Goal: Task Accomplishment & Management: Manage account settings

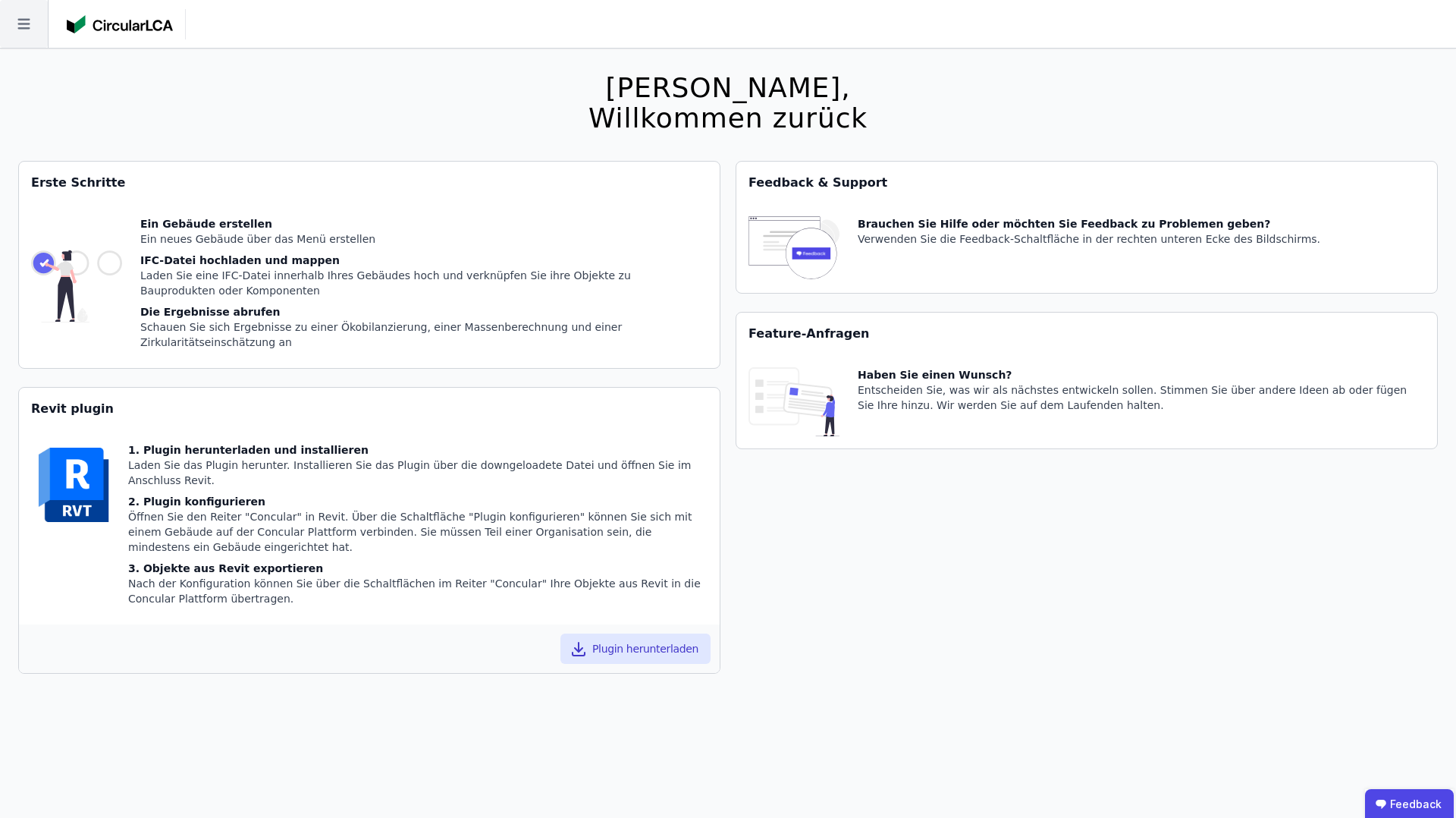
click at [28, 23] on icon at bounding box center [23, 24] width 12 height 11
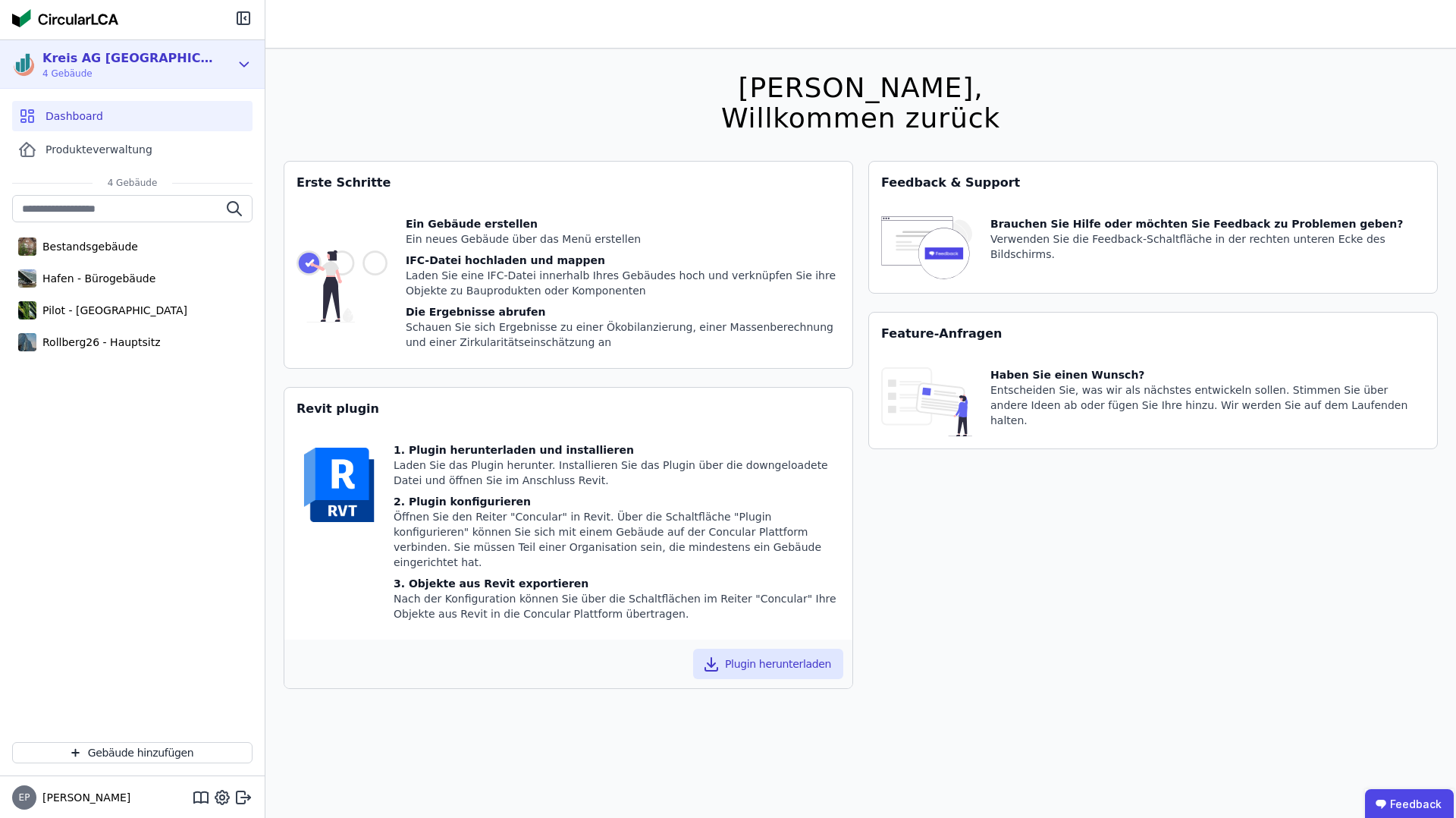
click at [182, 59] on div "Kreis AG [GEOGRAPHIC_DATA] 4 Gebäude" at bounding box center [121, 64] width 217 height 30
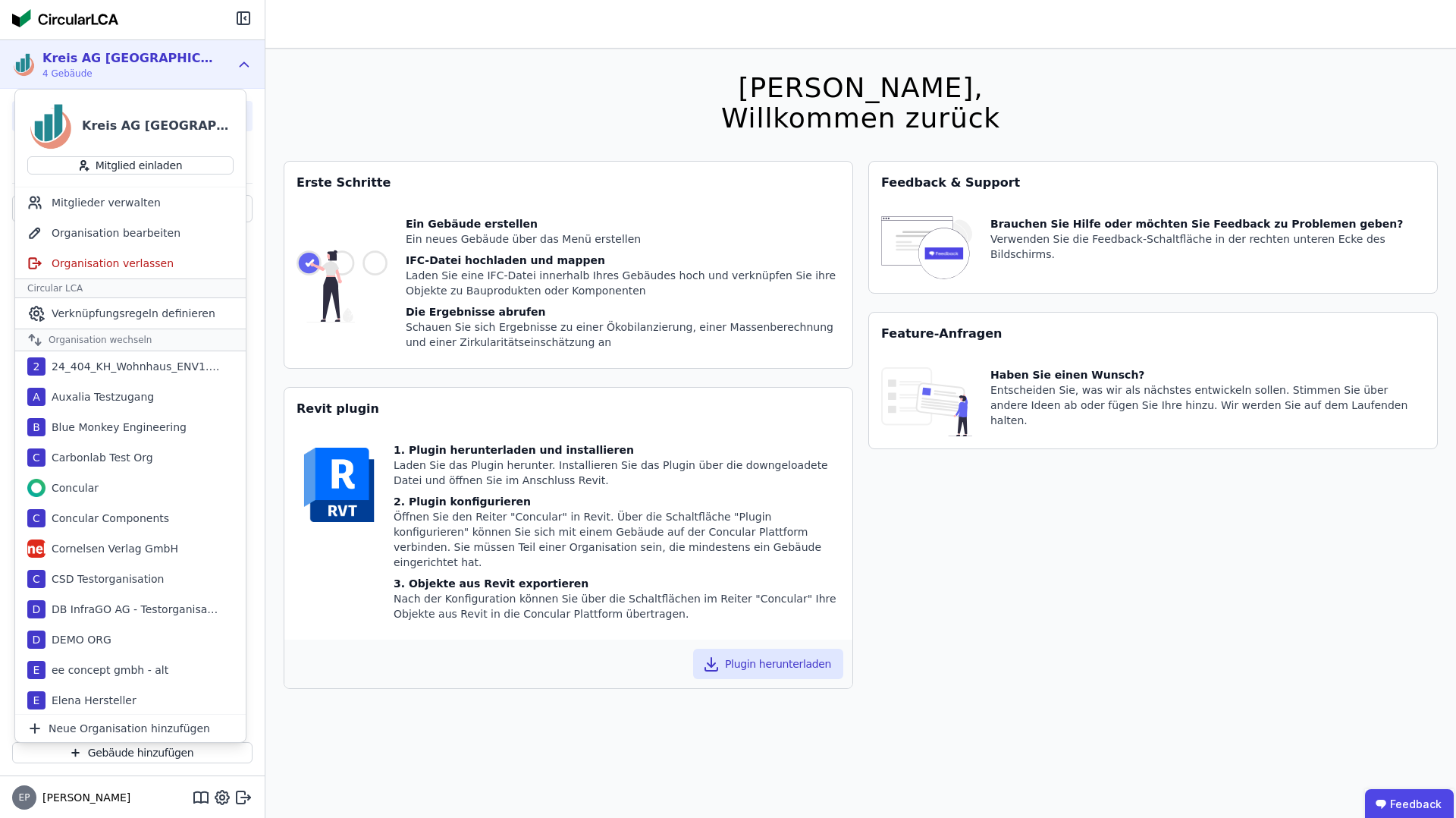
click at [130, 68] on span "4 Gebäude" at bounding box center [130, 74] width 175 height 12
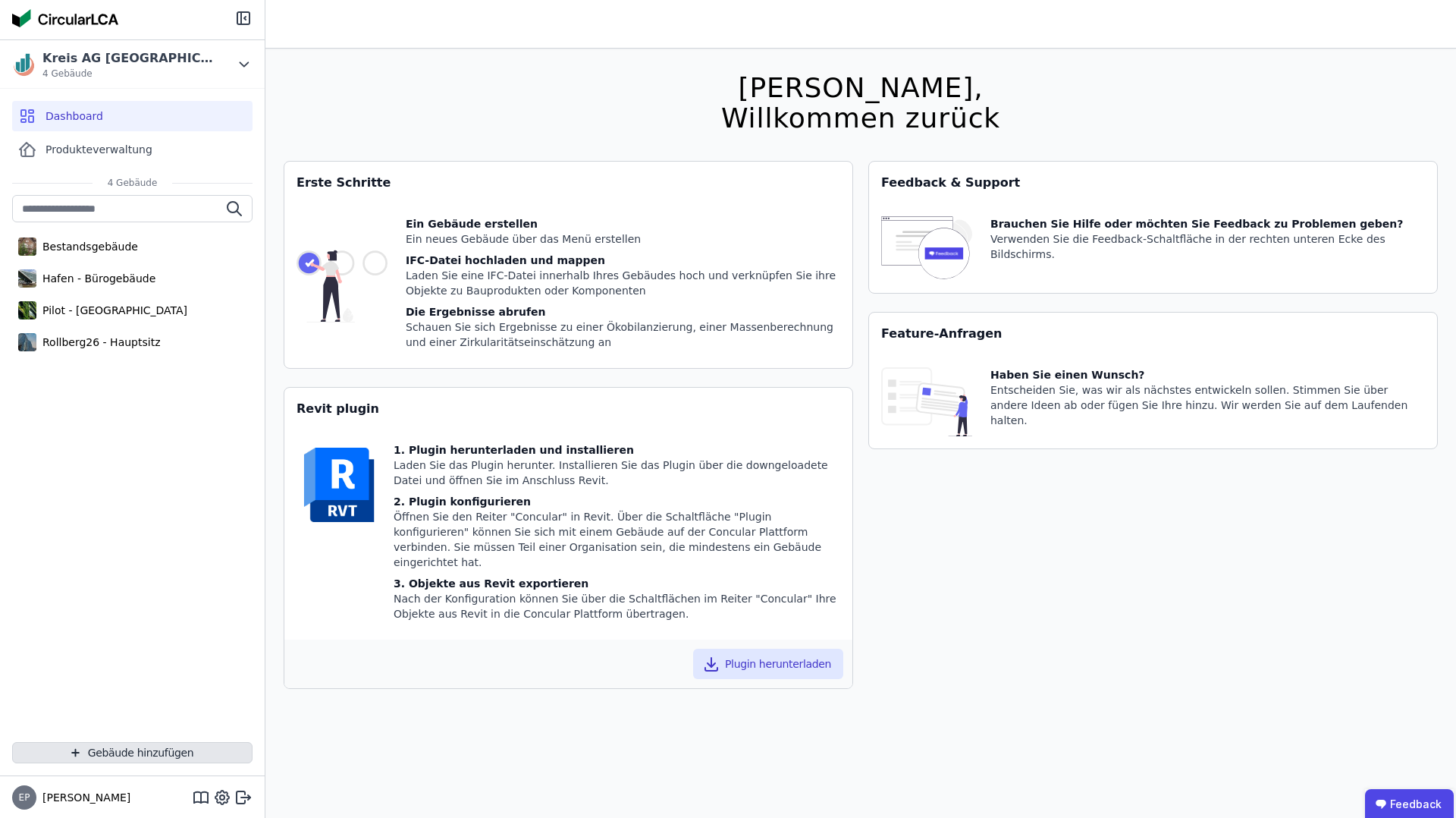
click at [125, 753] on button "Gebäude hinzufügen" at bounding box center [132, 752] width 240 height 21
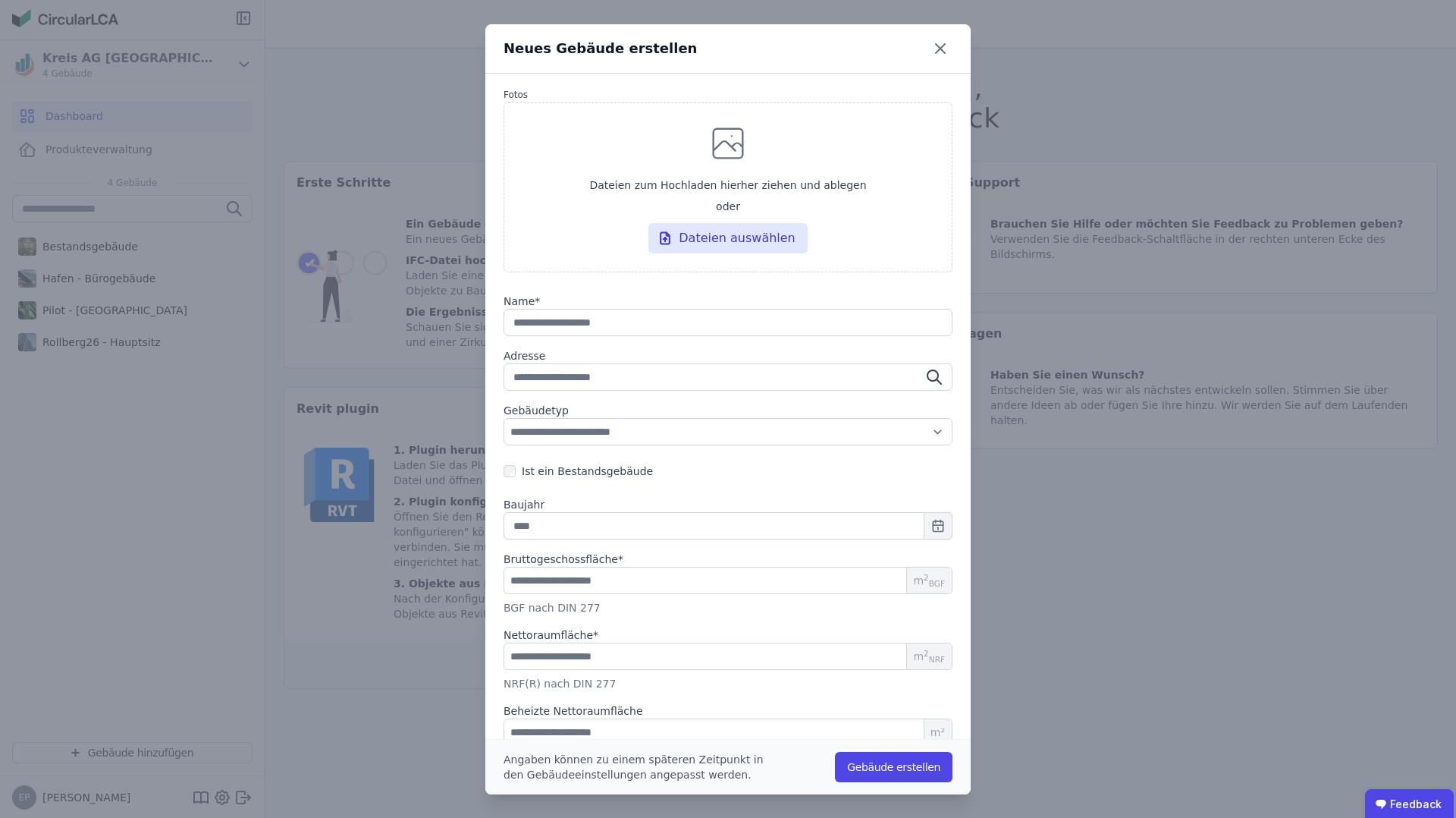
scroll to position [40, 0]
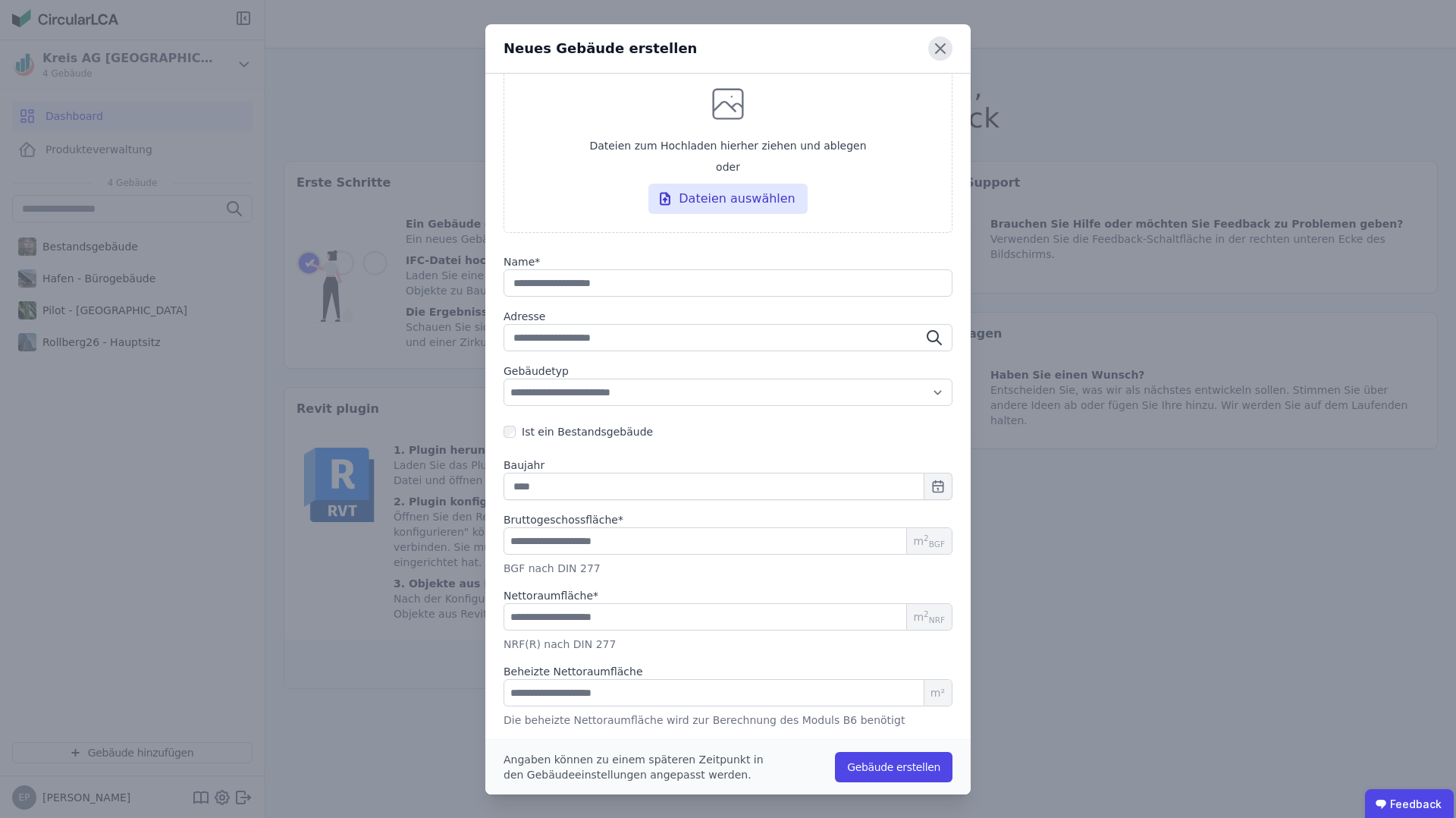
click at [939, 47] on icon at bounding box center [940, 49] width 24 height 24
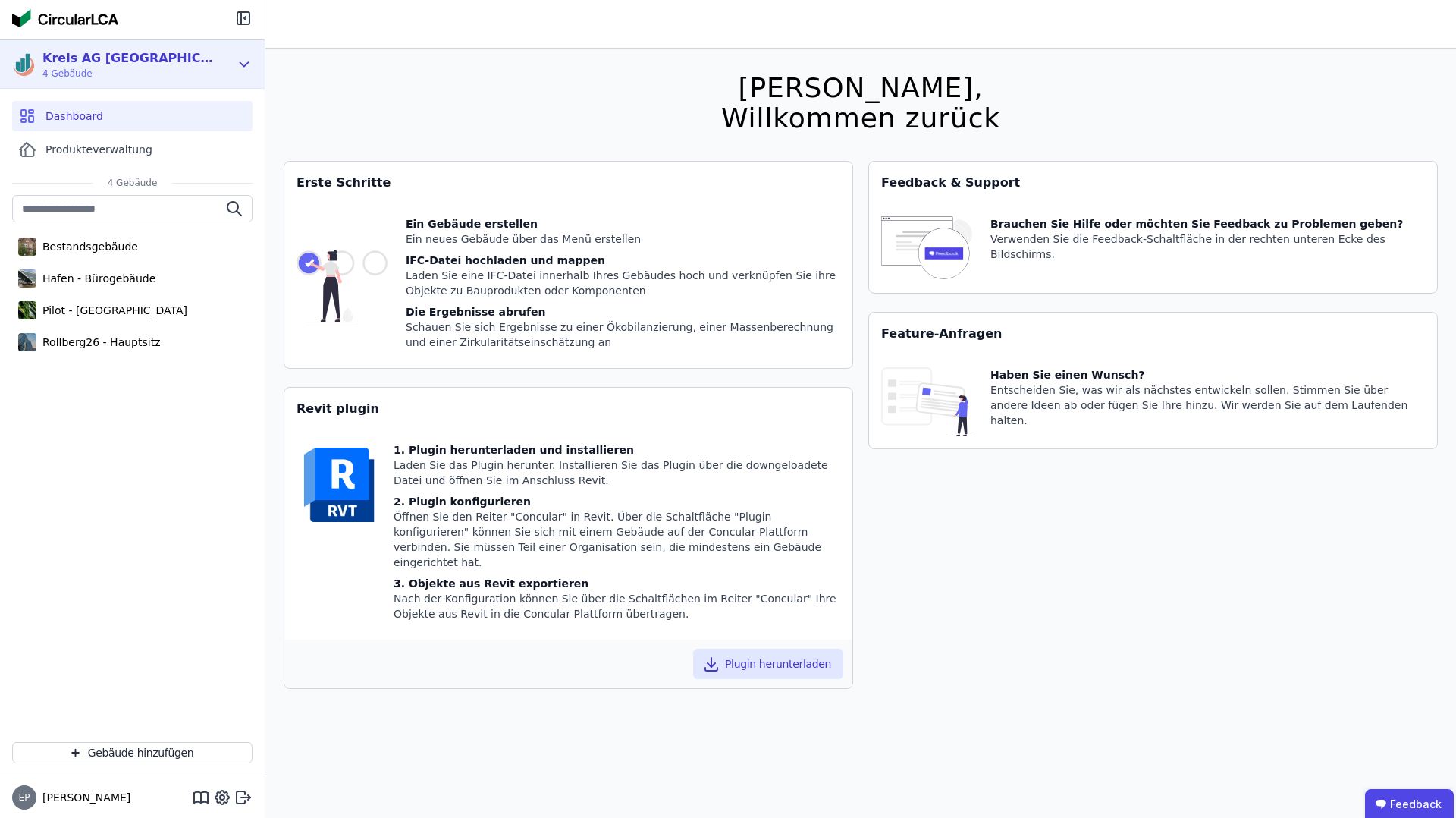
click at [122, 68] on span "4 Gebäude" at bounding box center [130, 74] width 175 height 12
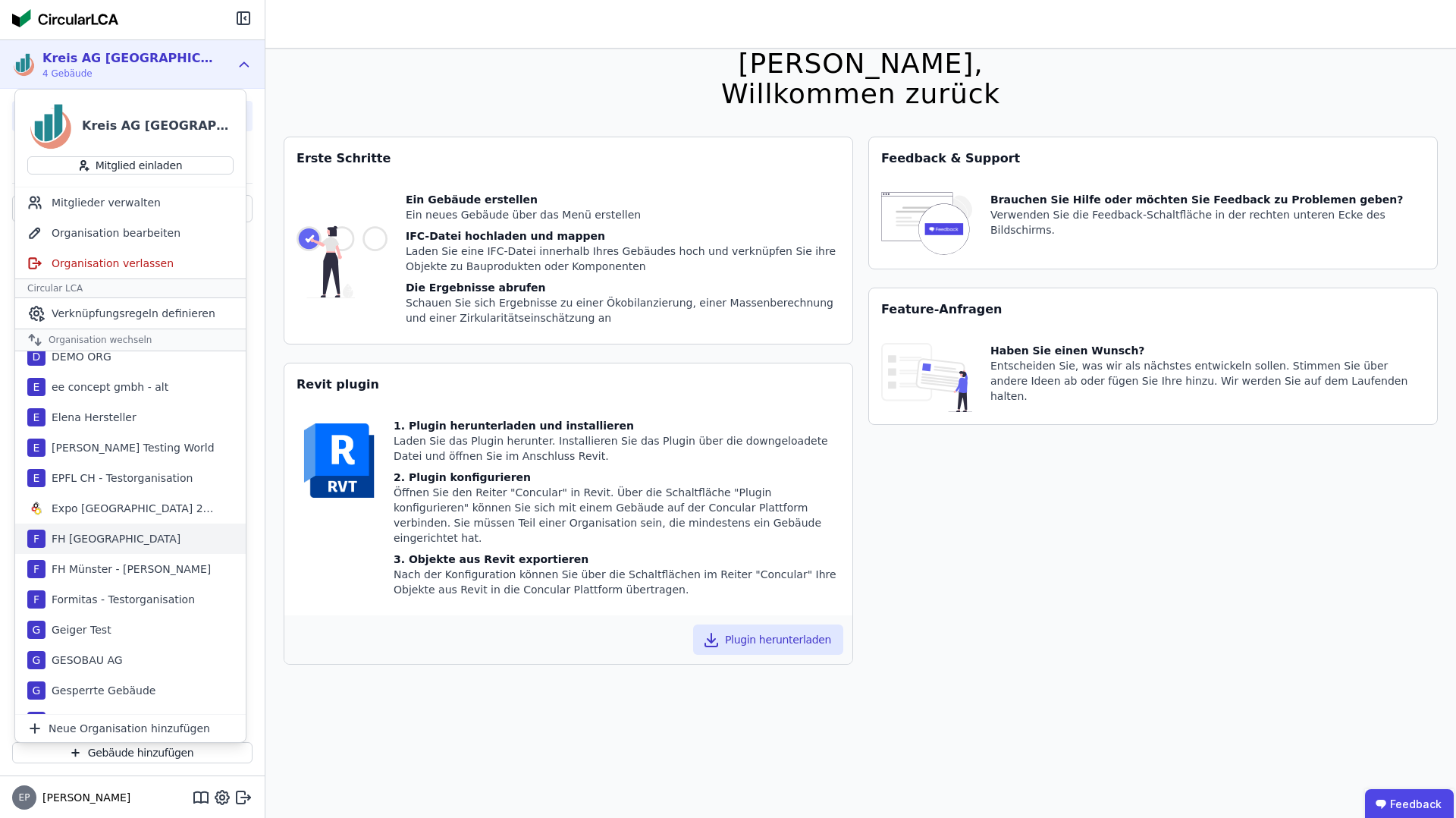
scroll to position [287, 0]
click at [134, 442] on div "[PERSON_NAME] Testing World" at bounding box center [131, 443] width 170 height 15
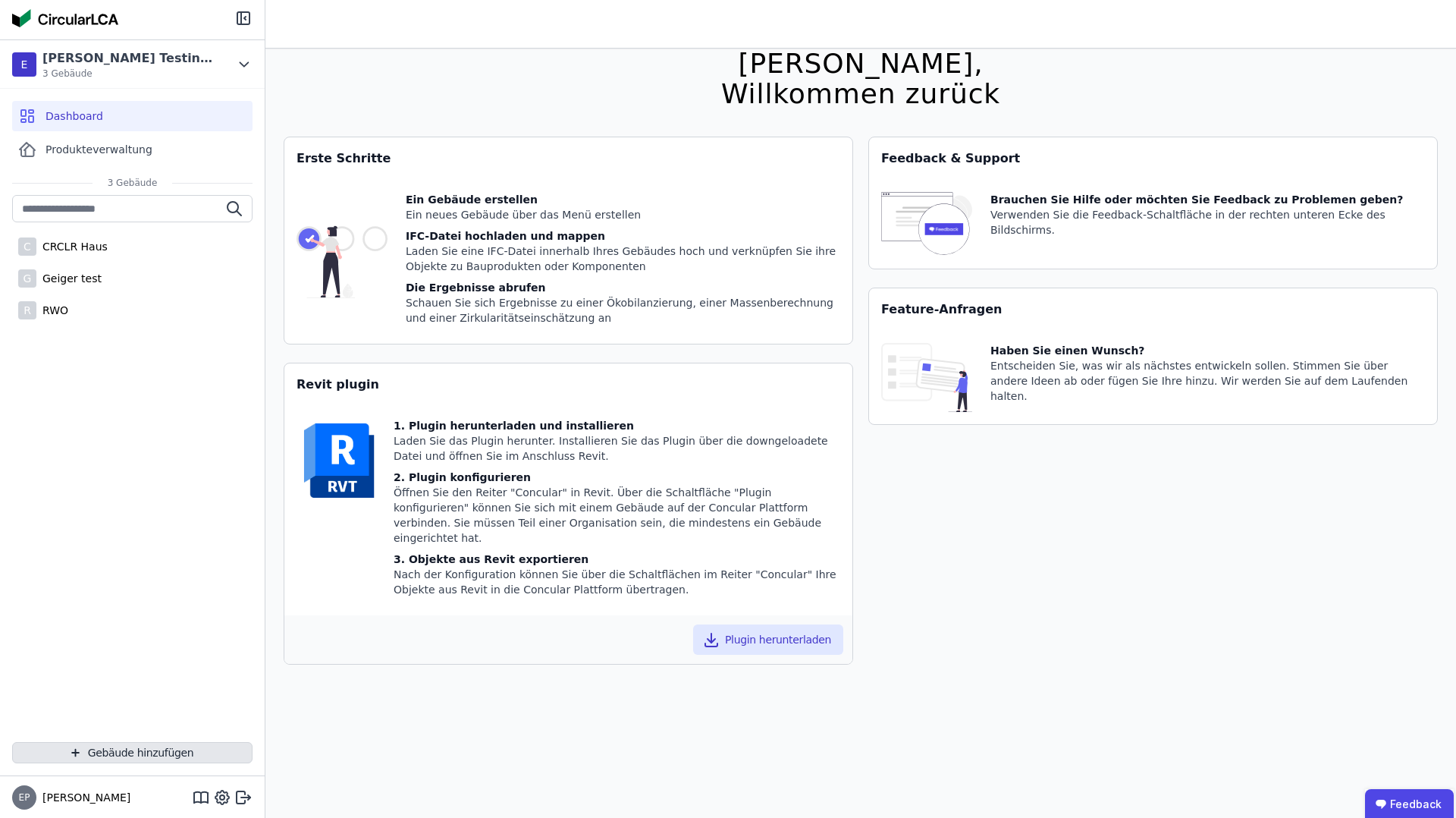
click at [125, 751] on button "Gebäude hinzufügen" at bounding box center [132, 752] width 240 height 21
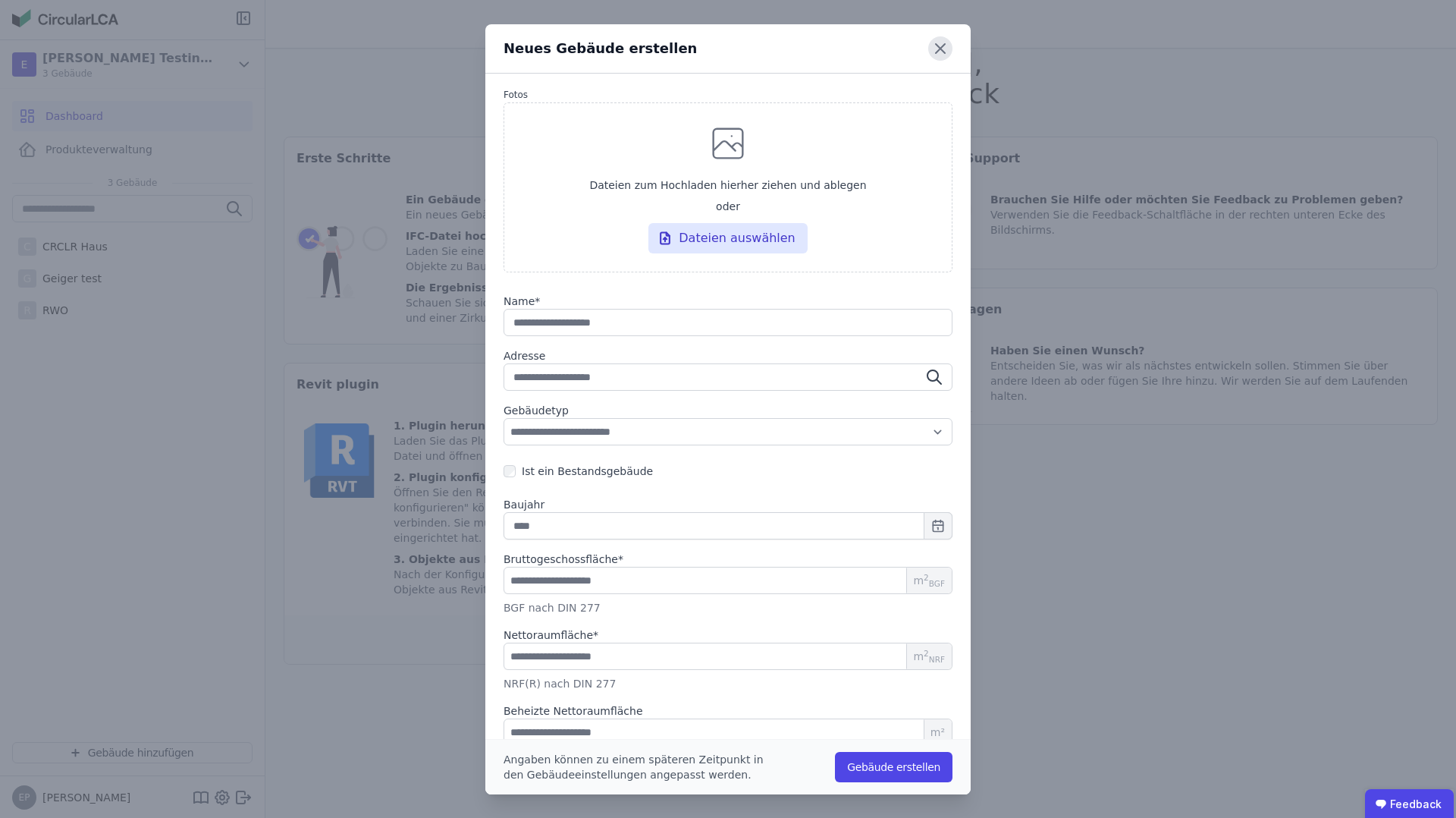
click at [942, 52] on icon at bounding box center [940, 49] width 24 height 24
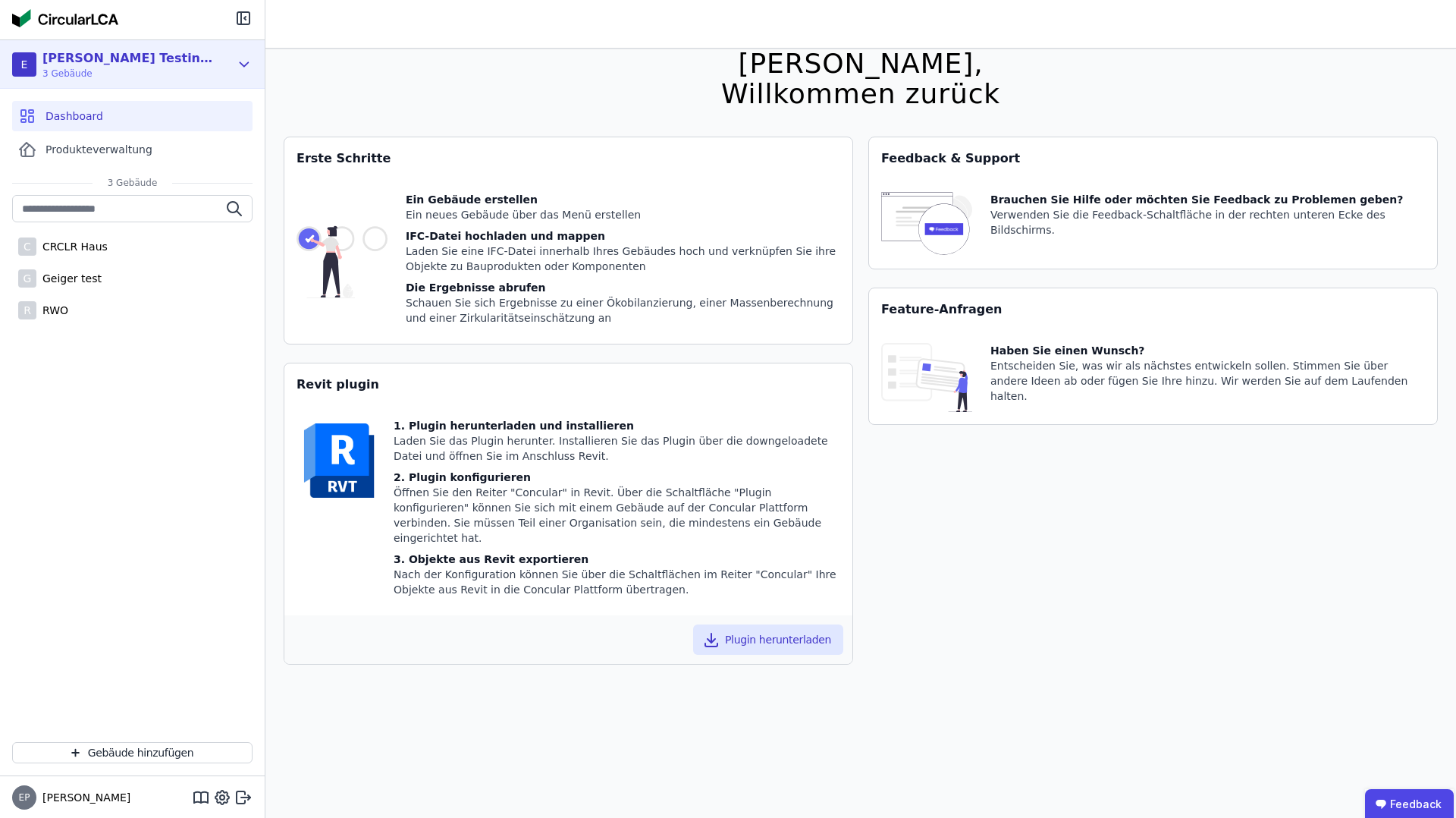
click at [132, 61] on div "[PERSON_NAME] Testing World" at bounding box center [130, 58] width 175 height 18
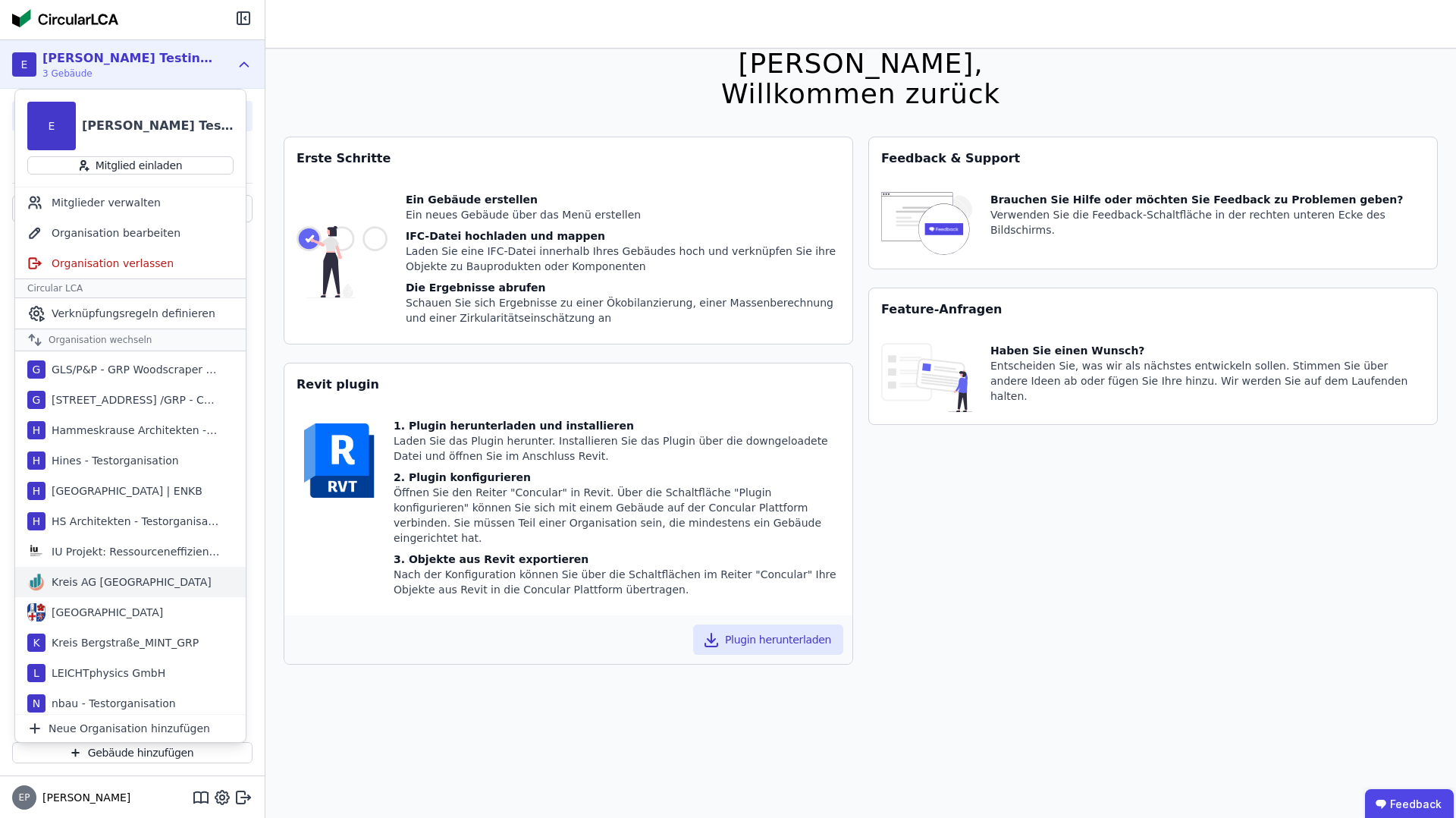
click at [91, 577] on div "Kreis AG [GEOGRAPHIC_DATA]" at bounding box center [129, 582] width 167 height 15
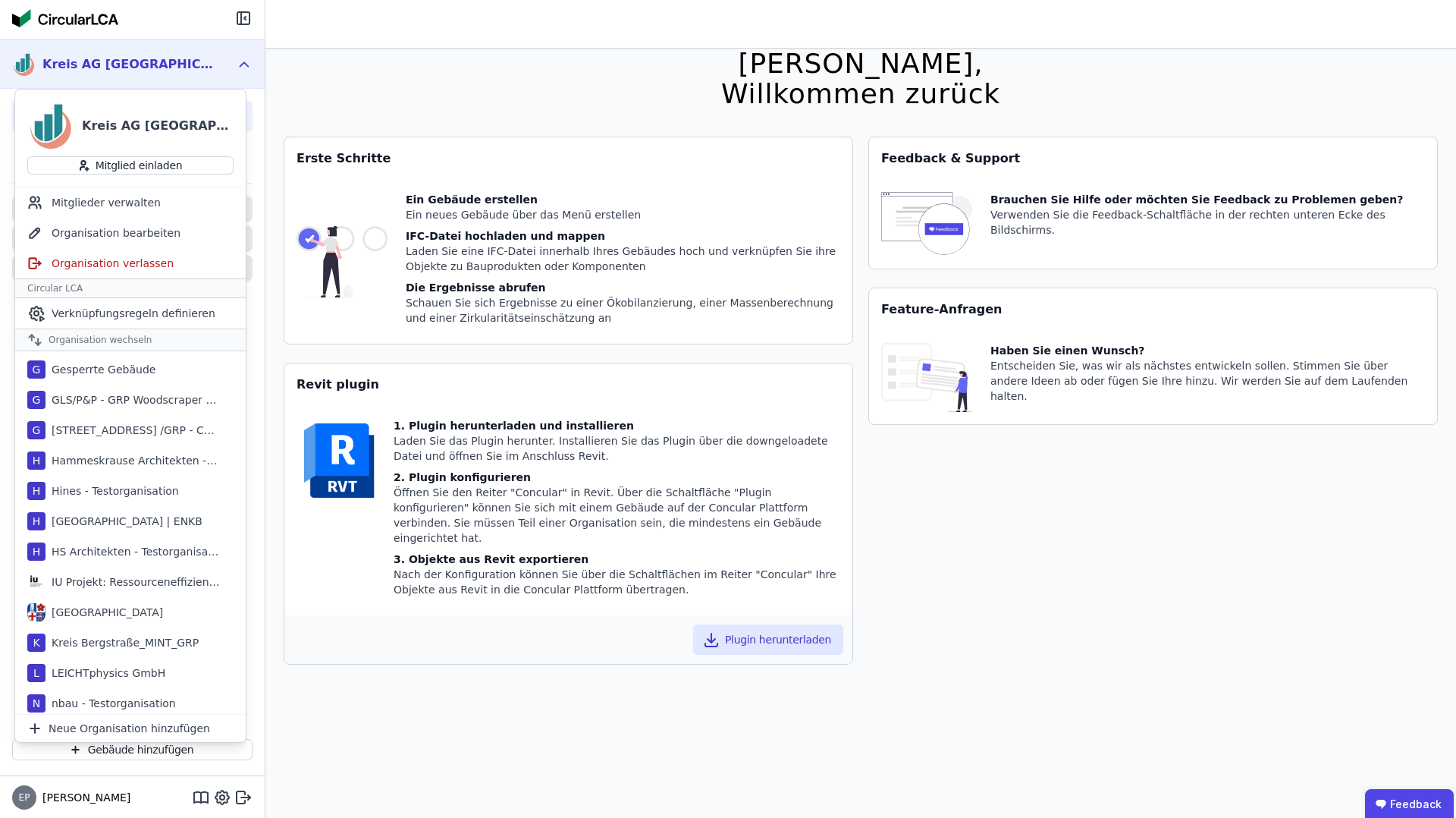
scroll to position [634, 0]
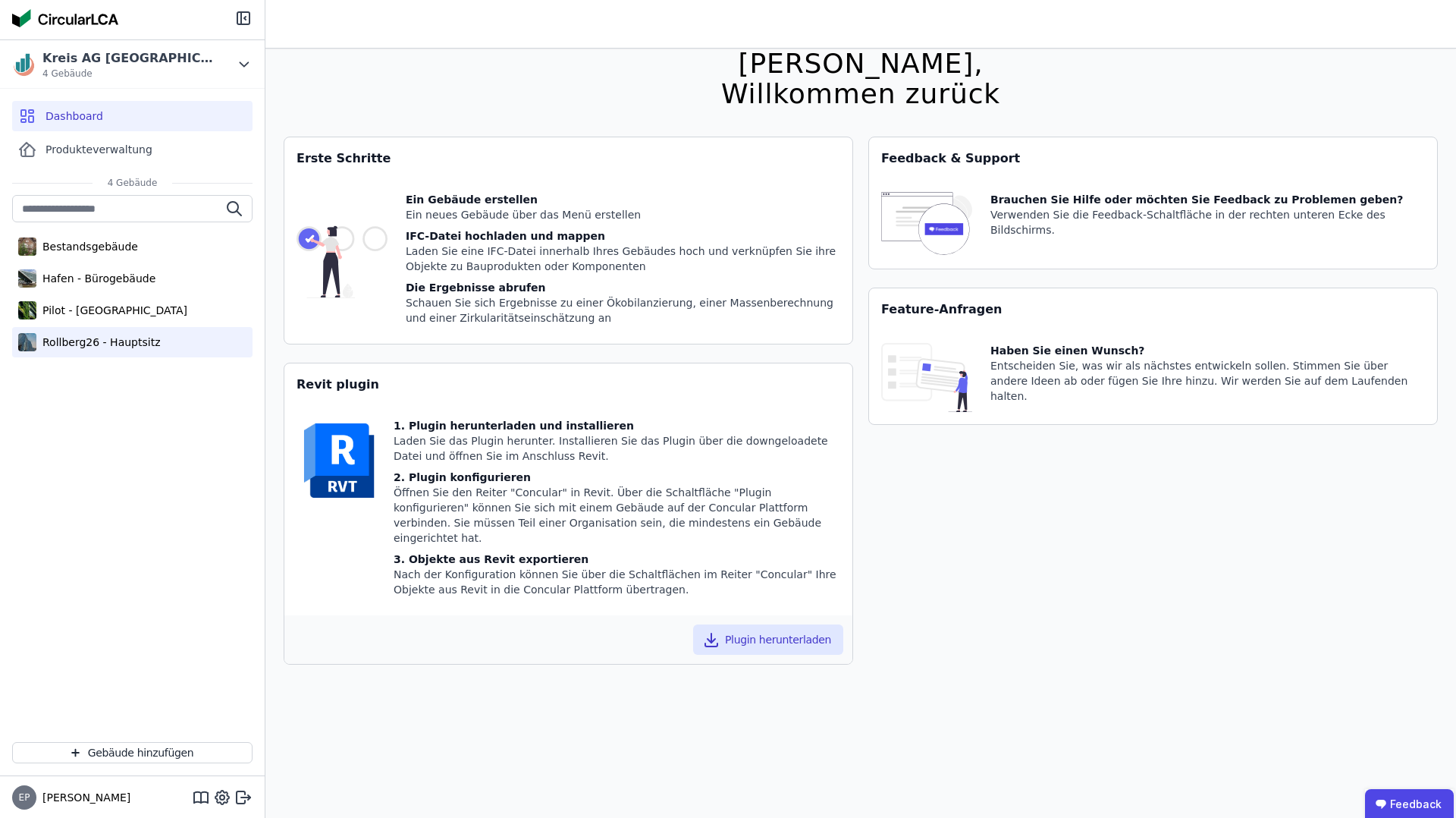
click at [62, 342] on div "Rollberg26 - Hauptsitz" at bounding box center [99, 341] width 124 height 15
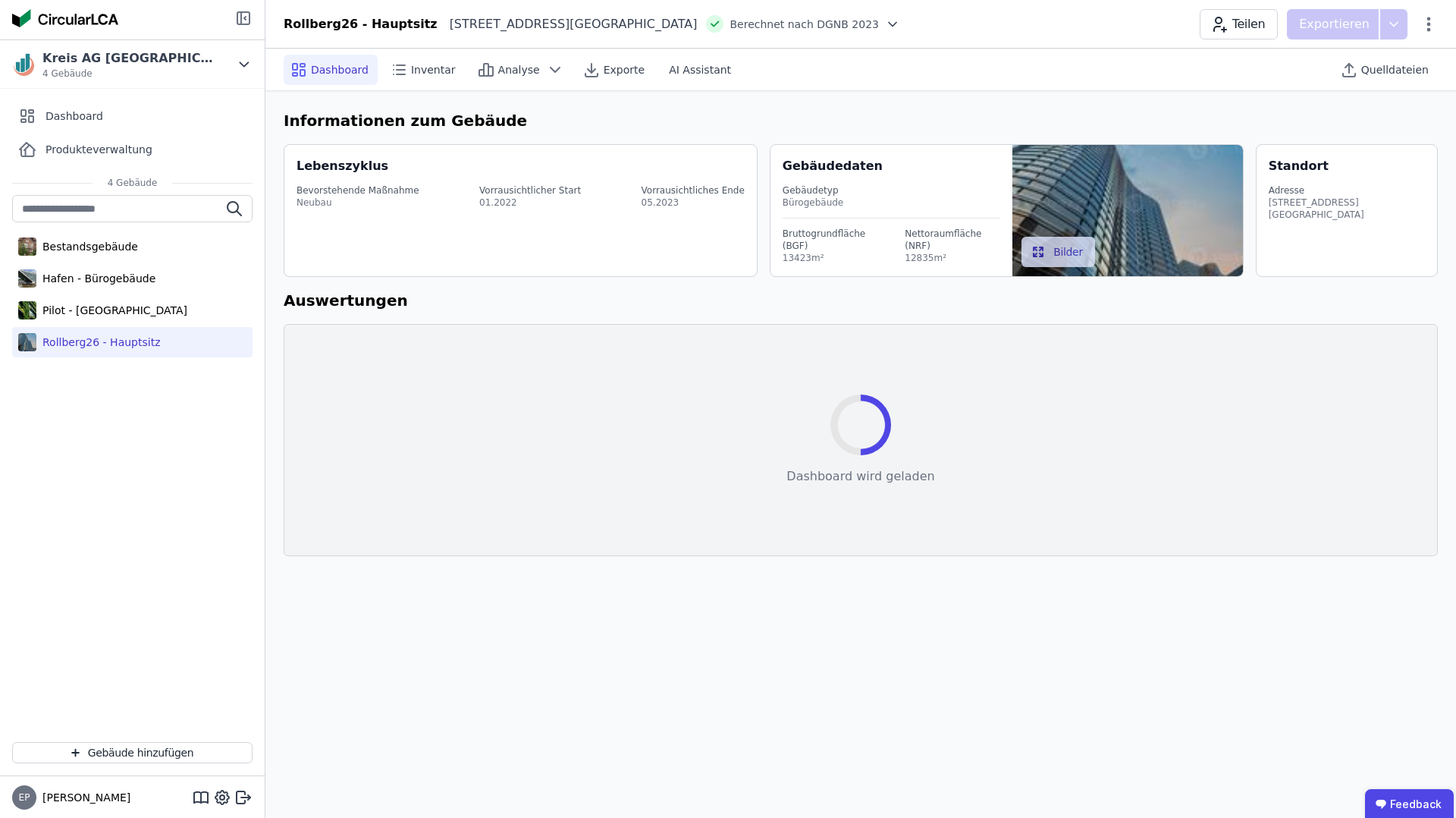
click at [243, 21] on icon at bounding box center [243, 18] width 18 height 18
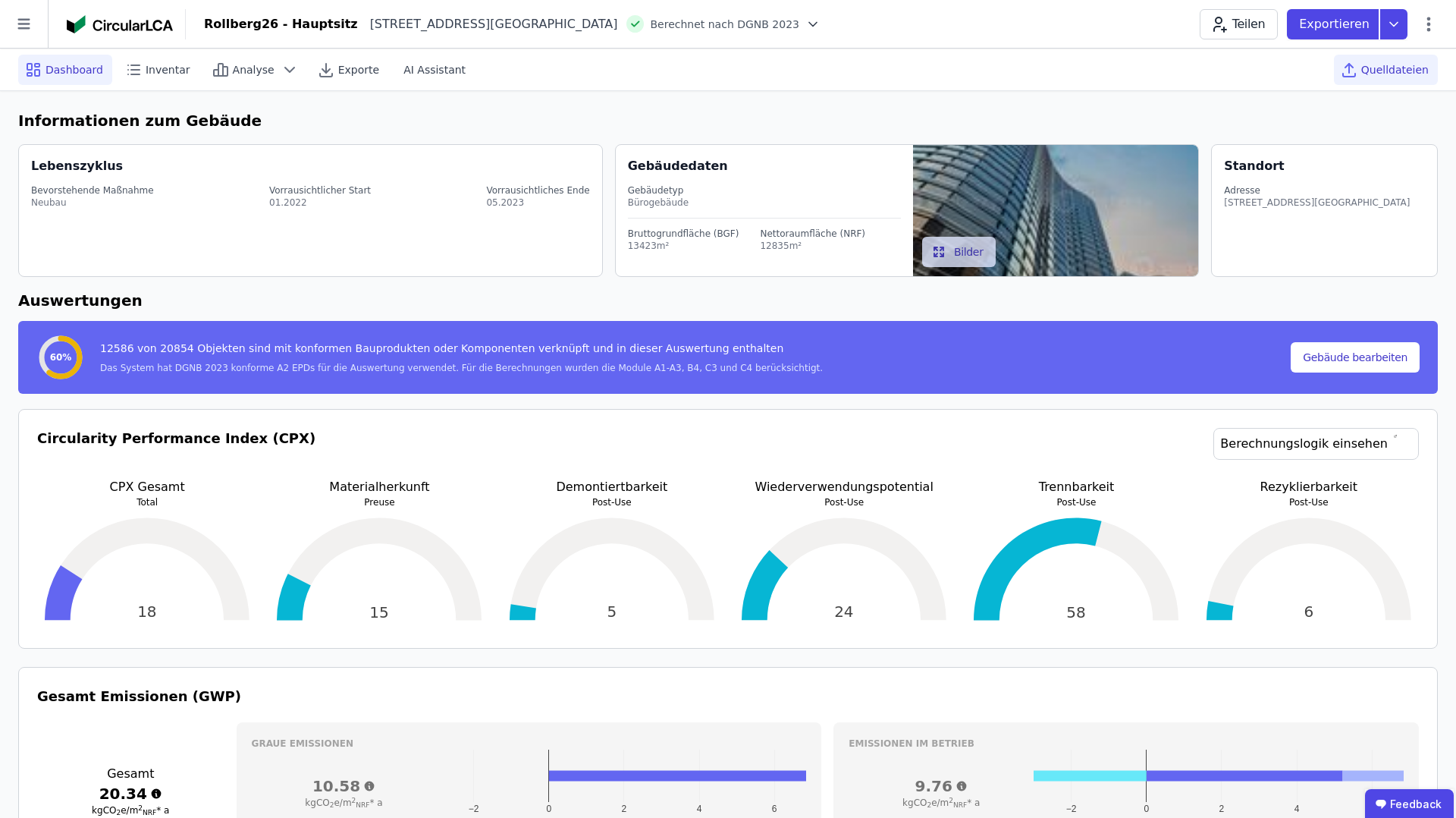
click at [1386, 69] on span "Quelldateien" at bounding box center [1395, 69] width 68 height 15
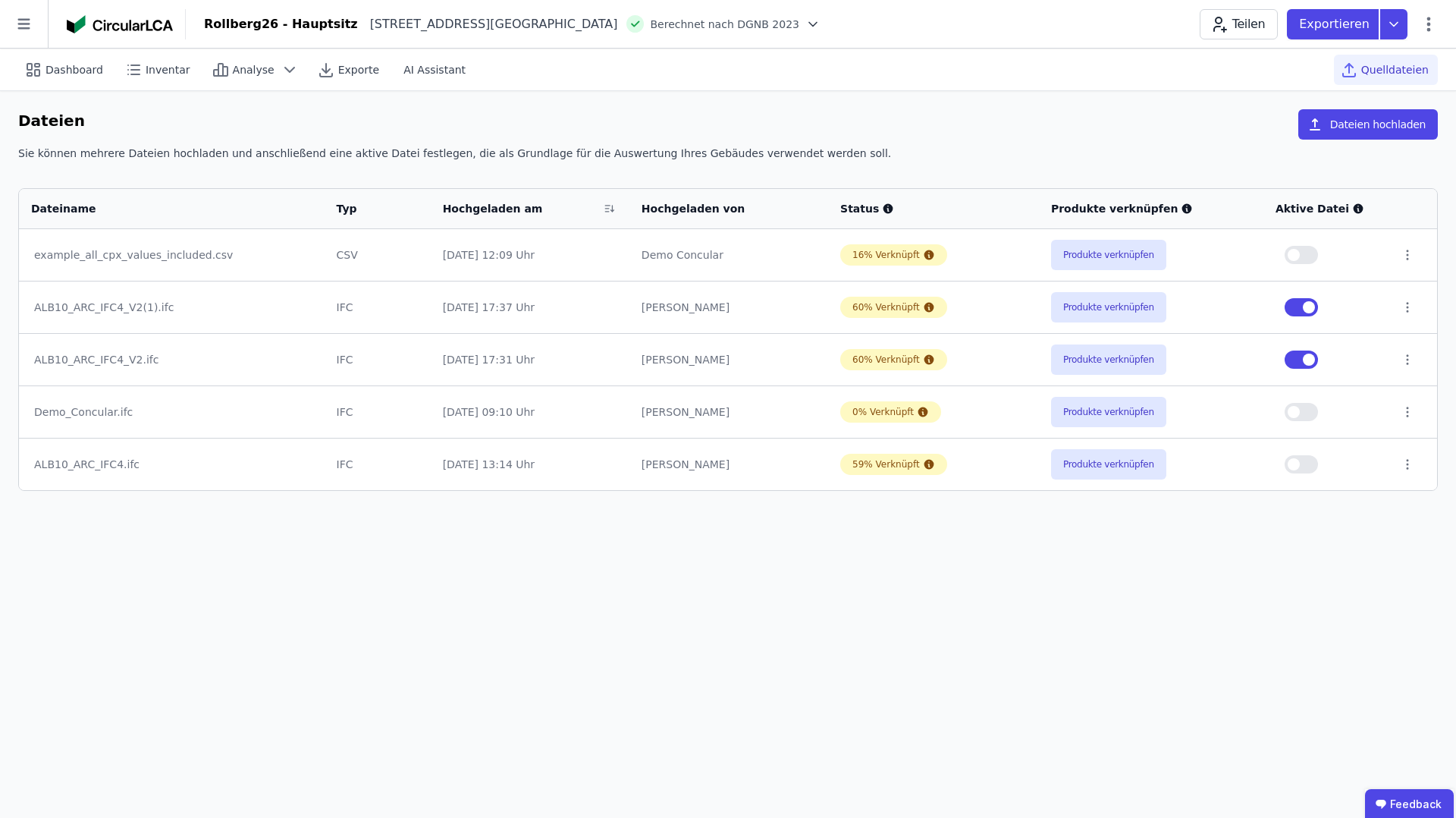
drag, startPoint x: 346, startPoint y: 253, endPoint x: 377, endPoint y: 253, distance: 31.0
click at [377, 253] on td "CSV" at bounding box center [378, 255] width 106 height 52
click at [1370, 127] on button "Dateien hochladen" at bounding box center [1368, 125] width 140 height 30
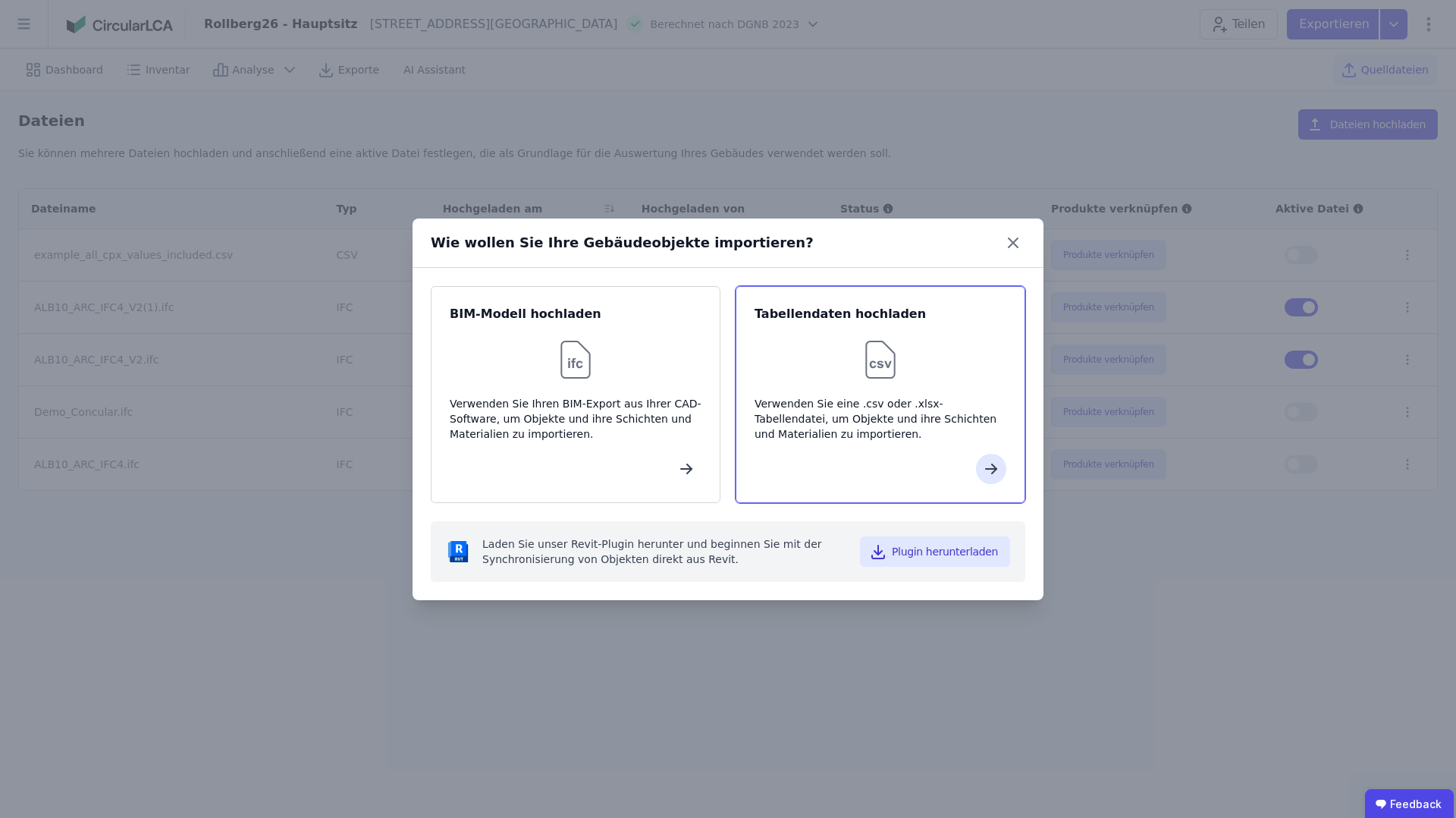
click at [810, 346] on div at bounding box center [881, 359] width 252 height 49
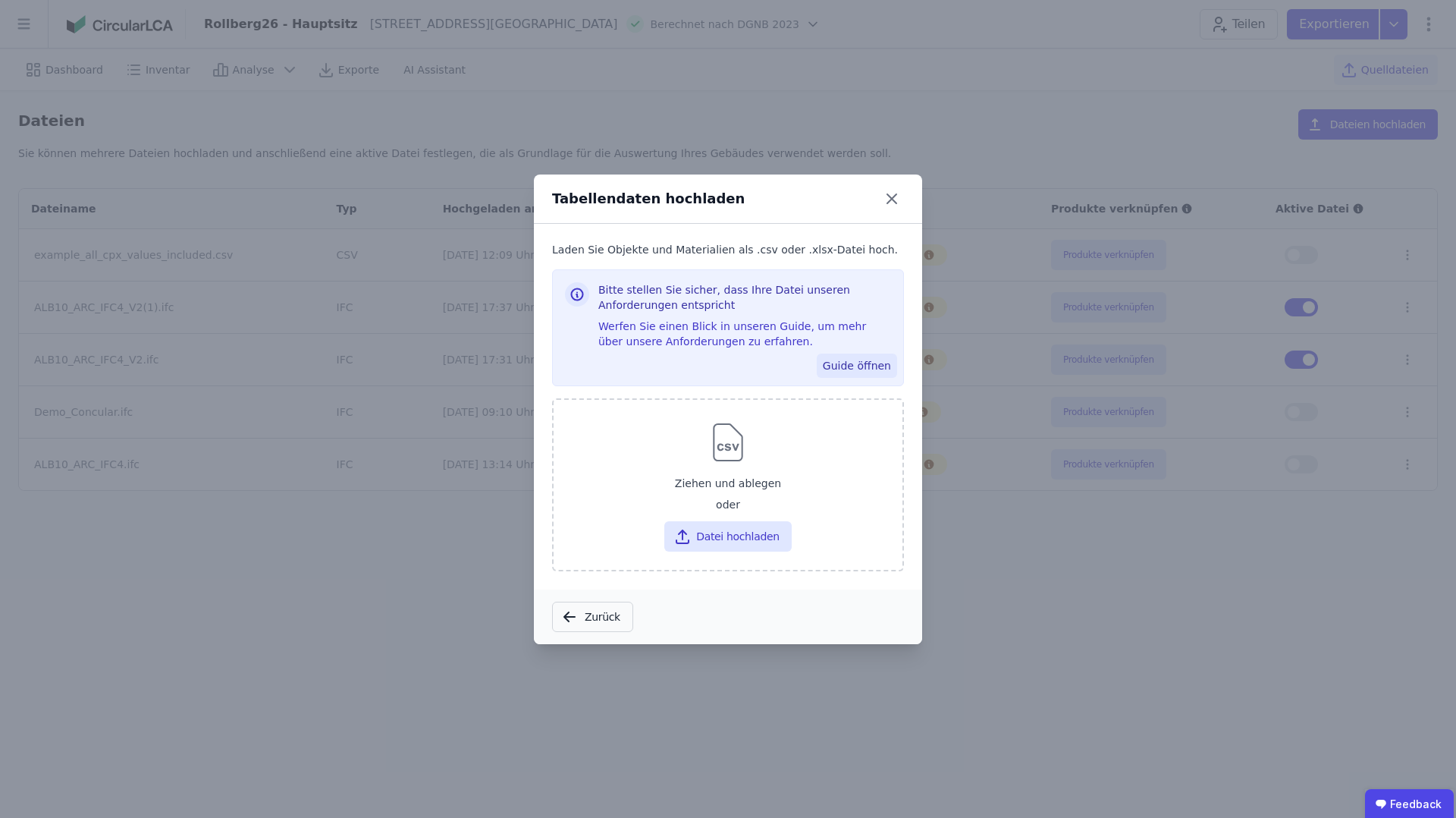
click at [858, 366] on button "Guide öffnen" at bounding box center [857, 365] width 81 height 24
click at [893, 204] on icon at bounding box center [892, 199] width 24 height 24
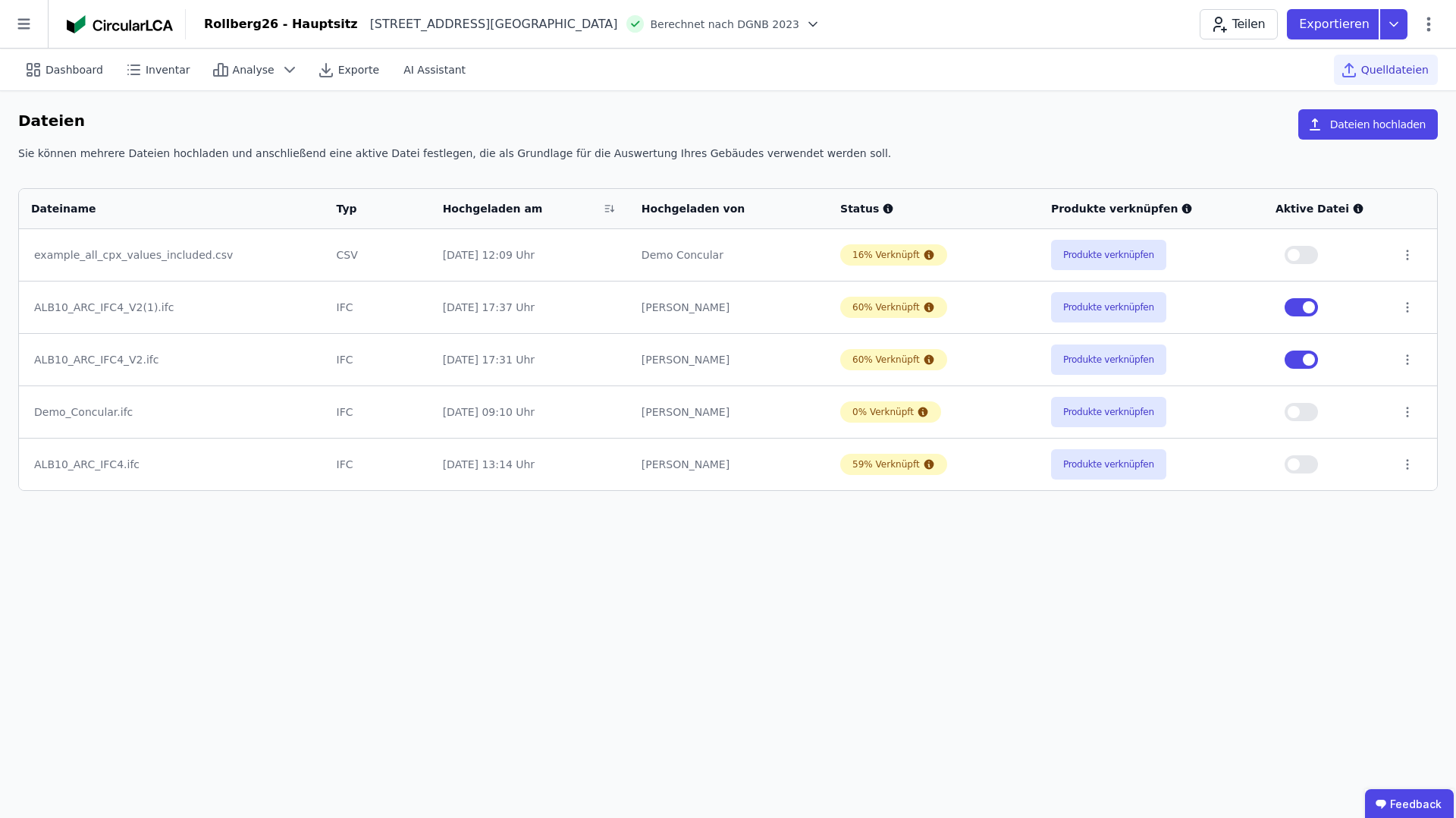
click at [1333, 340] on td at bounding box center [1326, 359] width 126 height 52
click at [1310, 255] on button "button" at bounding box center [1301, 254] width 33 height 18
click at [1305, 255] on span "button" at bounding box center [1309, 254] width 12 height 12
click at [1122, 306] on button "Produkte verknüpfen" at bounding box center [1109, 307] width 116 height 30
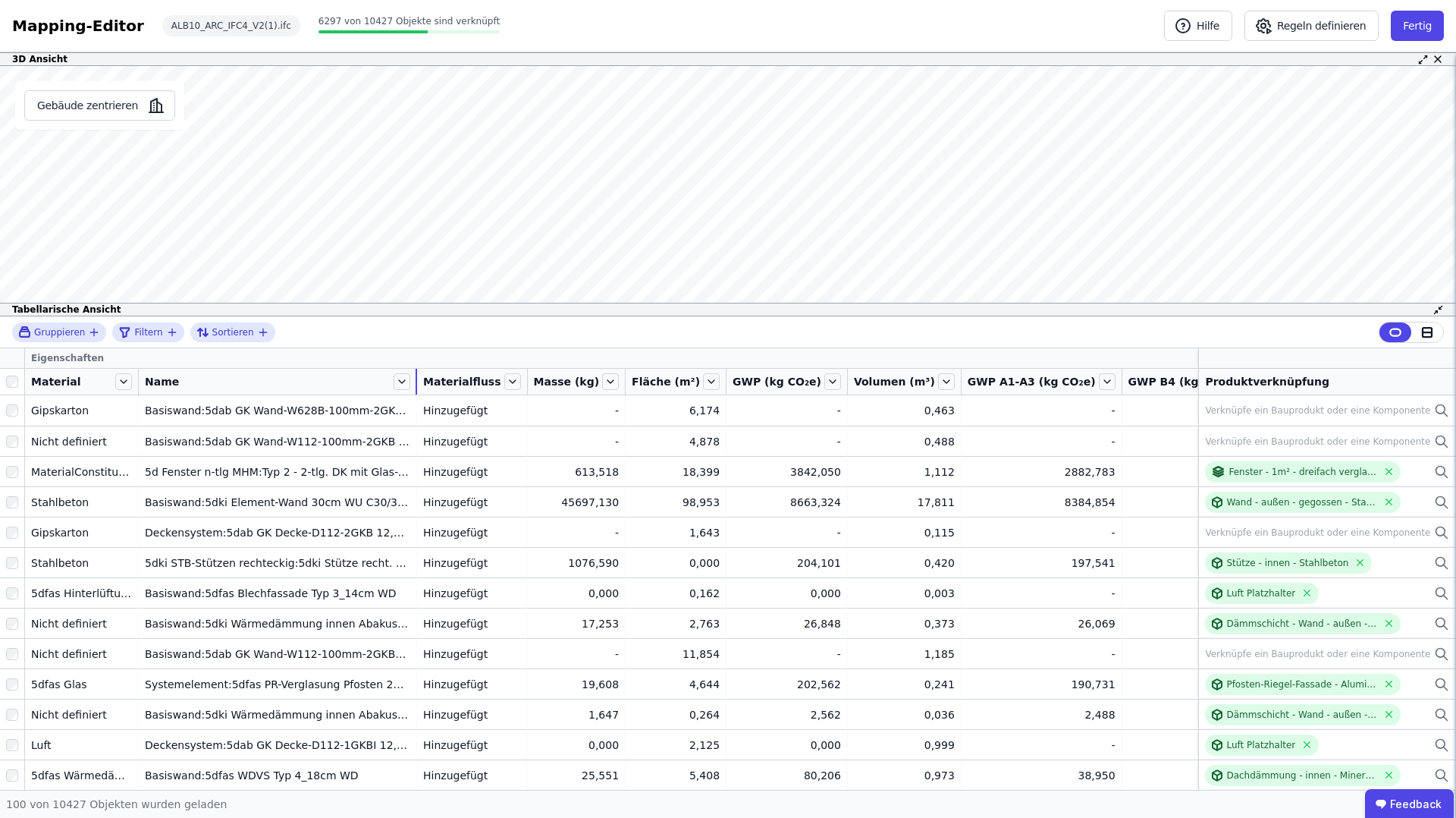
drag, startPoint x: 251, startPoint y: 378, endPoint x: 419, endPoint y: 377, distance: 168.0
click at [419, 377] on tr "Material Name Materialfluss Masse (kg) Fläche (m²) GWP (kg CO₂e) Volumen (m³) G…" at bounding box center [1231, 382] width 2461 height 27
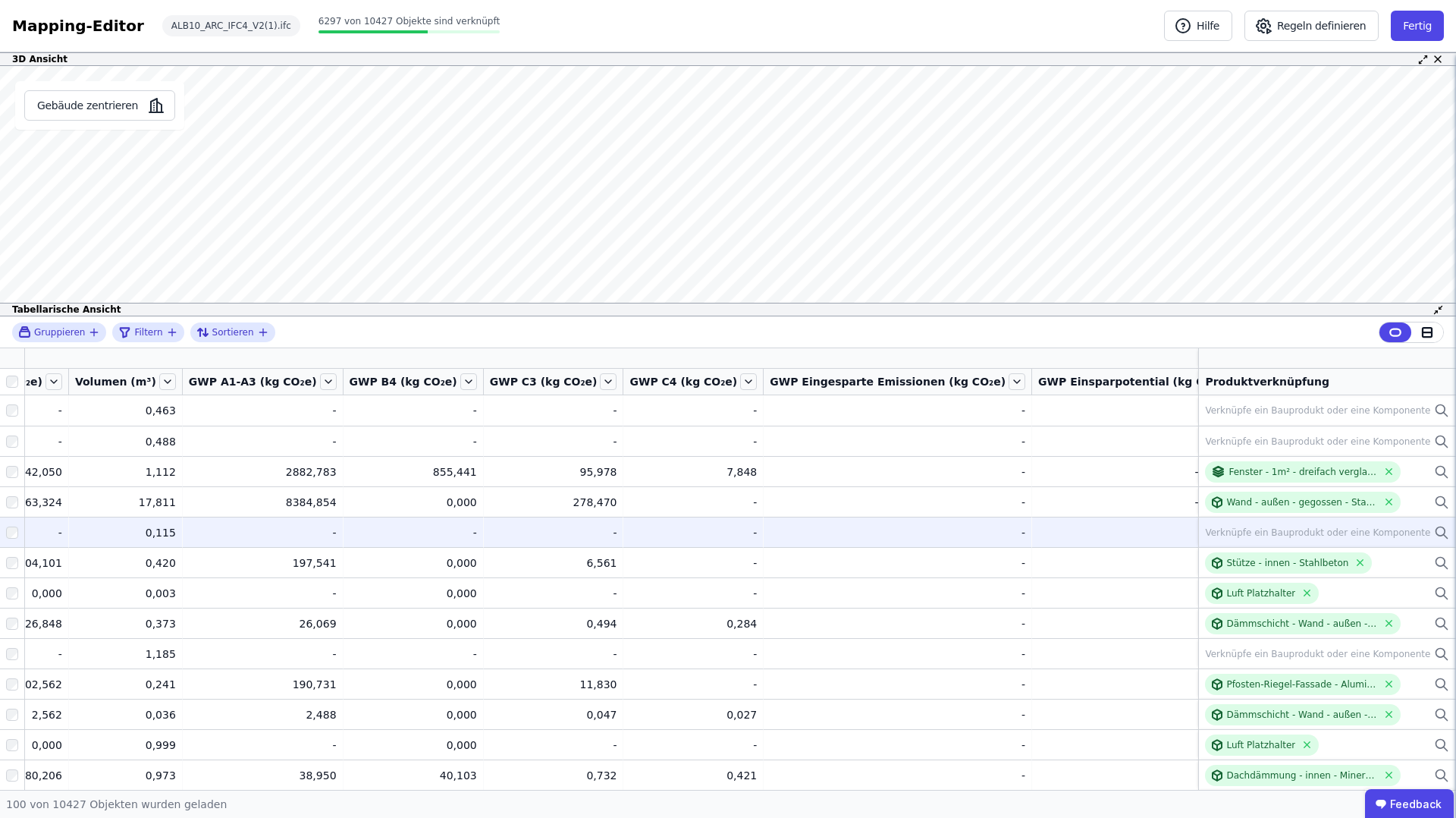
scroll to position [0, 818]
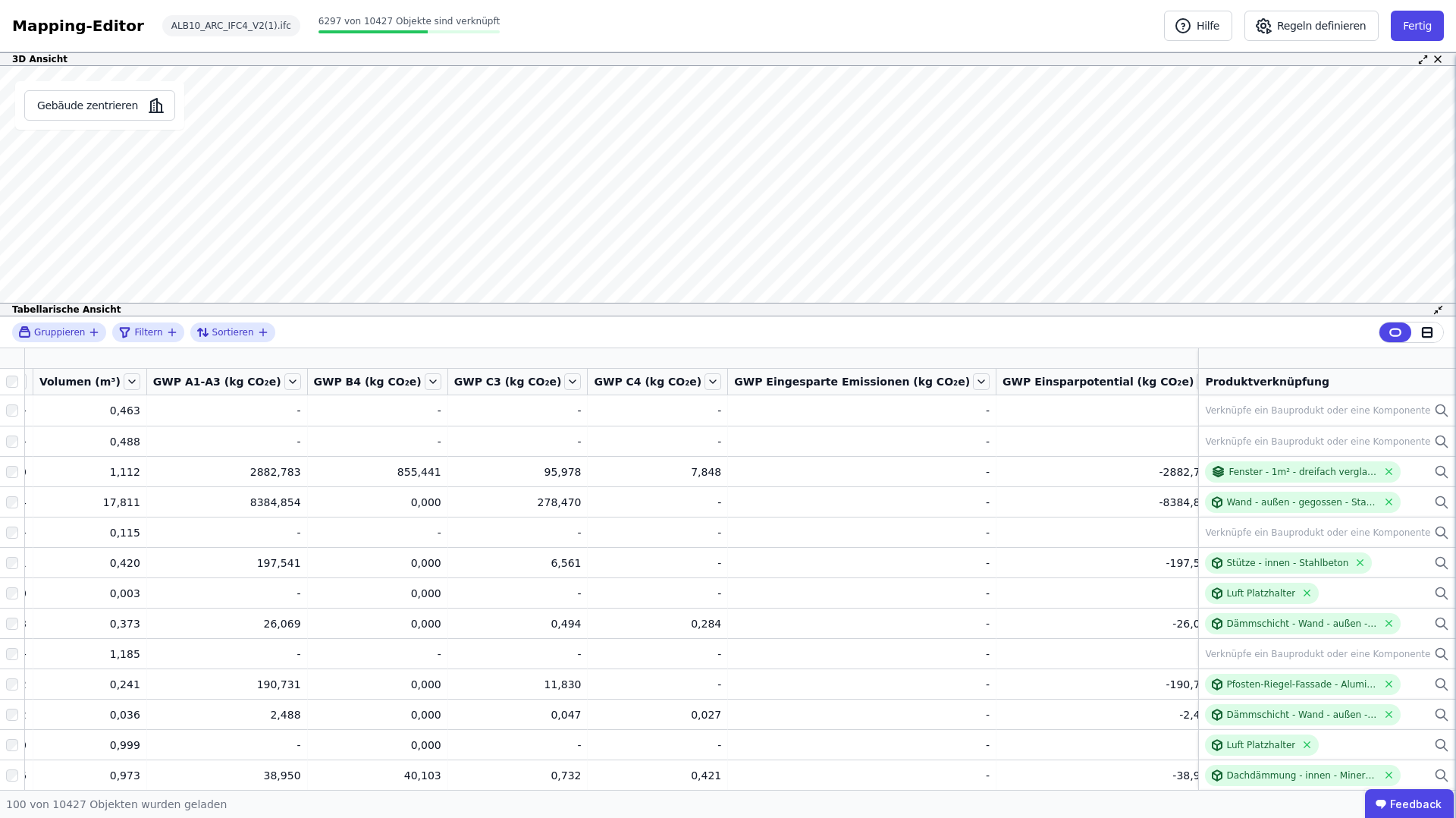
click at [1355, 358] on icon "button" at bounding box center [1359, 358] width 8 height 0
click at [1187, 361] on div "Gruppieren Filtern Sortieren Eigenschaften Concular Eigenschaften Importierte E…" at bounding box center [728, 553] width 1456 height 474
click at [1369, 357] on icon at bounding box center [1376, 358] width 14 height 14
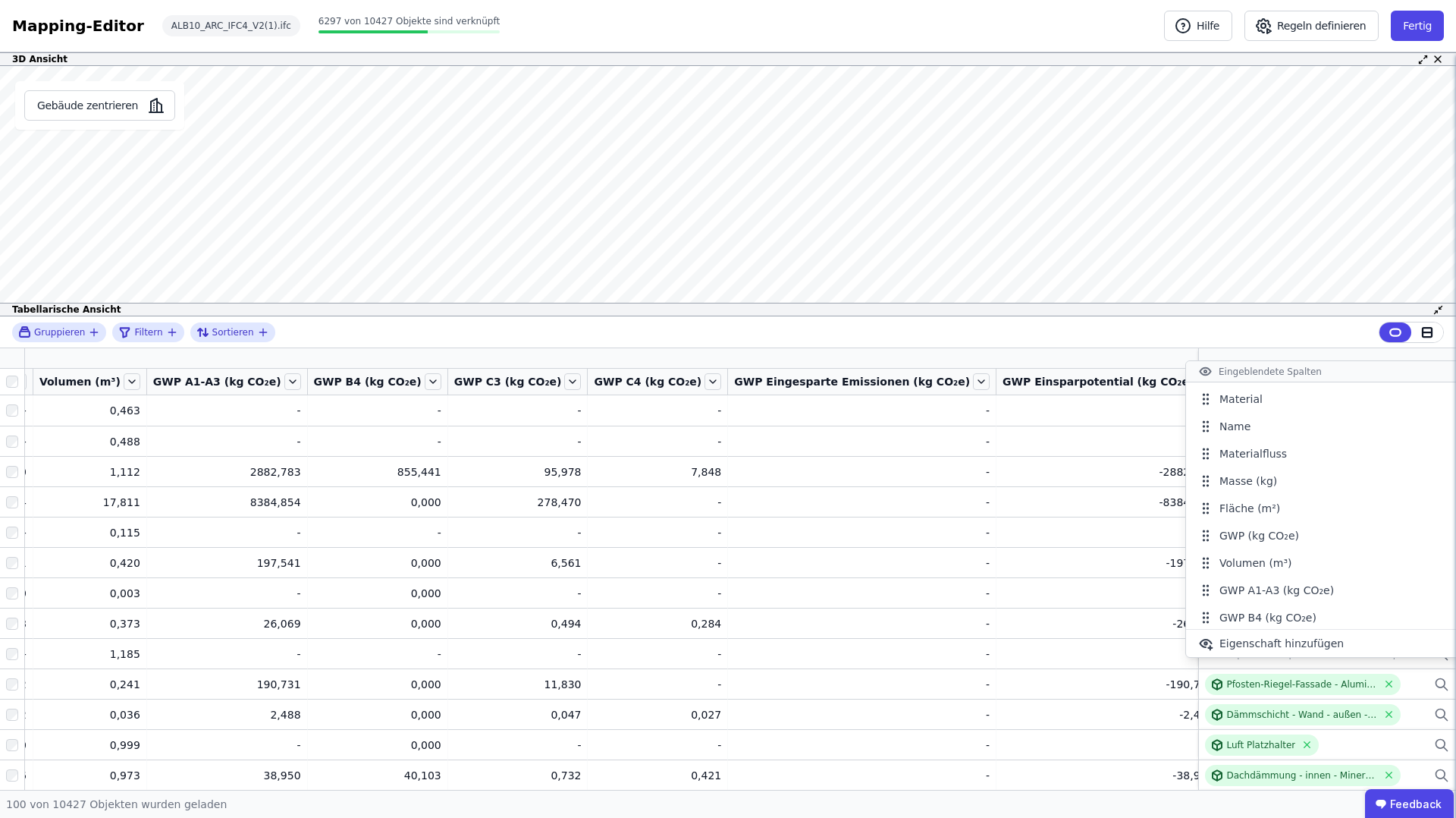
click at [975, 344] on div "Gruppieren Filtern Sortieren" at bounding box center [728, 332] width 1456 height 32
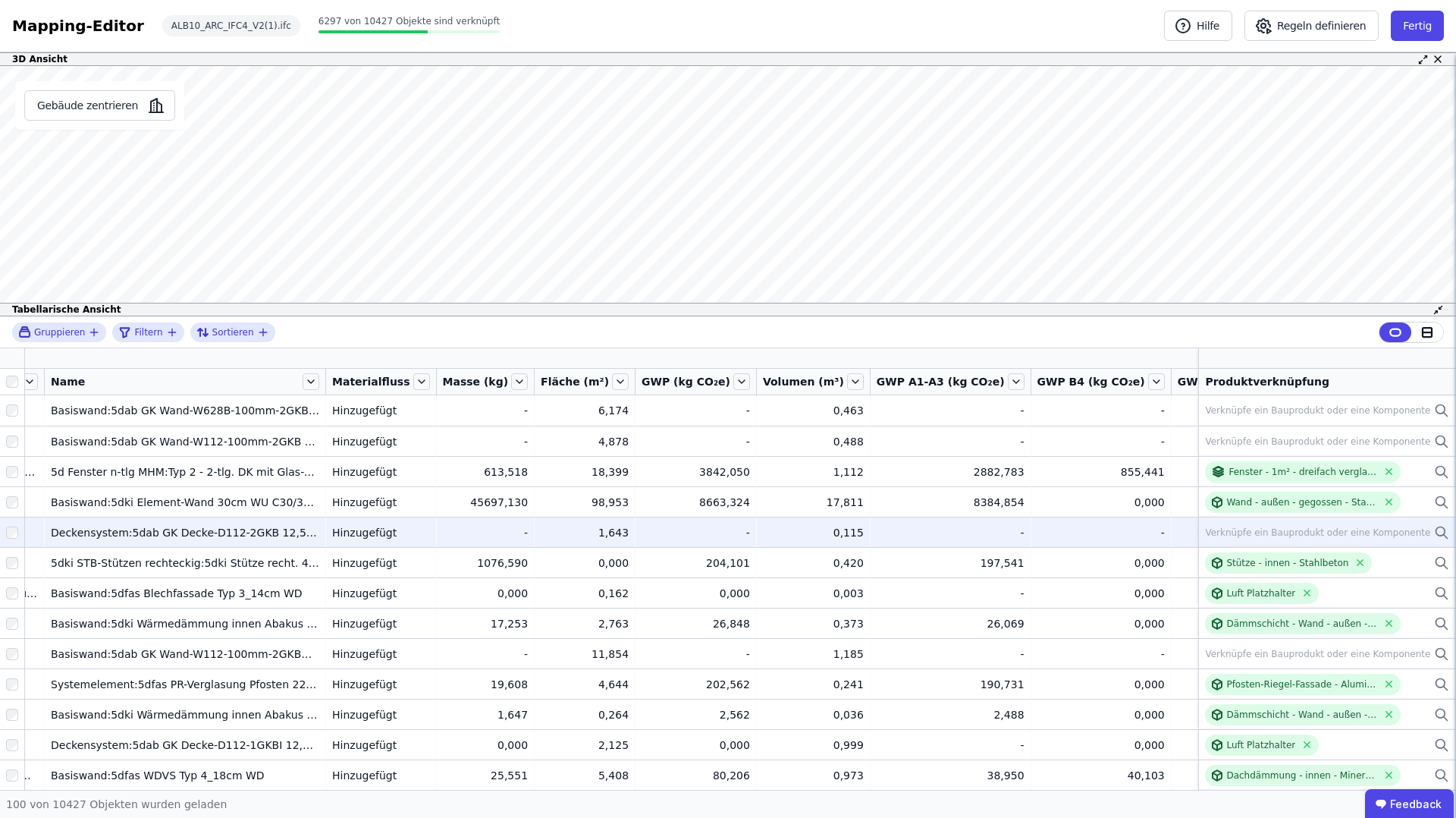
scroll to position [0, 0]
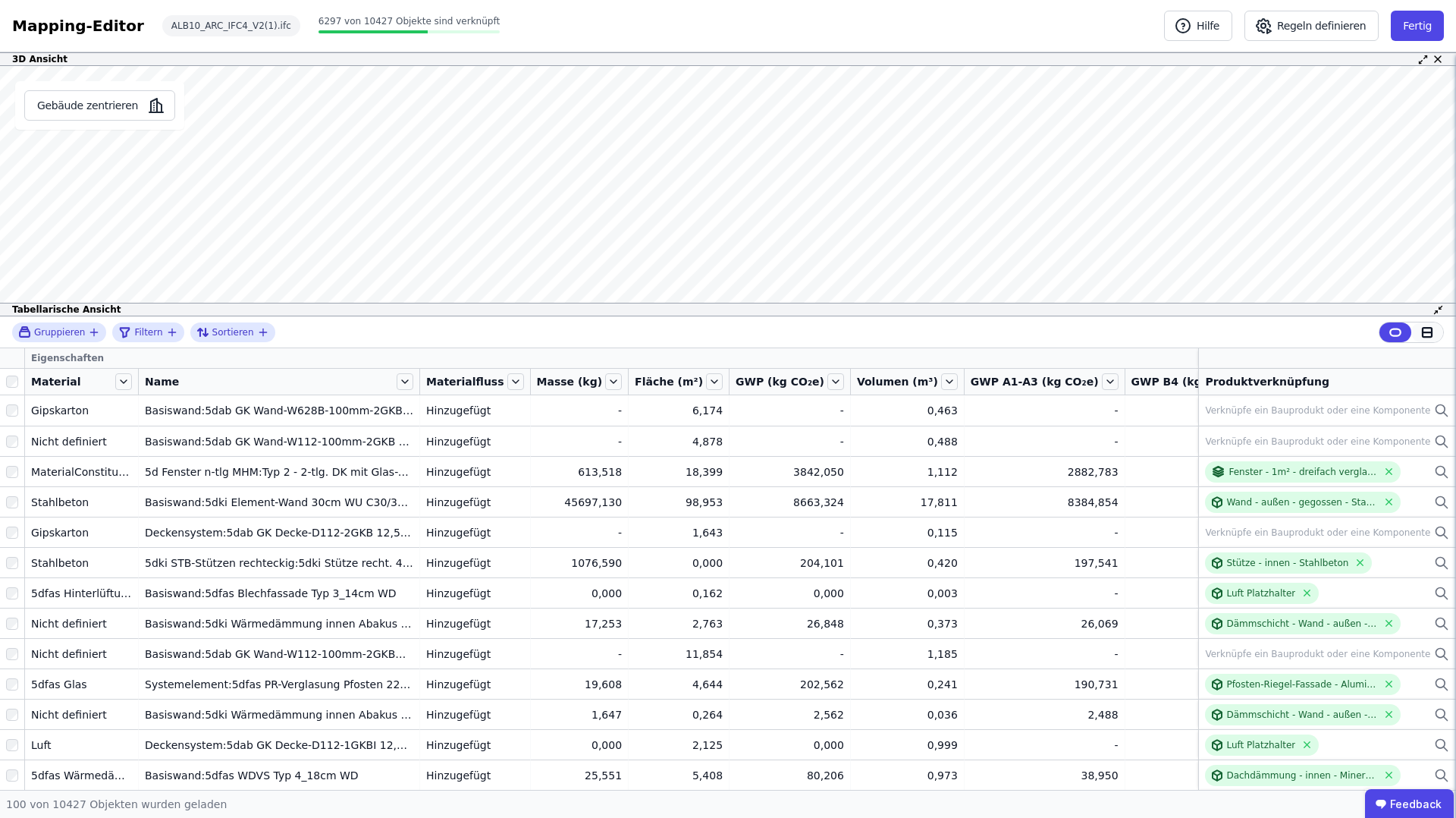
click at [1426, 328] on icon at bounding box center [1428, 332] width 14 height 14
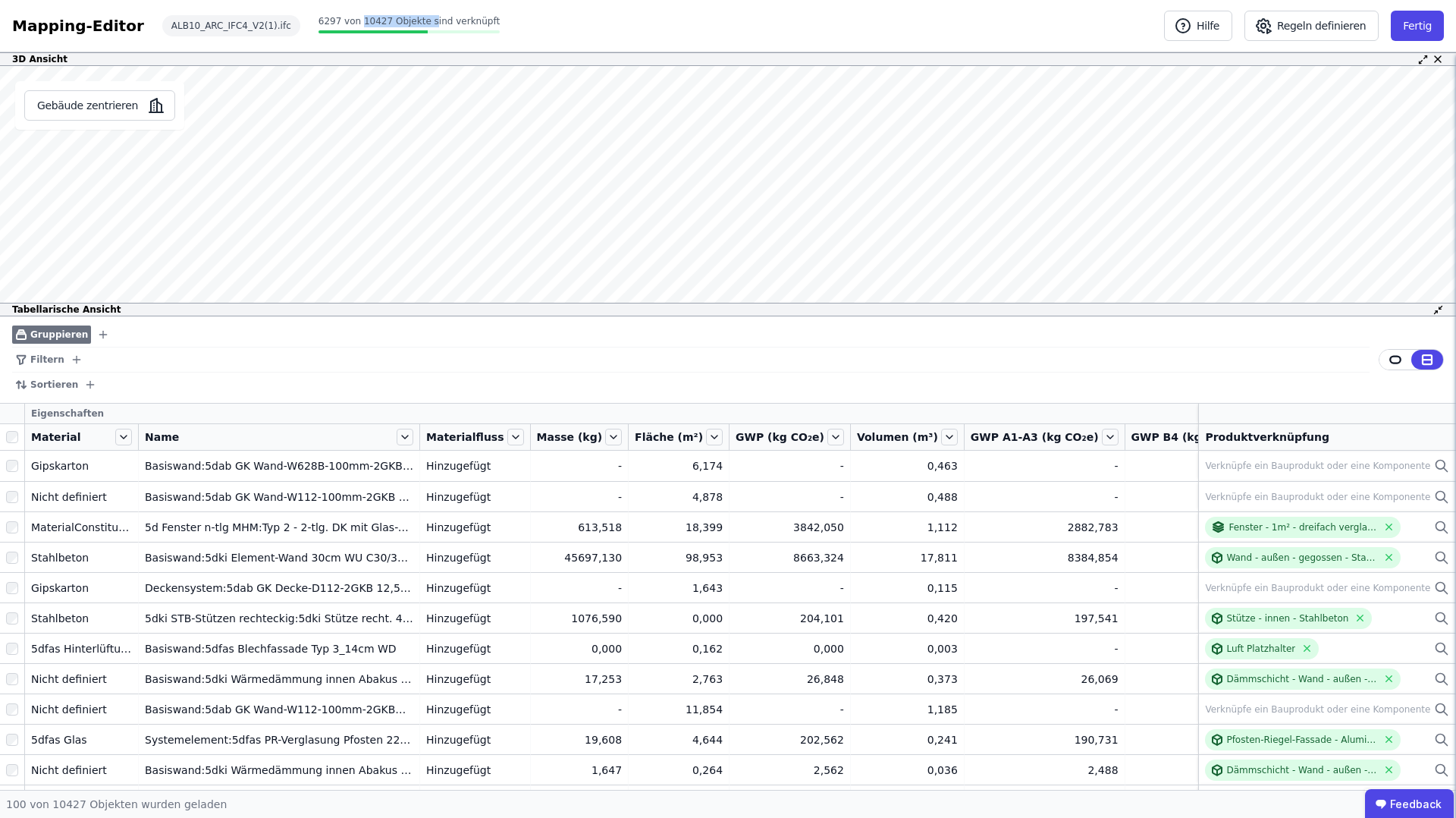
drag, startPoint x: 338, startPoint y: 22, endPoint x: 407, endPoint y: 21, distance: 69.0
click at [407, 21] on span "6297 von 10427 Objekte sind verknüpft" at bounding box center [409, 21] width 182 height 11
click at [465, 22] on div "Mapping-Editor Hilfe Regeln definieren Fertig ALB10_ARC_IFC4_V2(1).ifc 6297 von…" at bounding box center [728, 26] width 1456 height 52
click at [97, 331] on icon "button" at bounding box center [103, 334] width 12 height 12
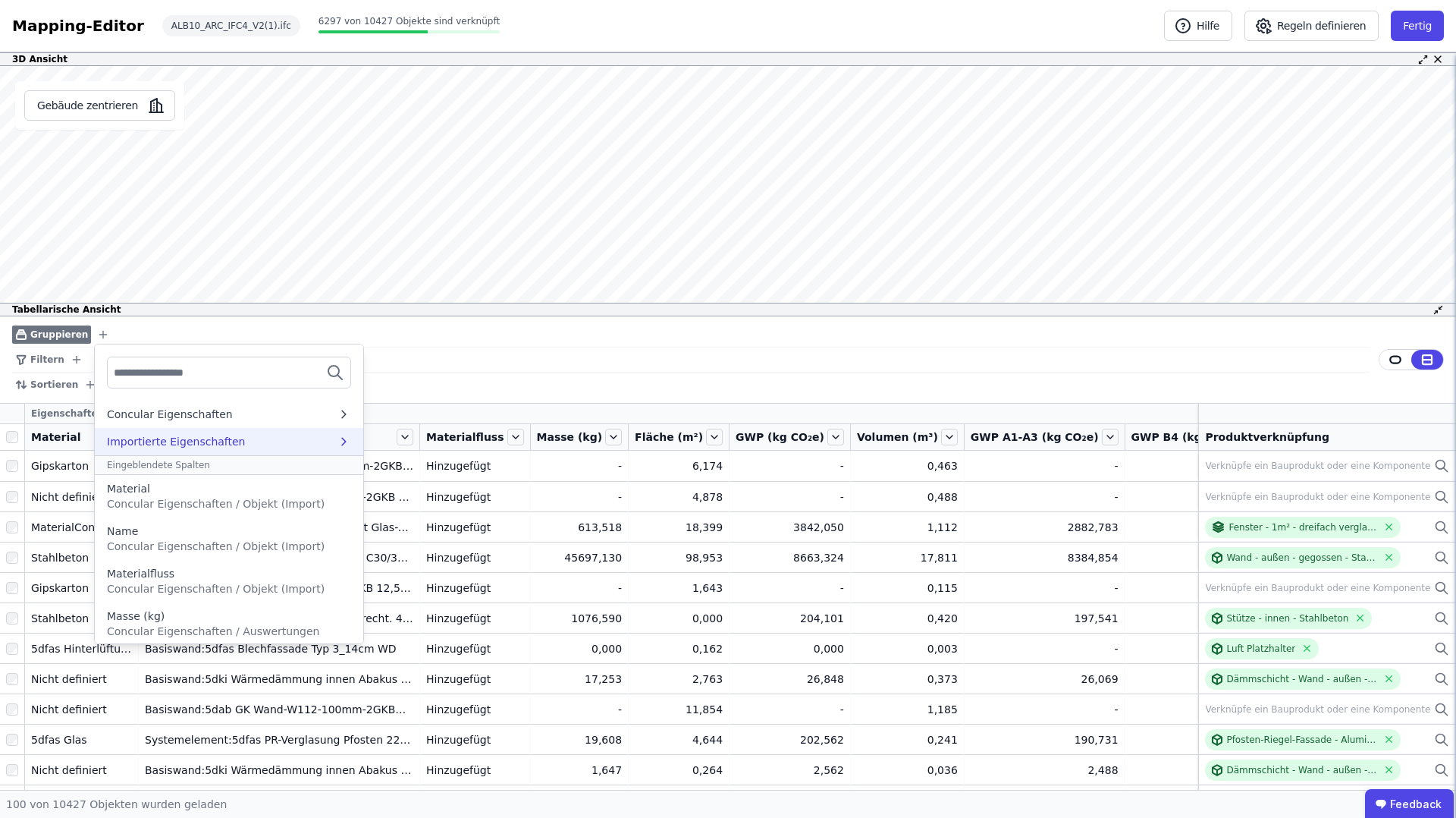
click at [304, 437] on div "Importierte Eigenschaften" at bounding box center [221, 441] width 229 height 15
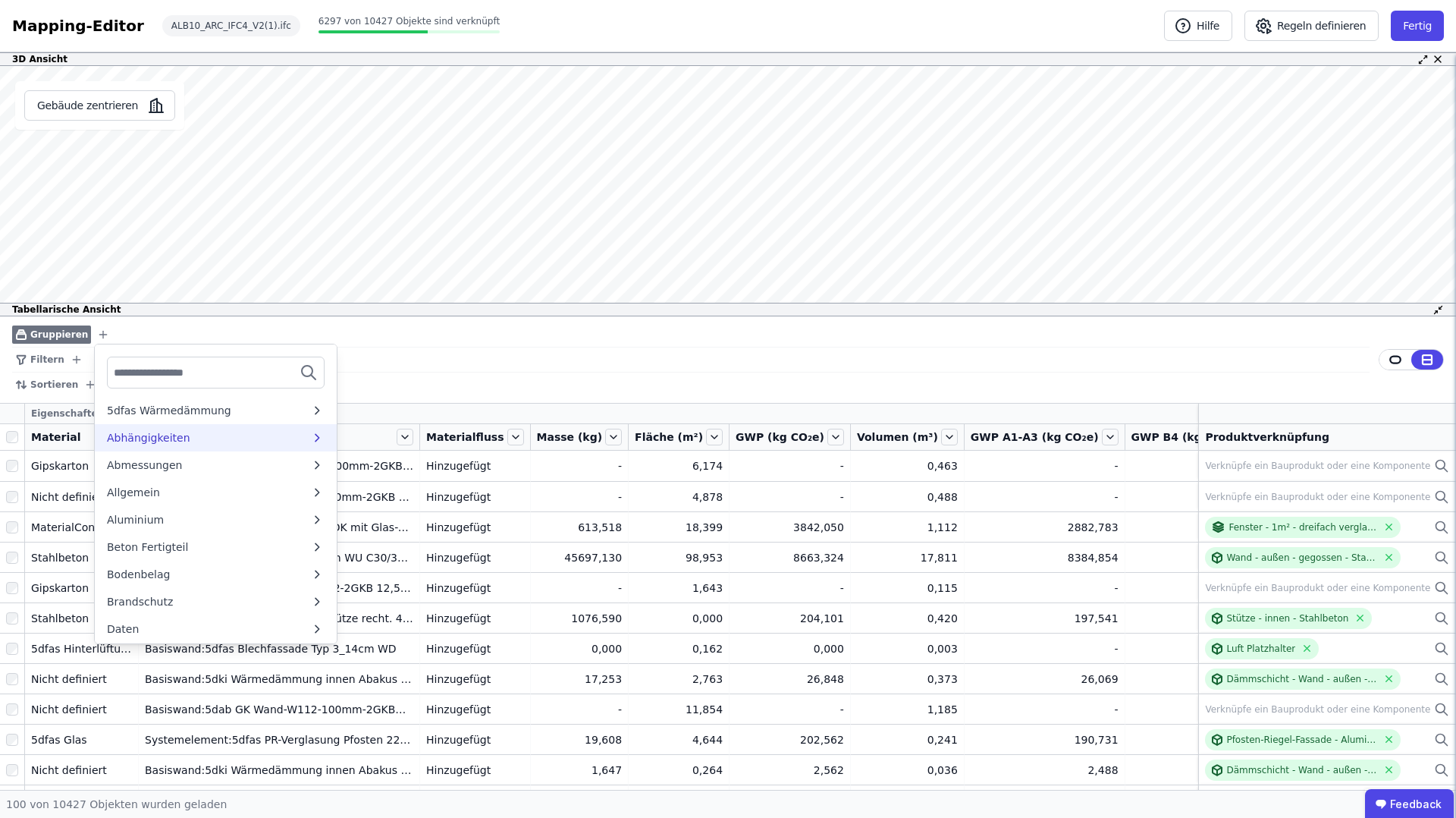
scroll to position [307, 0]
click at [134, 353] on div at bounding box center [215, 372] width 242 height 56
click at [97, 329] on icon "button" at bounding box center [103, 334] width 12 height 12
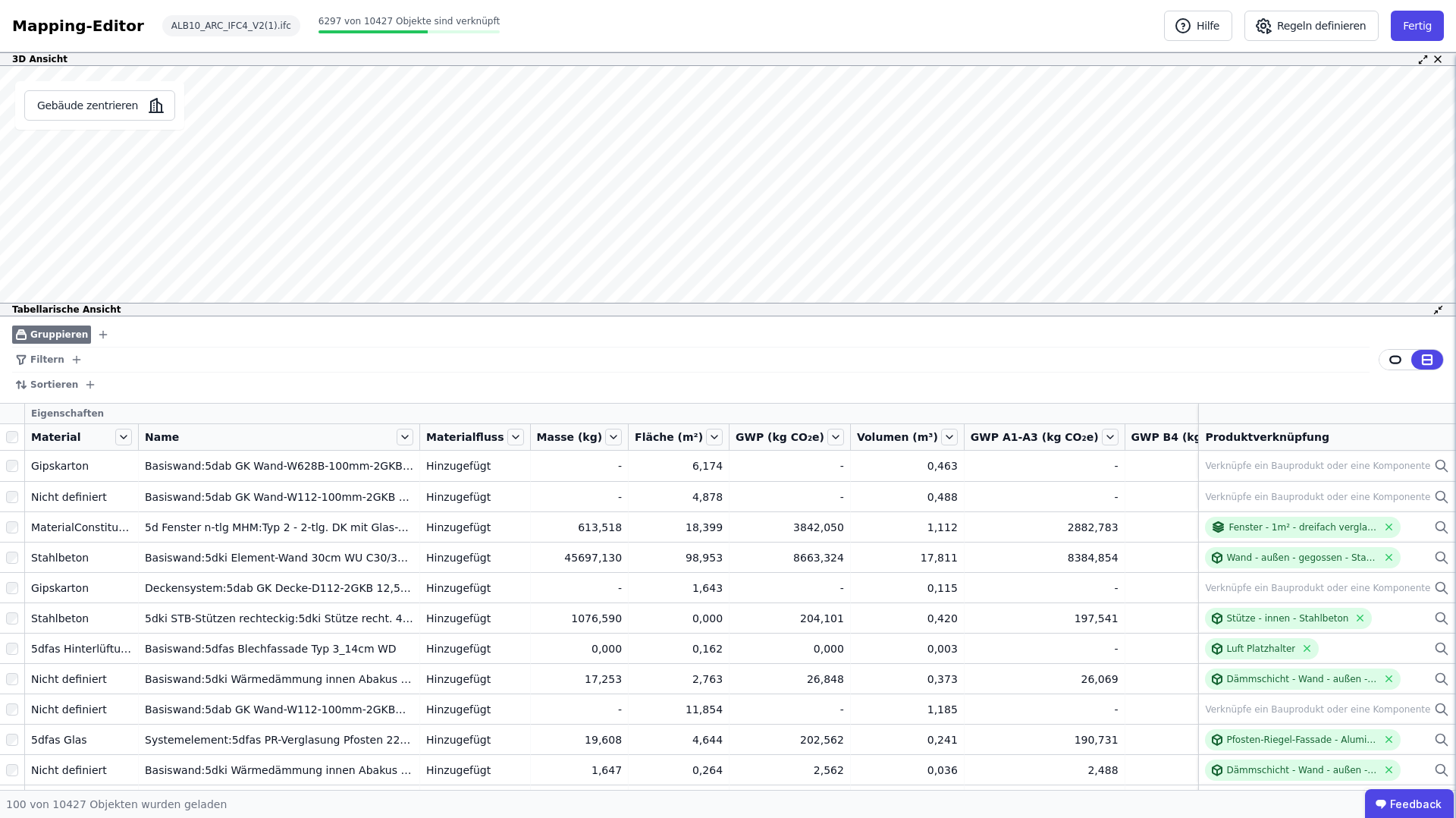
click at [97, 330] on icon "button" at bounding box center [103, 334] width 12 height 12
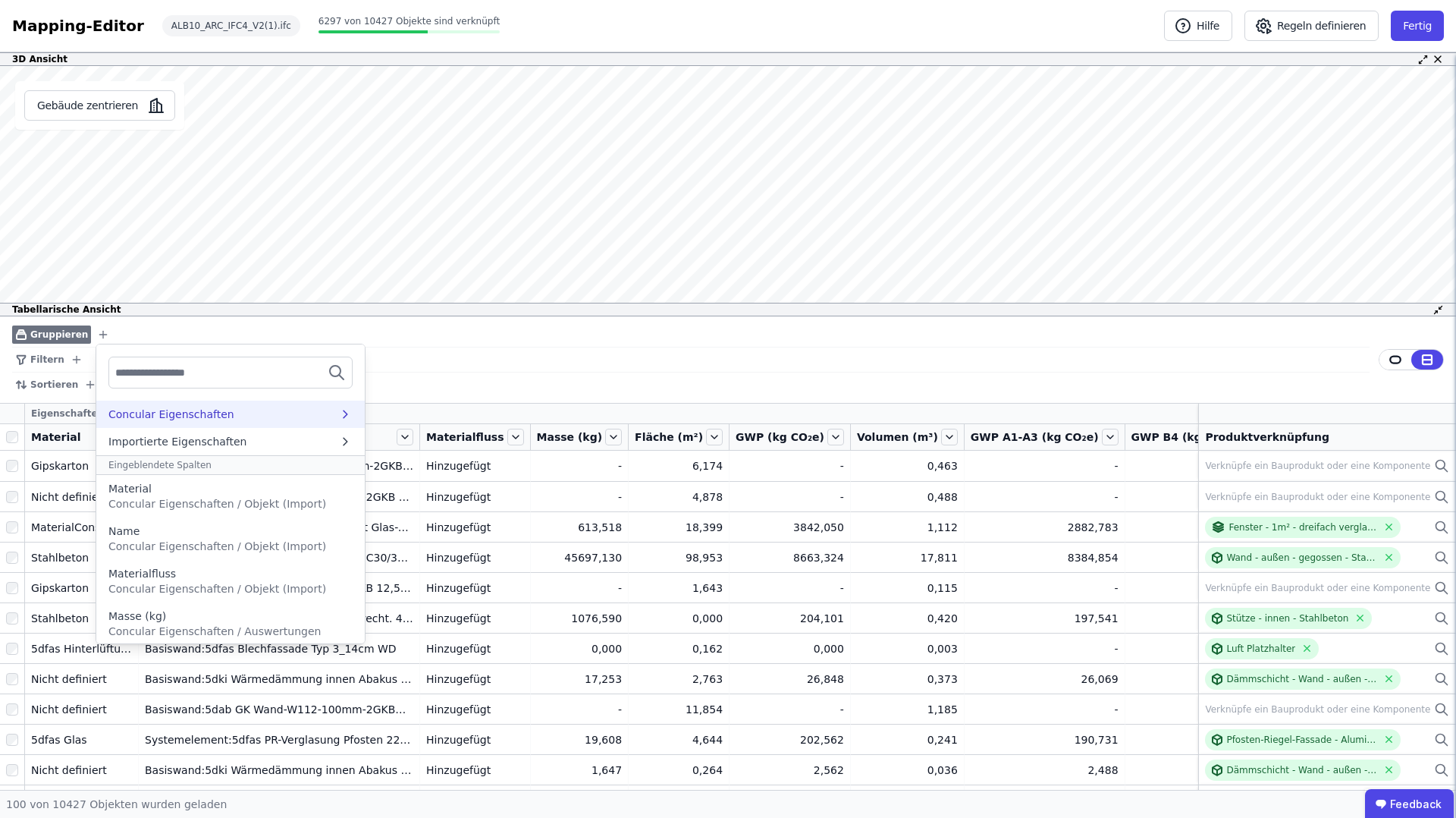
click at [196, 419] on div "Concular Eigenschaften" at bounding box center [172, 414] width 126 height 15
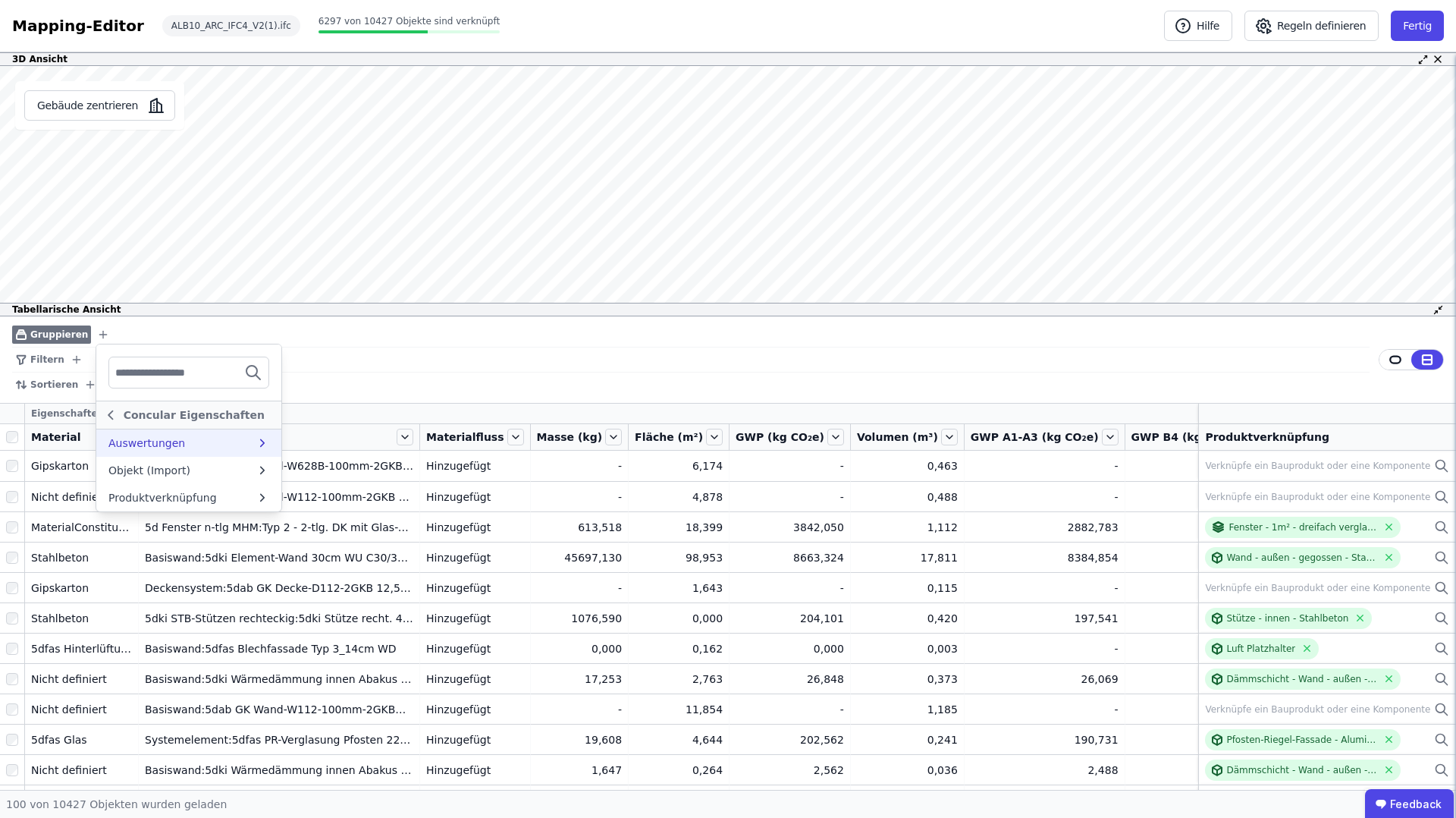
click at [255, 445] on div "Auswertungen" at bounding box center [182, 443] width 148 height 15
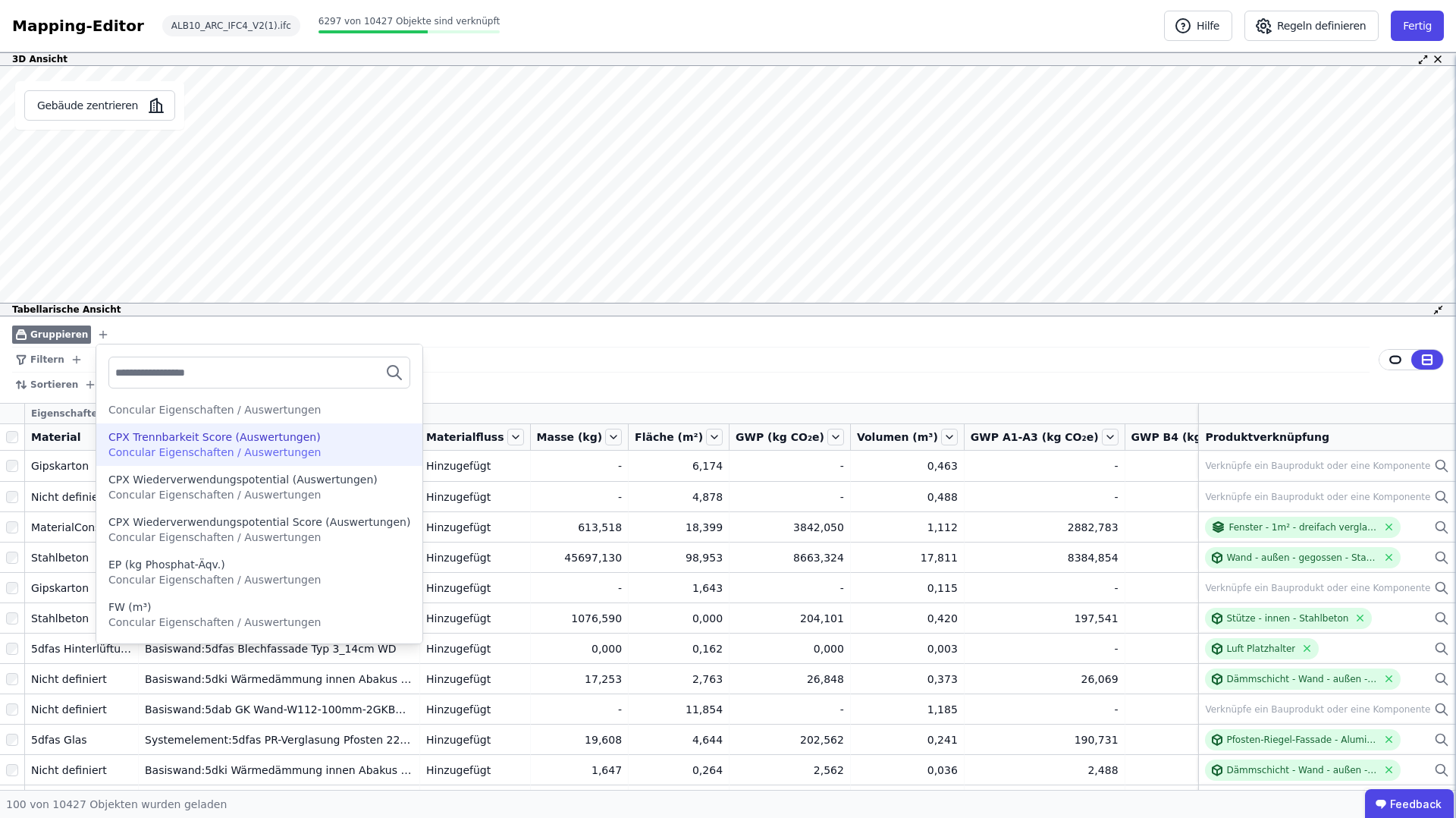
scroll to position [470, 0]
click at [154, 323] on div "Gruppieren Auswertungen ADPE (kg Sb.e) Concular Eigenschaften / Auswertungen AD…" at bounding box center [691, 334] width 1358 height 25
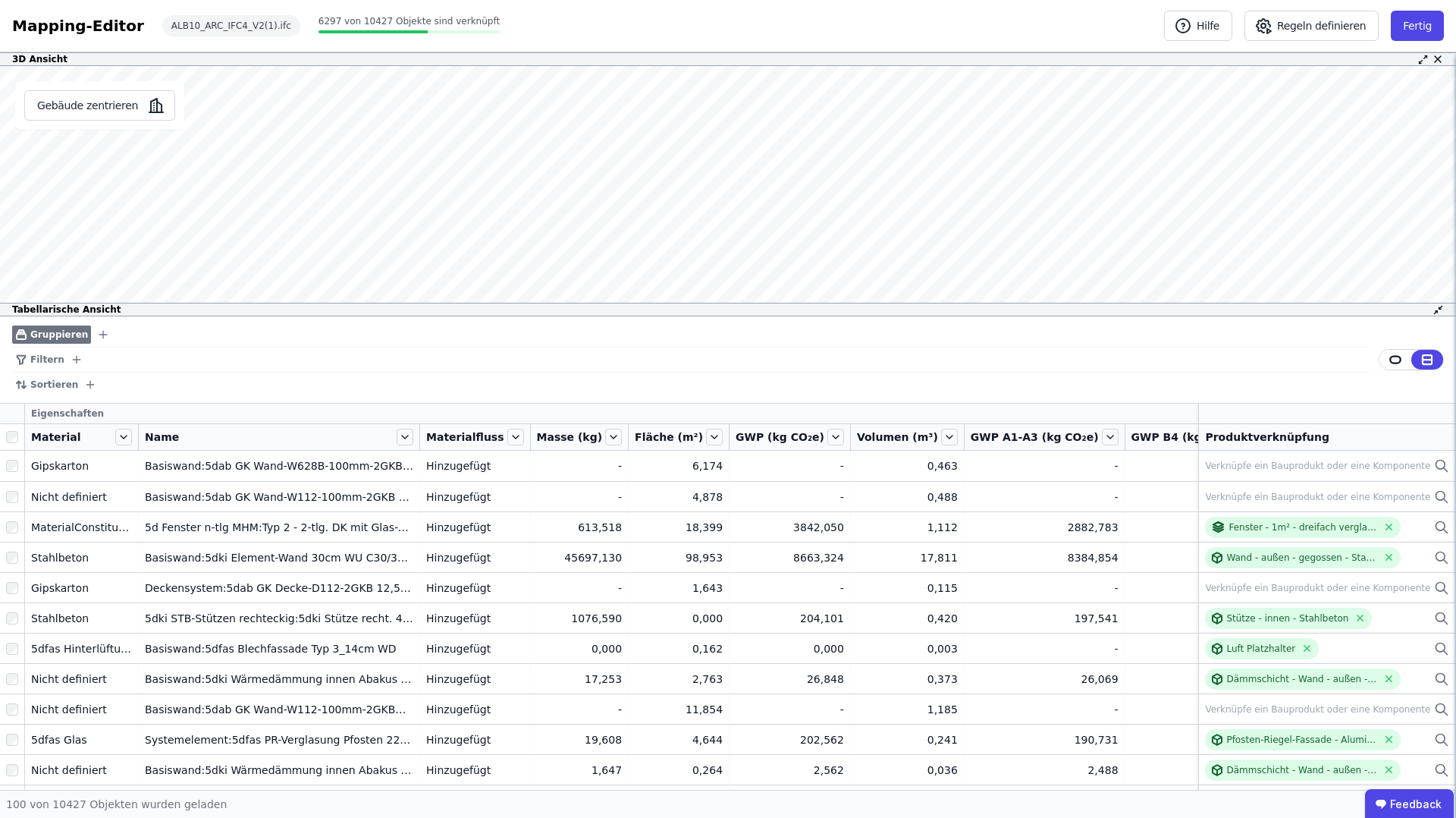
click at [97, 335] on icon "button" at bounding box center [103, 334] width 12 height 12
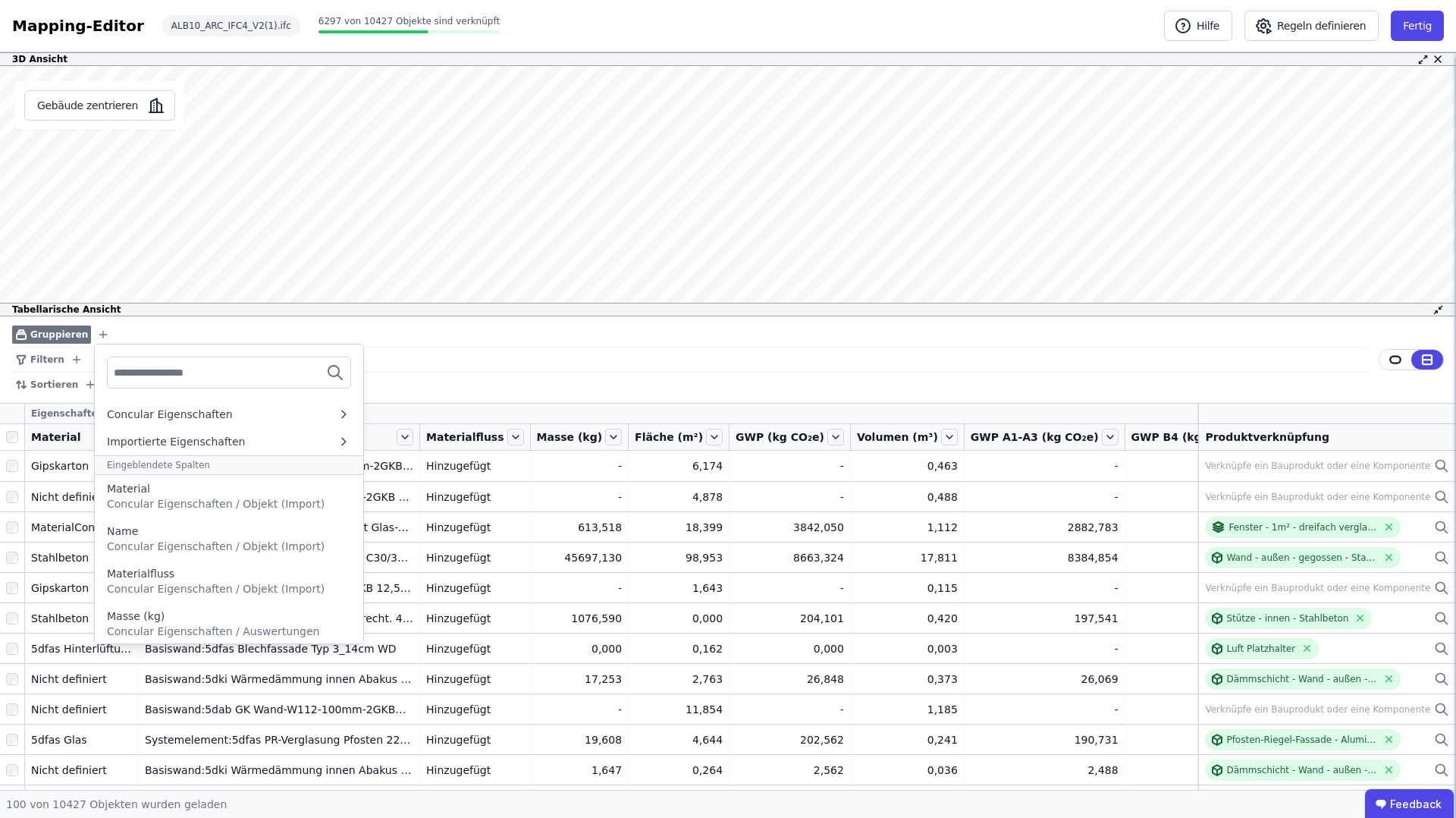
click at [155, 379] on input "text" at bounding box center [170, 372] width 113 height 27
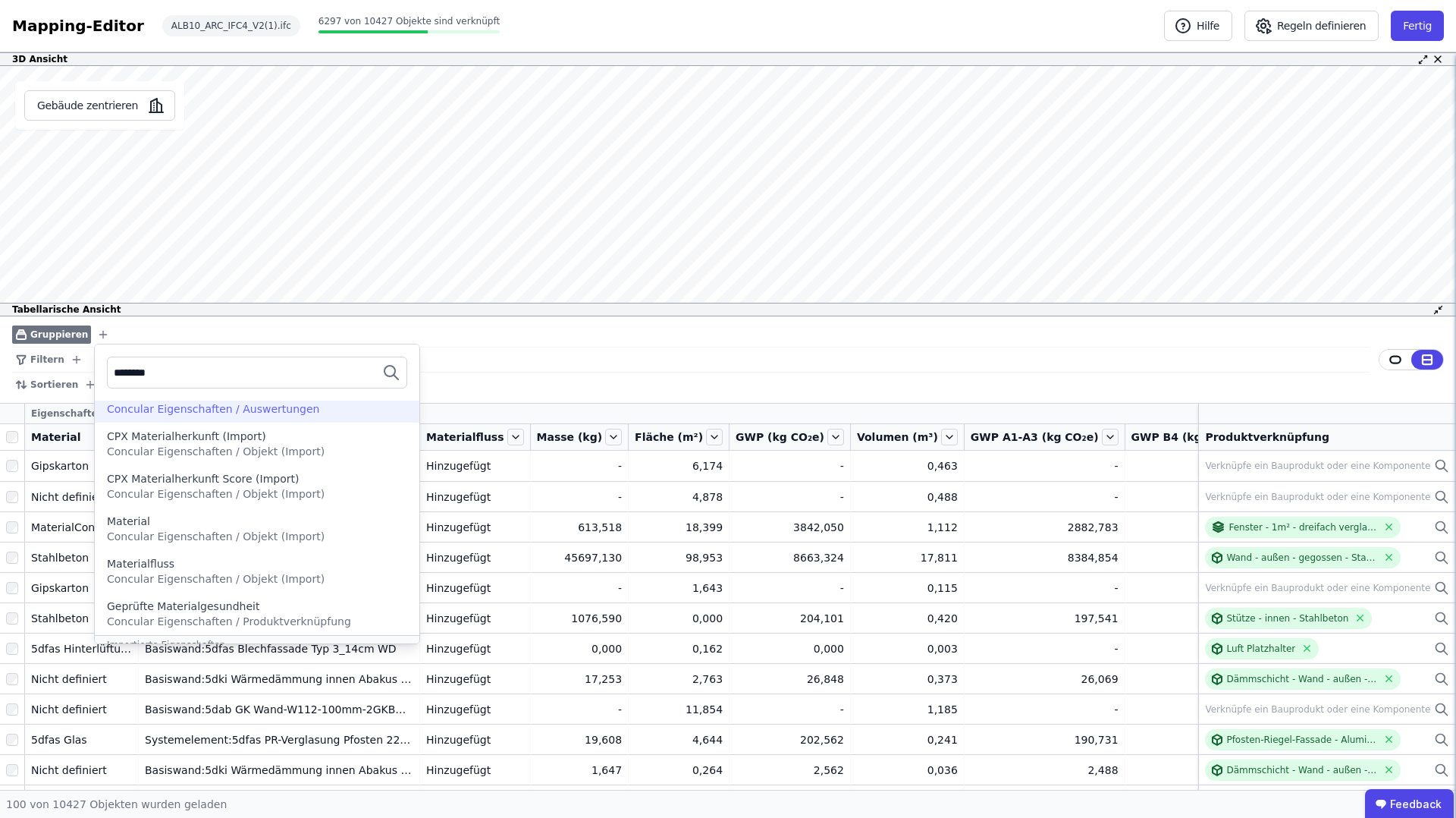
scroll to position [129, 0]
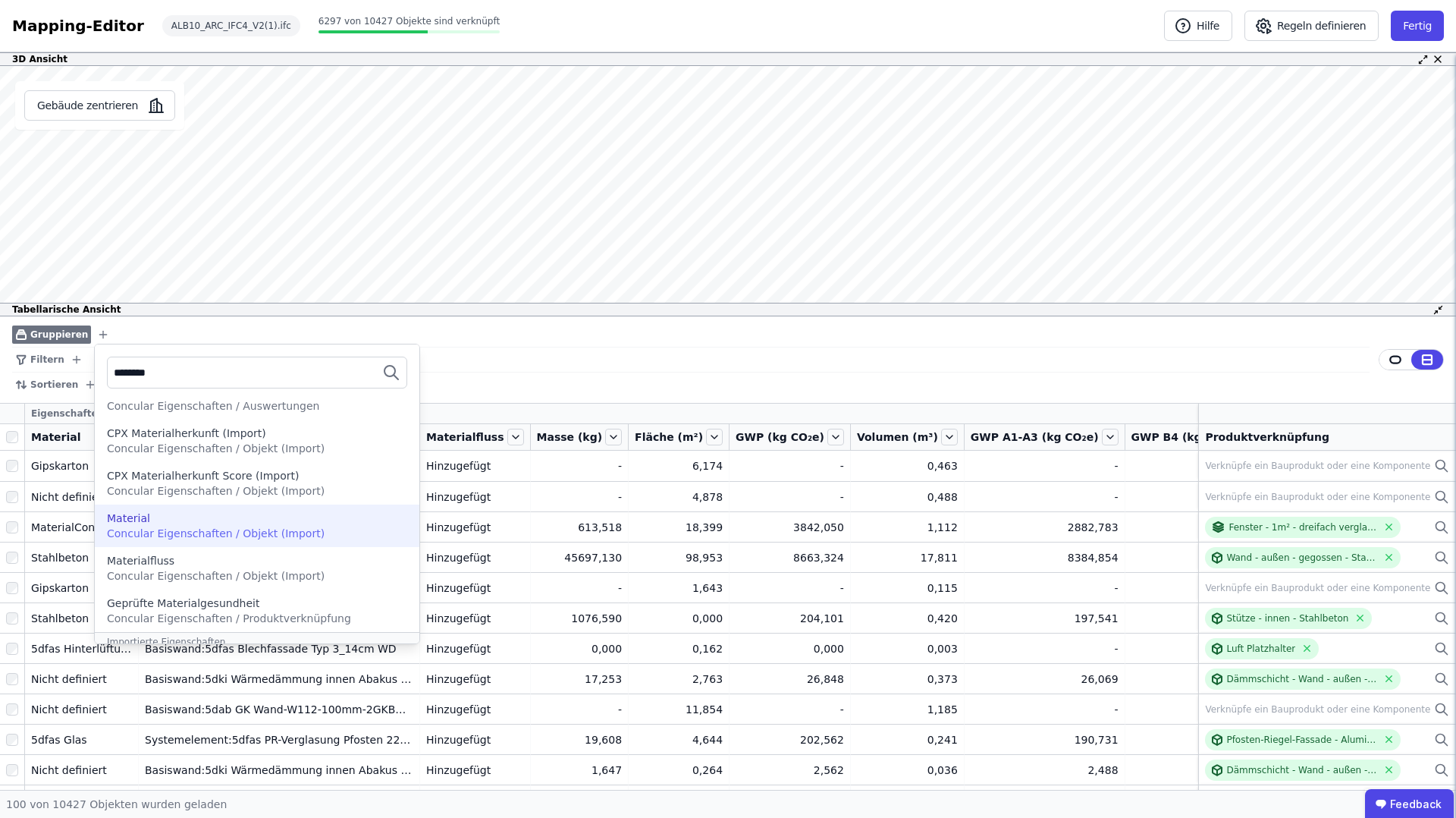
type input "********"
click at [269, 528] on span "Concular Eigenschaften / Objekt (Import)" at bounding box center [215, 534] width 217 height 12
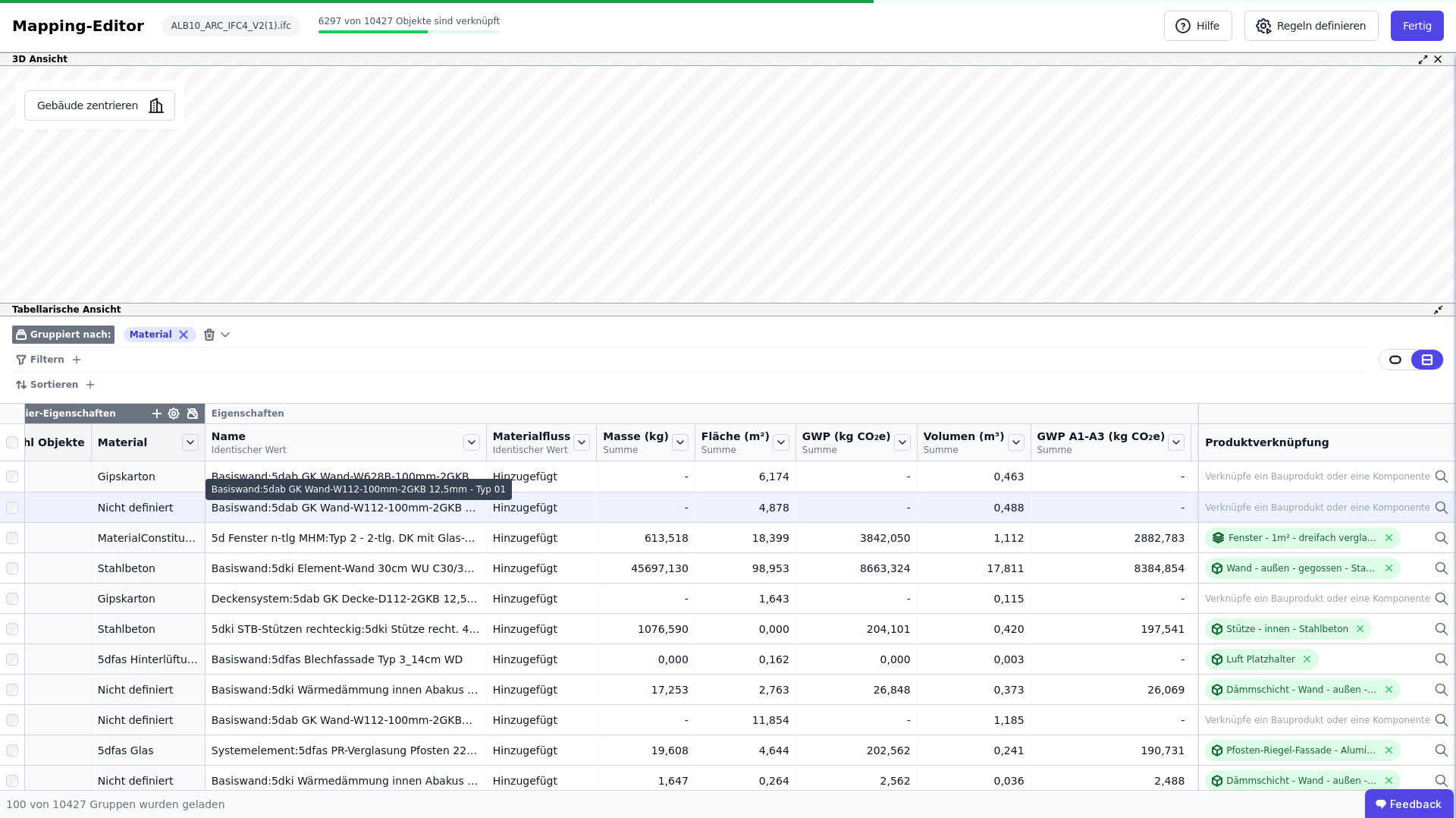
scroll to position [0, 37]
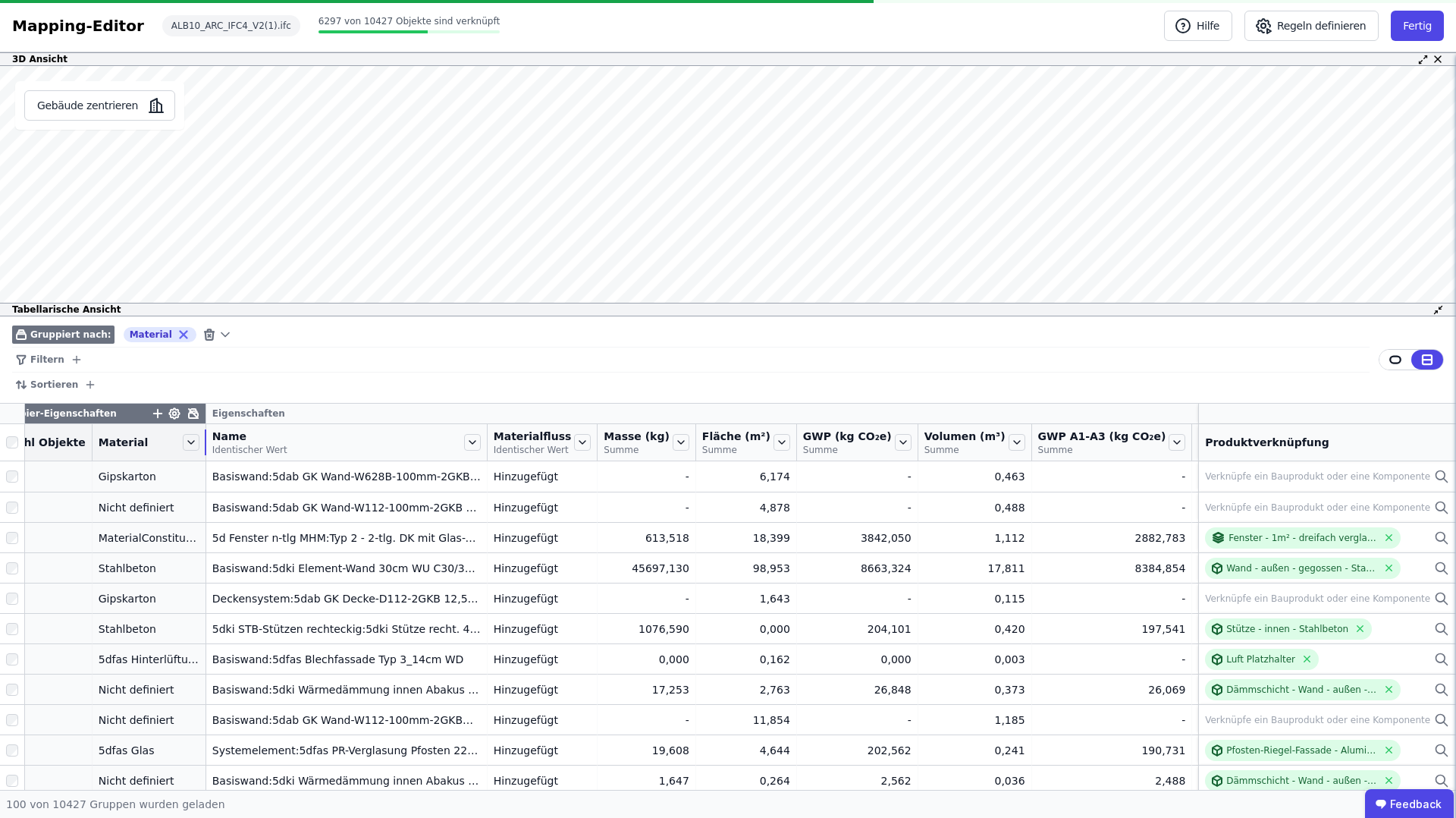
click at [204, 449] on div at bounding box center [205, 443] width 2 height 26
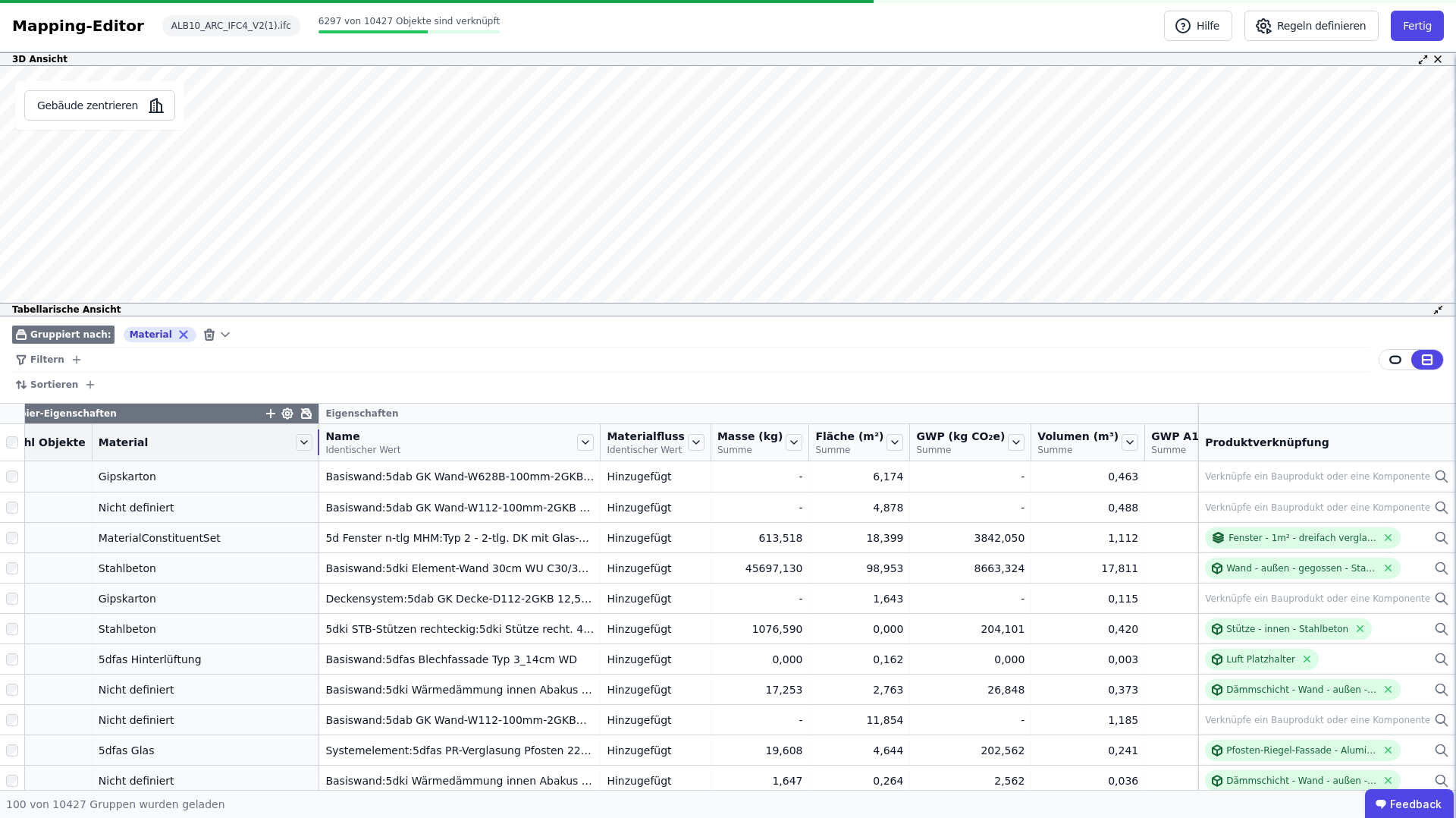
drag, startPoint x: 191, startPoint y: 449, endPoint x: 436, endPoint y: 448, distance: 245.0
click at [436, 448] on tr "Anzahl Objekte Material Name Identischer Wert Materialfluss Identischer Wert Ma…" at bounding box center [1304, 442] width 2683 height 37
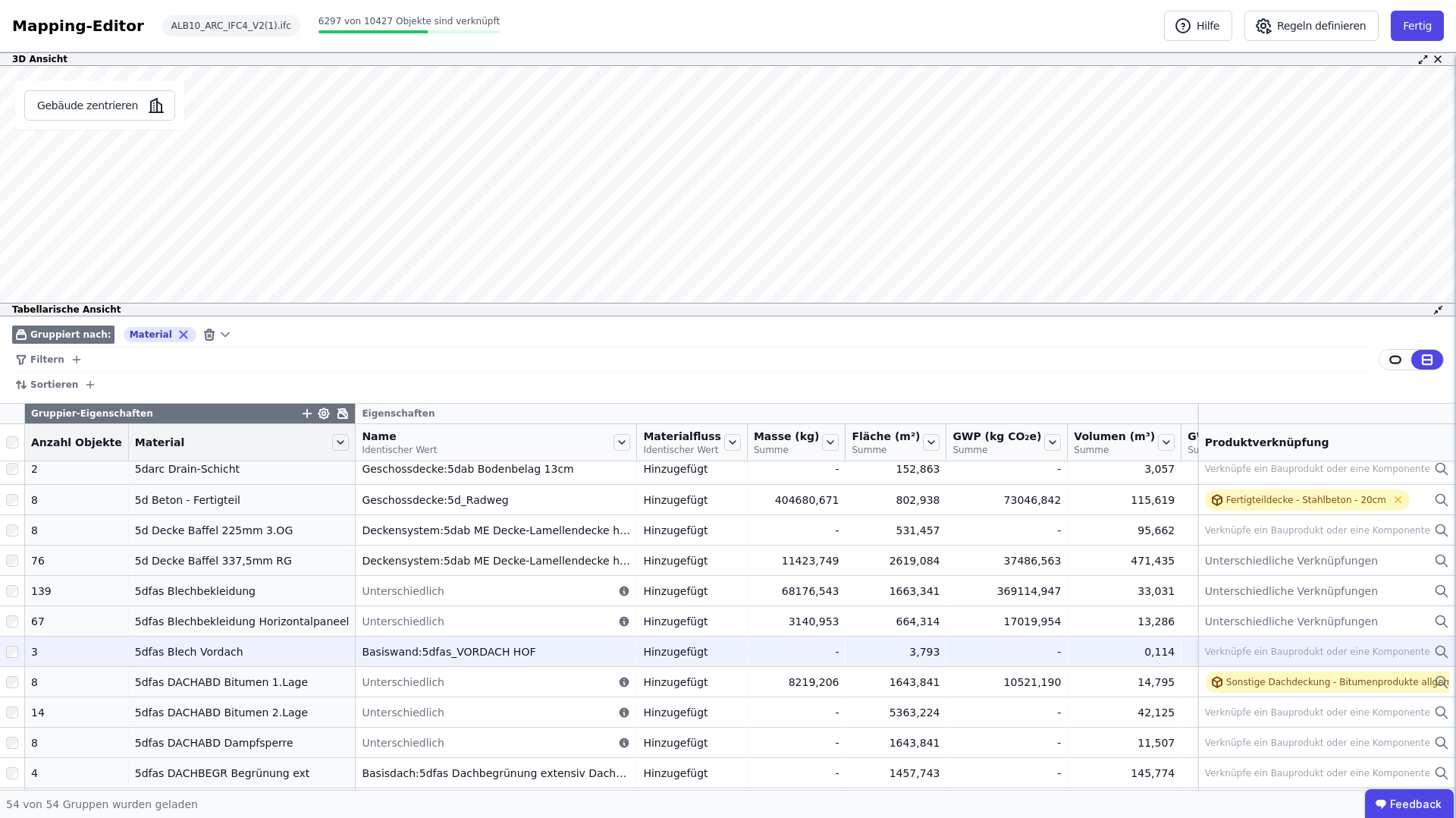
scroll to position [0, 0]
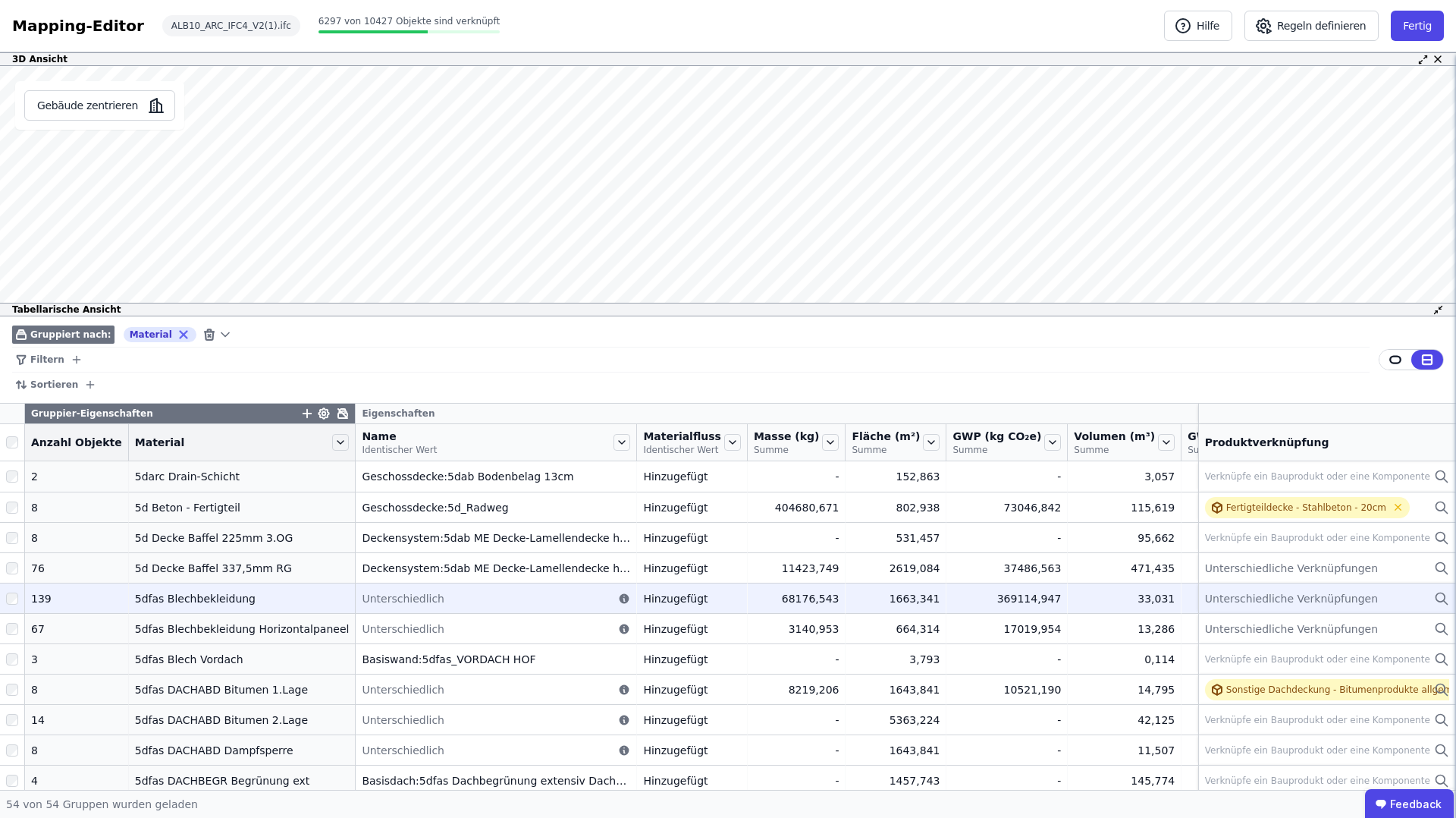
click at [231, 607] on div "5dfas Blechbekleidung" at bounding box center [241, 599] width 214 height 15
click at [403, 607] on span "Unterschiedlich" at bounding box center [403, 599] width 83 height 15
click at [187, 607] on div "5dfas Blechbekleidung" at bounding box center [241, 599] width 214 height 15
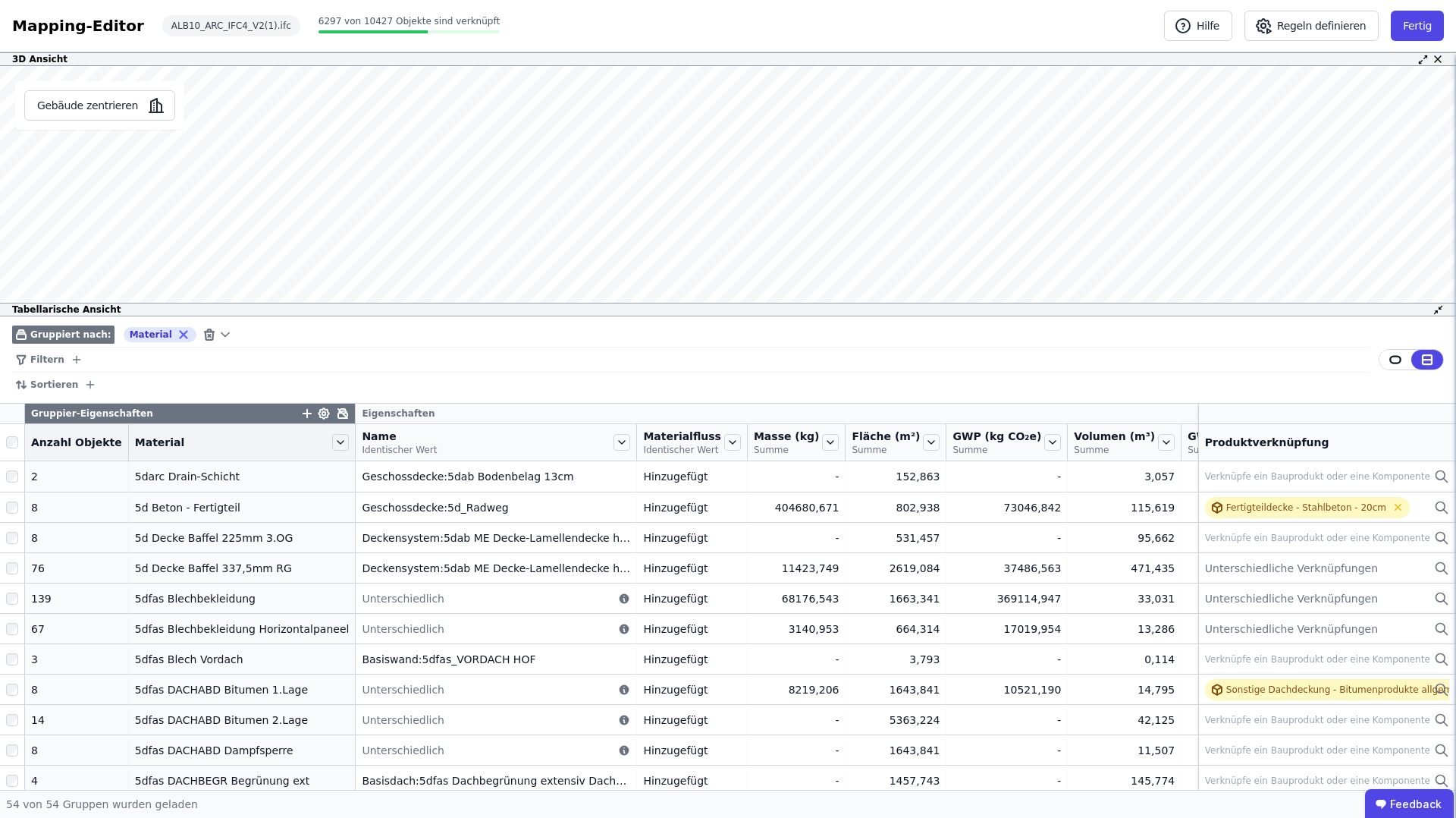
click at [300, 411] on icon "button" at bounding box center [307, 414] width 14 height 14
click at [320, 457] on input "text" at bounding box center [376, 452] width 113 height 27
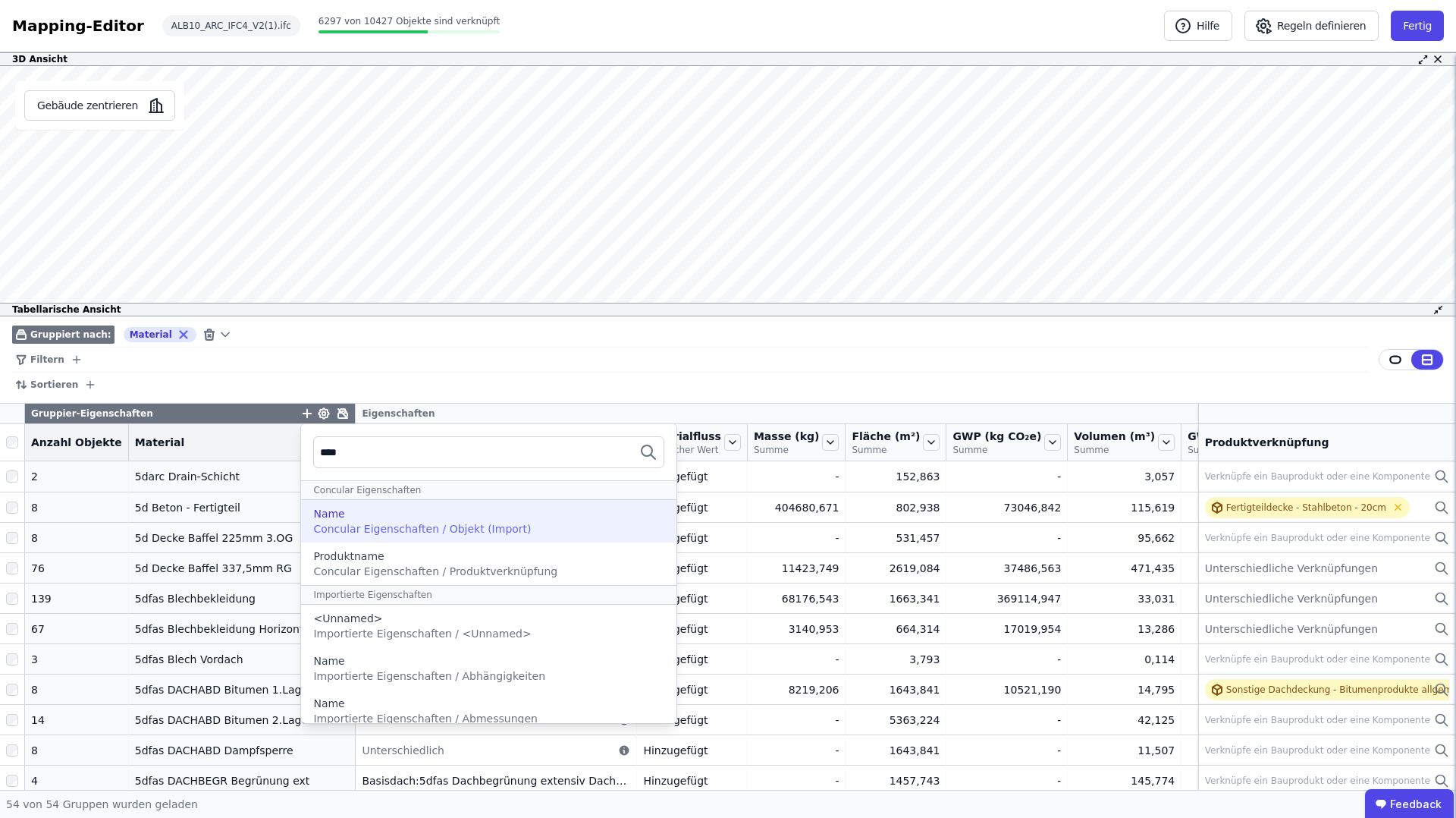
type input "****"
click at [385, 528] on span "Concular Eigenschaften / Objekt (Import)" at bounding box center [422, 529] width 217 height 12
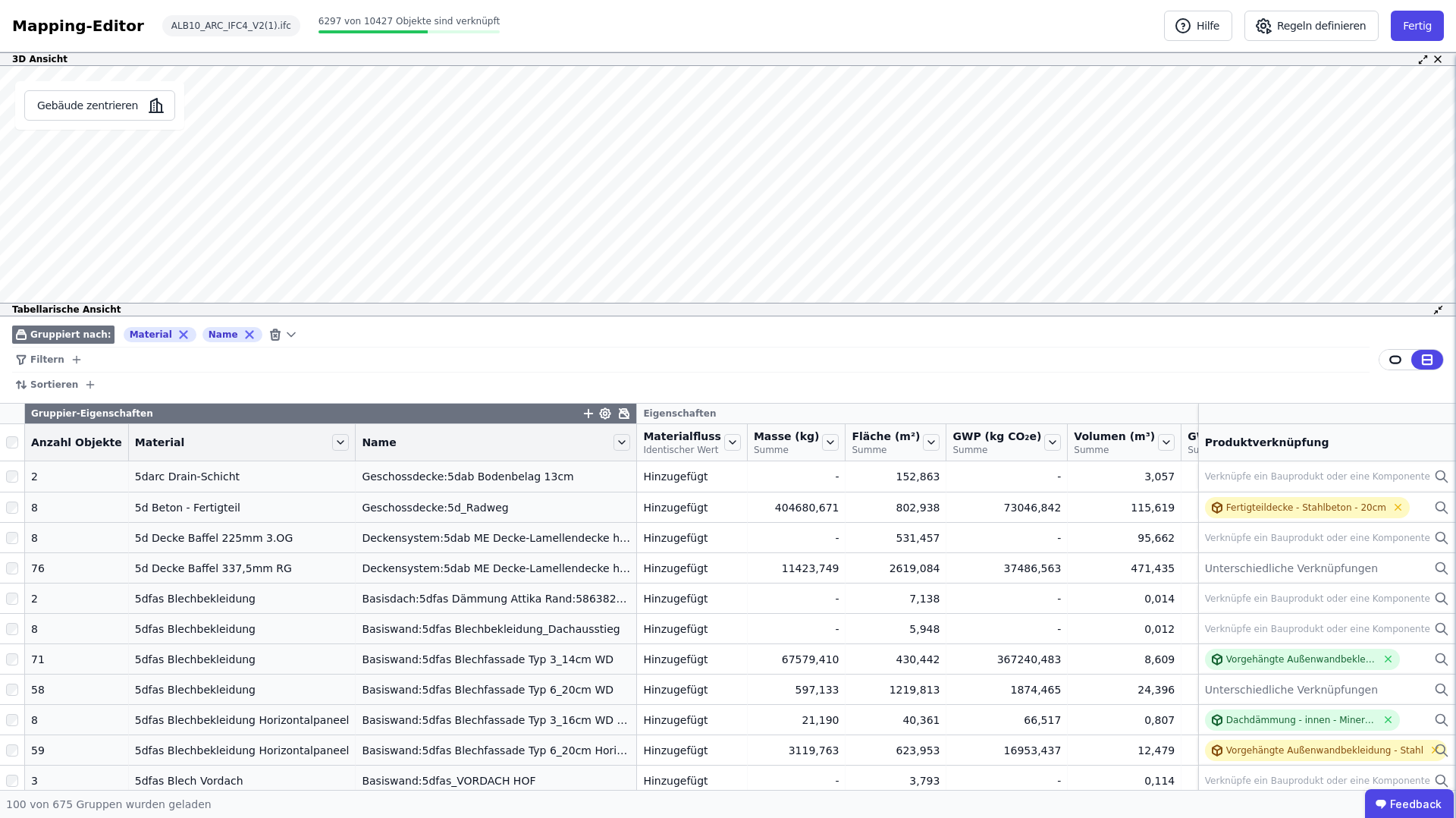
click at [84, 385] on icon "button" at bounding box center [90, 385] width 12 height 12
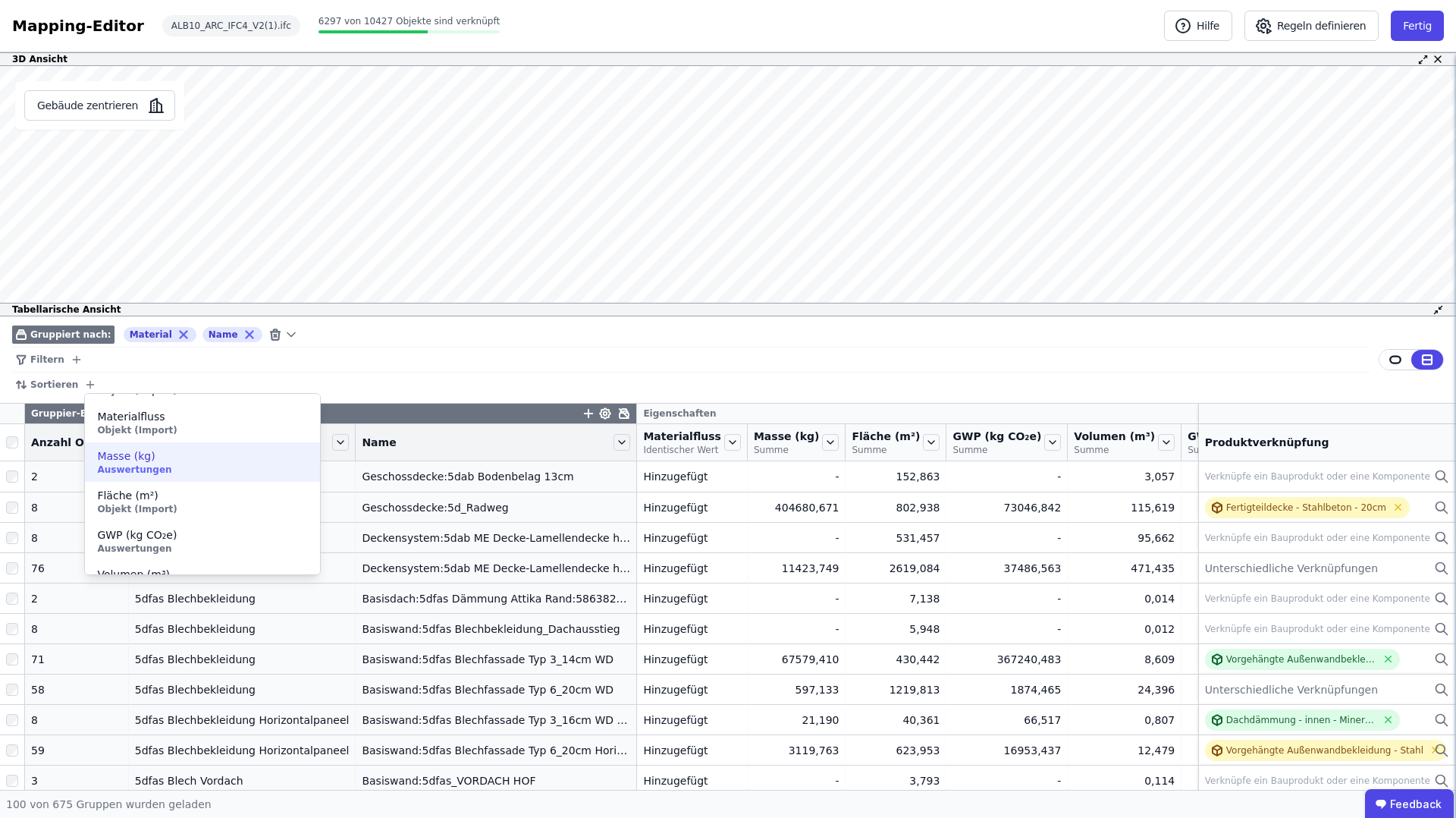
scroll to position [105, 0]
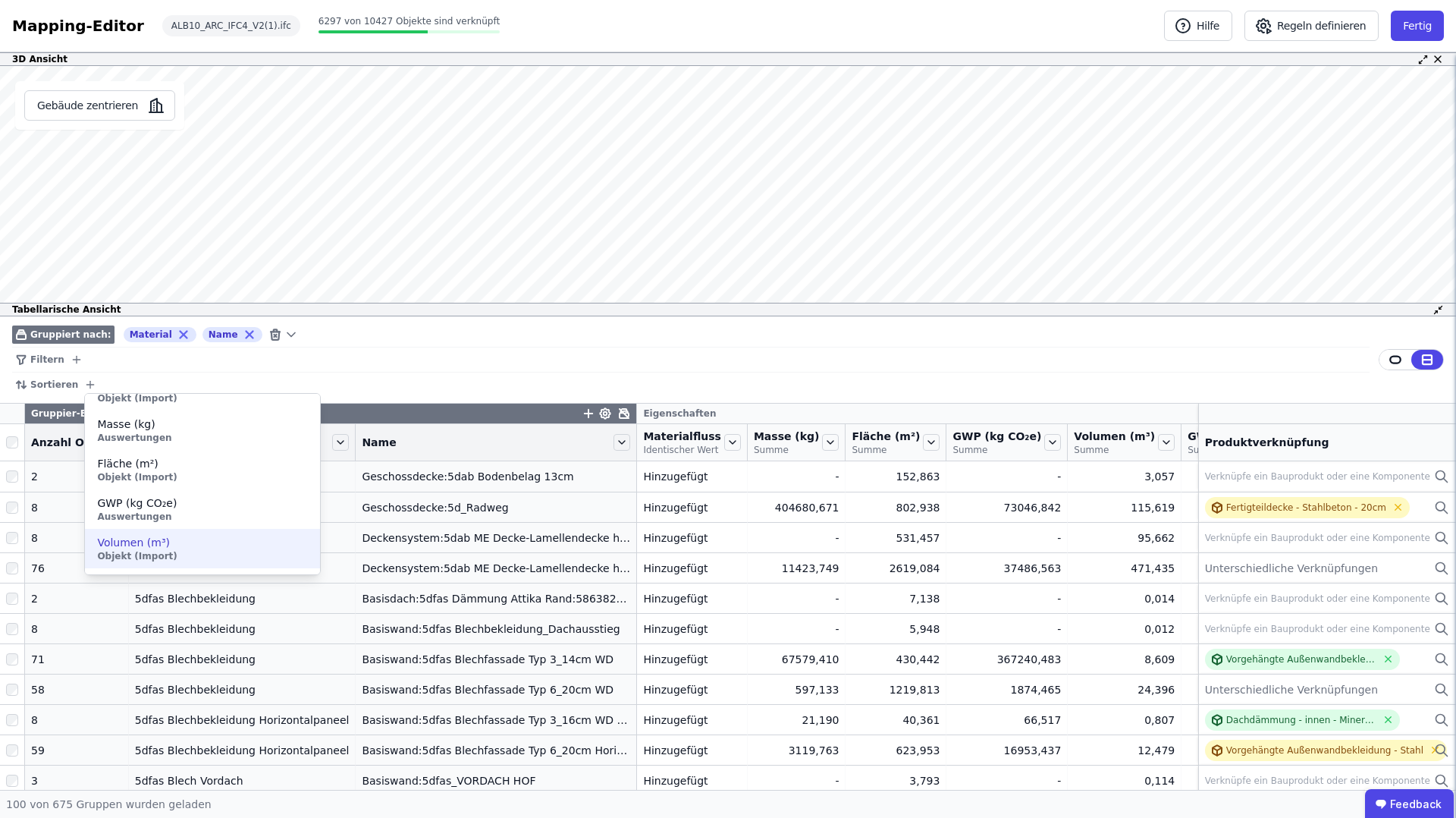
click at [161, 551] on span "Objekt (Import)" at bounding box center [201, 556] width 210 height 12
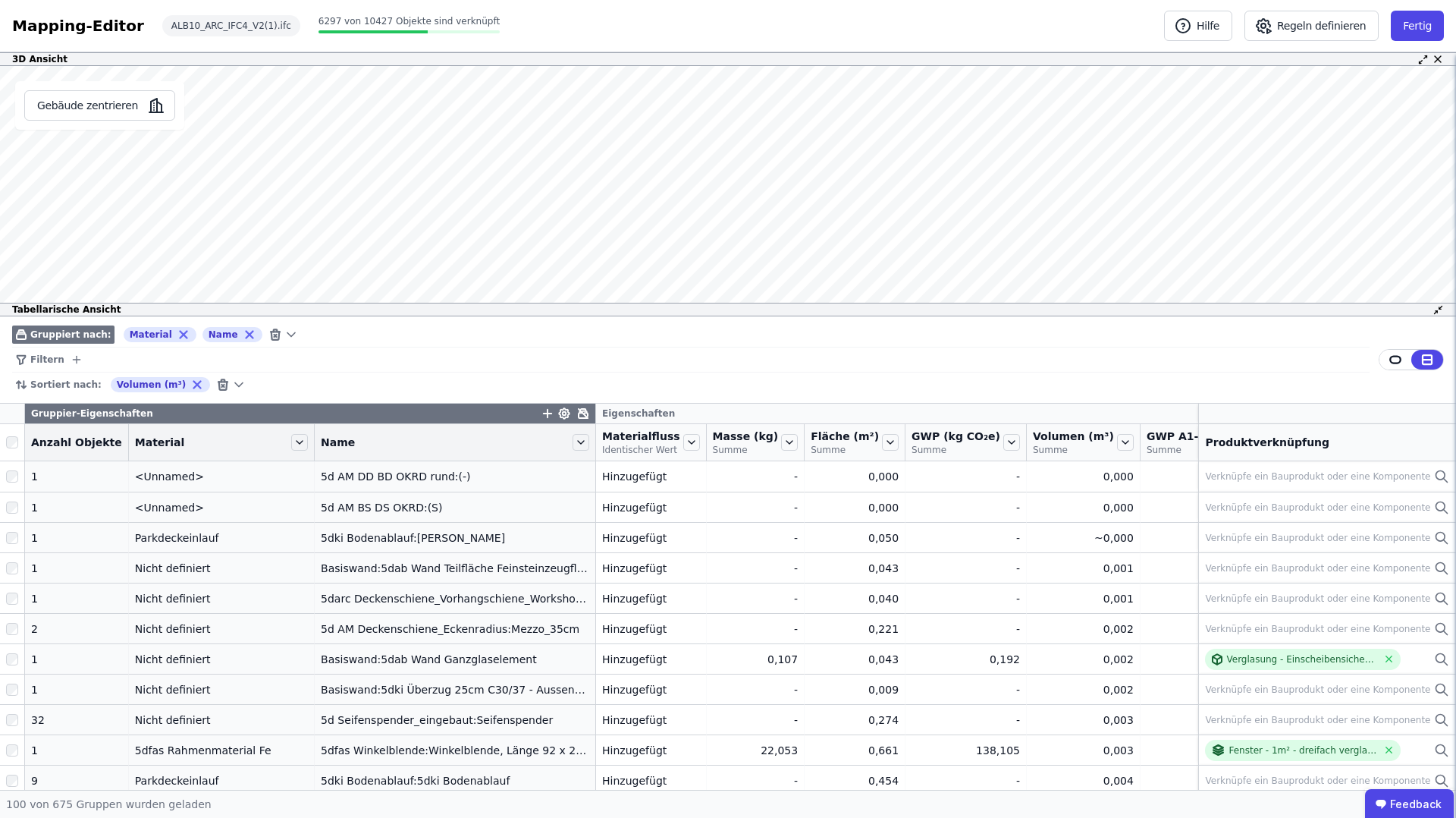
click at [235, 383] on icon at bounding box center [239, 385] width 8 height 4
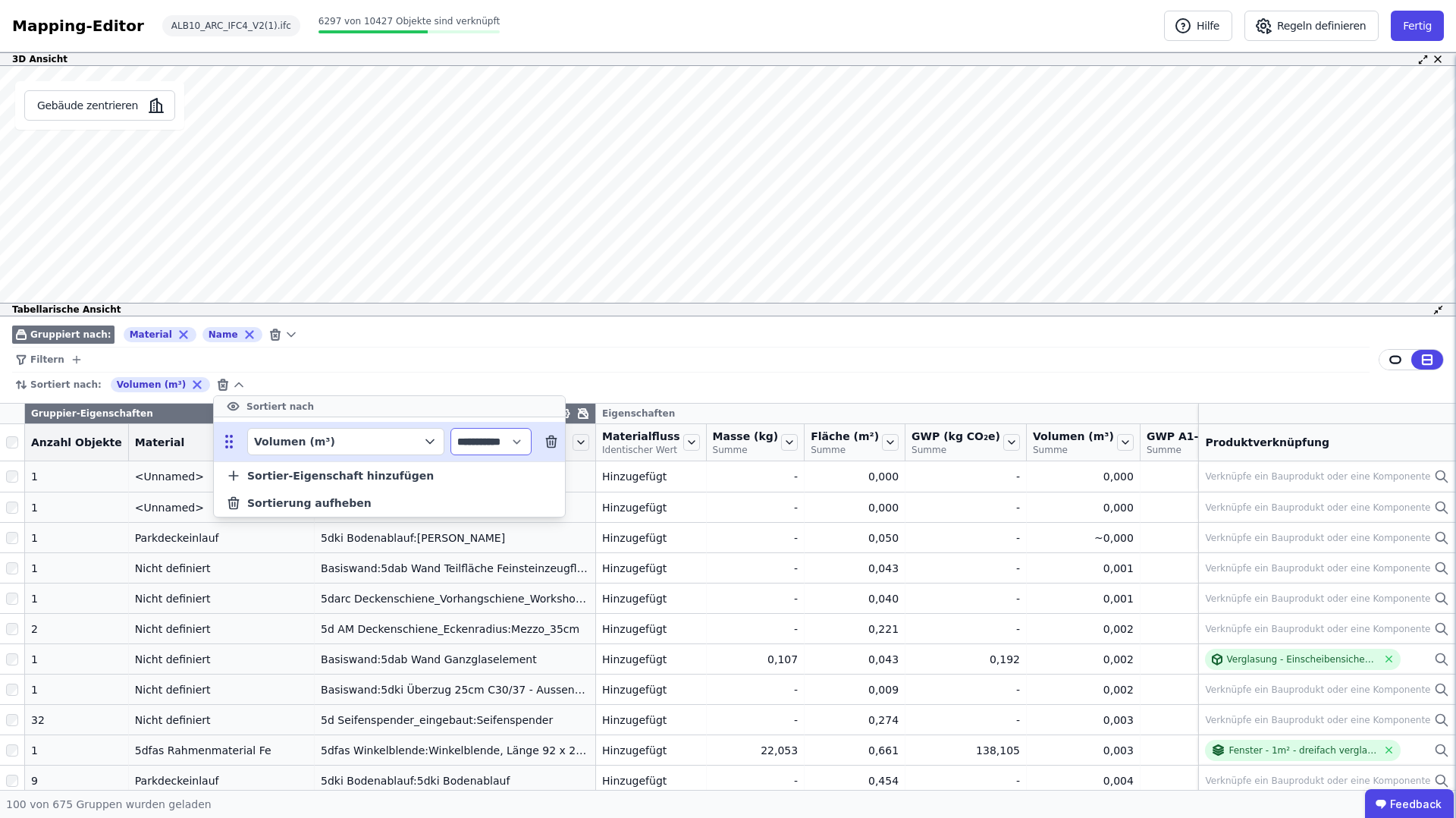
click at [511, 443] on select "**********" at bounding box center [491, 441] width 81 height 27
select select "****"
click at [451, 428] on select "**********" at bounding box center [491, 441] width 81 height 27
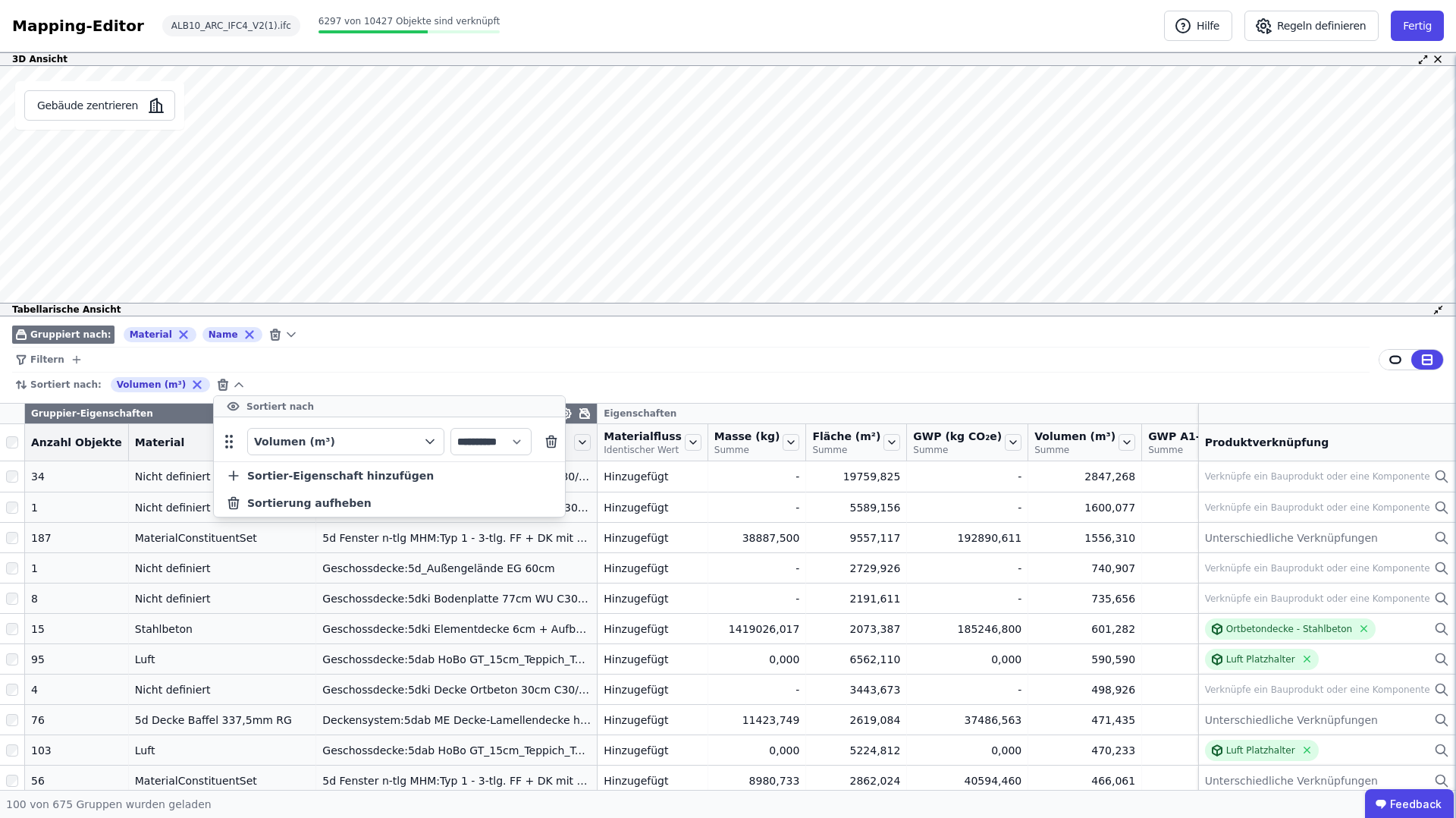
click at [1022, 483] on div "**********" at bounding box center [728, 553] width 1456 height 474
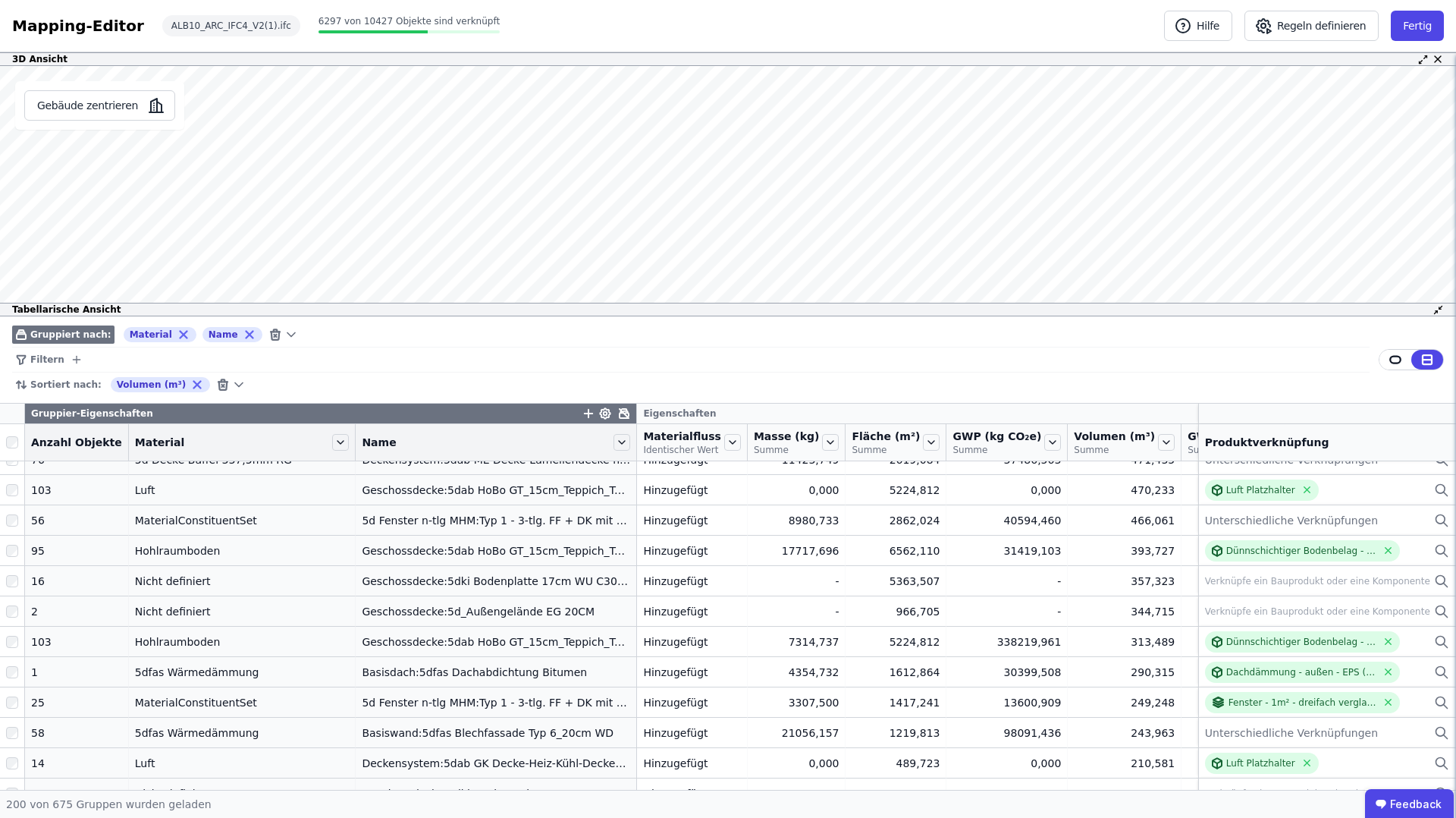
scroll to position [0, 0]
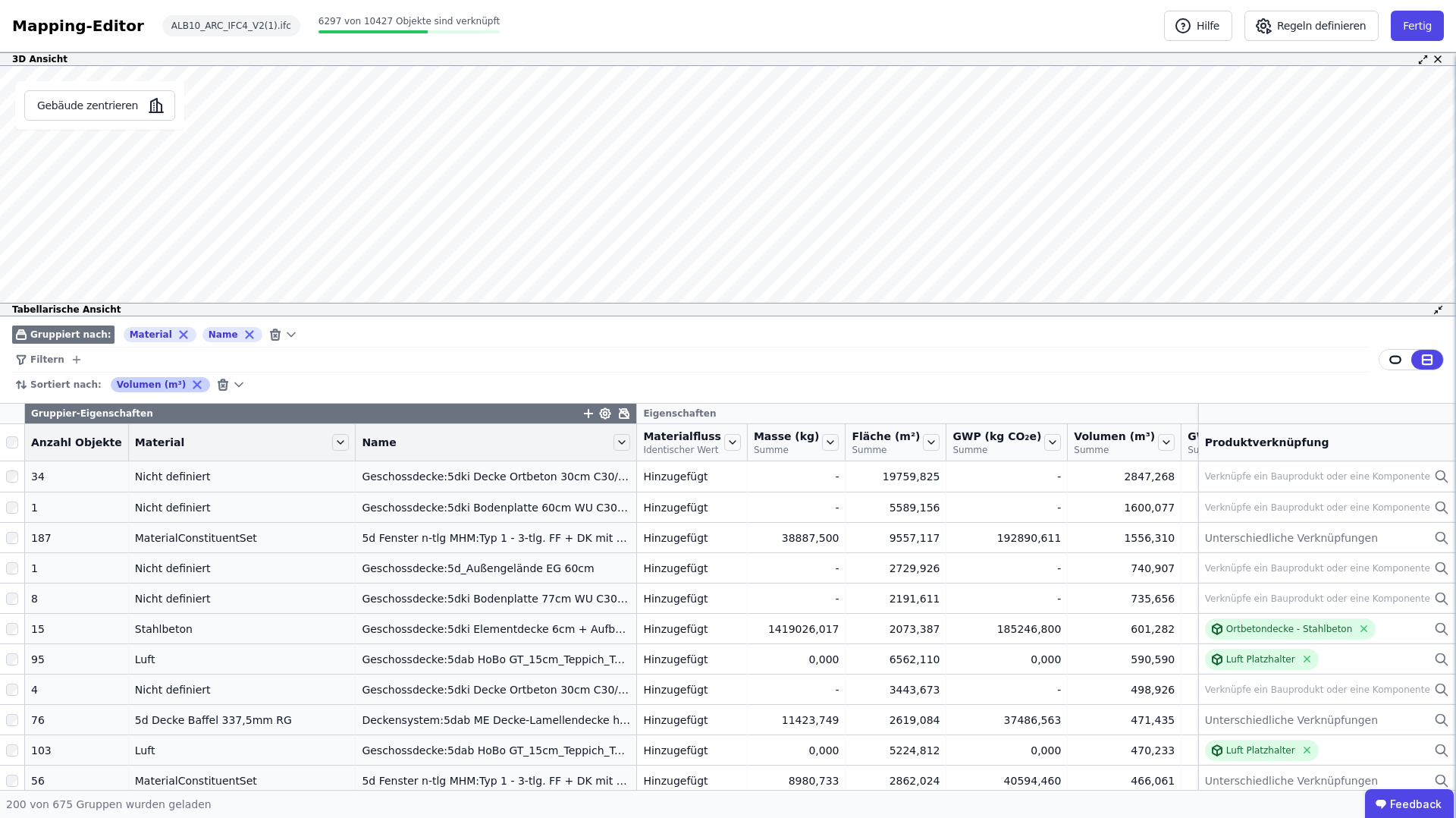
click at [194, 382] on icon at bounding box center [197, 385] width 7 height 7
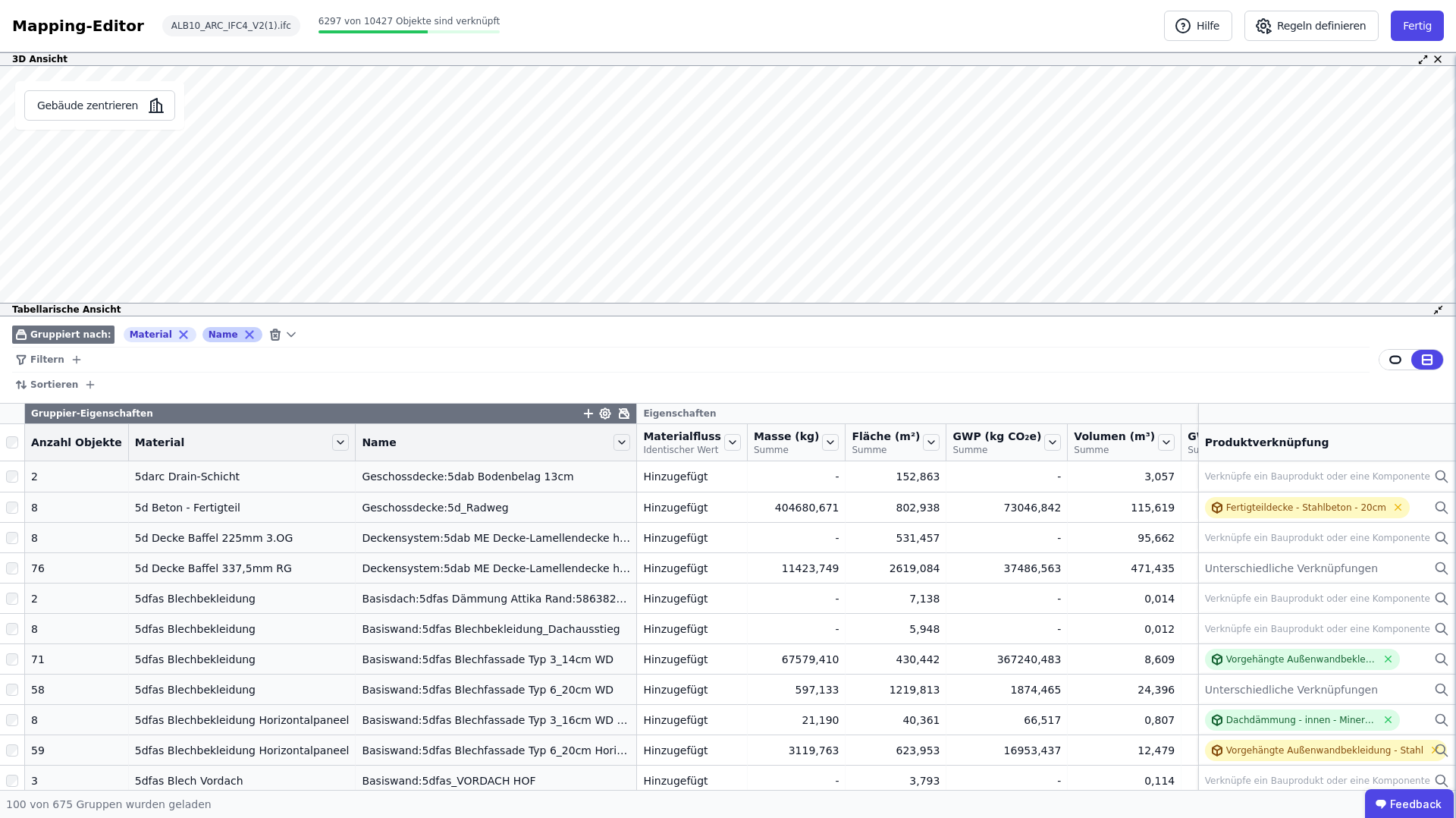
click at [245, 333] on icon at bounding box center [248, 334] width 7 height 7
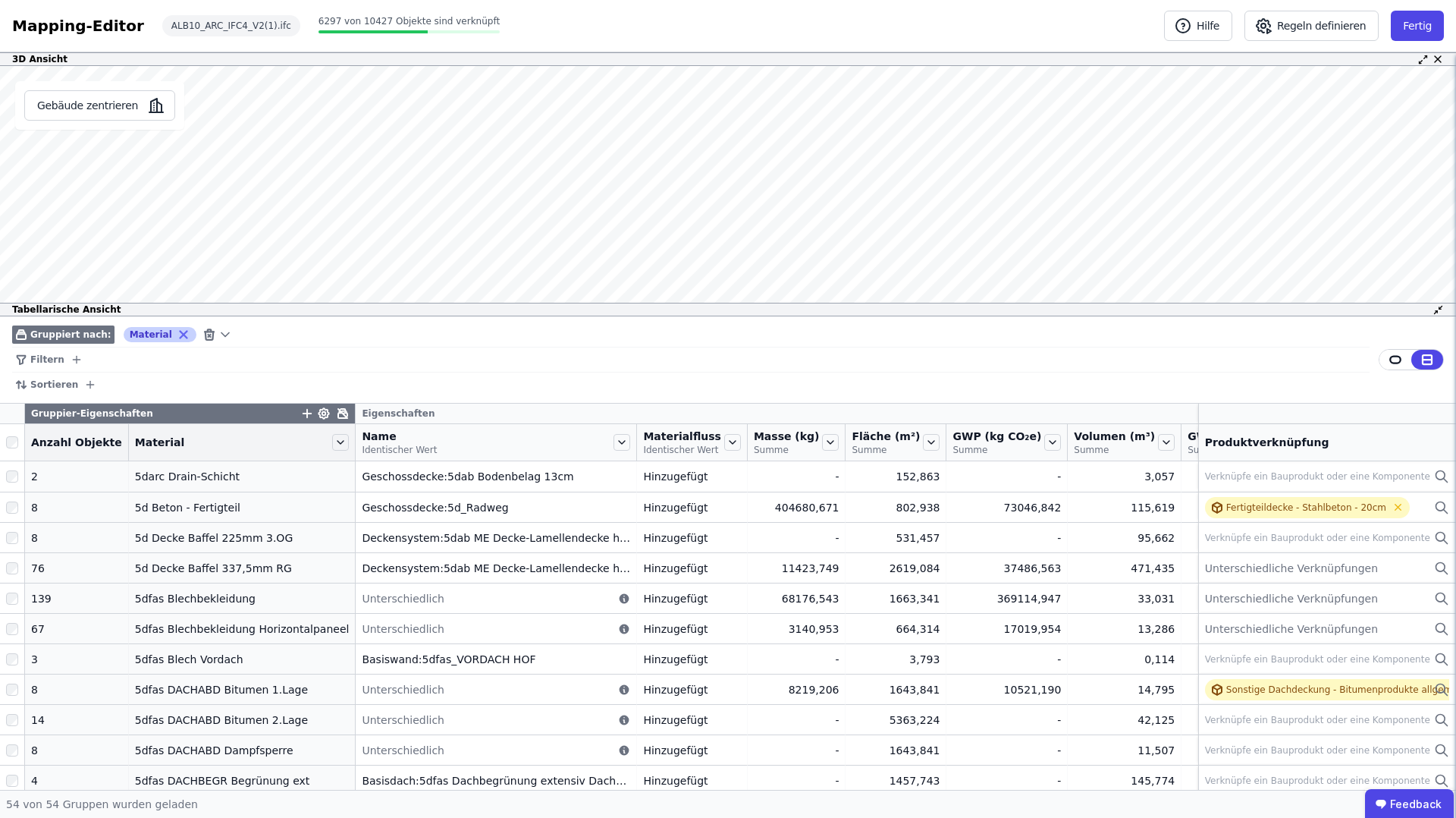
click at [177, 334] on icon at bounding box center [183, 335] width 14 height 14
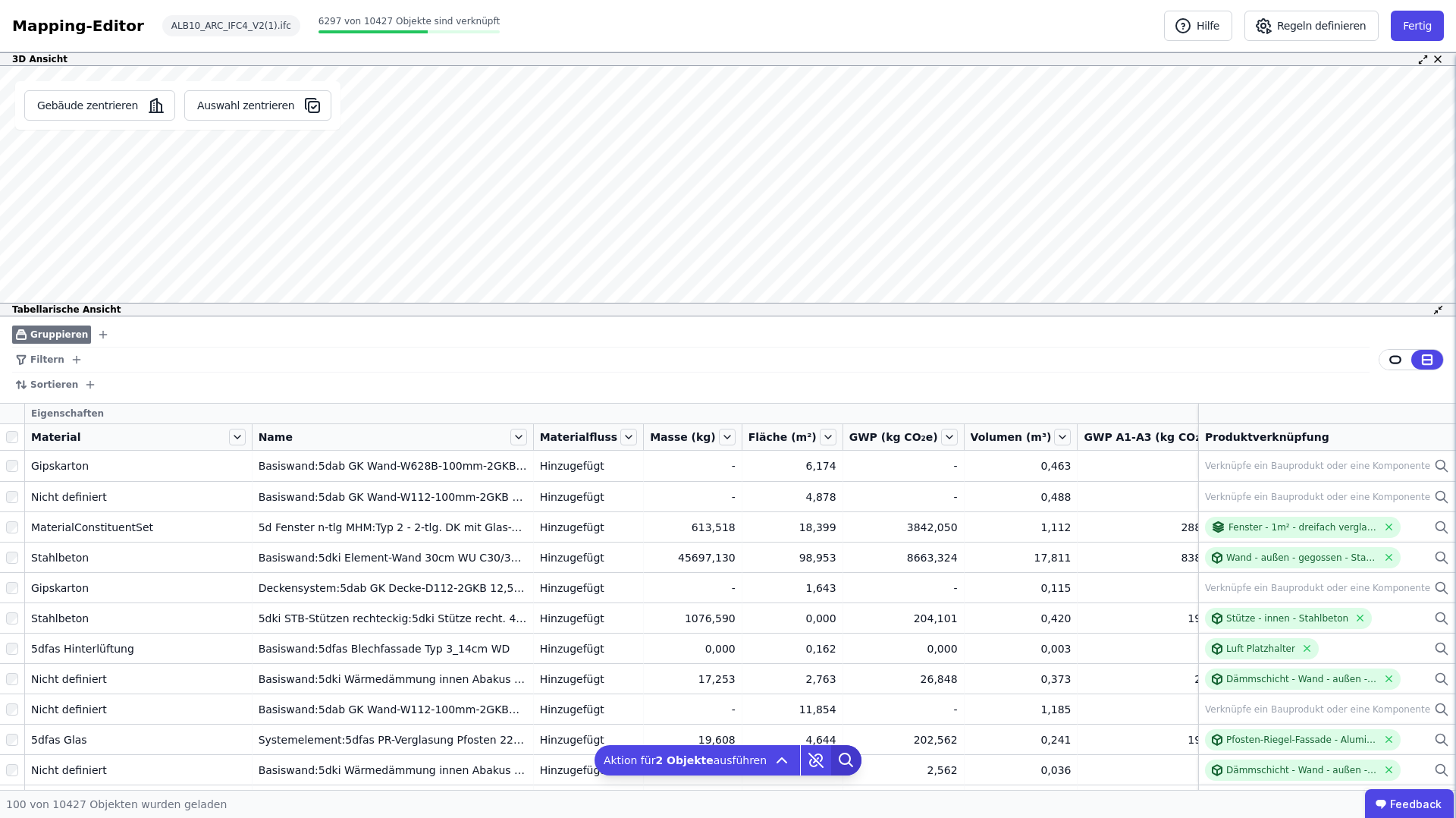
click at [842, 758] on icon at bounding box center [847, 760] width 30 height 30
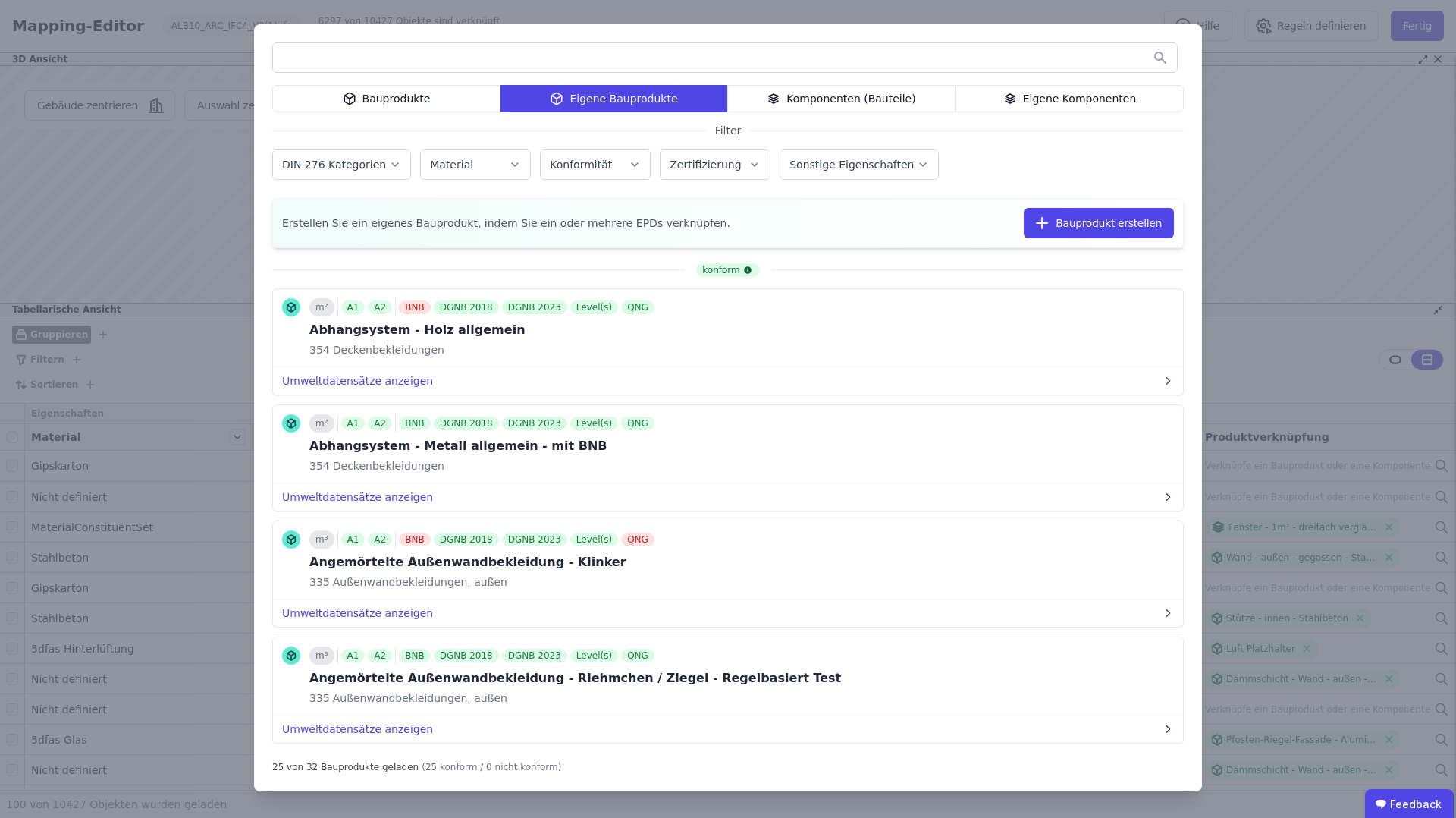
click at [412, 106] on div "Bauprodukte" at bounding box center [386, 98] width 228 height 27
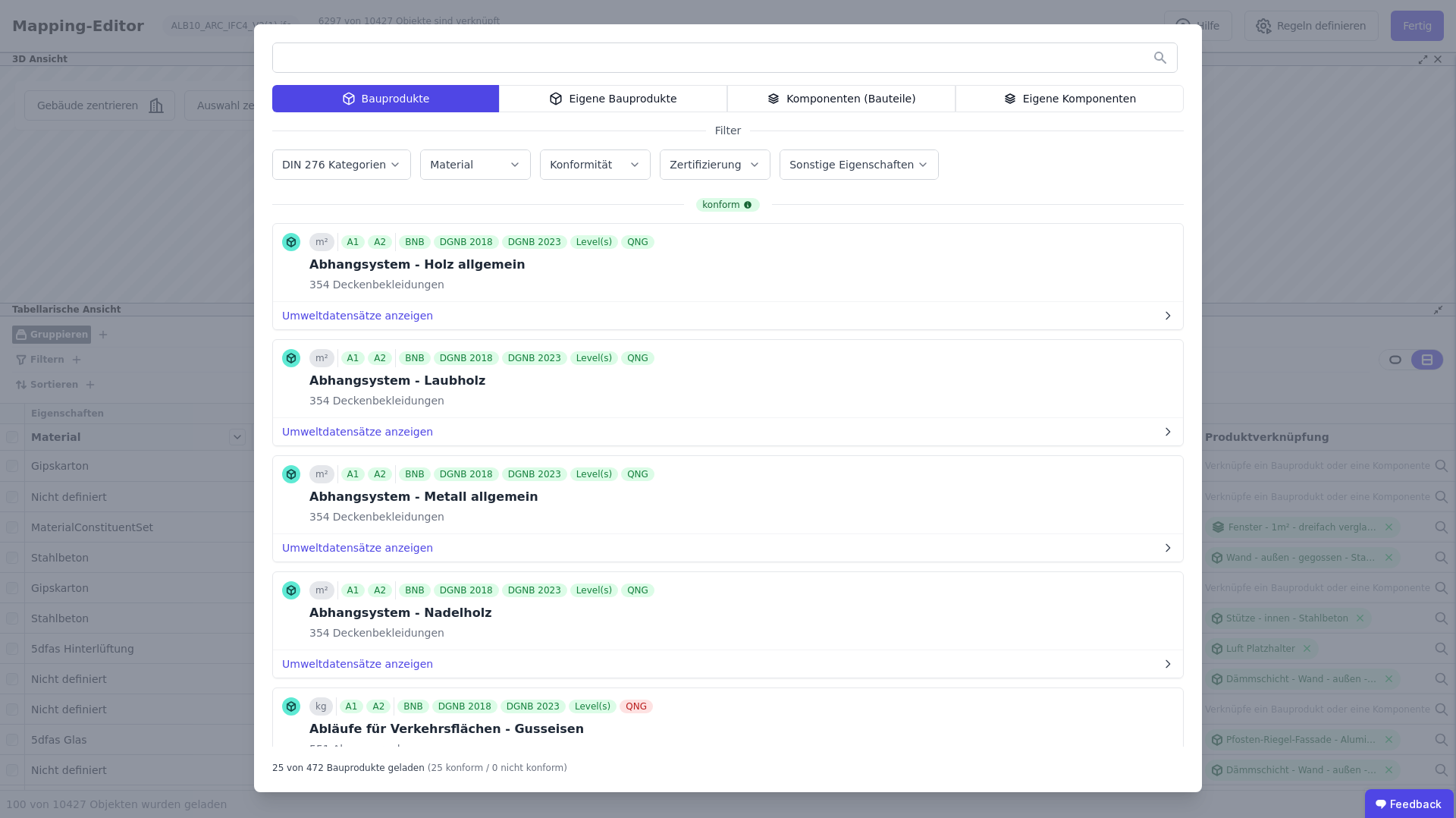
click at [618, 104] on div "Eigene Bauprodukte" at bounding box center [612, 98] width 228 height 27
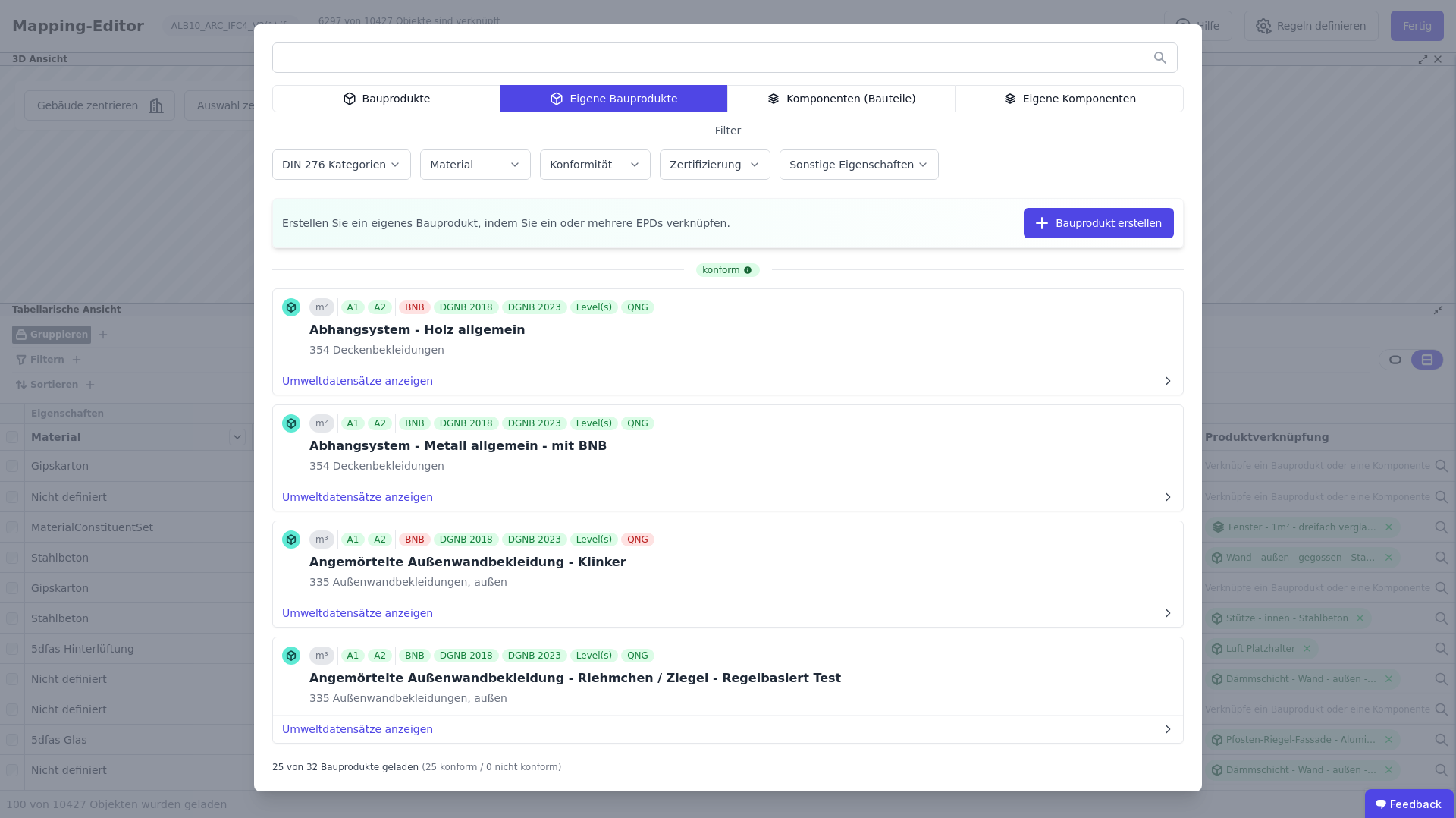
click at [832, 104] on div "Komponenten (Bauteile)" at bounding box center [841, 98] width 228 height 27
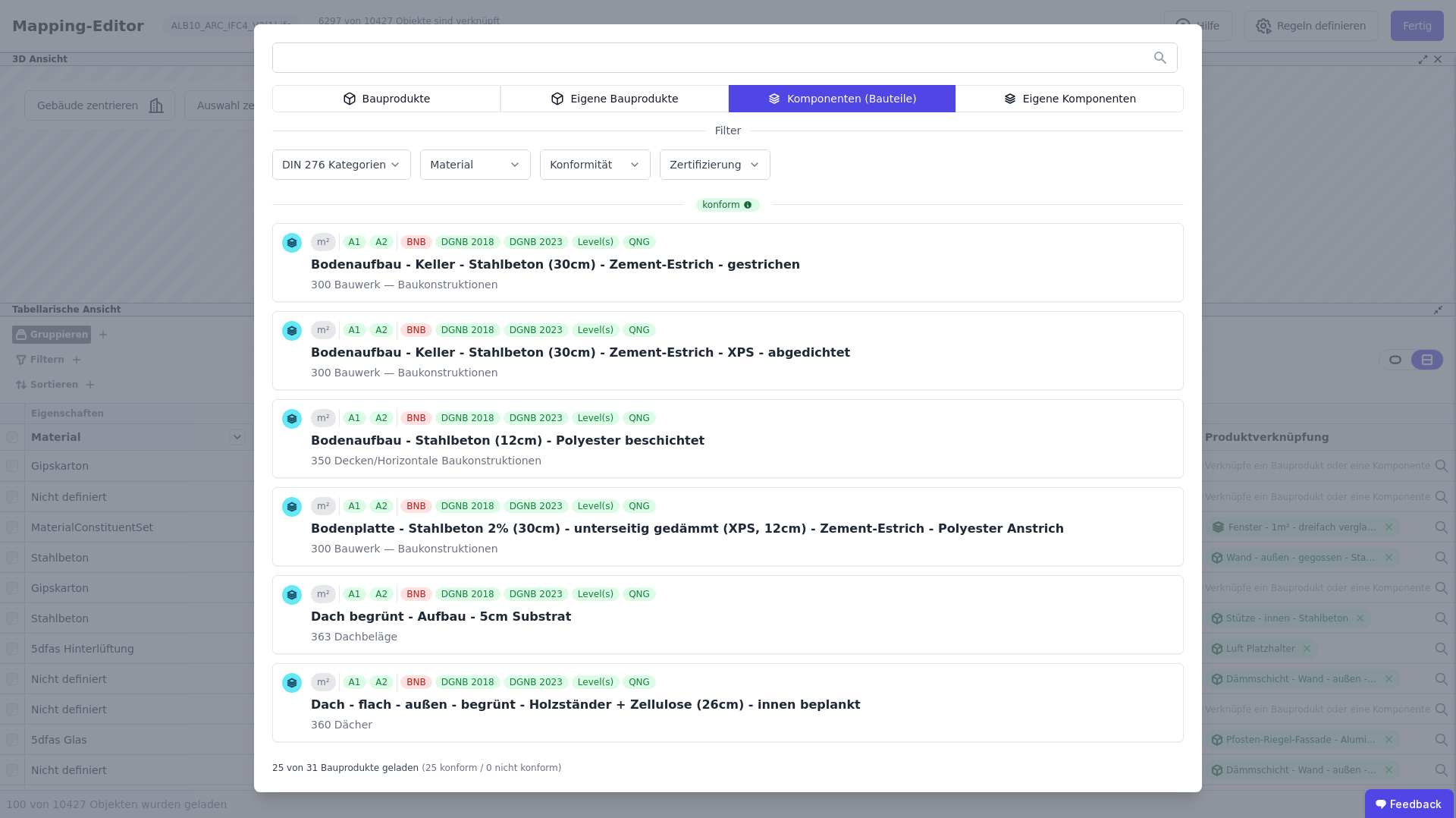
click at [1063, 103] on div "Eigene Komponenten" at bounding box center [1069, 98] width 228 height 27
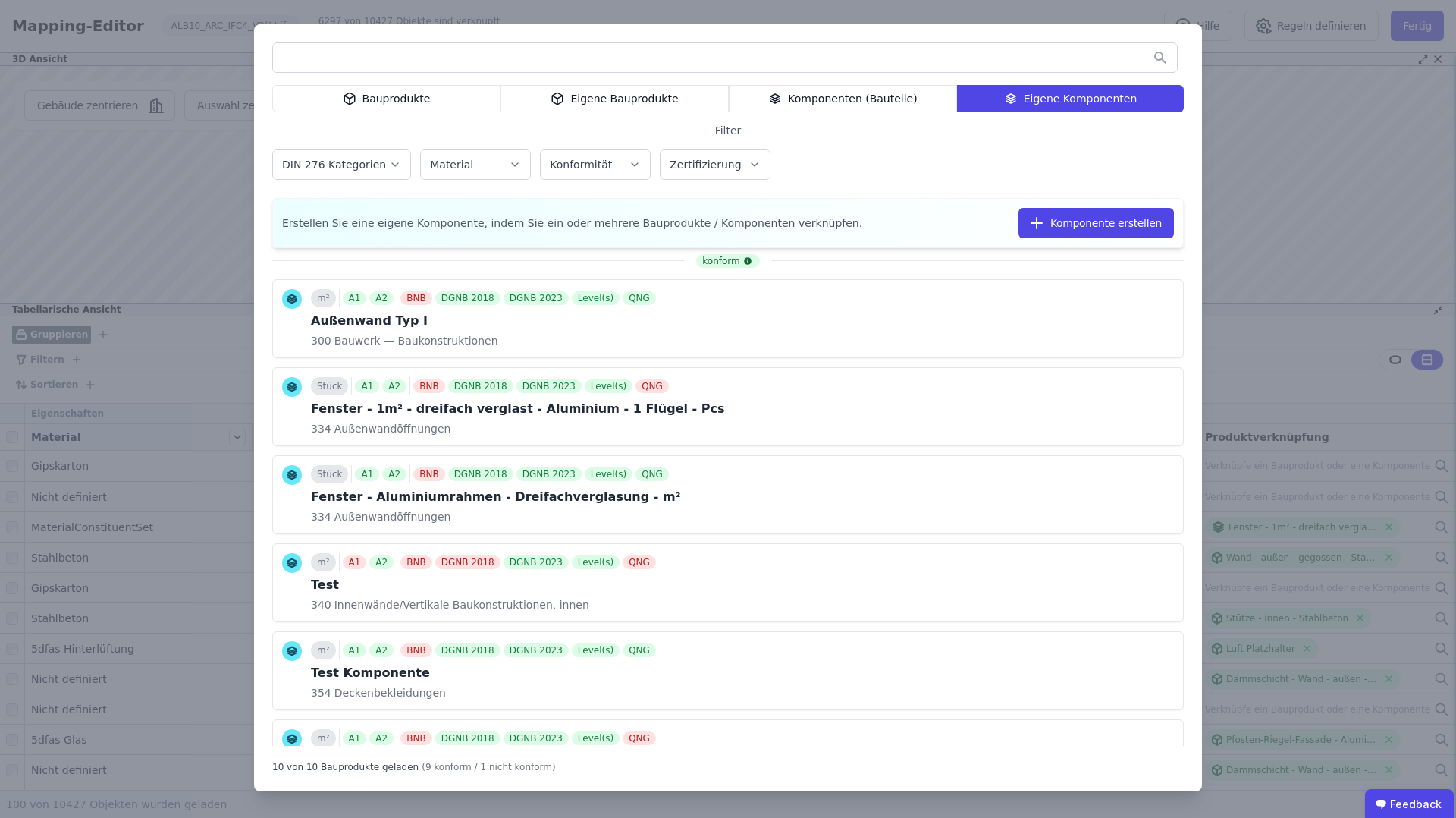
click at [605, 103] on div "Eigene Bauprodukte" at bounding box center [614, 98] width 228 height 27
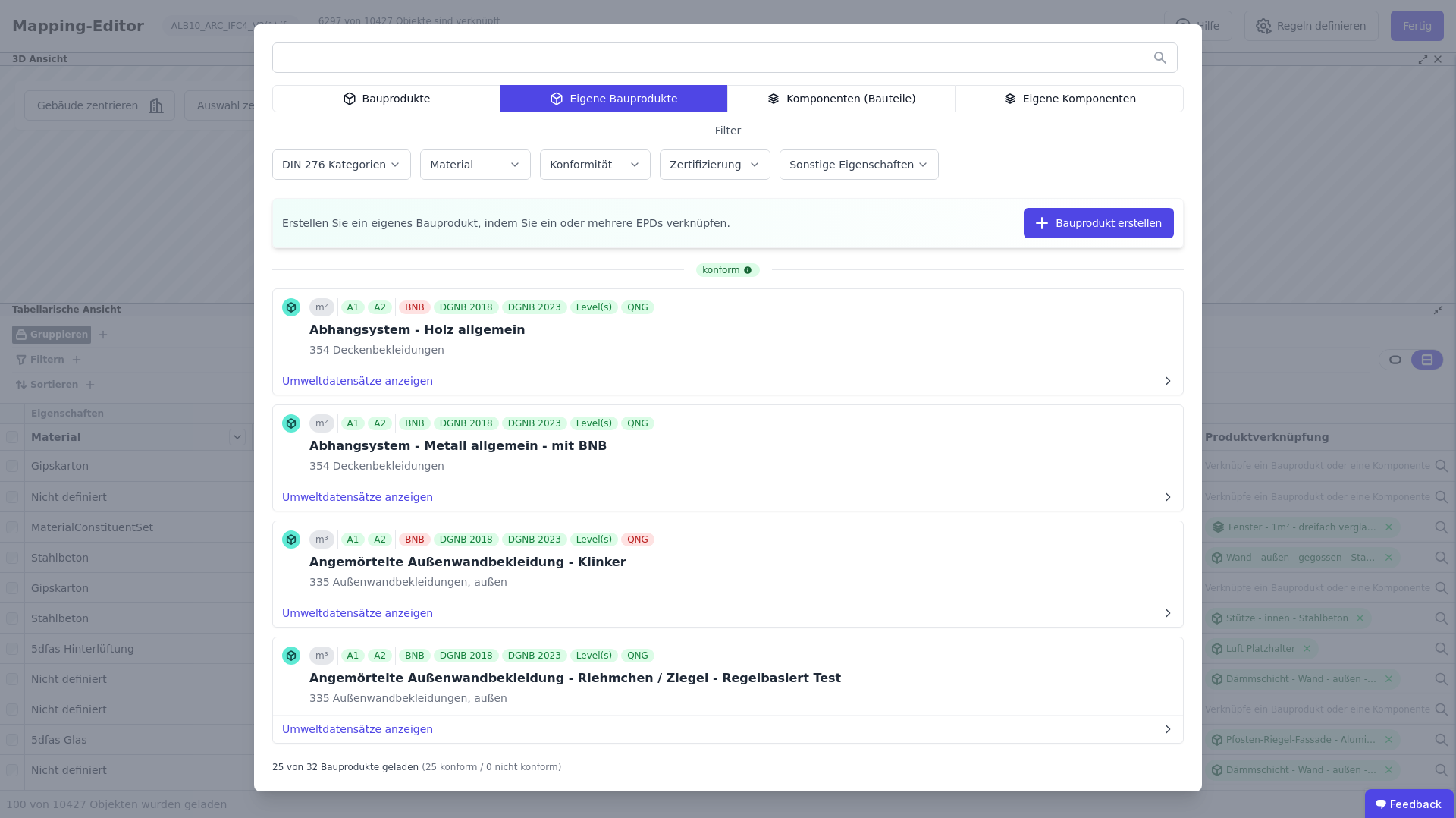
click at [409, 103] on div "Bauprodukte" at bounding box center [386, 98] width 228 height 27
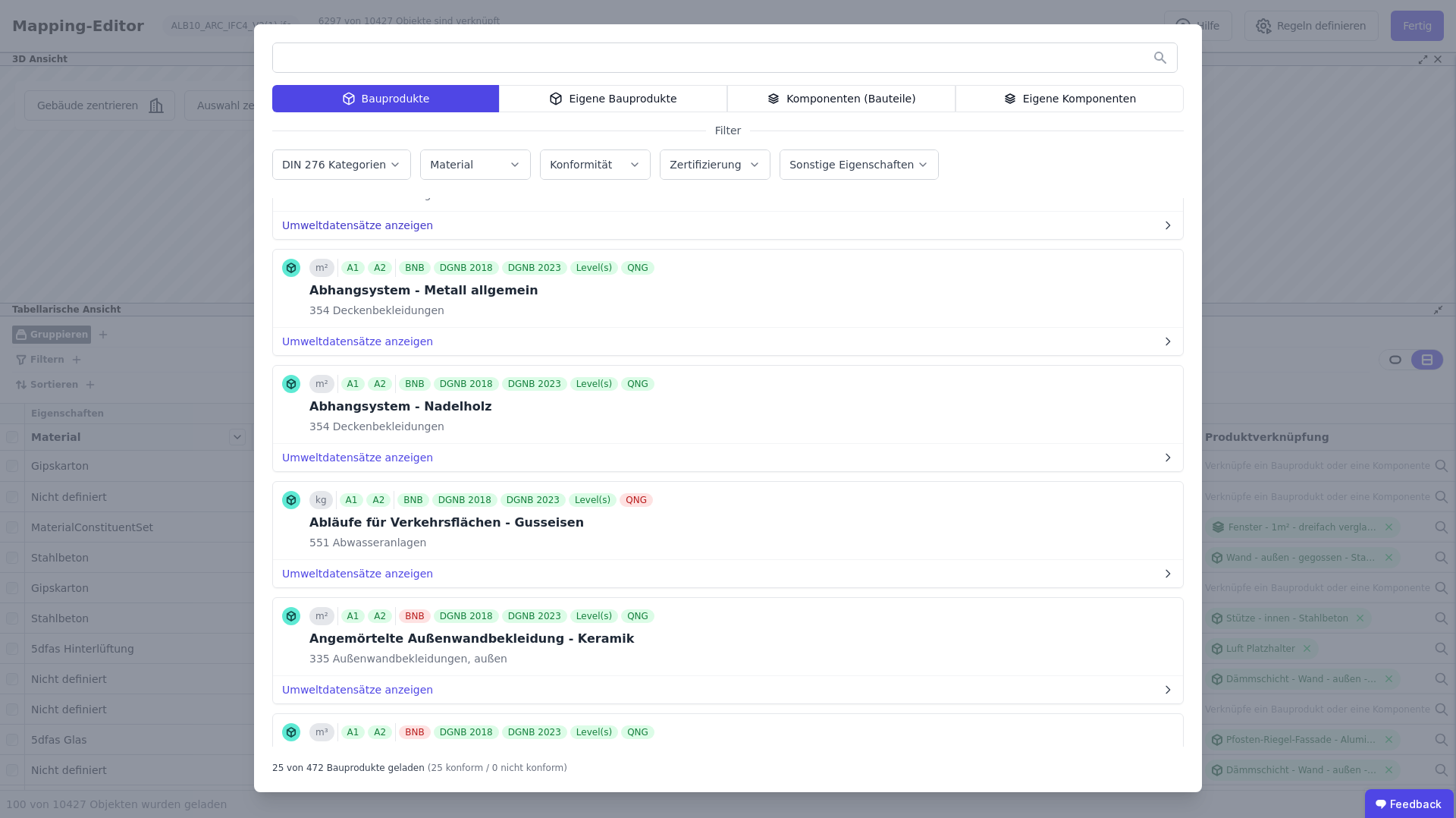
scroll to position [304, 0]
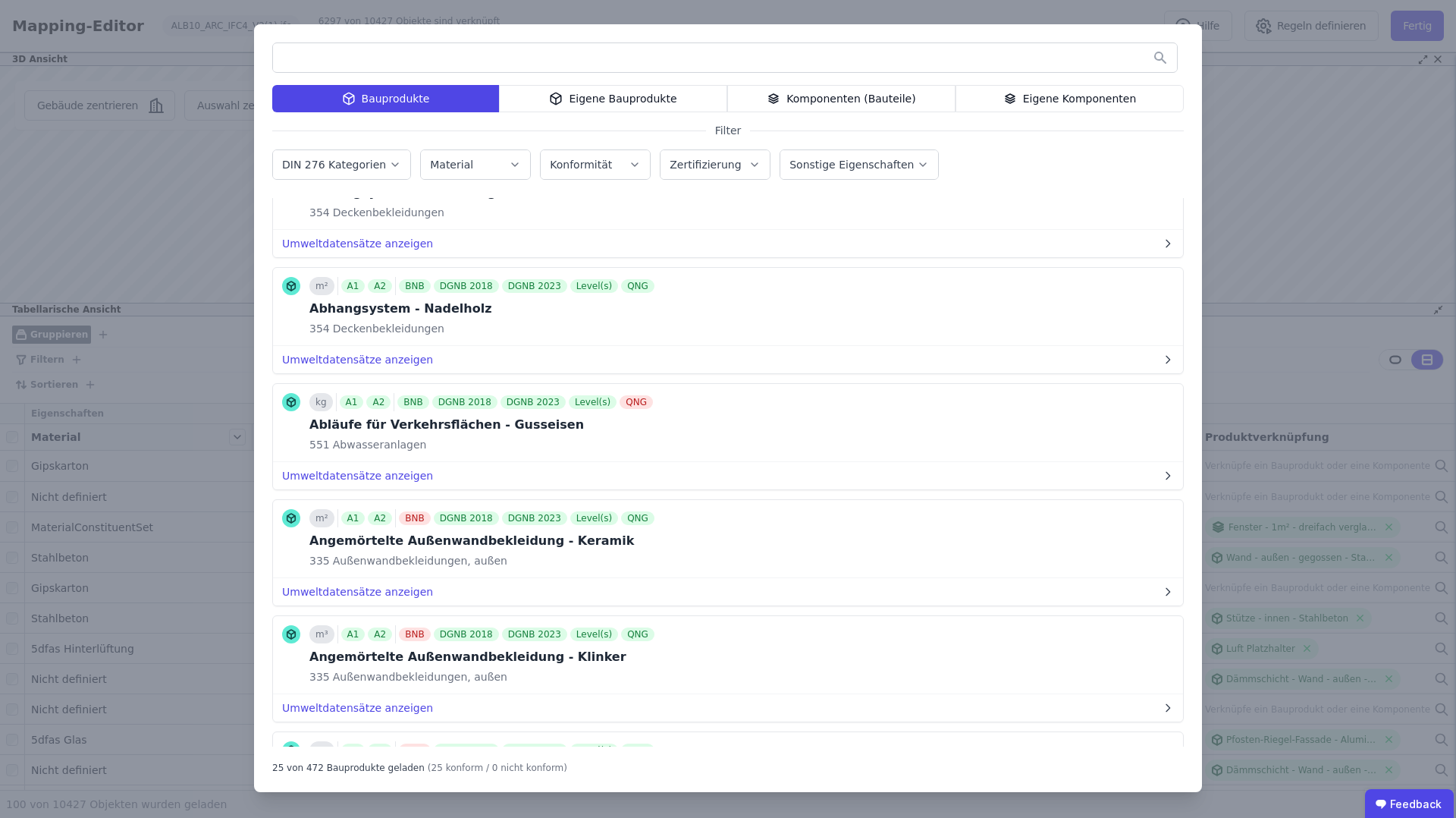
click at [420, 61] on input "text" at bounding box center [725, 57] width 905 height 27
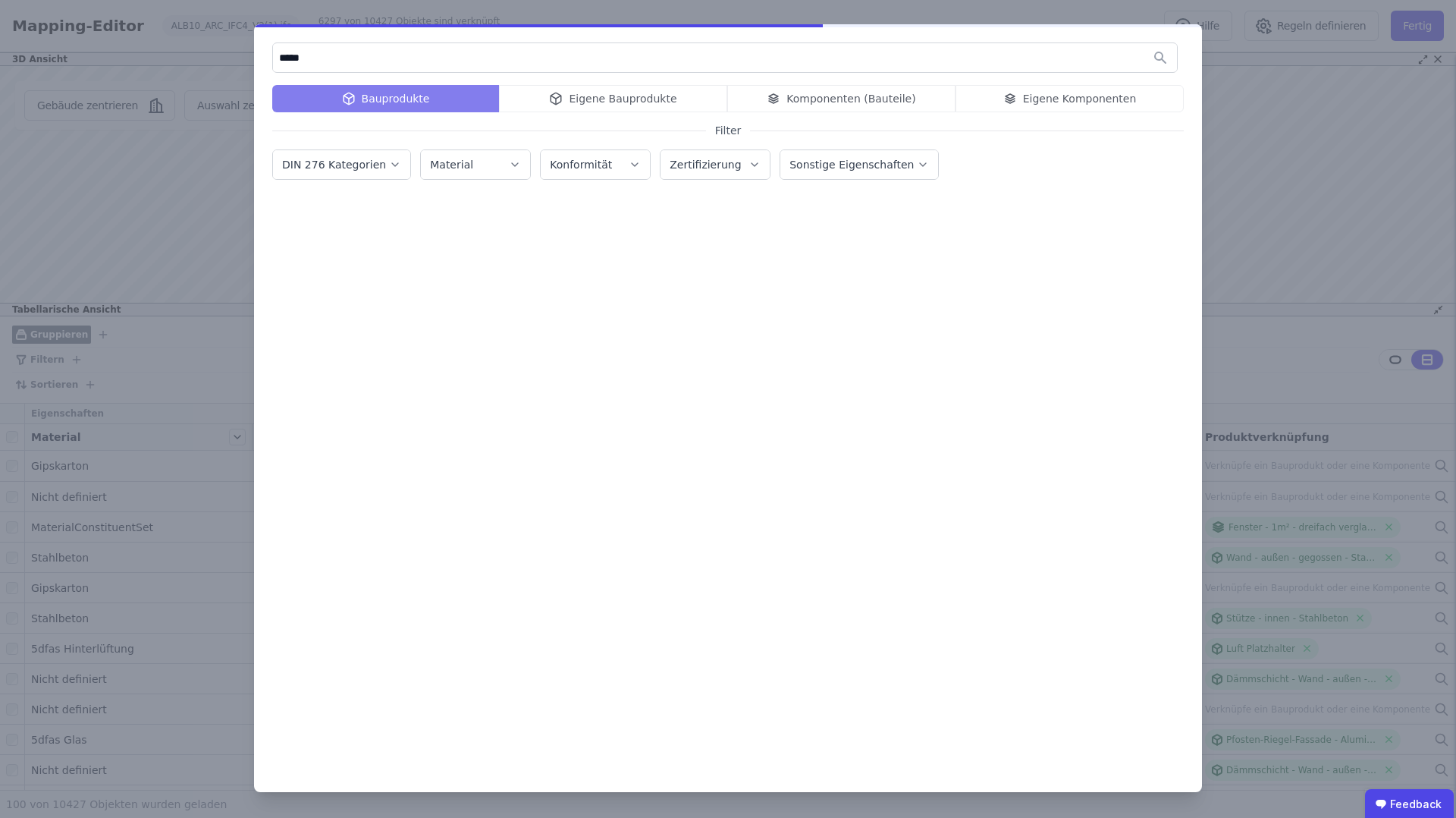
scroll to position [0, 0]
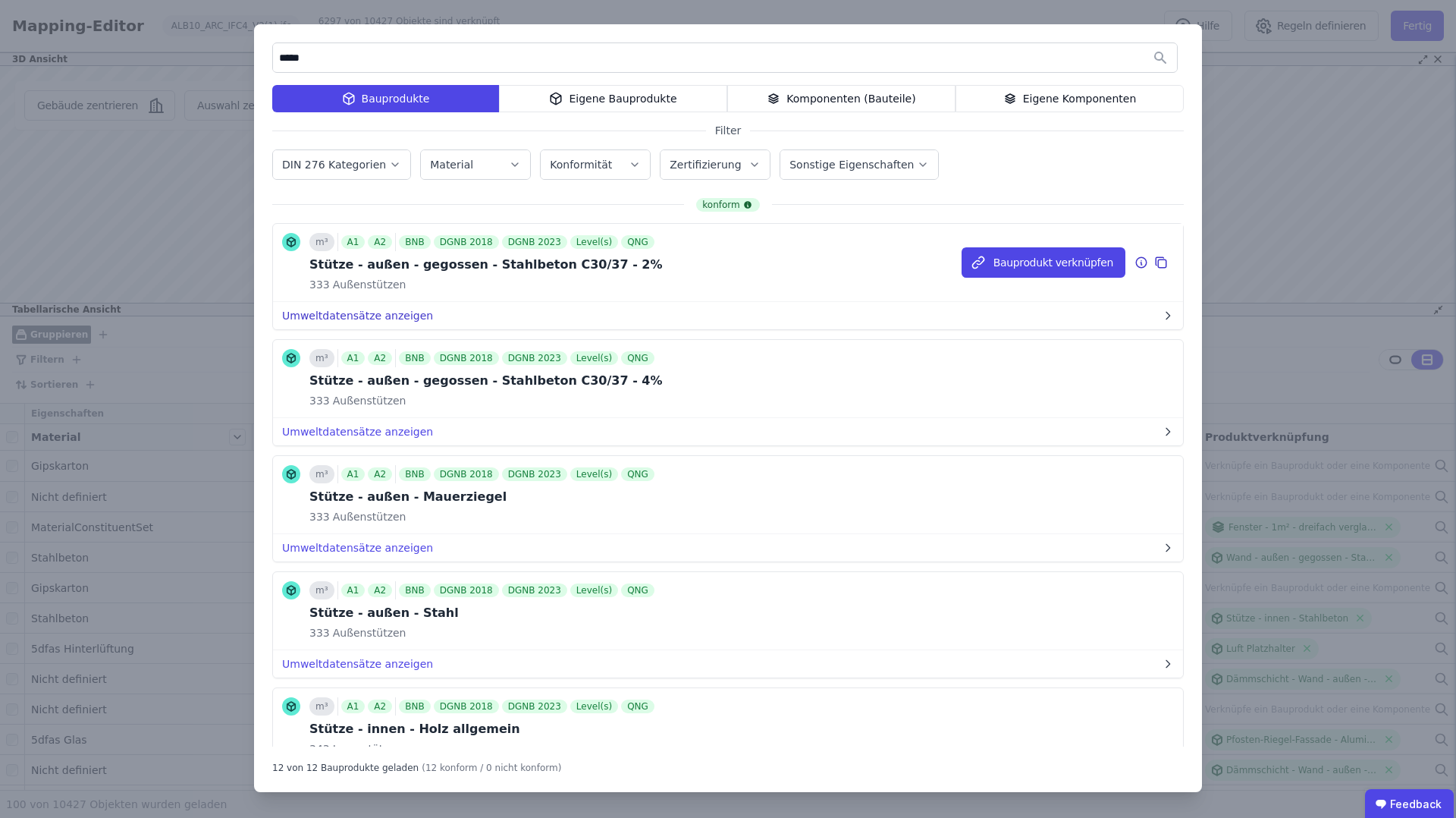
type input "*****"
click at [339, 312] on button "Umweltdatensätze anzeigen" at bounding box center [728, 315] width 910 height 27
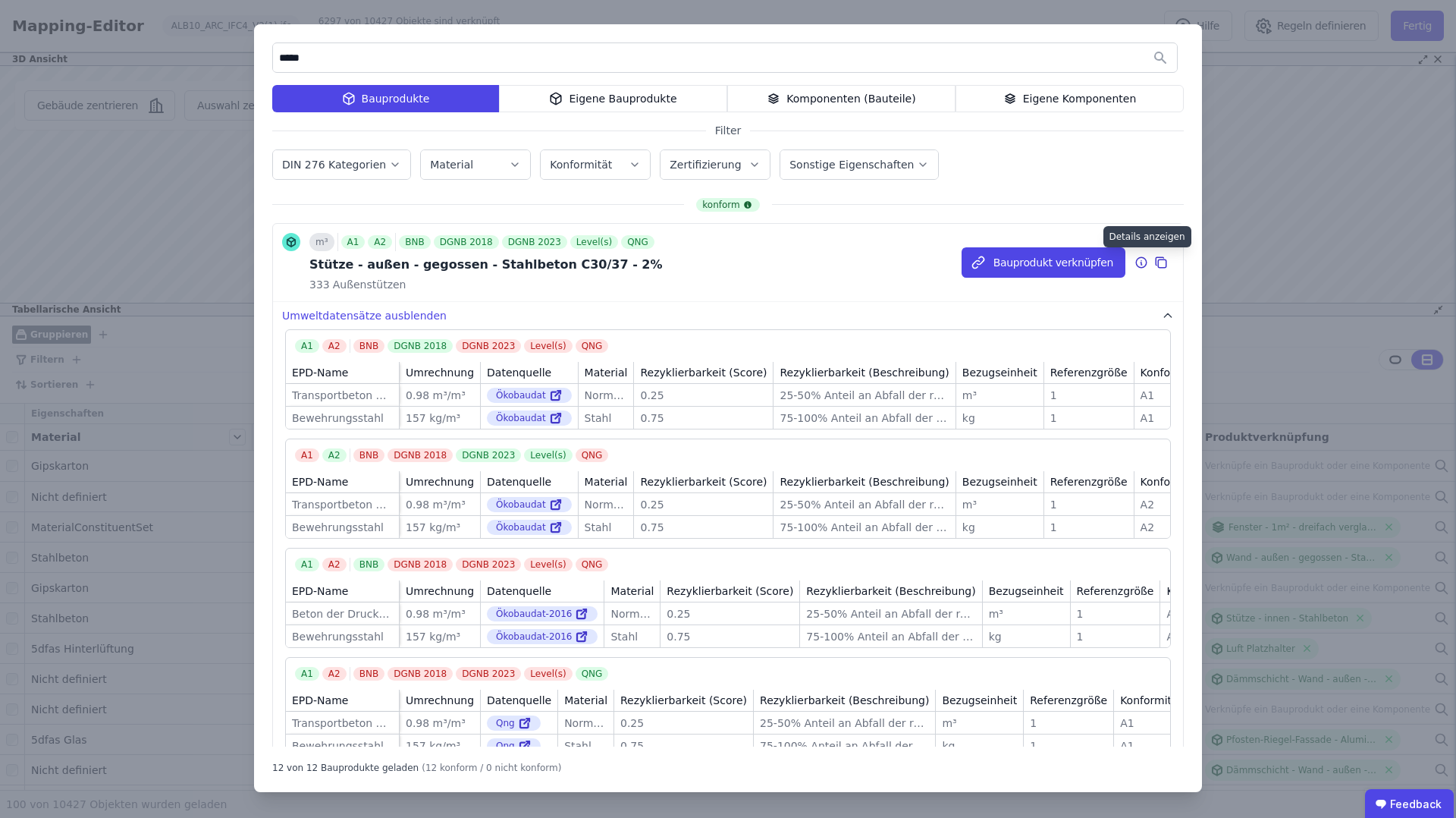
click at [1142, 263] on icon at bounding box center [1142, 263] width 2 height 2
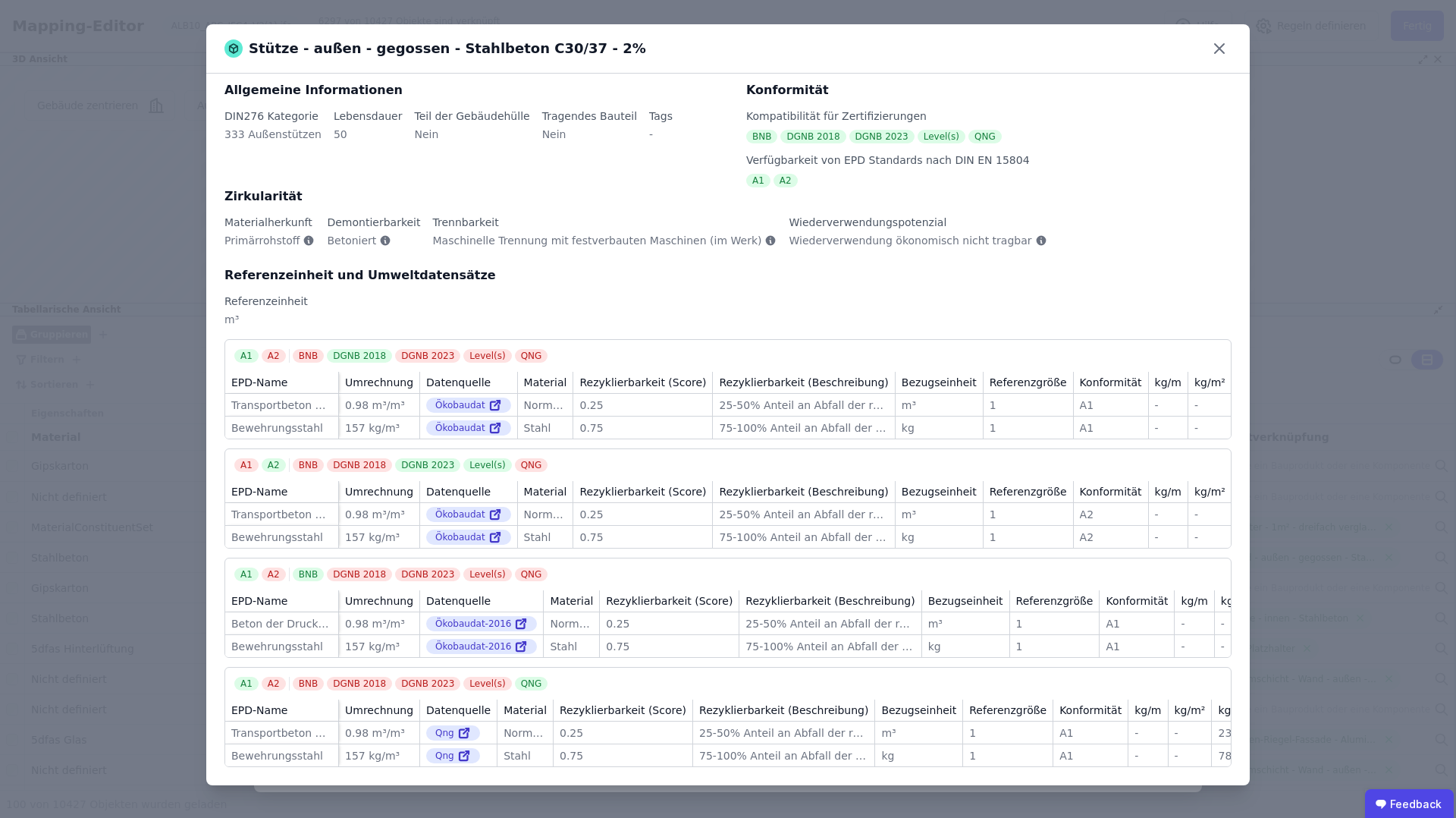
scroll to position [6, 0]
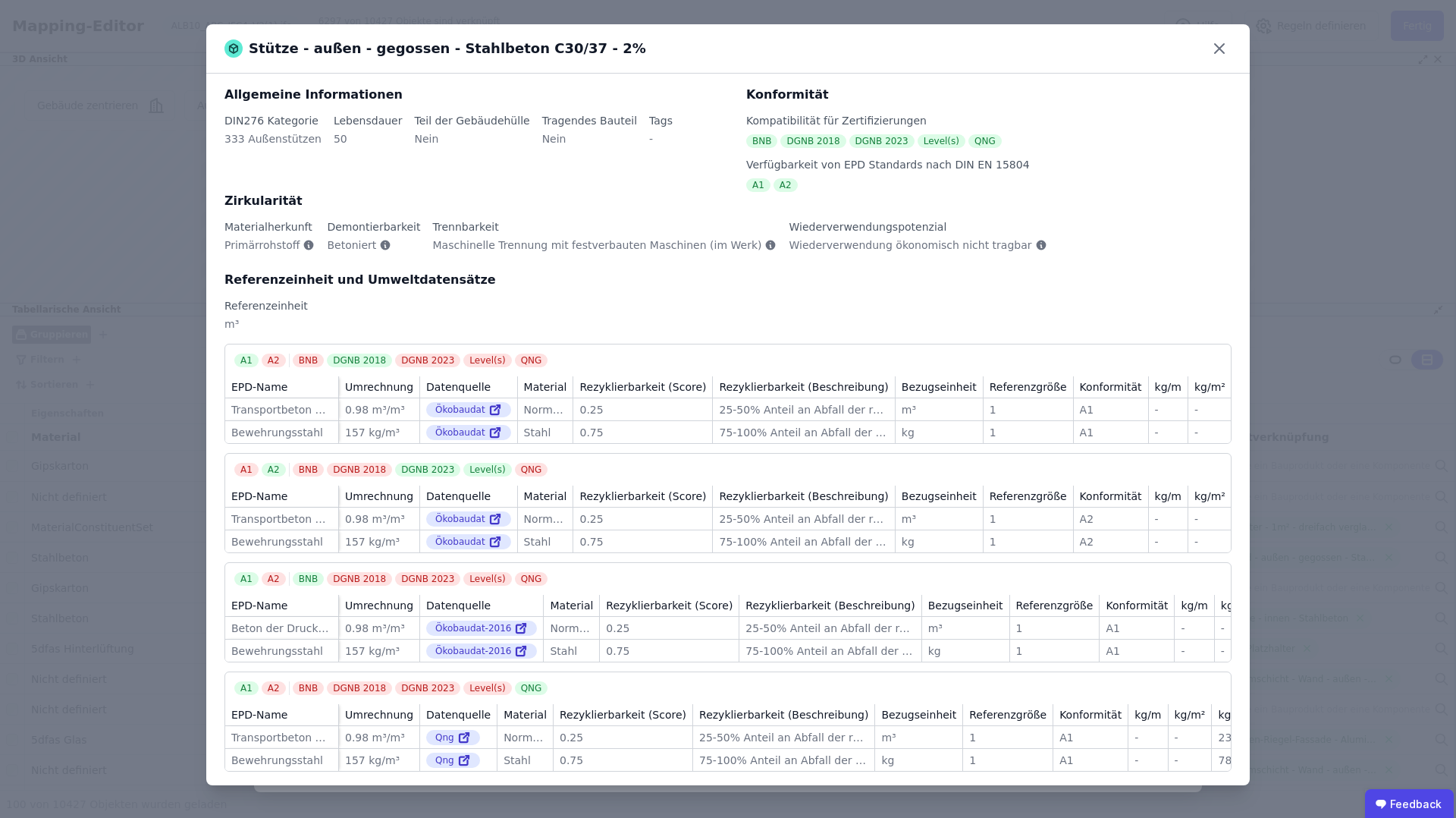
drag, startPoint x: 251, startPoint y: 46, endPoint x: 614, endPoint y: 37, distance: 363.1
click at [613, 38] on div "Stütze - außen - gegossen - Stahlbeton C30/37 - 2%" at bounding box center [728, 48] width 1044 height 49
click at [581, 51] on div "Stütze - außen - gegossen - Stahlbeton C30/37 - 2%" at bounding box center [435, 48] width 422 height 21
drag, startPoint x: 503, startPoint y: 50, endPoint x: 578, endPoint y: 49, distance: 75.0
click at [578, 49] on div "Stütze - außen - gegossen - Stahlbeton C30/37 - 2%" at bounding box center [435, 48] width 422 height 21
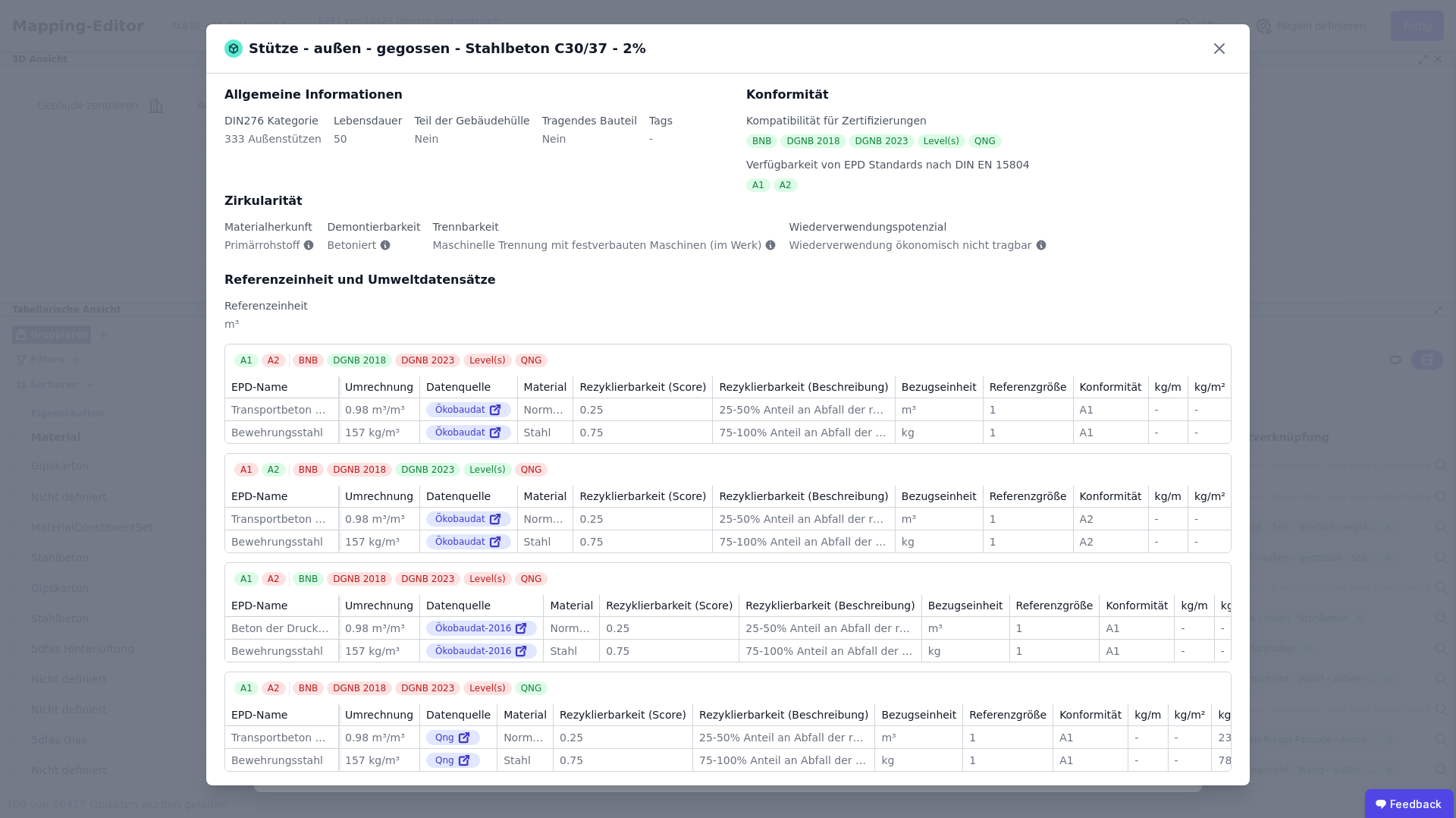
click at [597, 52] on div "Stütze - außen - gegossen - Stahlbeton C30/37 - 2%" at bounding box center [728, 48] width 1044 height 49
click at [299, 411] on div "Transportbeton C30/37" at bounding box center [281, 409] width 101 height 15
click at [241, 359] on div "A1" at bounding box center [246, 360] width 24 height 14
drag, startPoint x: 330, startPoint y: 357, endPoint x: 389, endPoint y: 356, distance: 59.0
click at [389, 356] on div "BNB DGNB 2018 DGNB 2023 Level(s) QNG" at bounding box center [422, 360] width 258 height 14
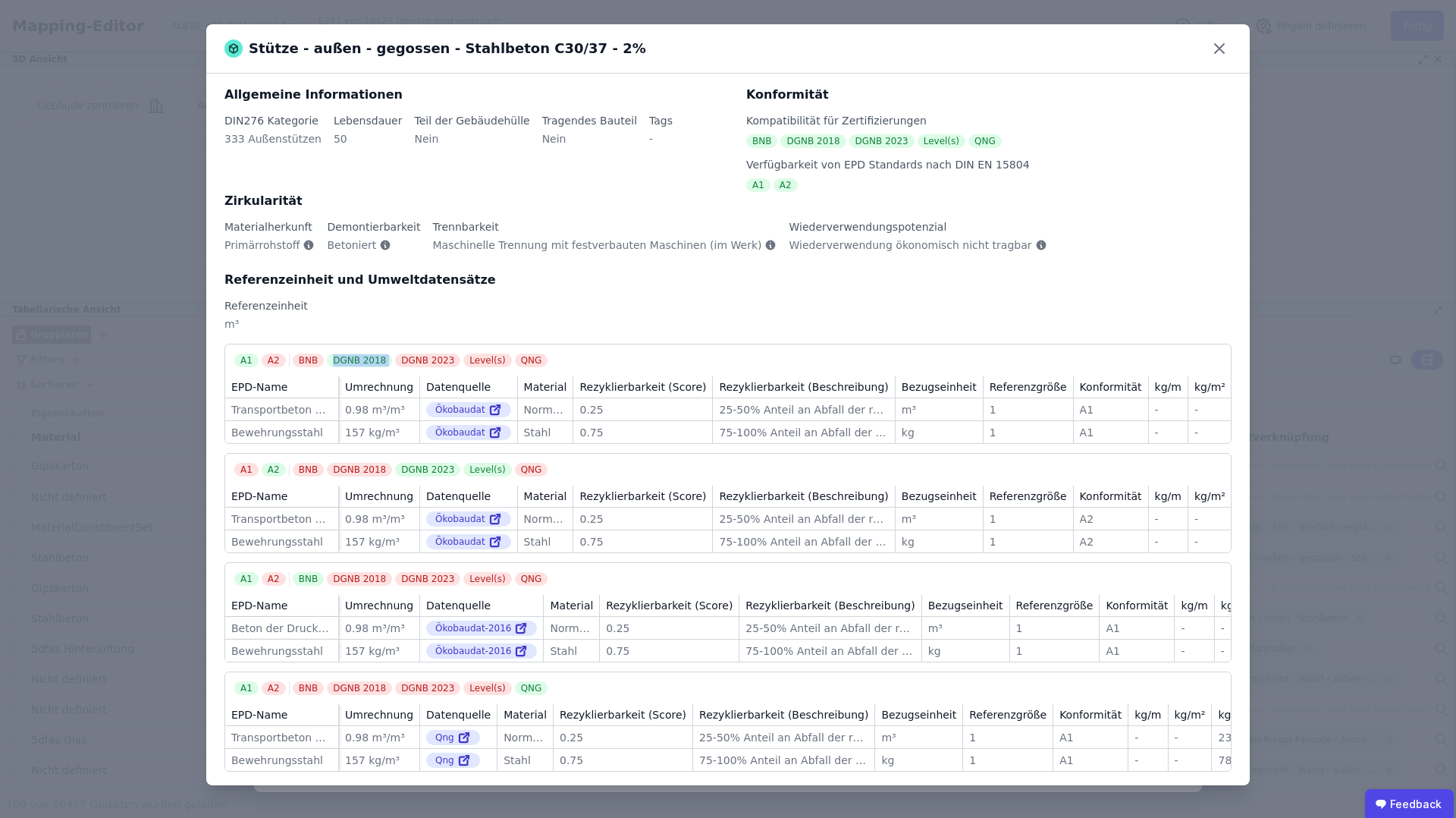
click at [395, 356] on div "DGNB 2023" at bounding box center [427, 360] width 65 height 14
drag, startPoint x: 297, startPoint y: 589, endPoint x: 318, endPoint y: 589, distance: 21.0
click at [317, 586] on div "BNB" at bounding box center [308, 580] width 31 height 14
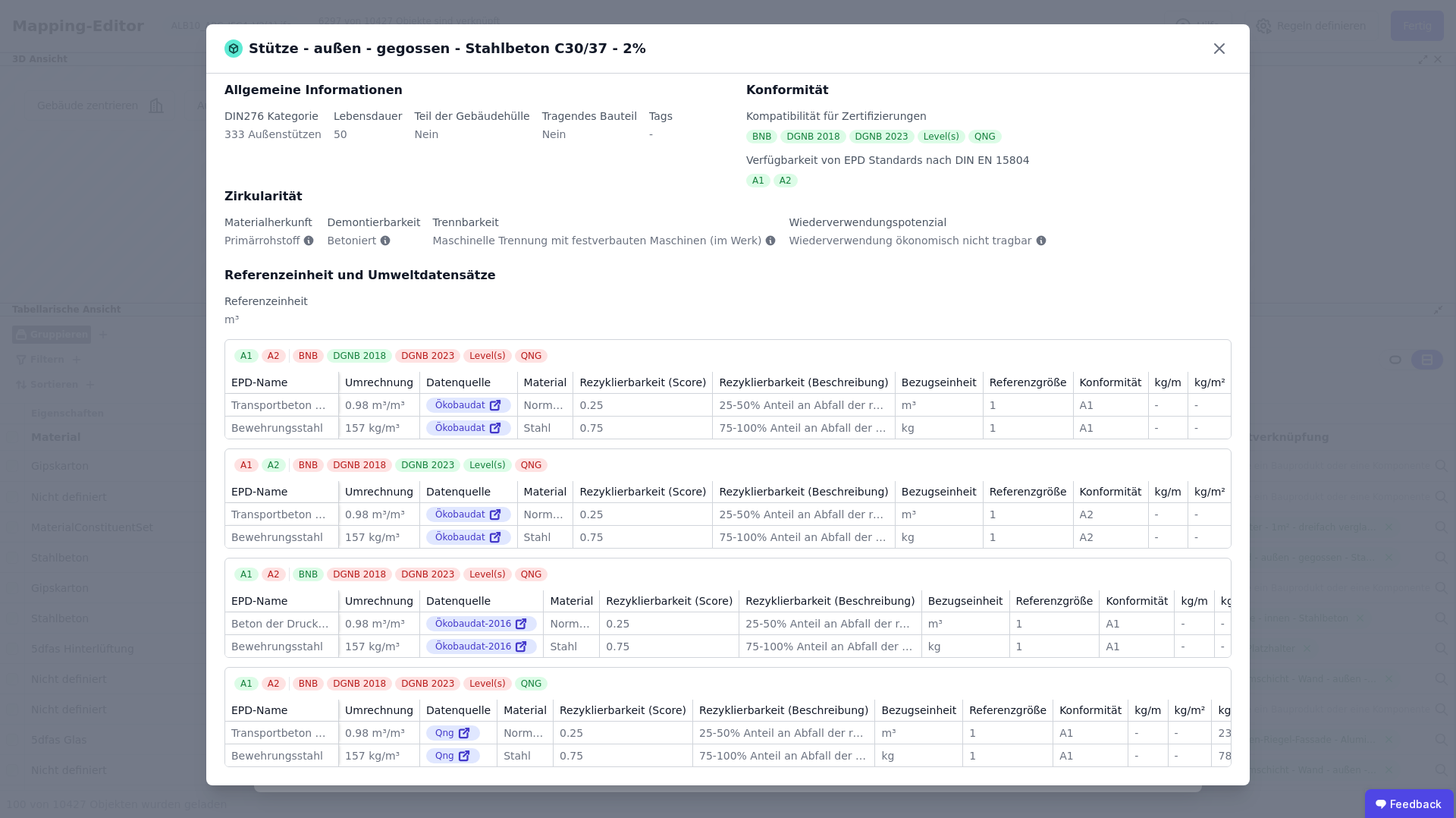
click at [669, 538] on div "Allgemeine Informationen DIN276 Kategorie 333 Außenstützen Lebensdauer 50 Teil …" at bounding box center [728, 429] width 1044 height 711
drag, startPoint x: 393, startPoint y: 448, endPoint x: 467, endPoint y: 445, distance: 74.1
click at [467, 458] on div "BNB DGNB 2018 DGNB 2023 Level(s) QNG" at bounding box center [422, 465] width 258 height 14
click at [442, 458] on div "DGNB 2023" at bounding box center [427, 465] width 65 height 14
click at [1217, 46] on icon at bounding box center [1220, 48] width 9 height 9
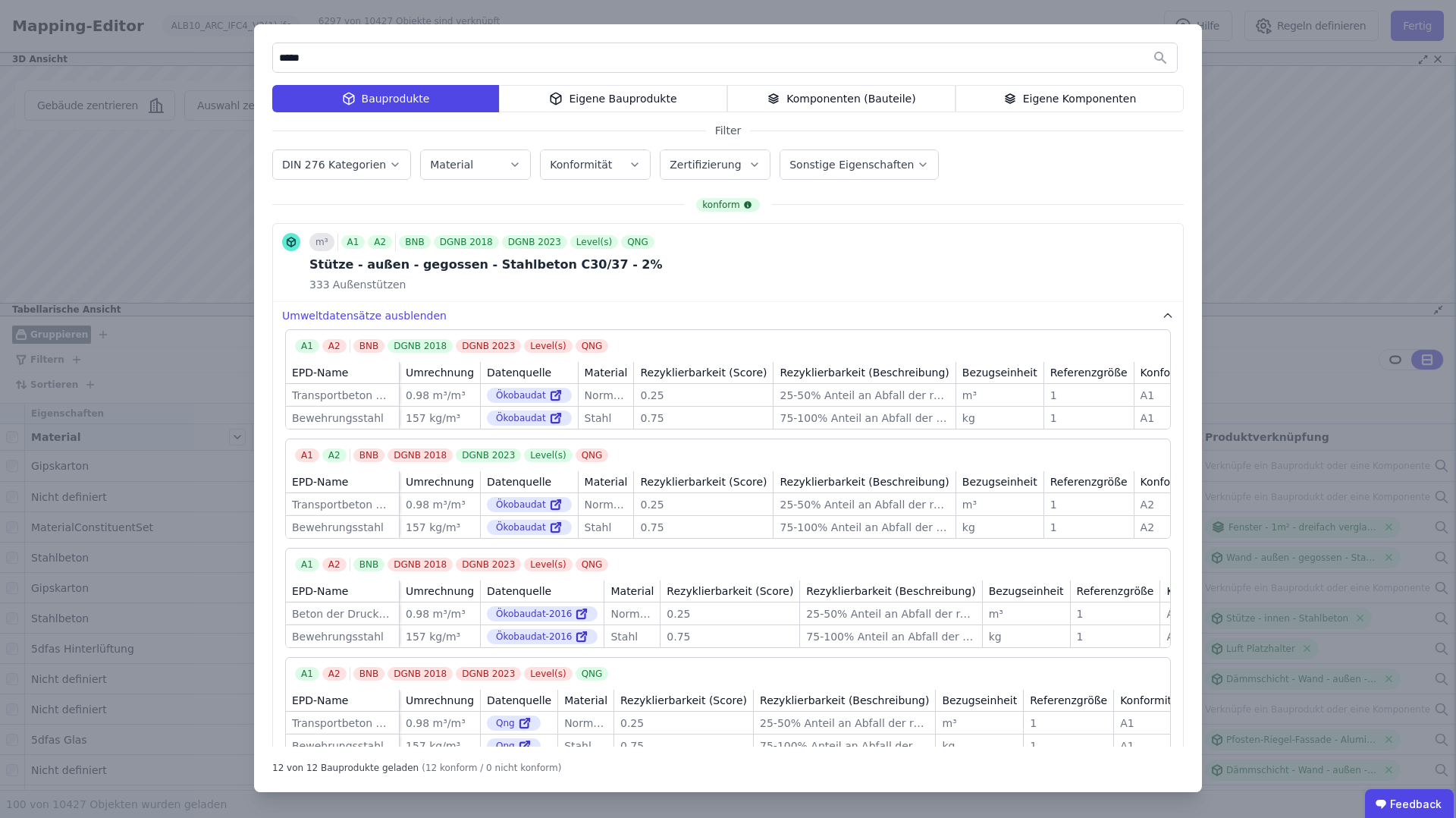
click at [1297, 184] on div "***** Bauprodukte Eigene Bauprodukte Komponenten (Bauteile) Eigene Komponenten …" at bounding box center [728, 409] width 1456 height 818
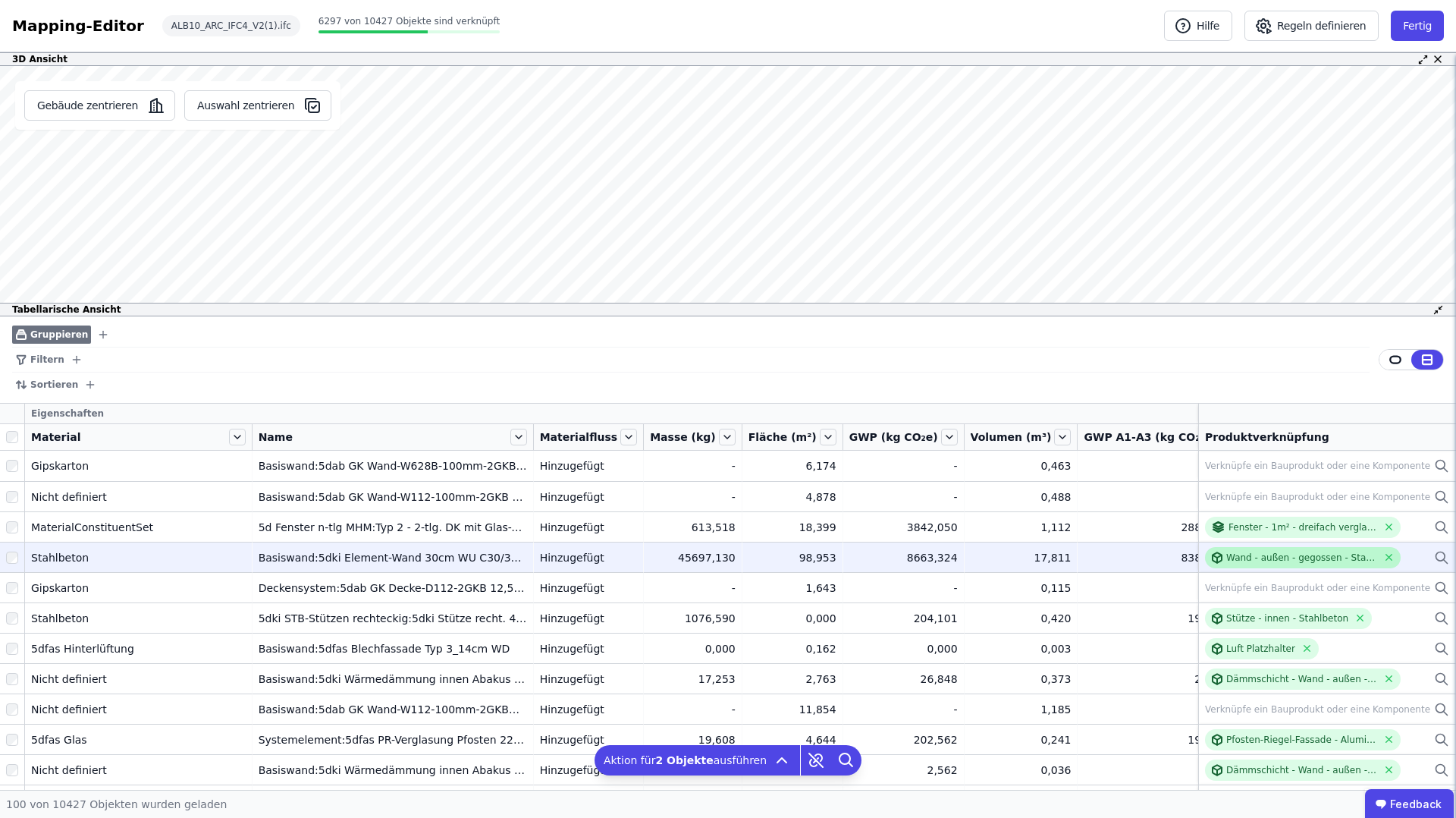
click at [1278, 559] on div "Wand - außen - gegossen - Stahlbeton" at bounding box center [1301, 558] width 151 height 12
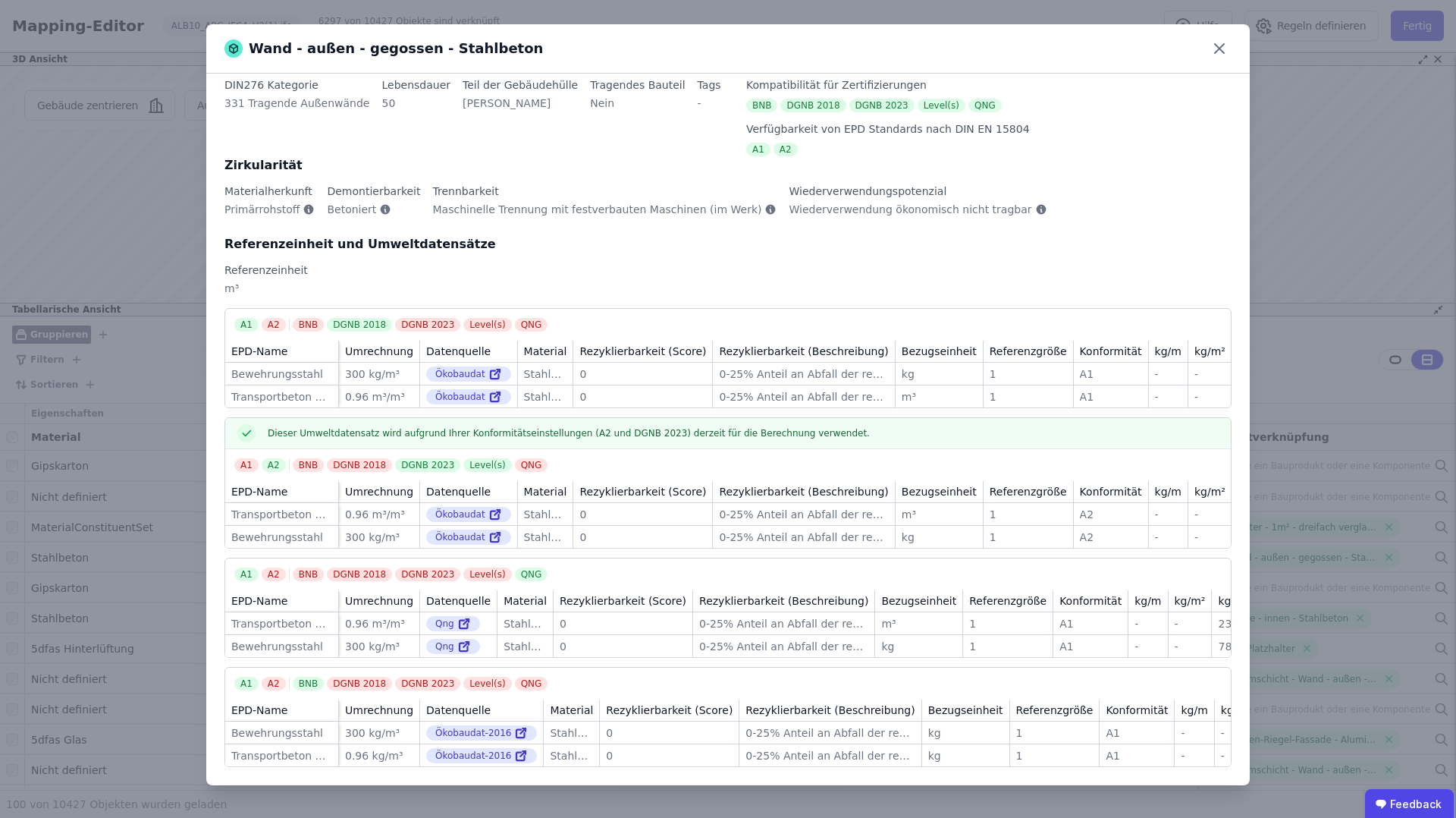
scroll to position [141, 0]
drag, startPoint x: 273, startPoint y: 411, endPoint x: 542, endPoint y: 414, distance: 269.0
click at [542, 427] on span "Dieser Umweltdatensatz wird aufgrund Ihrer Konformitätseinstellungen (A2 und DG…" at bounding box center [569, 433] width 602 height 12
drag, startPoint x: 616, startPoint y: 416, endPoint x: 689, endPoint y: 416, distance: 73.0
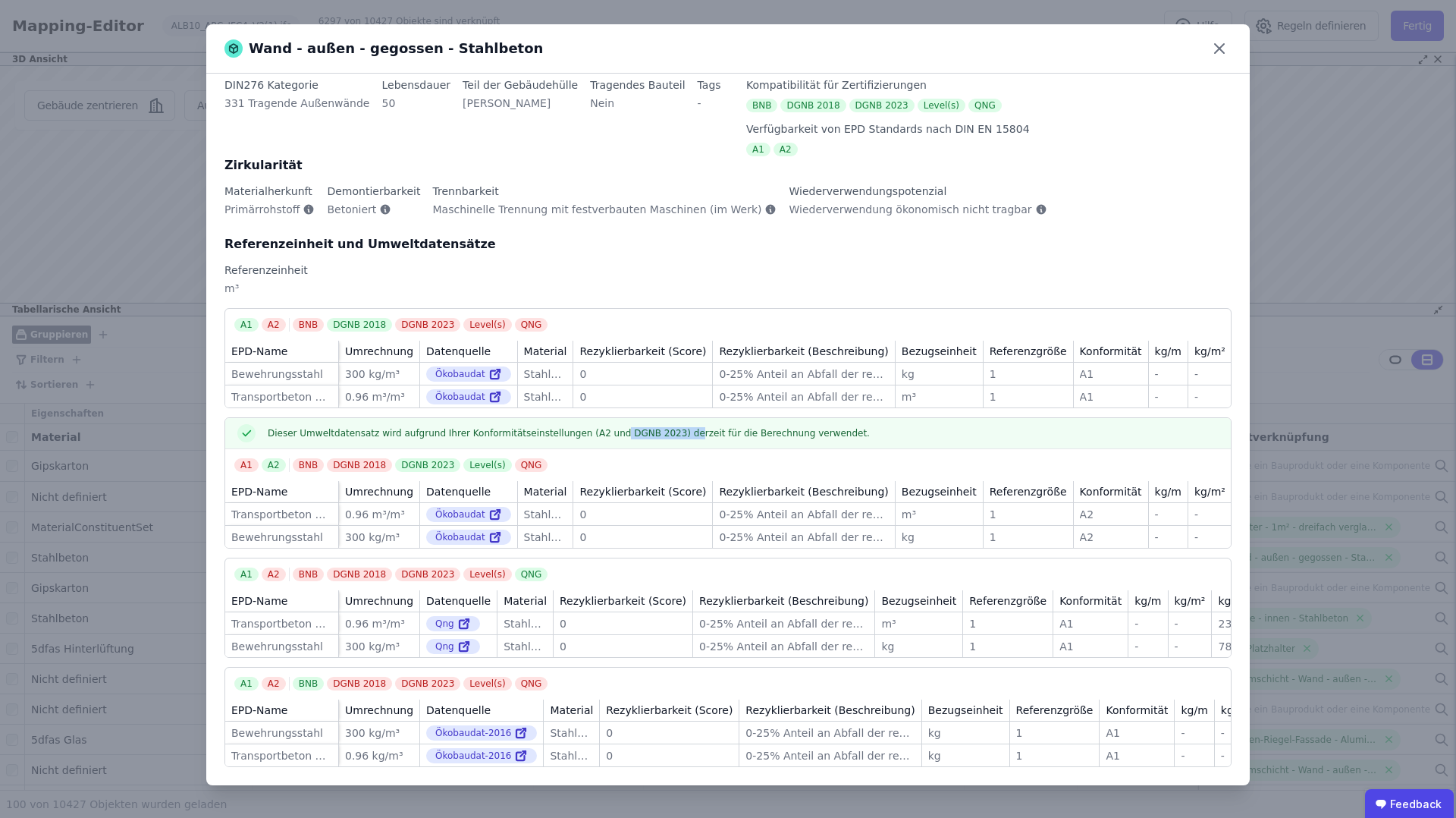
click at [689, 427] on span "Dieser Umweltdatensatz wird aufgrund Ihrer Konformitätseinstellungen (A2 und DG…" at bounding box center [569, 433] width 602 height 12
click at [683, 427] on span "Dieser Umweltdatensatz wird aufgrund Ihrer Konformitätseinstellungen (A2 und DG…" at bounding box center [569, 433] width 602 height 12
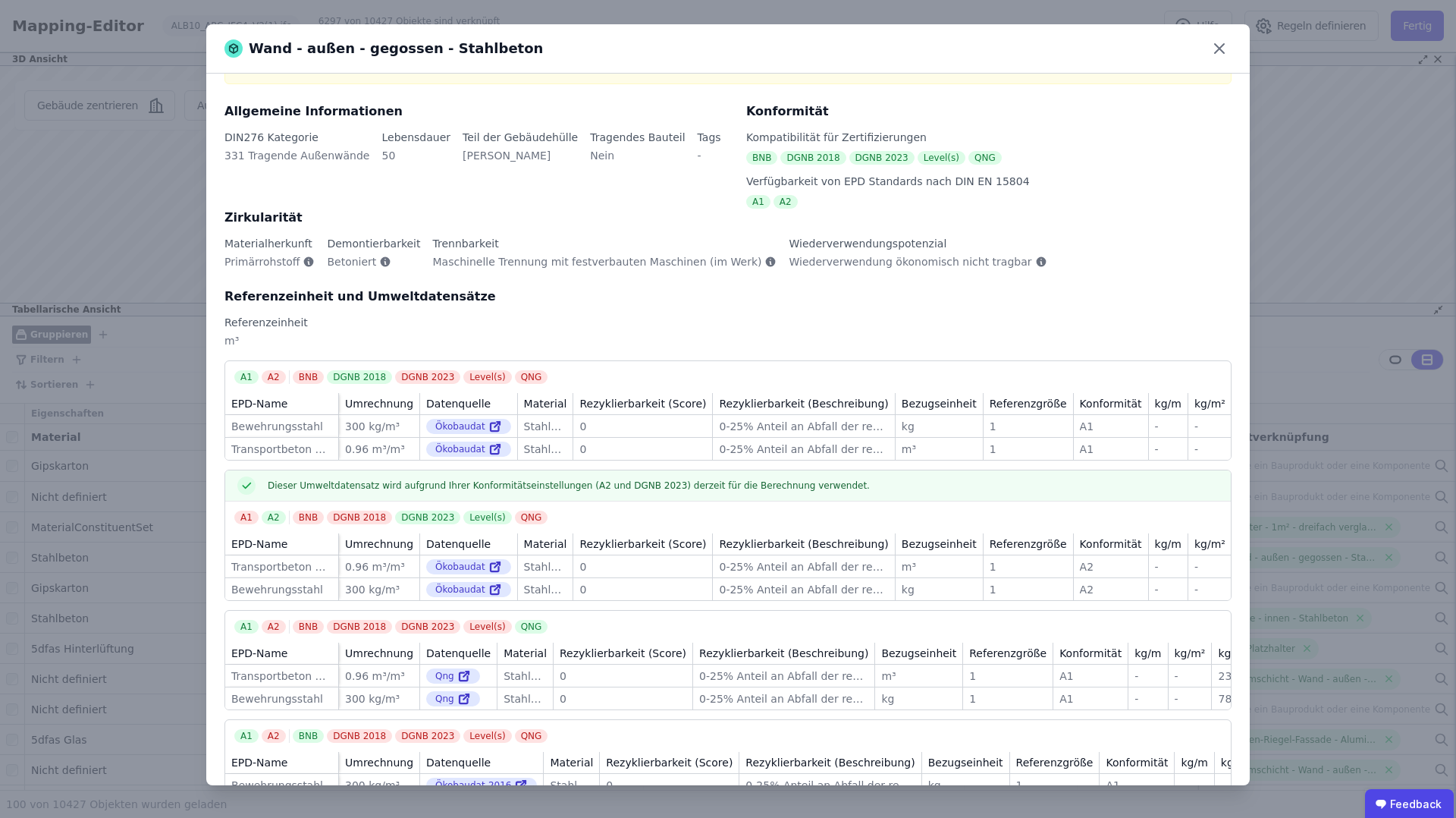
scroll to position [54, 0]
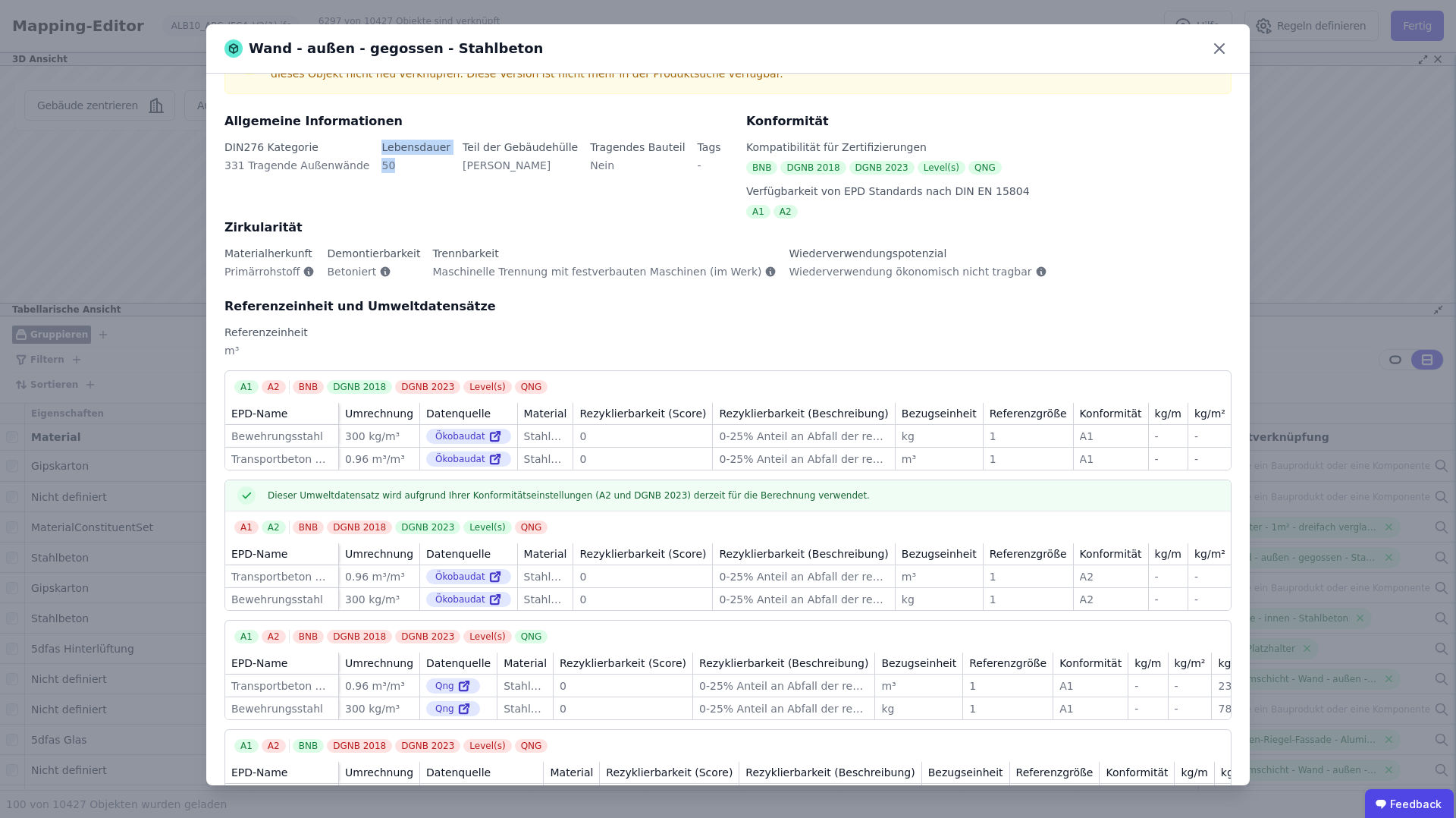
drag, startPoint x: 384, startPoint y: 167, endPoint x: 362, endPoint y: 167, distance: 22.0
click at [362, 167] on div "DIN276 Kategorie 331 Tragende Außenwände Lebensdauer 50 Teil der Gebäudehülle J…" at bounding box center [476, 166] width 504 height 52
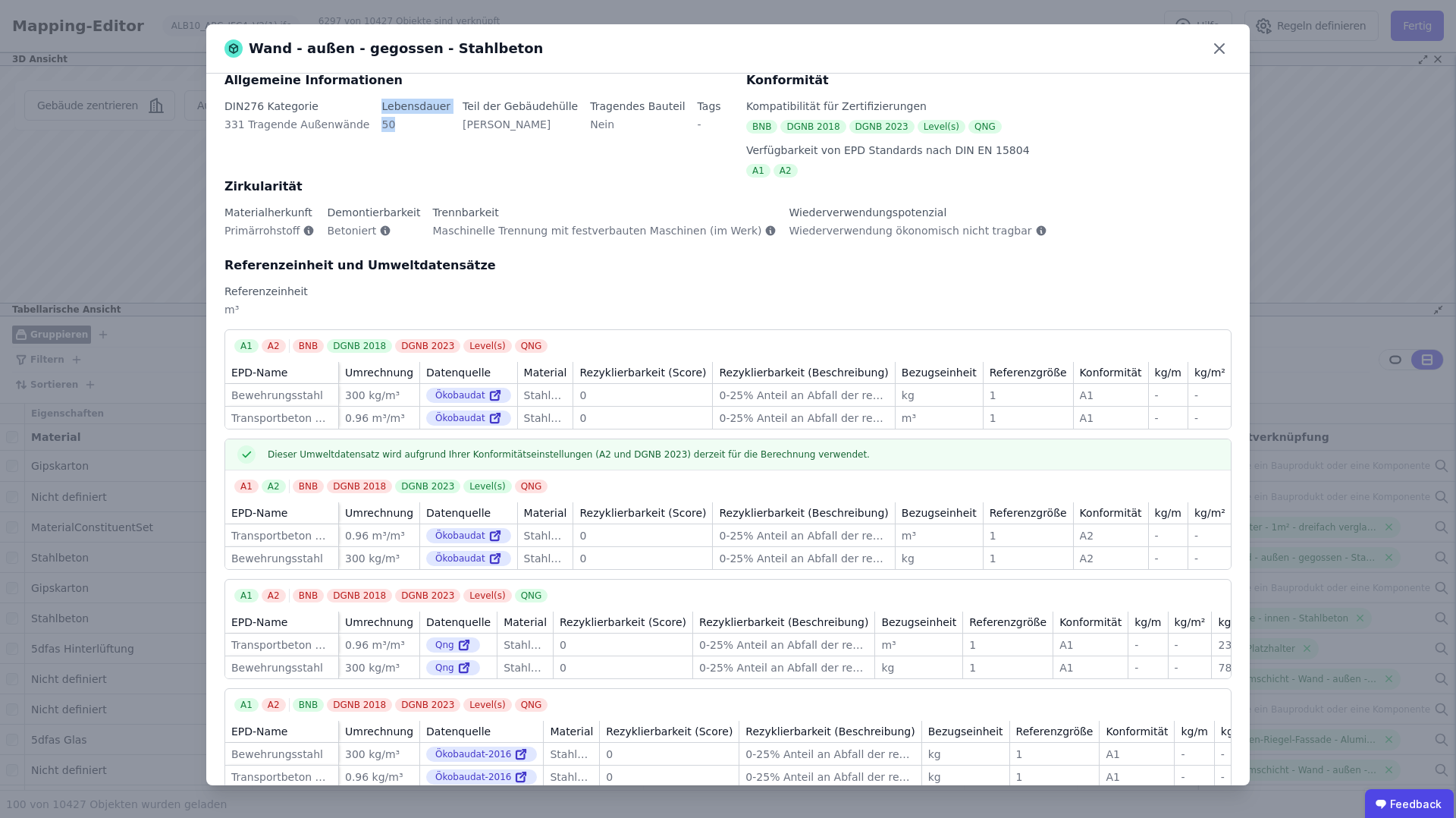
scroll to position [141, 0]
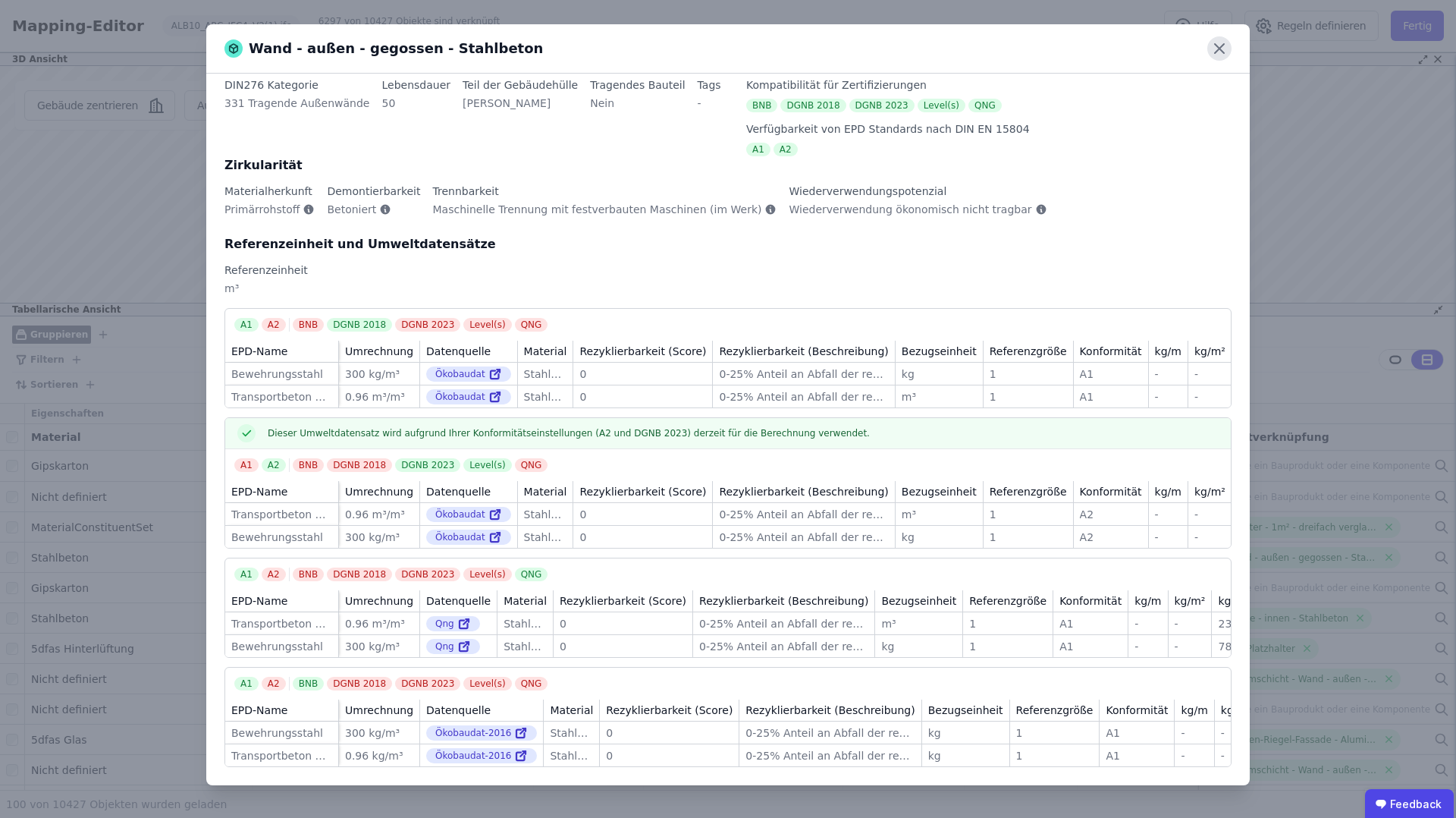
click at [1218, 49] on icon at bounding box center [1220, 49] width 24 height 24
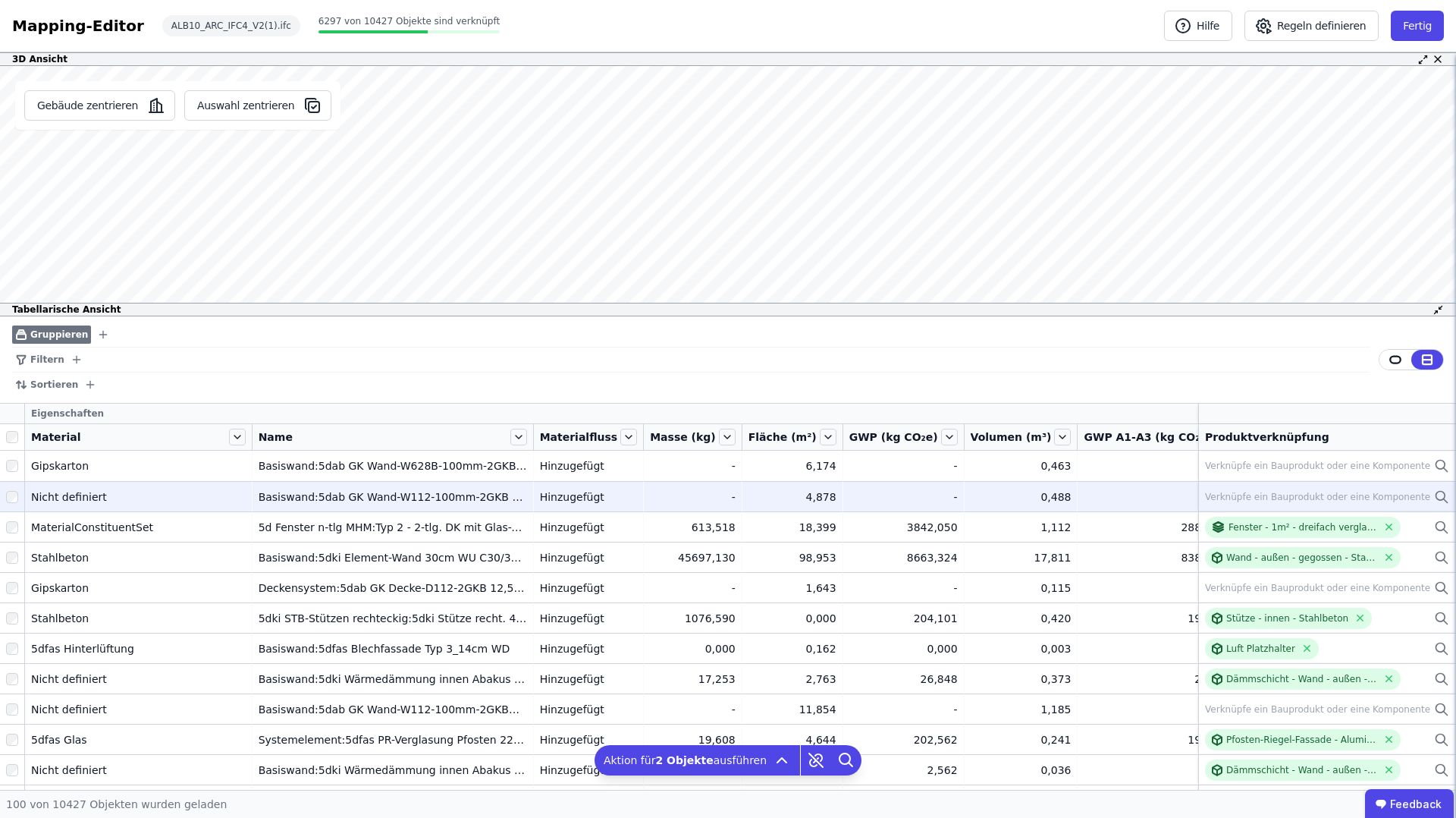
click at [1300, 499] on div "Verknüpfe ein Bauprodukt oder eine Komponente" at bounding box center [1318, 497] width 225 height 12
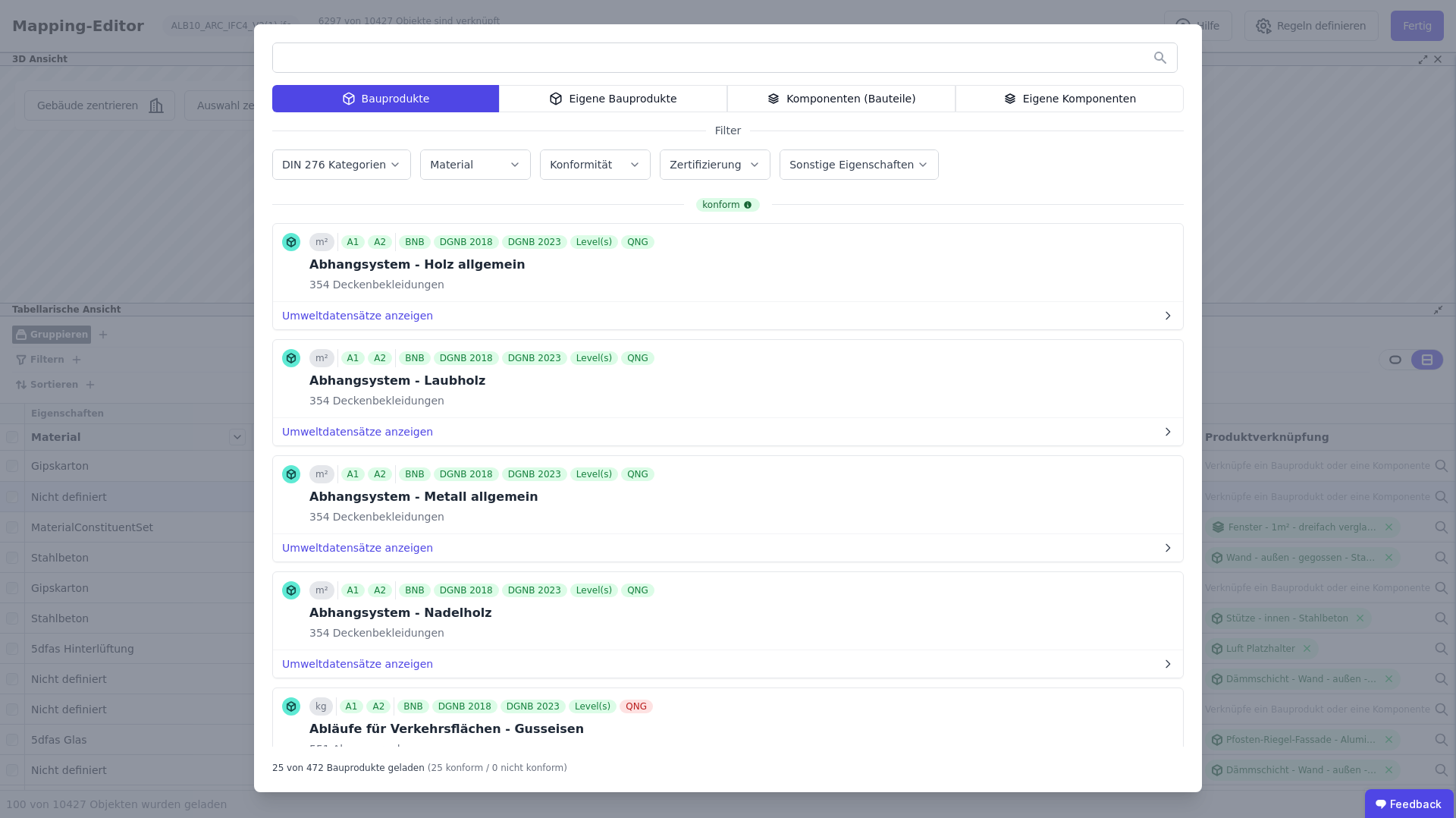
click at [830, 100] on div "Komponenten (Bauteile)" at bounding box center [841, 98] width 228 height 27
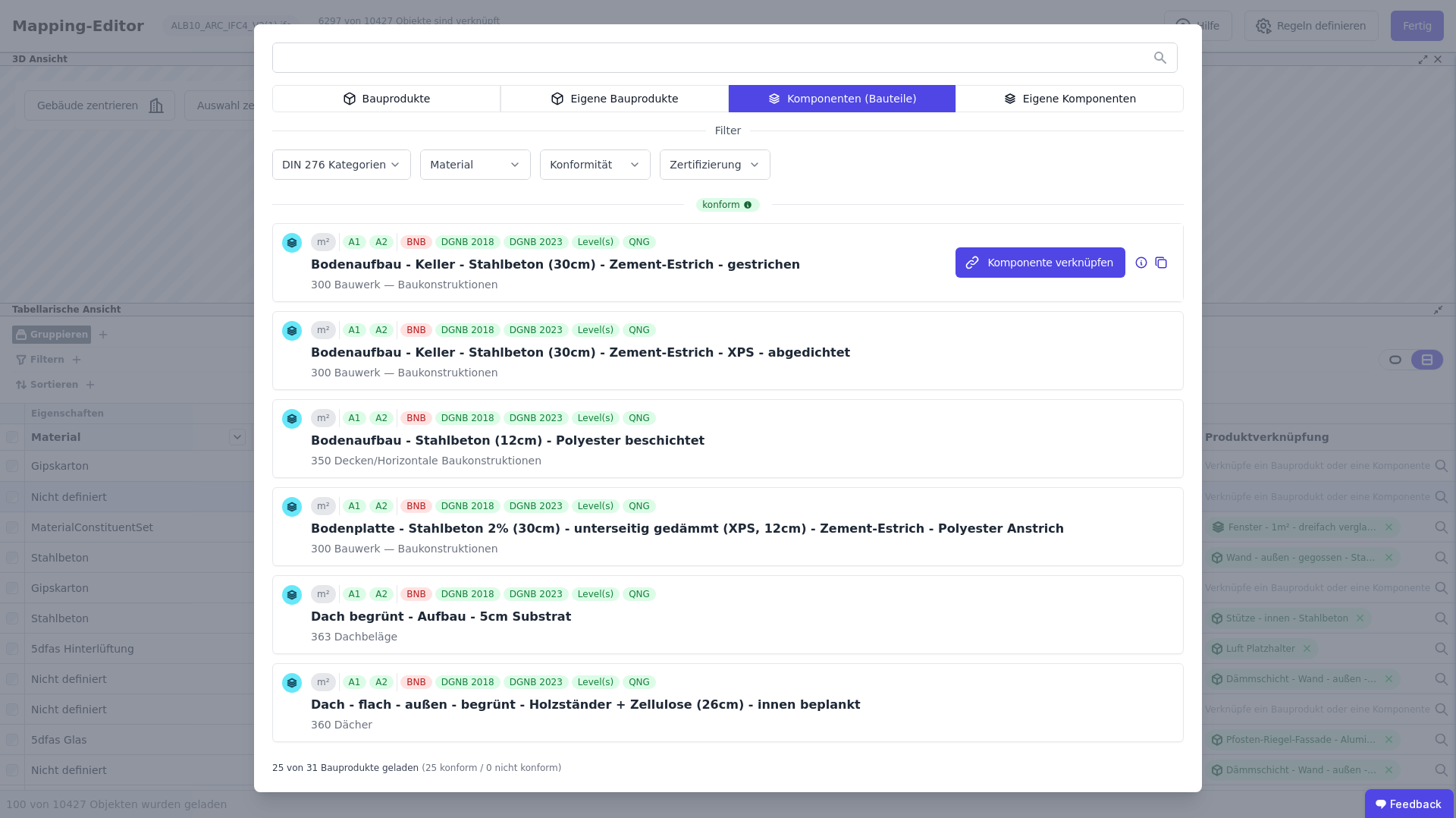
click at [1139, 261] on icon at bounding box center [1142, 262] width 14 height 18
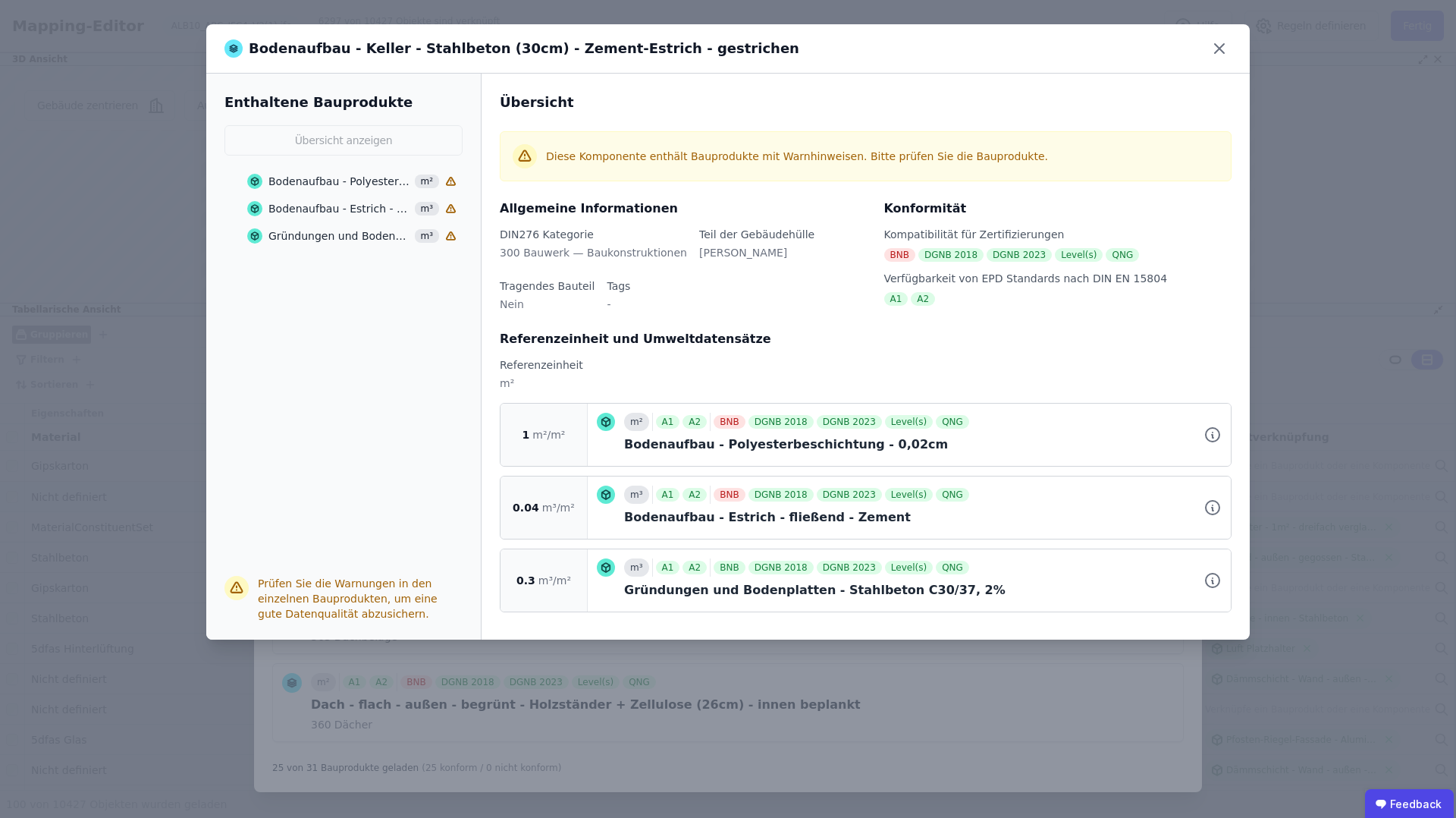
click at [308, 181] on div "Bodenaufbau - Polyesterbeschichtung - 0,02cm" at bounding box center [339, 181] width 142 height 15
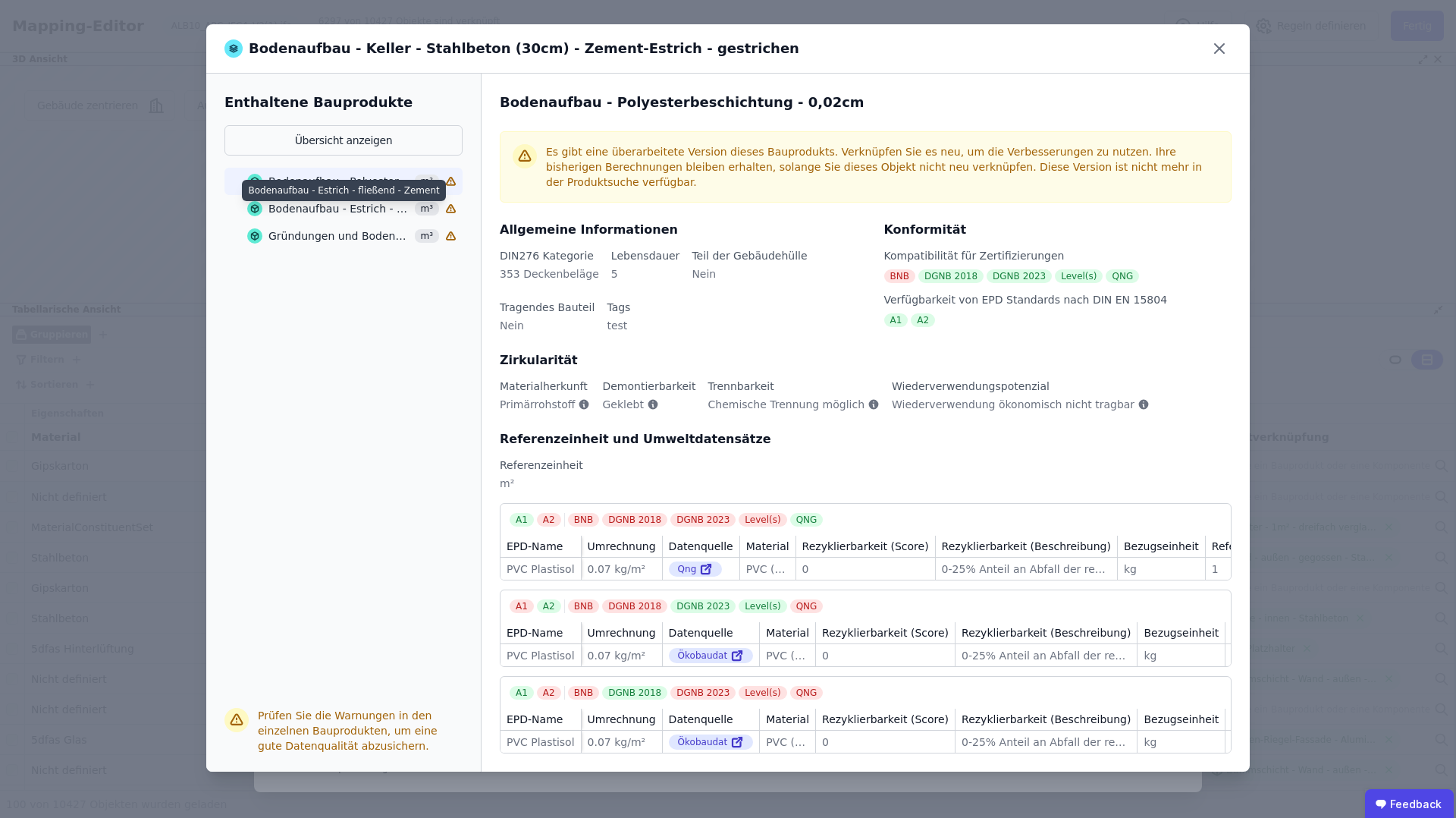
click at [301, 212] on div "Bodenaufbau - Estrich - fließend - Zement" at bounding box center [339, 208] width 142 height 15
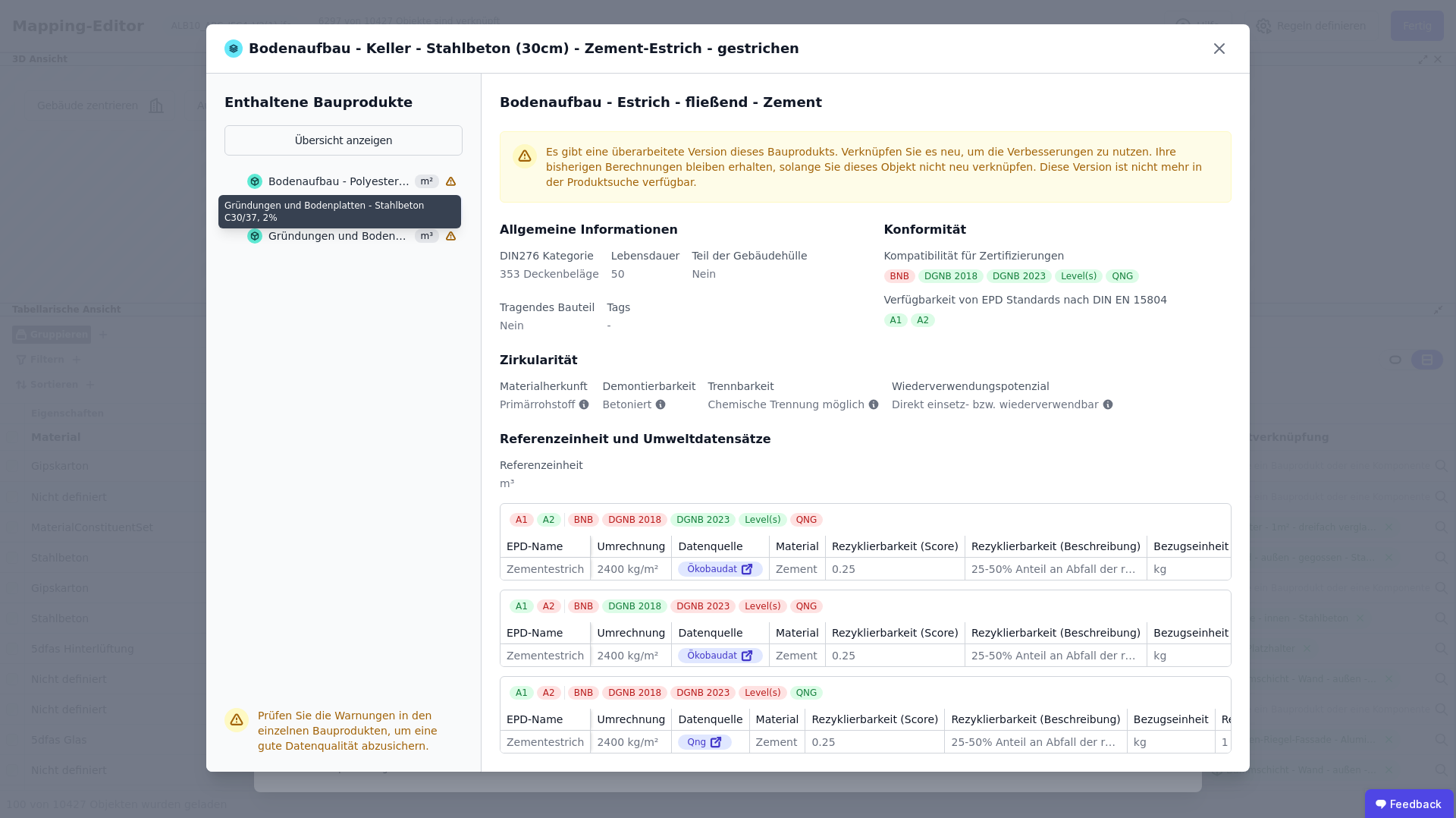
click at [302, 242] on div "Gründungen und Bodenplatten - Stahlbeton C30/37, 2%" at bounding box center [339, 235] width 142 height 15
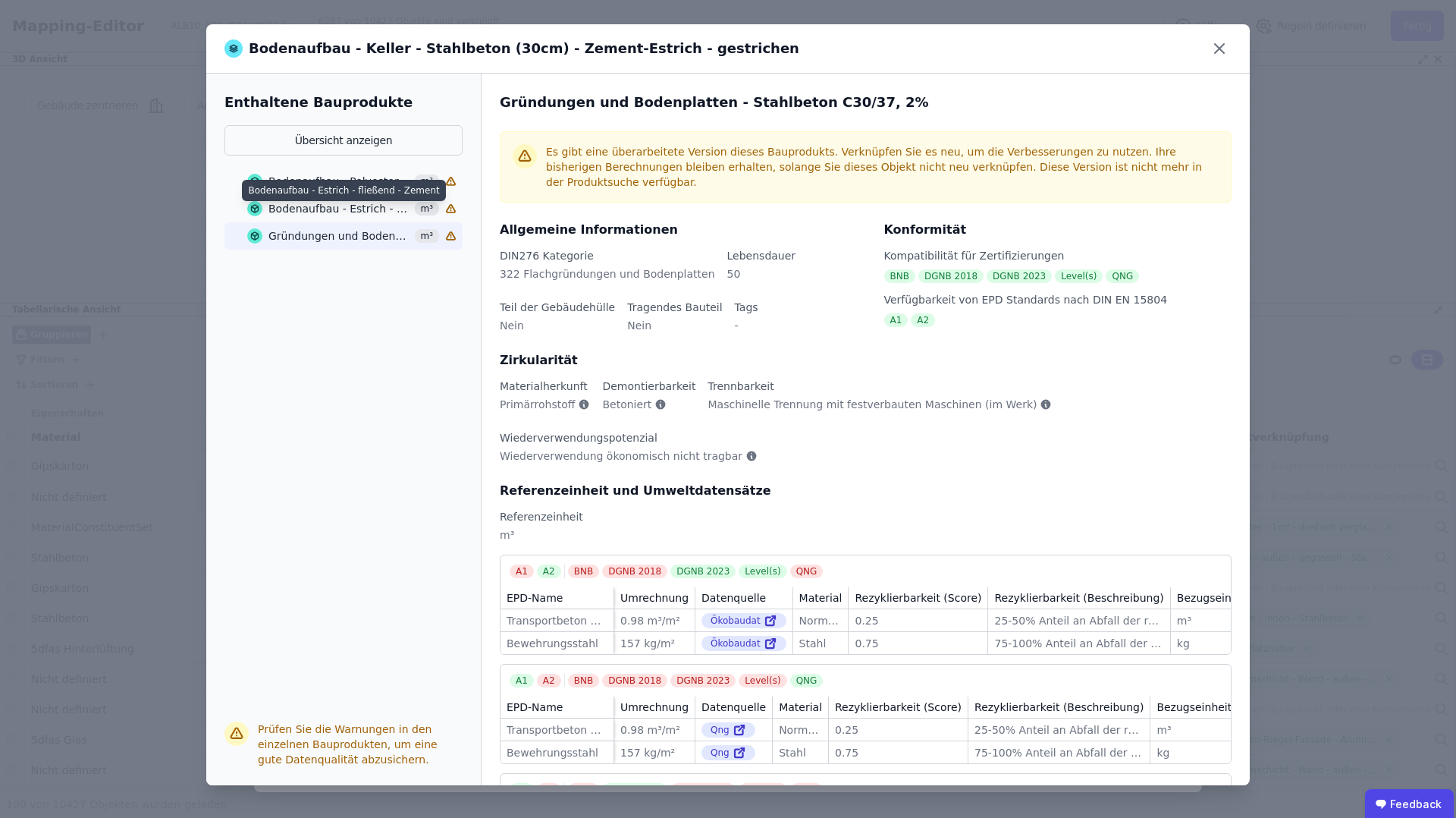
click at [310, 210] on div "Bodenaufbau - Estrich - fließend - Zement" at bounding box center [339, 208] width 142 height 15
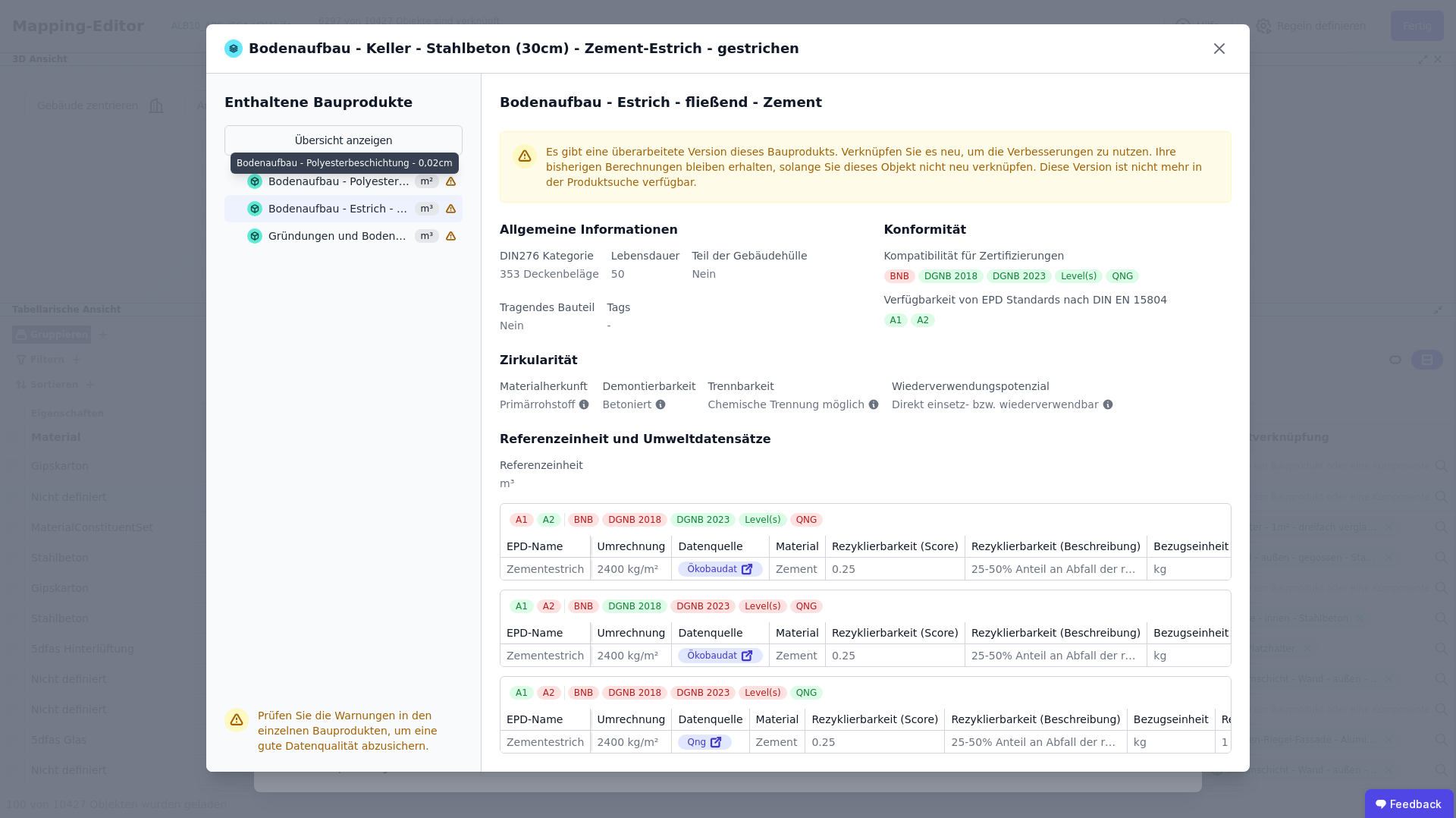
click at [302, 180] on div "Bodenaufbau - Polyesterbeschichtung - 0,02cm" at bounding box center [339, 181] width 142 height 15
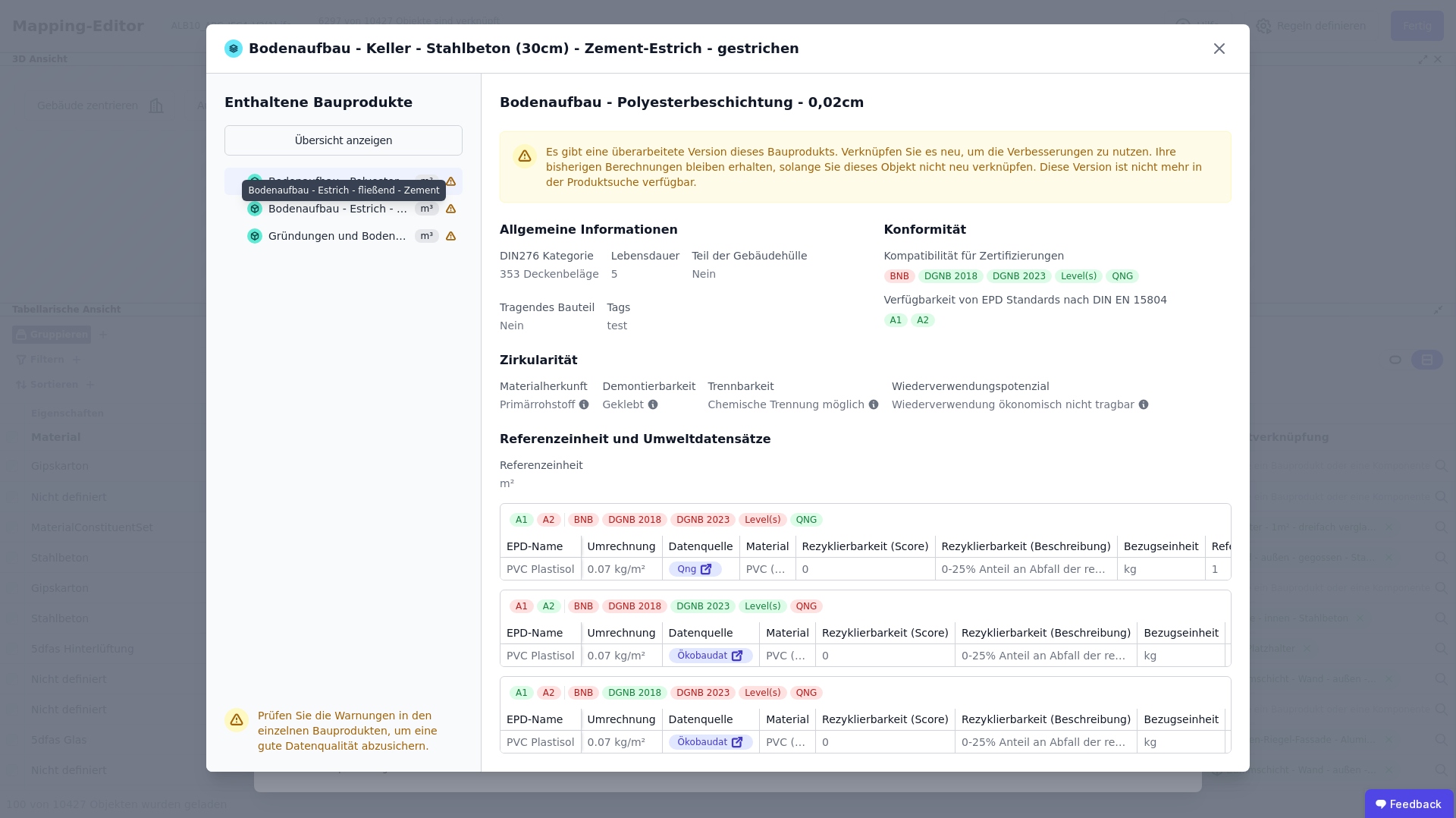
click at [334, 204] on div "Bodenaufbau - Estrich - fließend - Zement" at bounding box center [339, 208] width 142 height 15
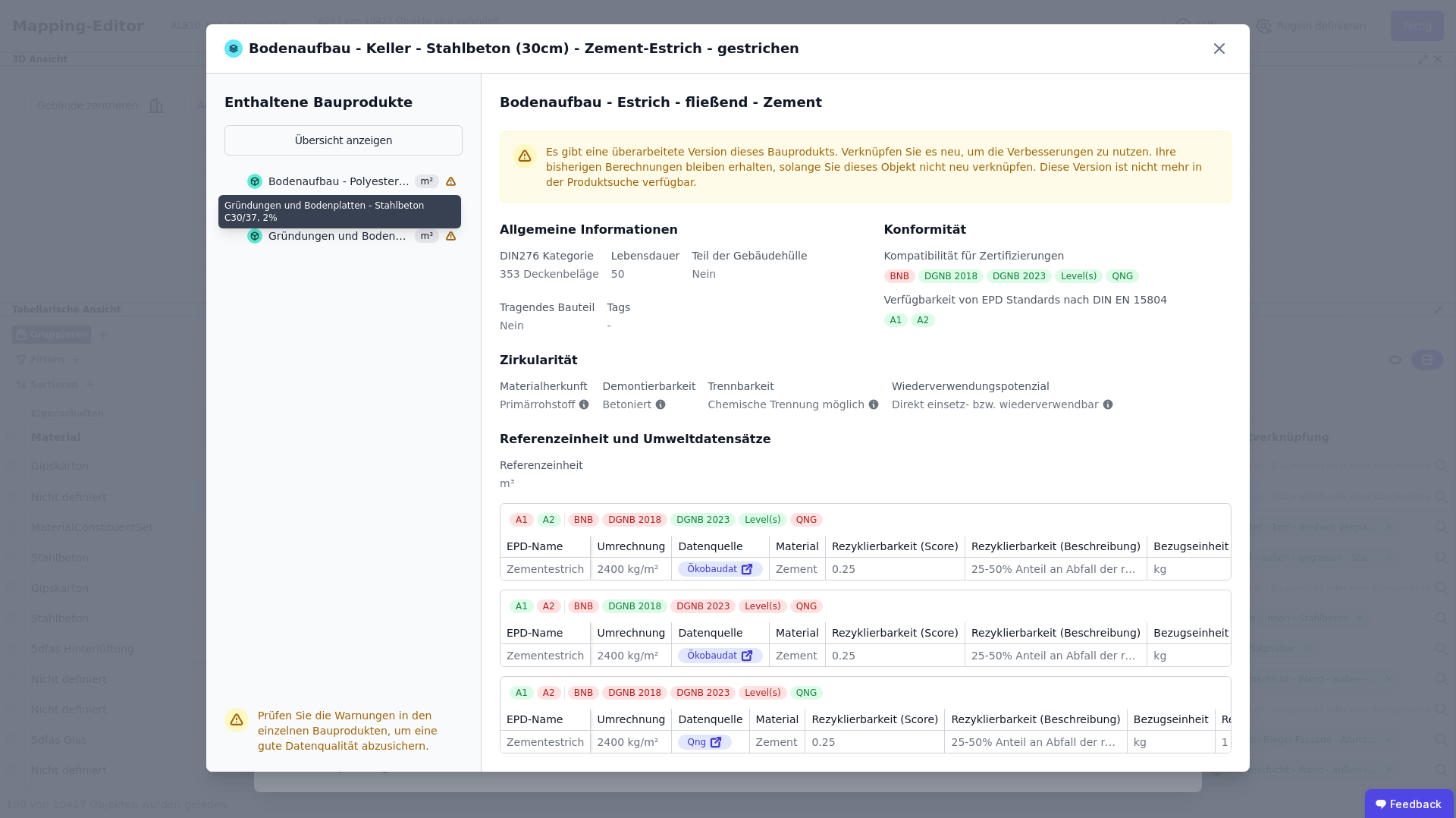
click at [318, 229] on div "Gründungen und Bodenplatten - Stahlbeton C30/37, 2%" at bounding box center [339, 235] width 142 height 15
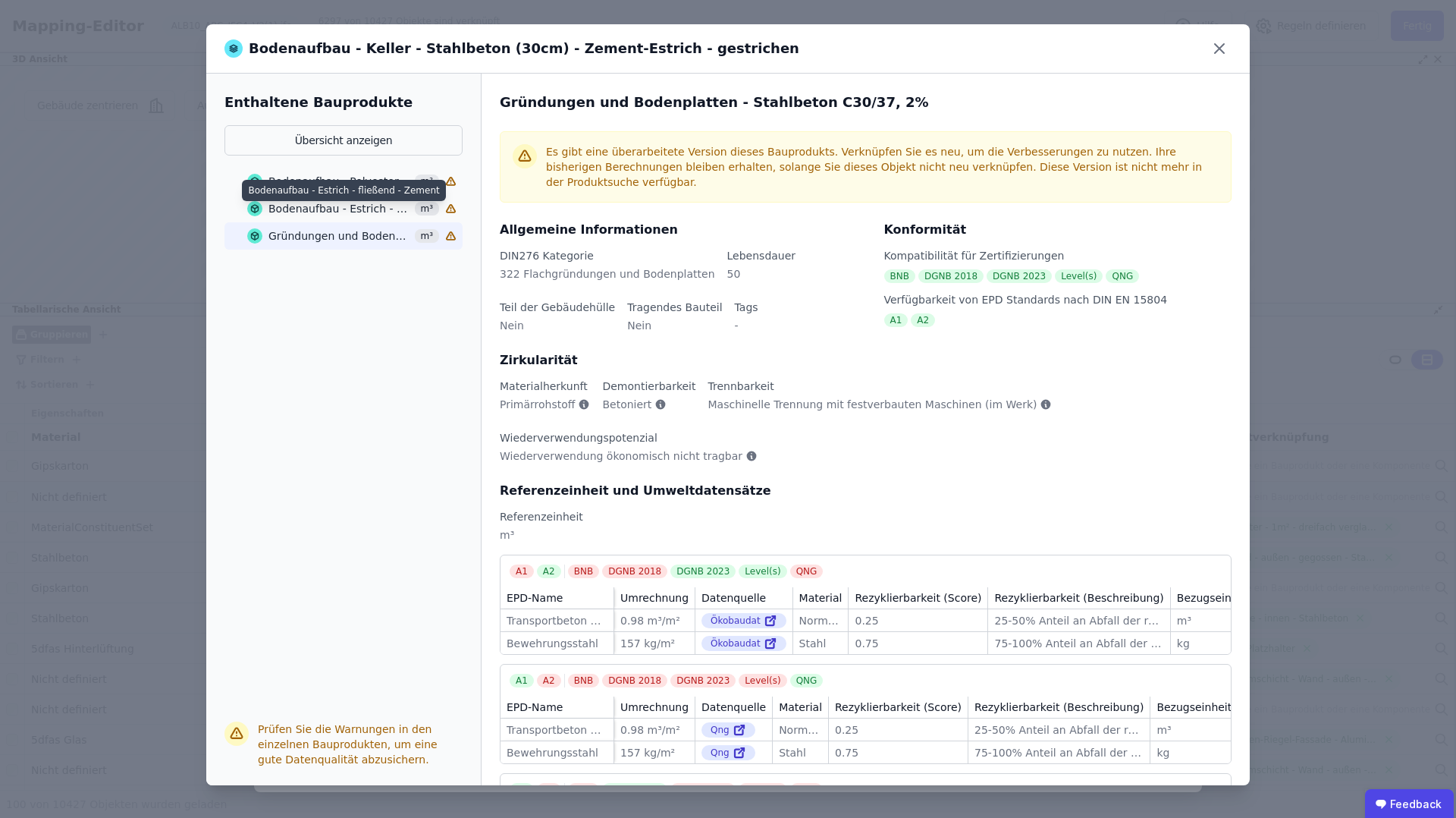
click at [337, 207] on div "Bodenaufbau - Estrich - fließend - Zement" at bounding box center [339, 208] width 142 height 15
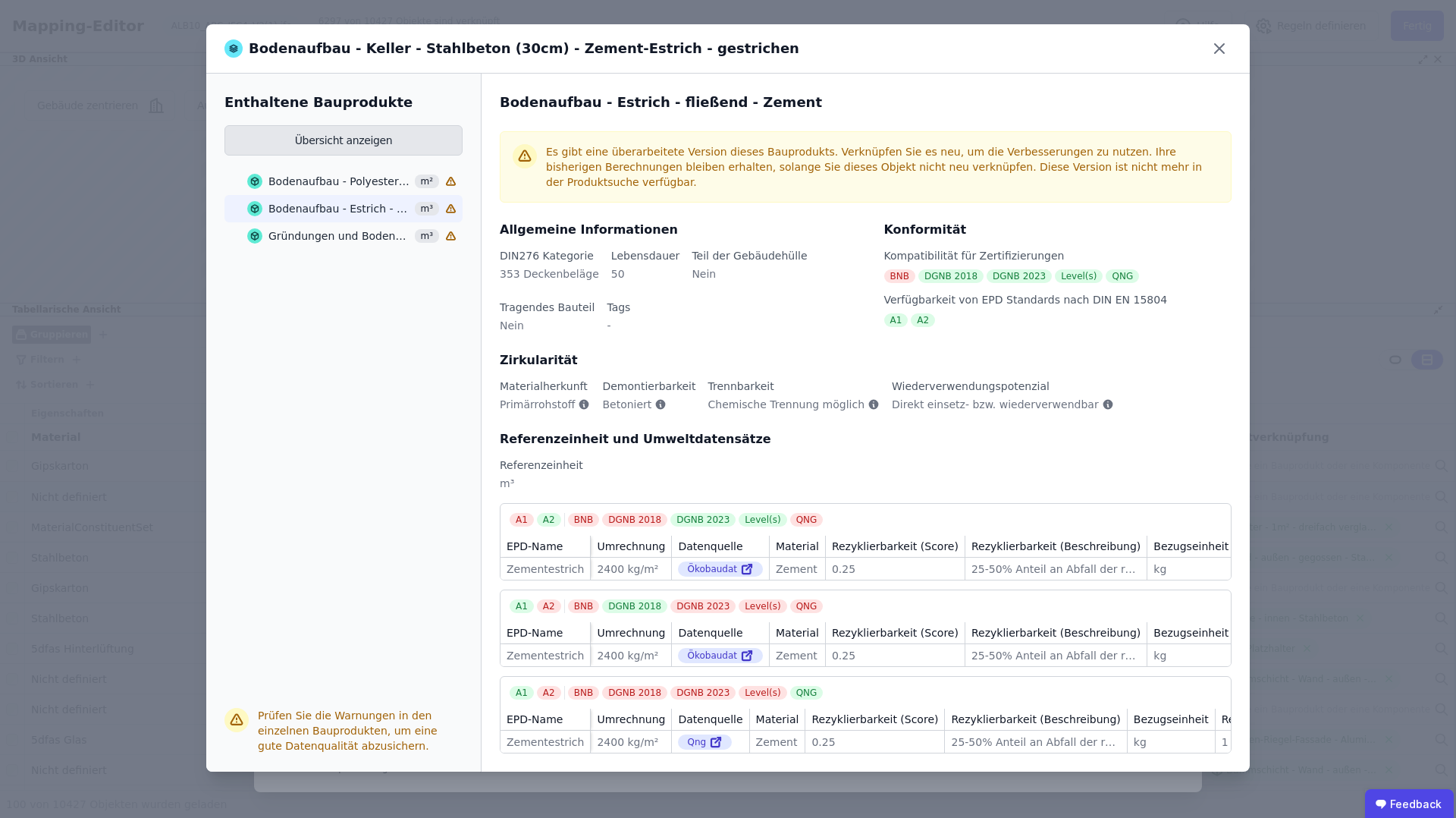
click at [337, 138] on button "Übersicht anzeigen" at bounding box center [343, 141] width 238 height 30
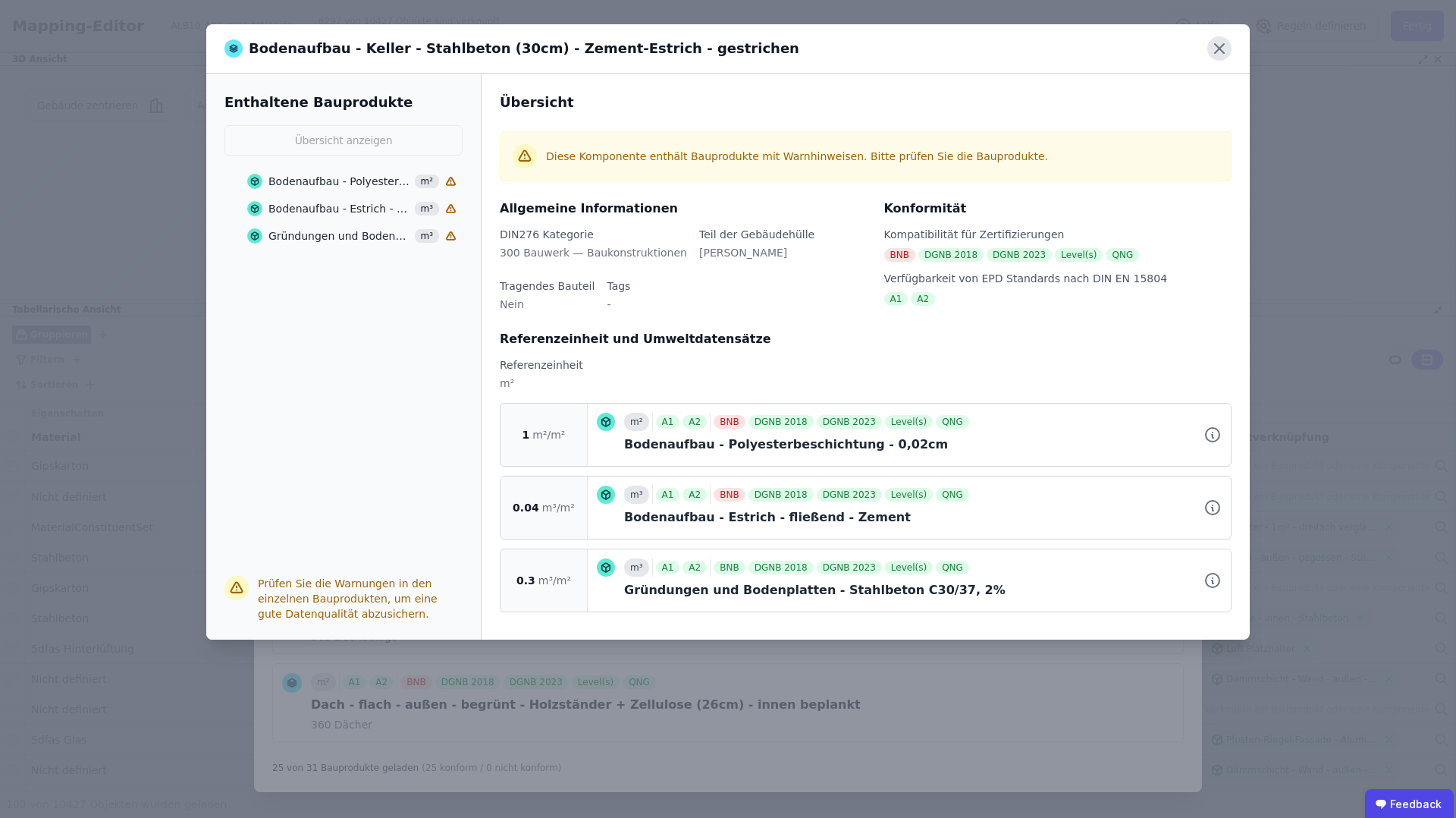
click at [1225, 49] on icon at bounding box center [1220, 49] width 24 height 24
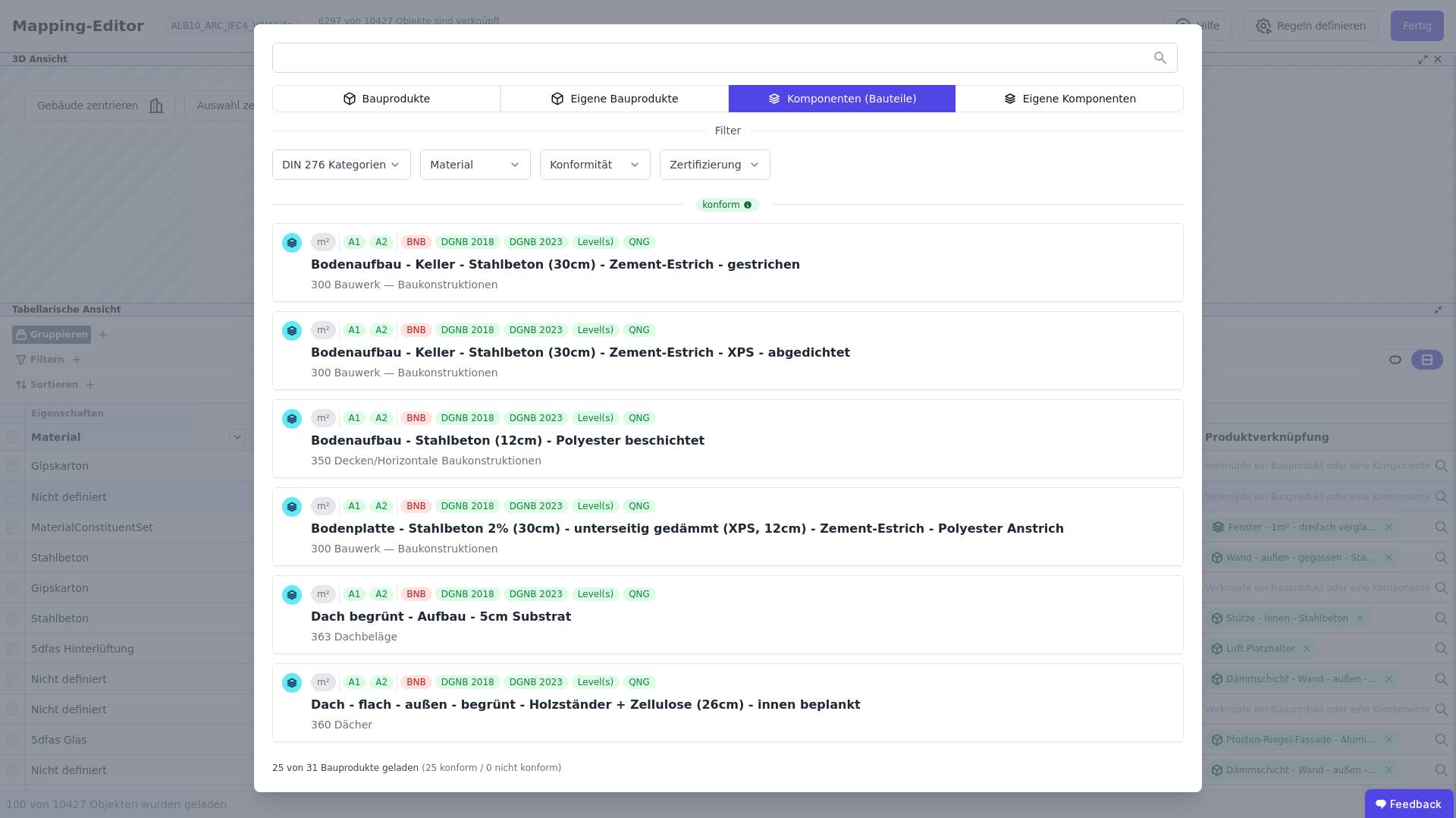
click at [427, 100] on div "Bauprodukte" at bounding box center [386, 98] width 228 height 27
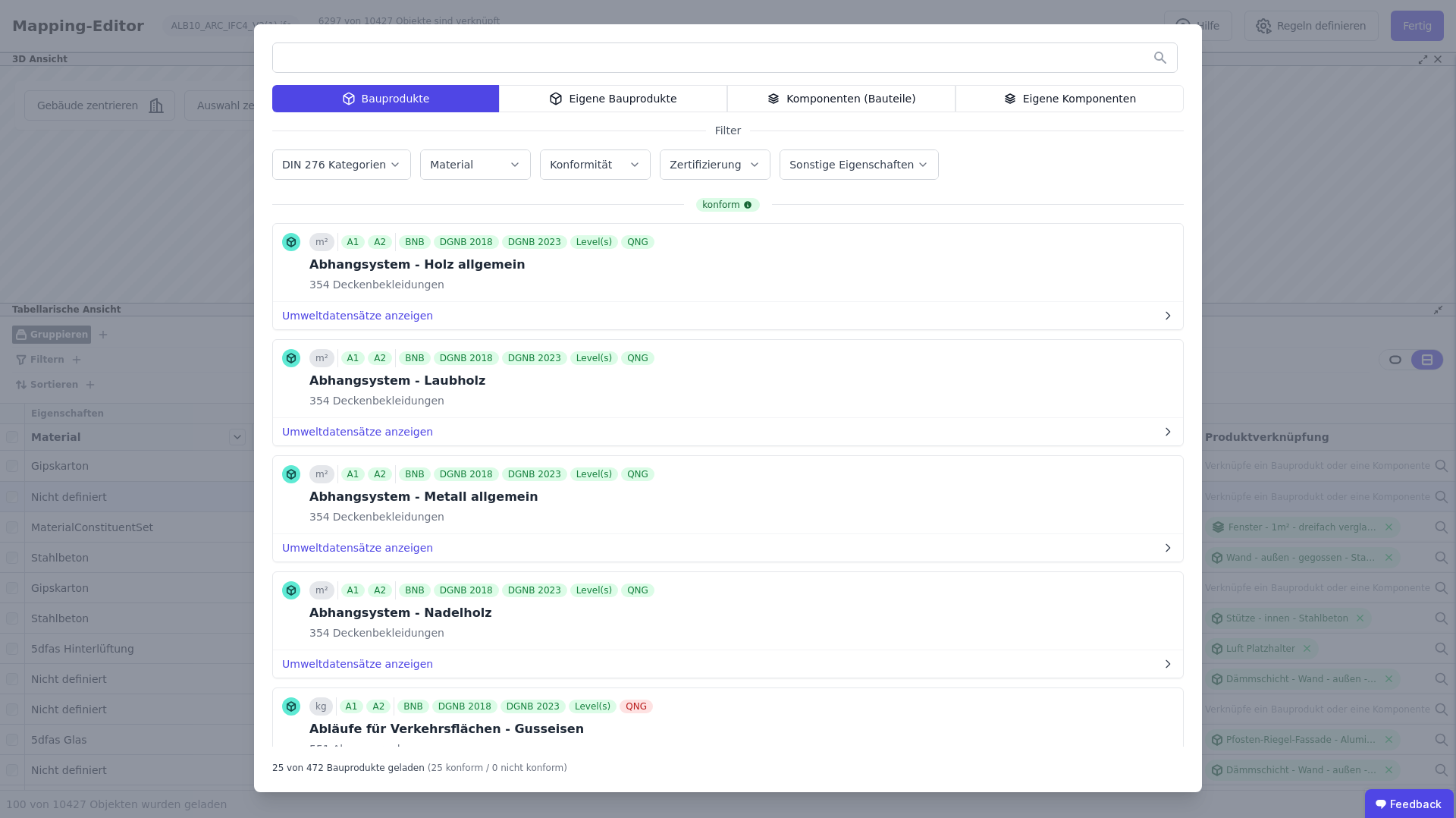
click at [596, 103] on div "Eigene Bauprodukte" at bounding box center [612, 98] width 228 height 27
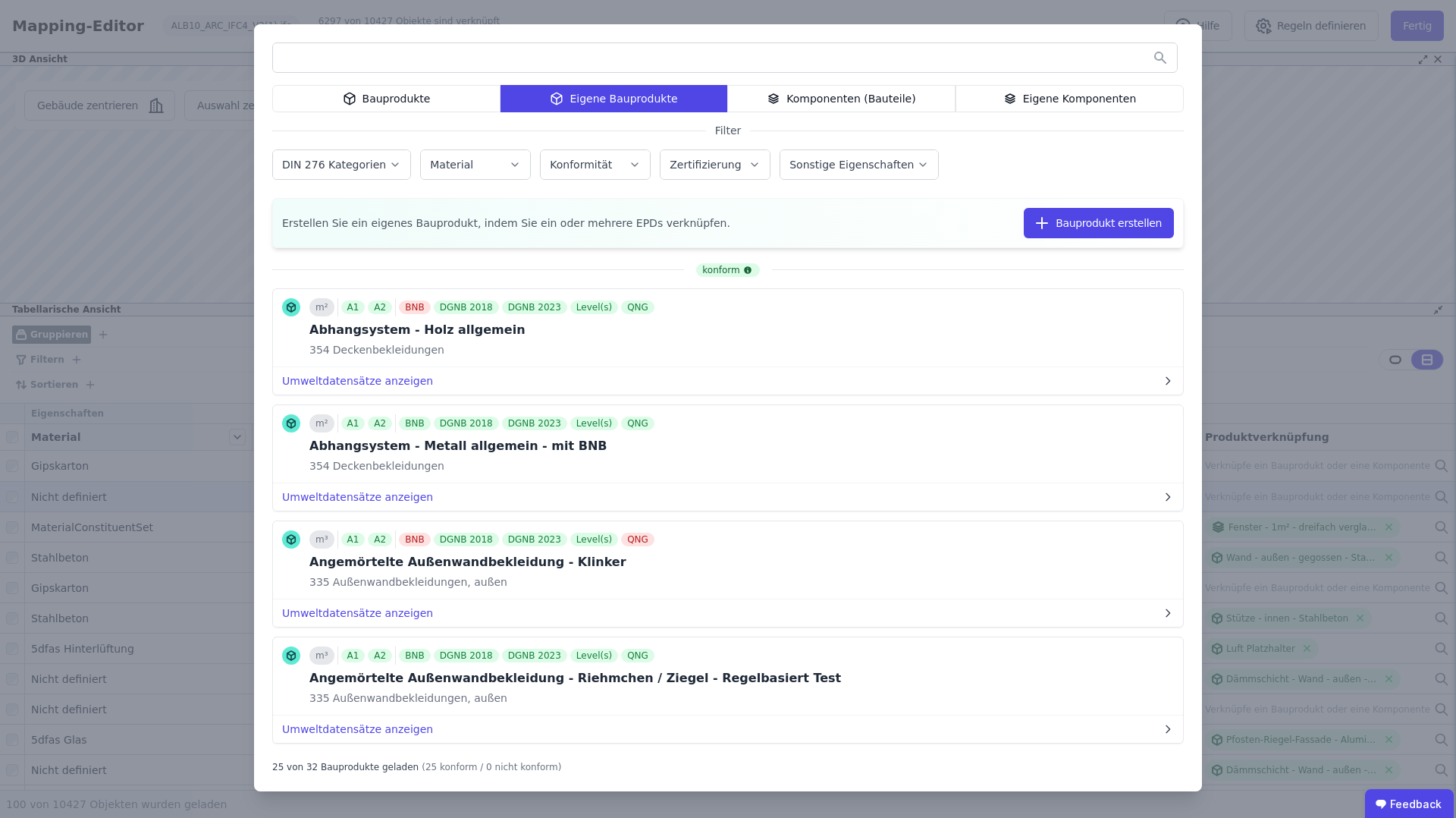
click at [404, 95] on div "Bauprodukte" at bounding box center [386, 98] width 228 height 27
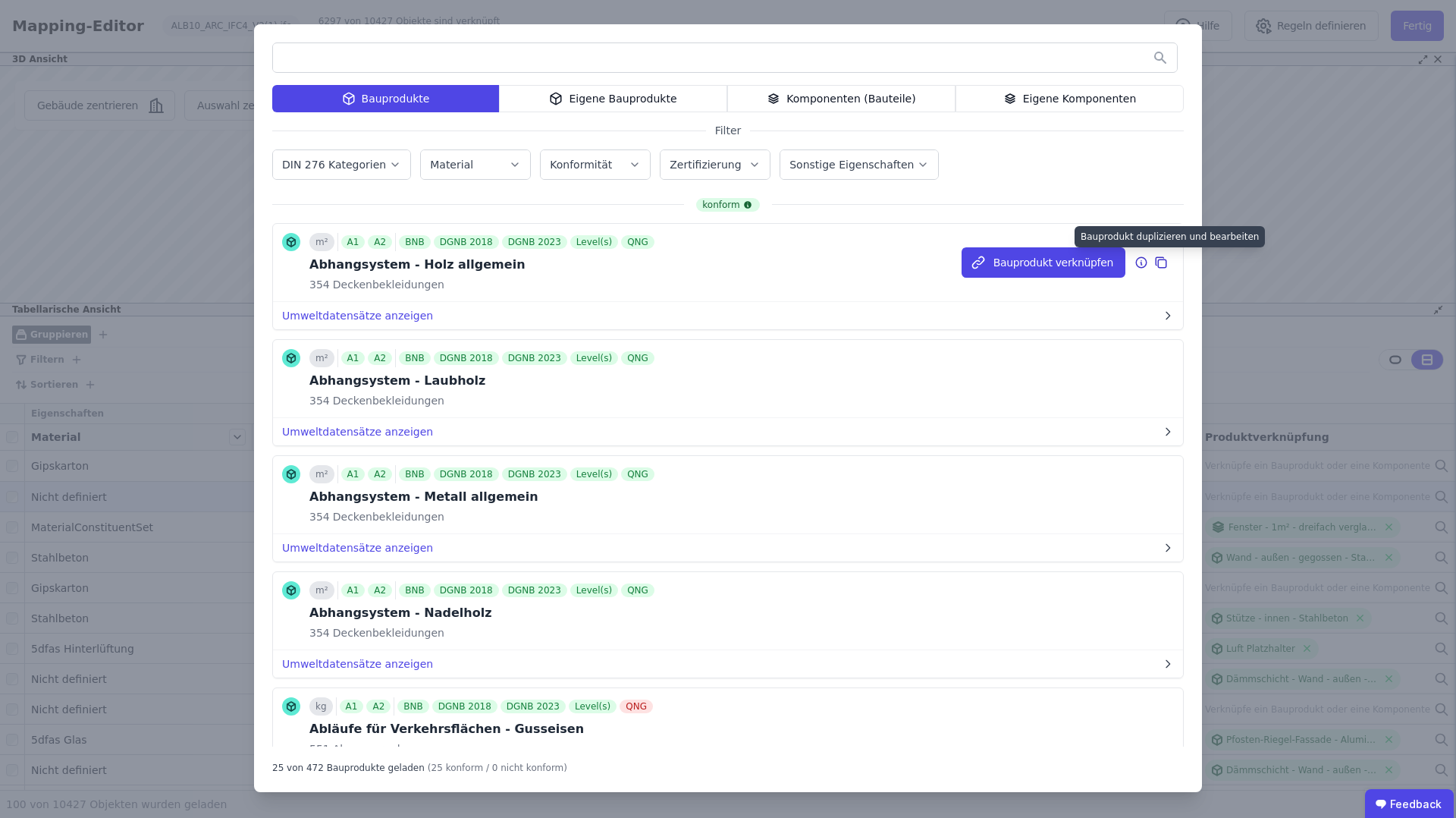
click at [1162, 263] on icon at bounding box center [1162, 262] width 14 height 18
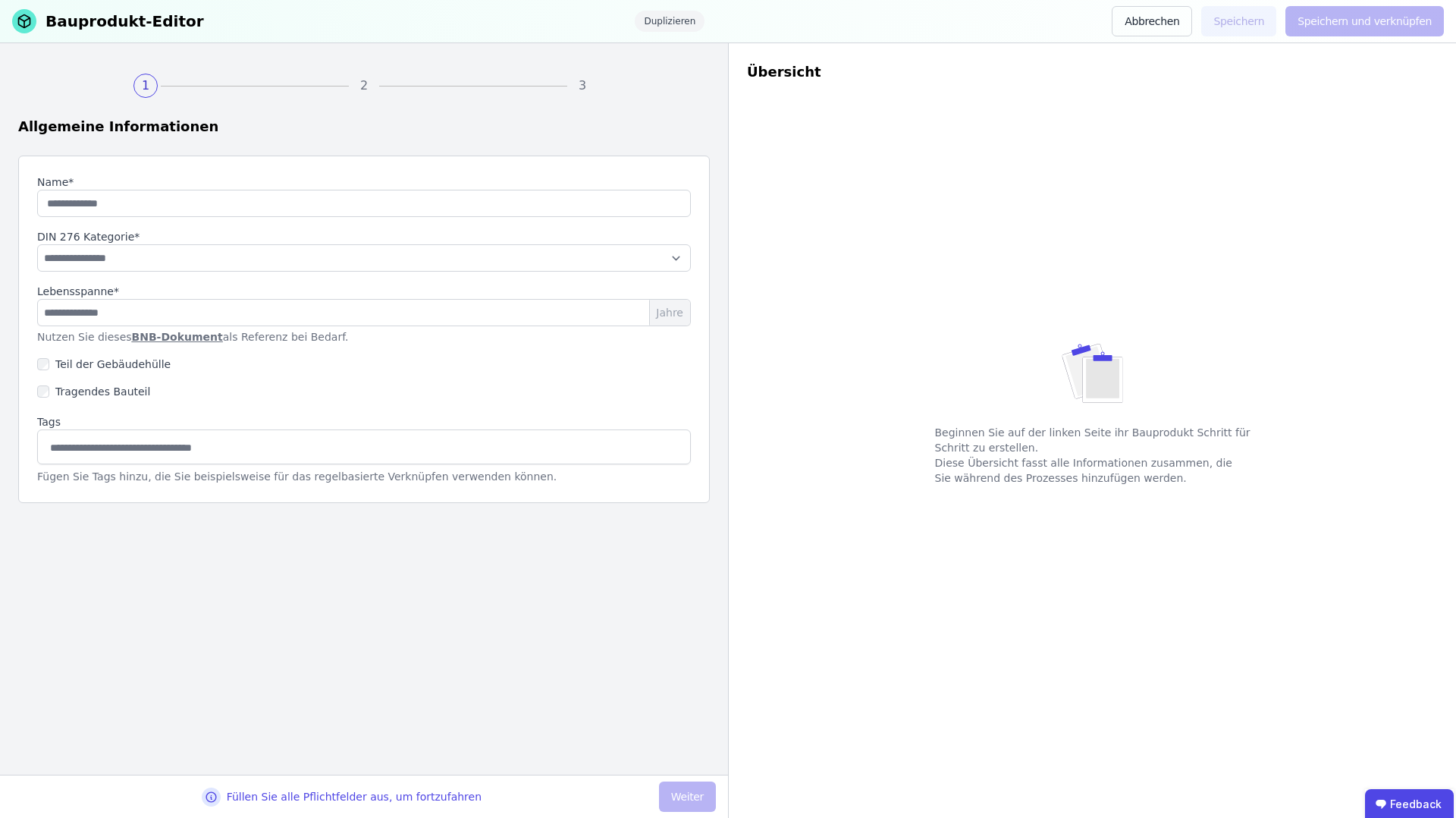
type input "**********"
select select "**********"
type input "**"
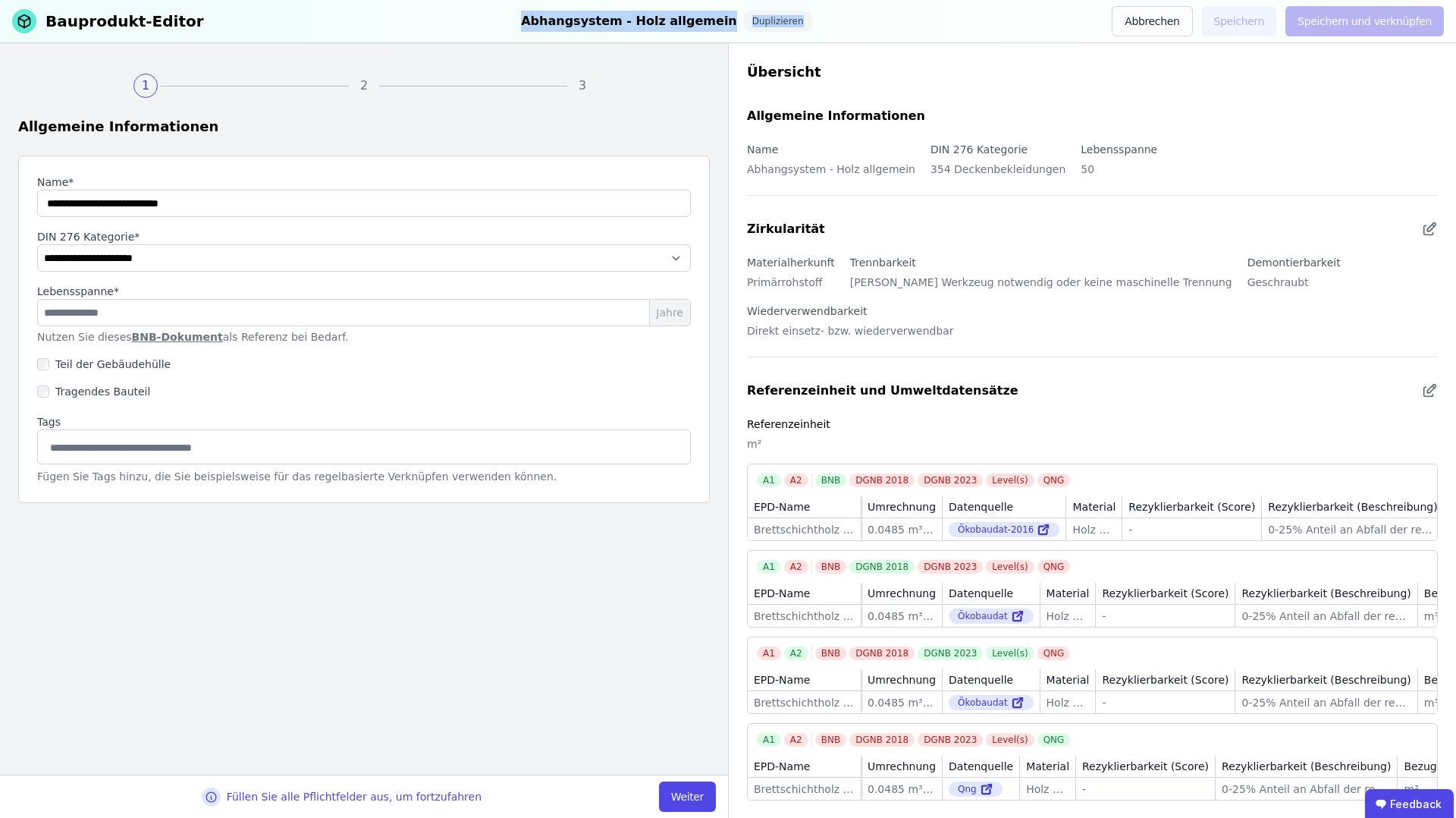
drag, startPoint x: 534, startPoint y: 23, endPoint x: 717, endPoint y: 33, distance: 183.3
click at [717, 33] on div "Bauprodukt-Editor Abhangsystem - Holz allgemein Duplizieren Abbrechen Speichern…" at bounding box center [728, 21] width 1456 height 43
click at [702, 28] on div "Abhangsystem - Holz allgemein" at bounding box center [629, 21] width 216 height 21
click at [337, 206] on input "string" at bounding box center [364, 203] width 654 height 27
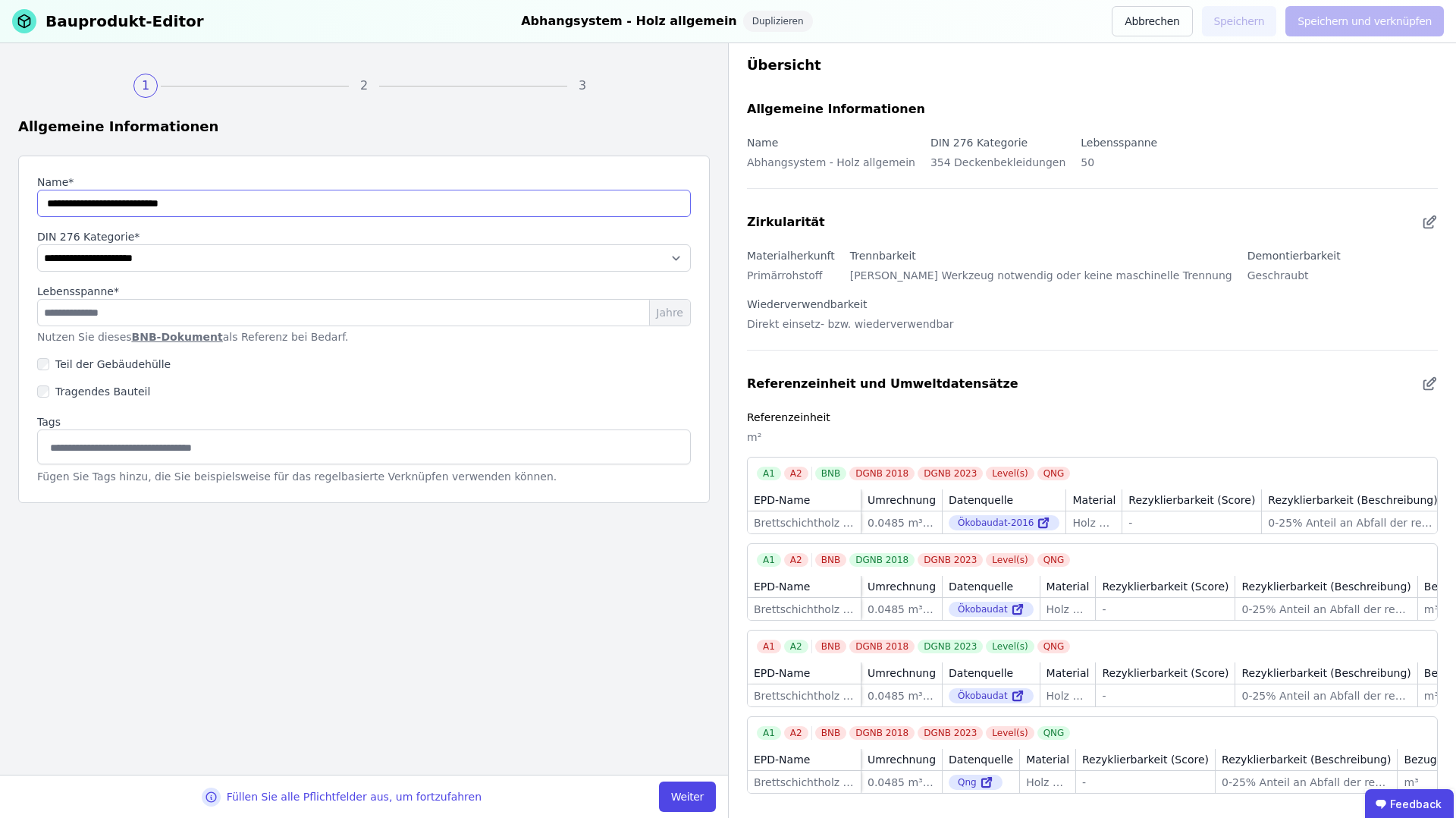
drag, startPoint x: 221, startPoint y: 204, endPoint x: 104, endPoint y: 204, distance: 117.0
click at [104, 204] on input "string" at bounding box center [364, 203] width 654 height 27
click at [85, 255] on select "**********" at bounding box center [364, 257] width 654 height 27
click at [62, 322] on input "**" at bounding box center [364, 312] width 654 height 27
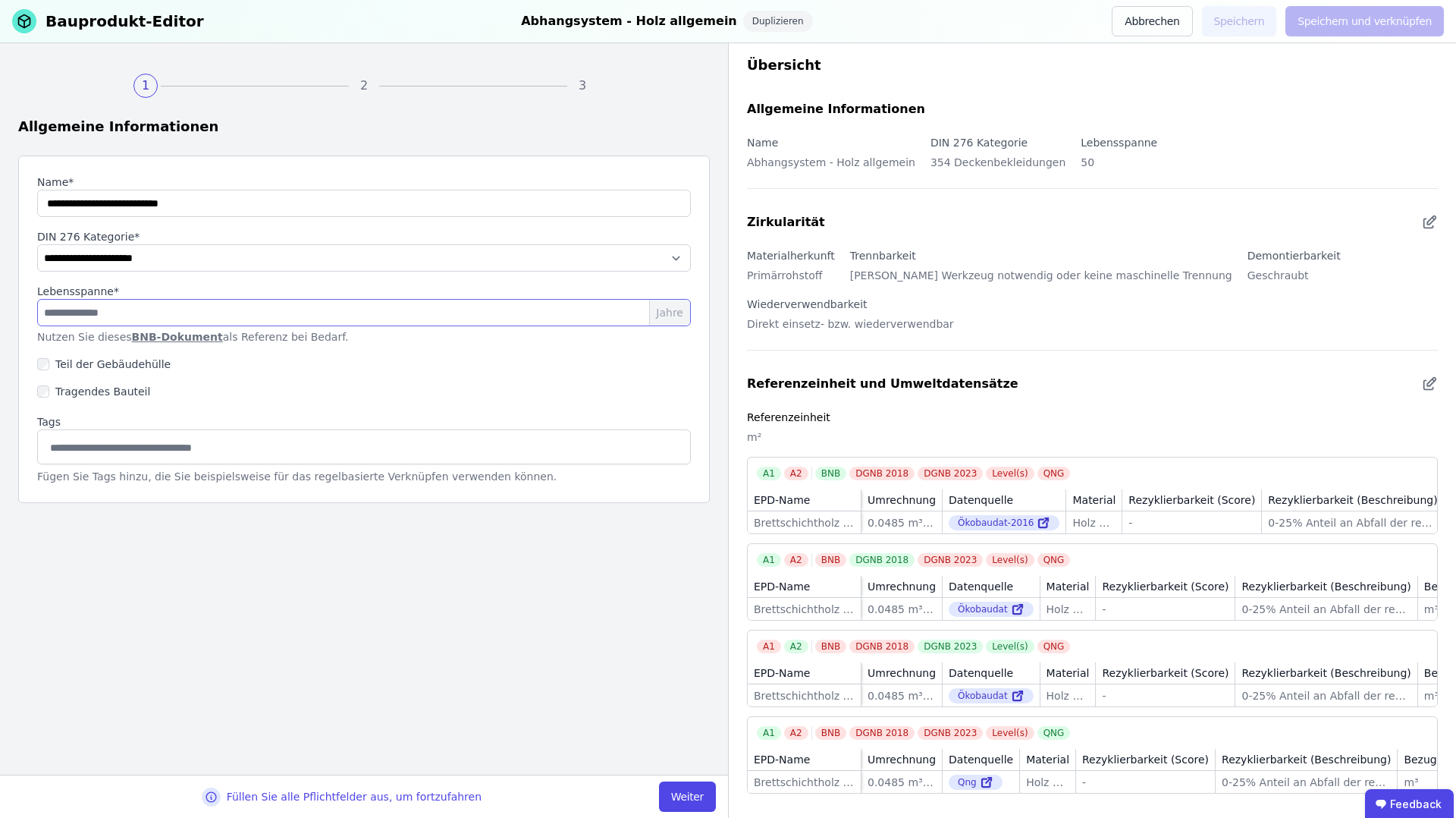
drag, startPoint x: 63, startPoint y: 319, endPoint x: 47, endPoint y: 318, distance: 16.0
click at [47, 318] on input "**" at bounding box center [364, 312] width 654 height 27
click at [120, 314] on input "**" at bounding box center [364, 312] width 654 height 27
click at [484, 404] on div "Tragendes Bauteil" at bounding box center [364, 391] width 654 height 27
click at [672, 788] on button "Weiter" at bounding box center [687, 796] width 57 height 30
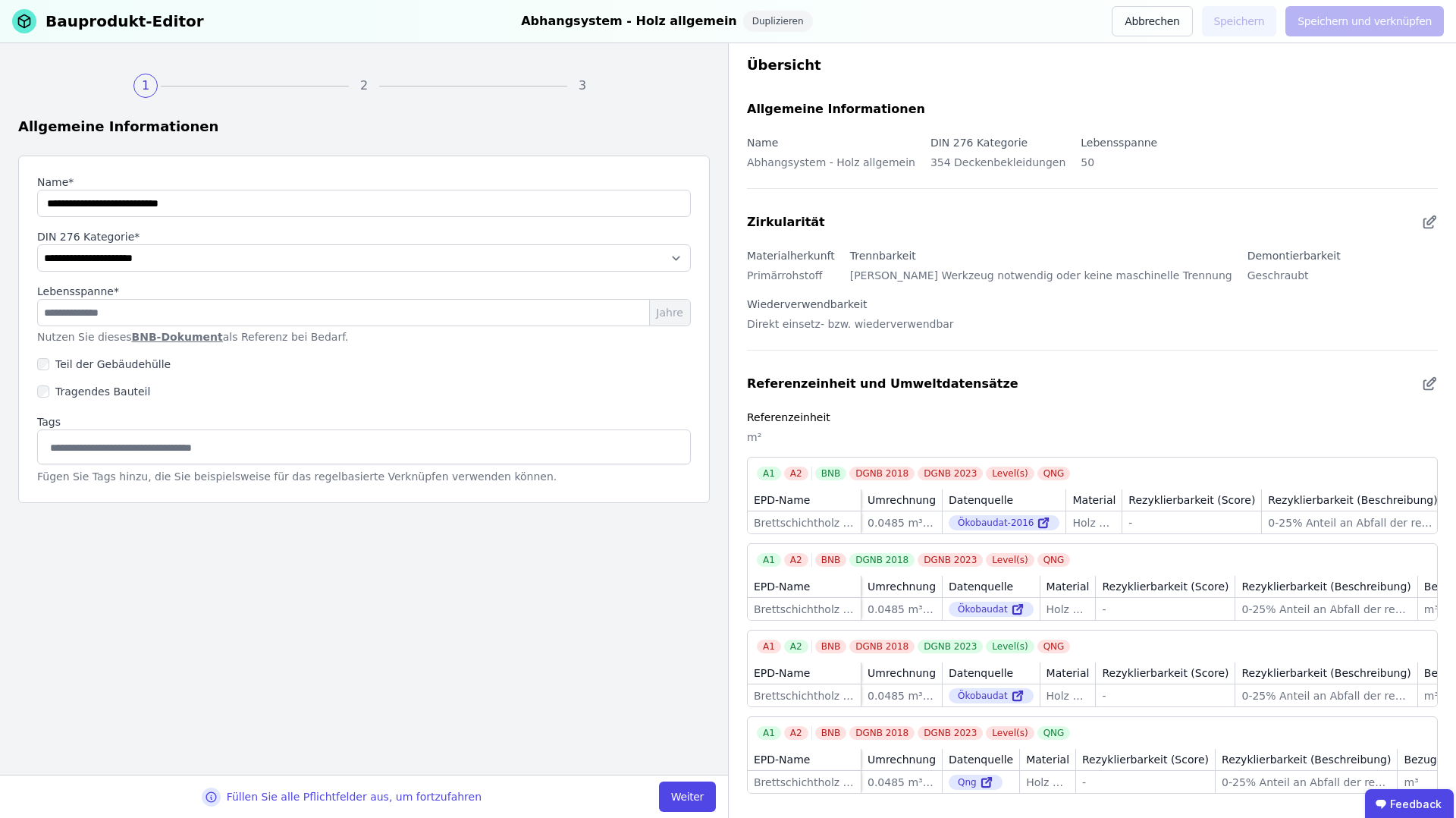
select select "**********"
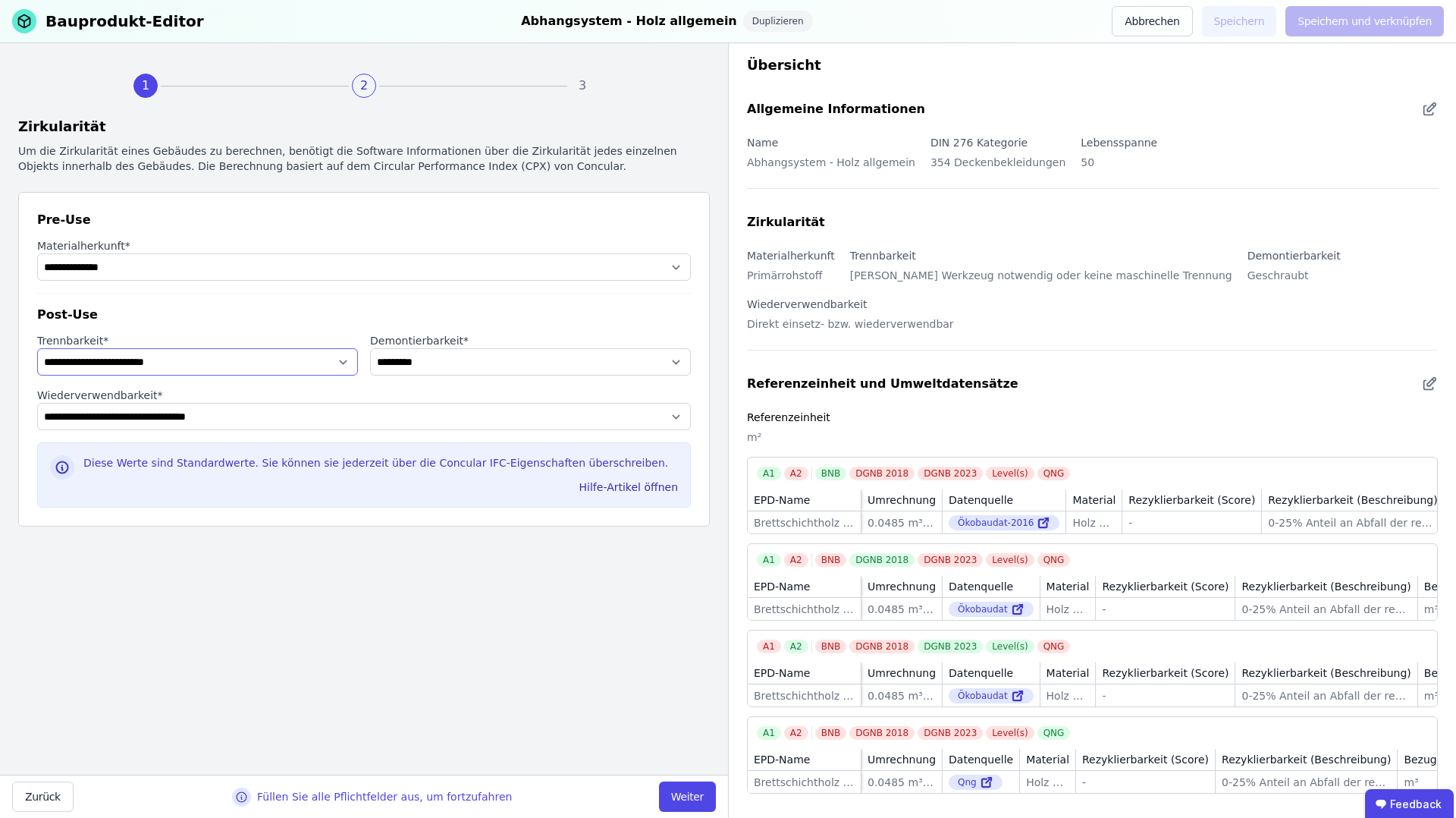
click at [261, 366] on select "**********" at bounding box center [197, 361] width 321 height 27
click at [698, 790] on button "Weiter" at bounding box center [687, 796] width 57 height 30
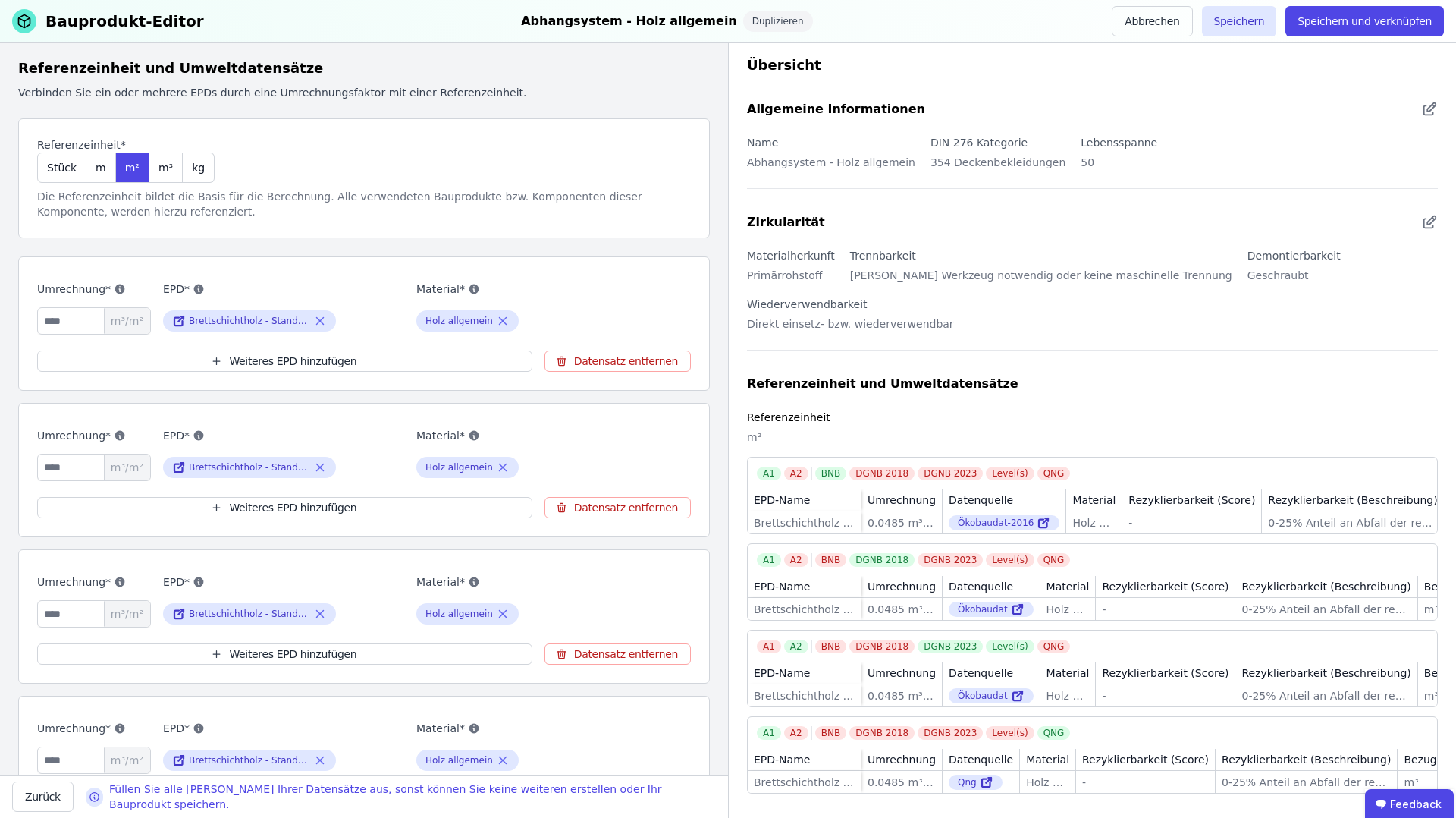
scroll to position [70, 0]
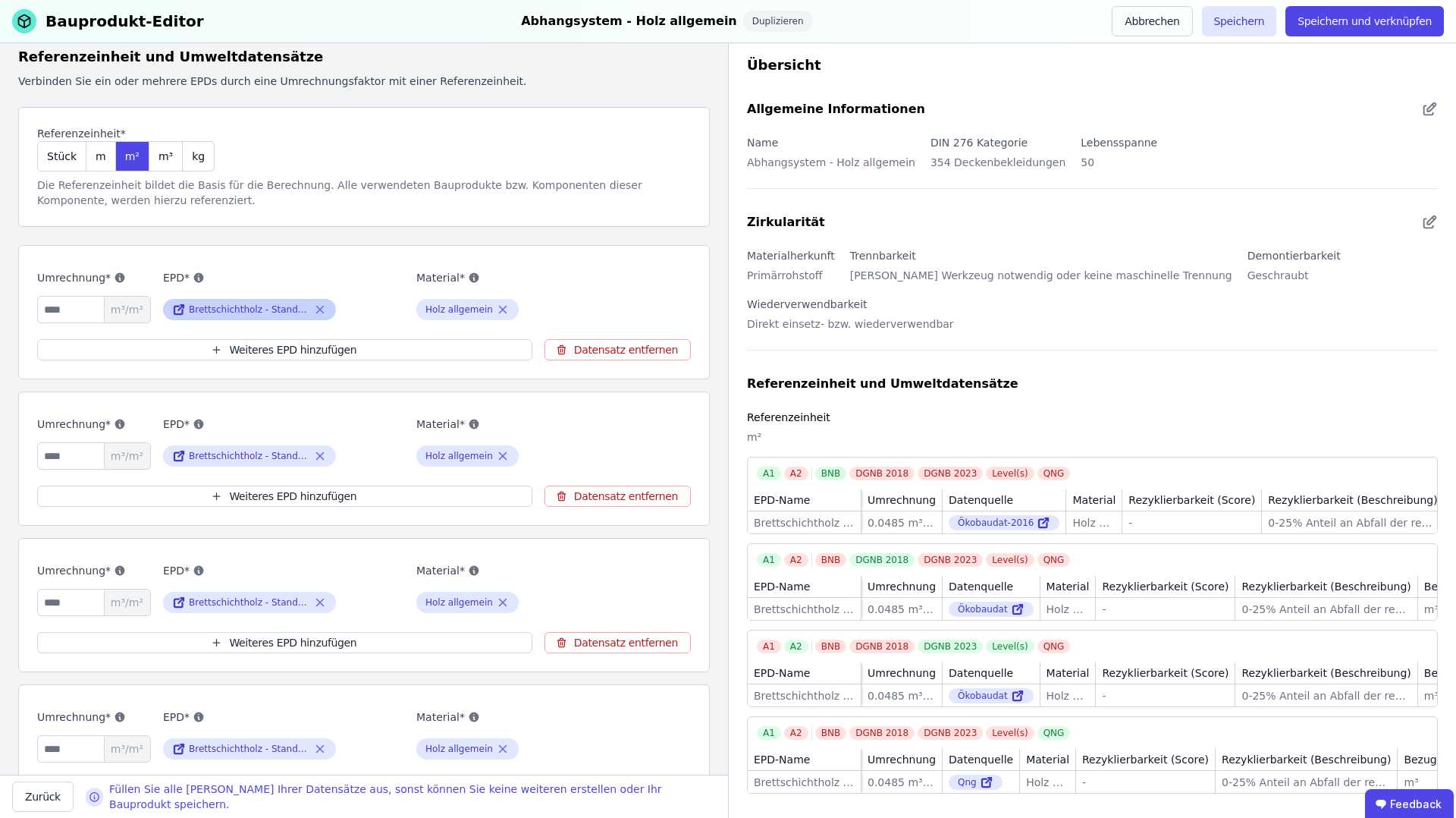
click at [321, 315] on icon at bounding box center [320, 309] width 14 height 18
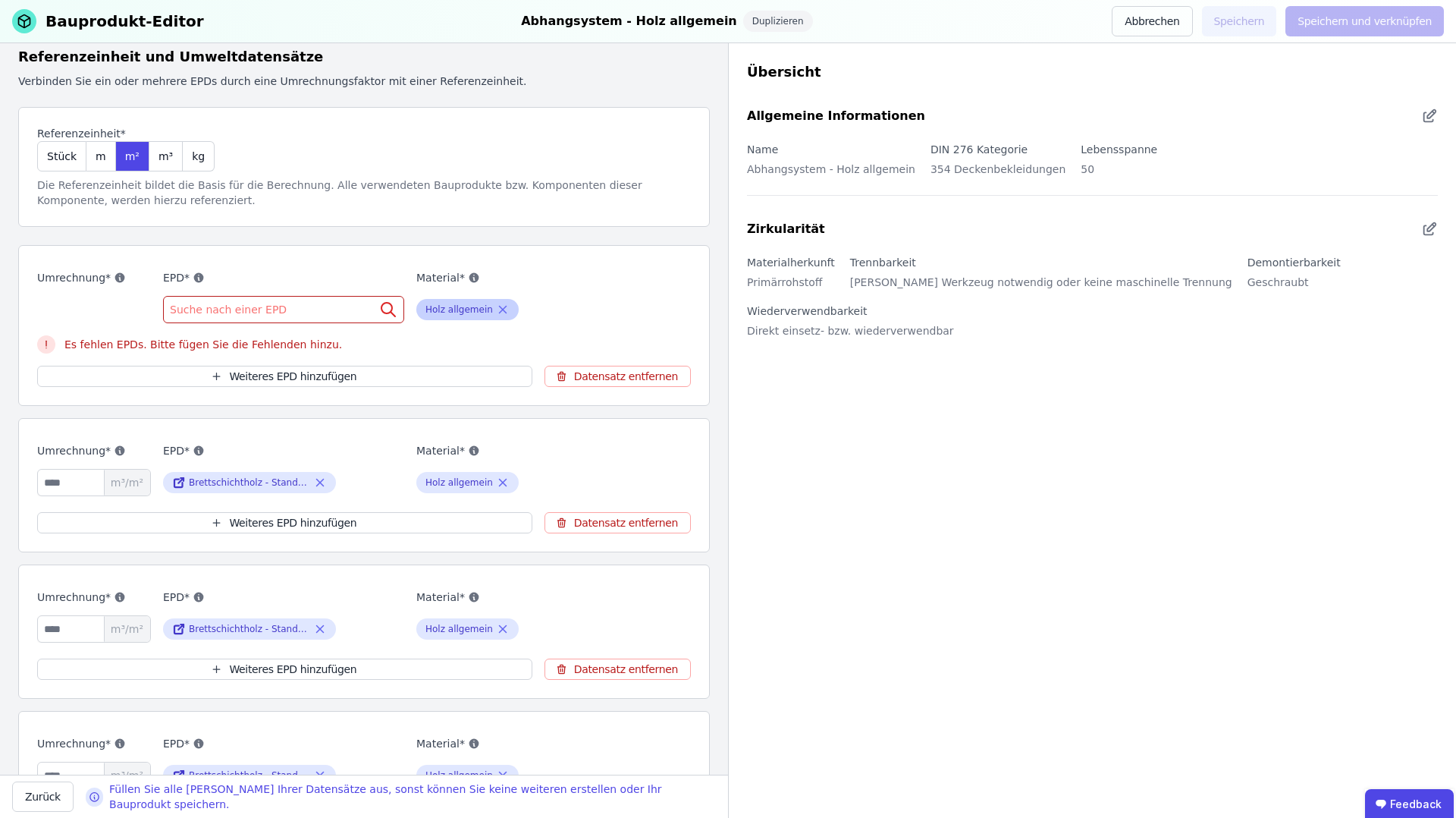
click at [497, 309] on icon at bounding box center [503, 309] width 14 height 18
click at [649, 380] on button "Datensatz entfernen" at bounding box center [617, 376] width 147 height 21
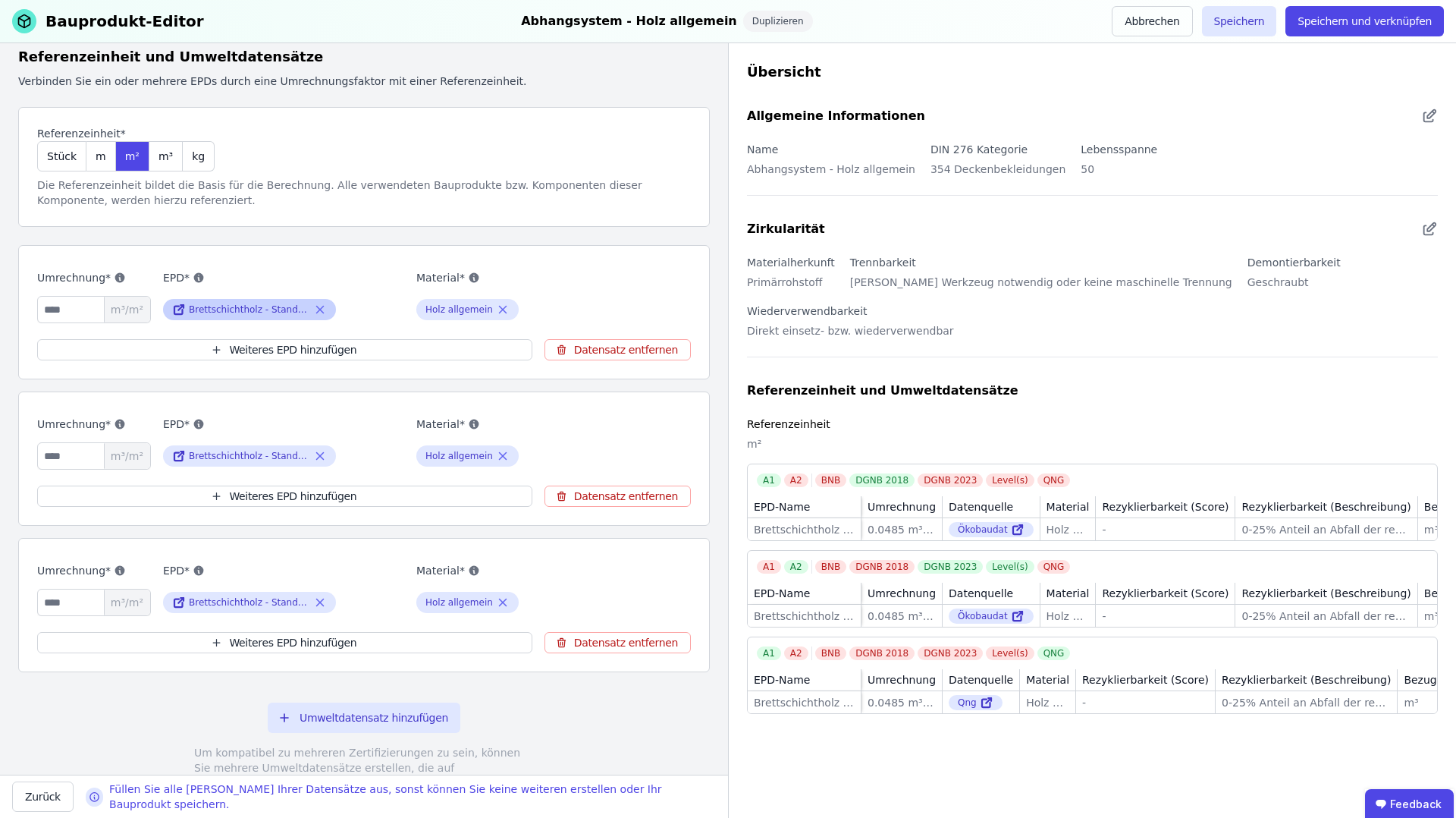
click at [317, 305] on icon at bounding box center [320, 309] width 14 height 18
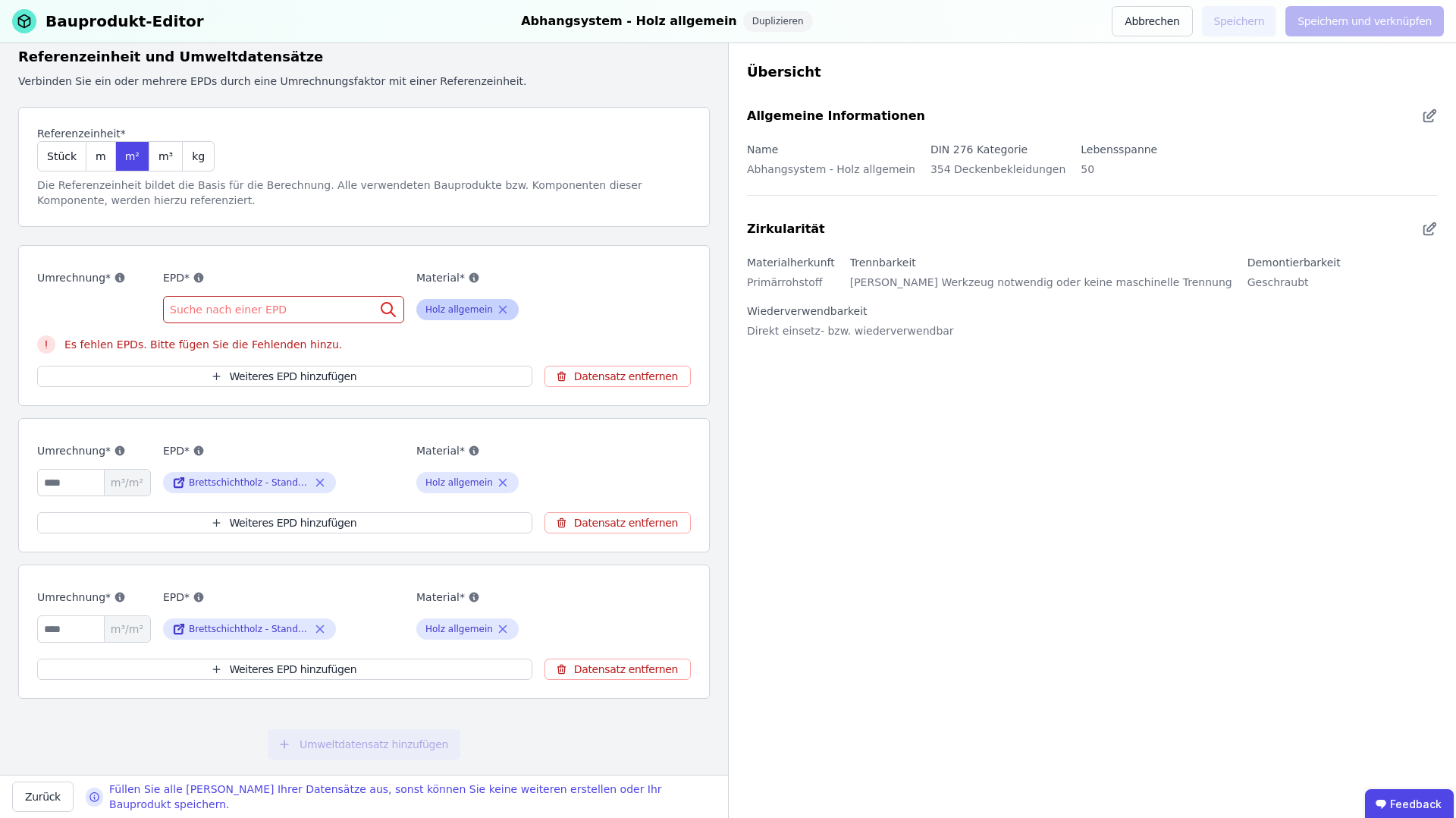
click at [501, 307] on icon at bounding box center [502, 309] width 7 height 7
click at [226, 308] on span "Suche nach einer EPD" at bounding box center [229, 309] width 120 height 15
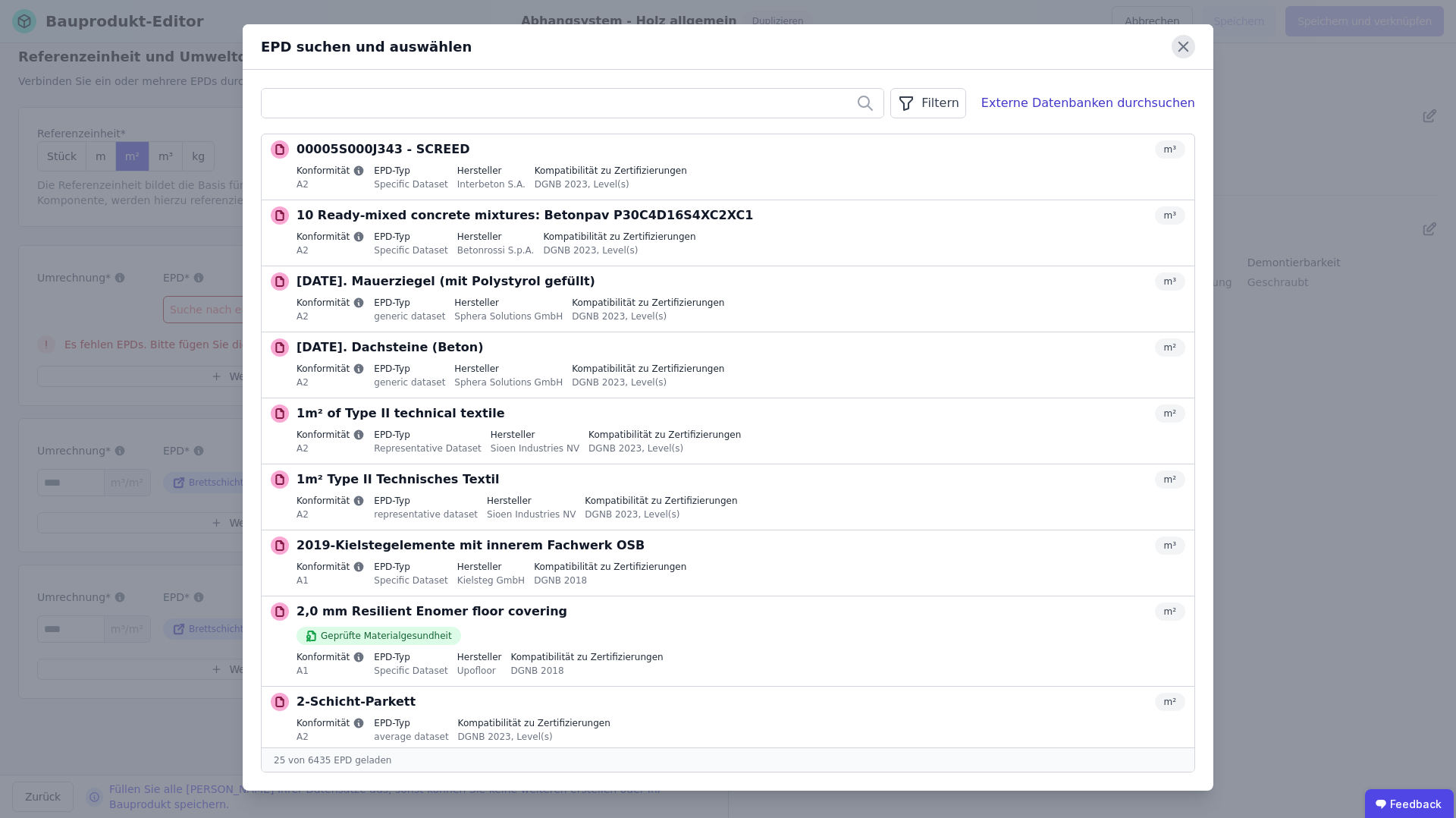
click at [1184, 50] on icon at bounding box center [1184, 47] width 24 height 24
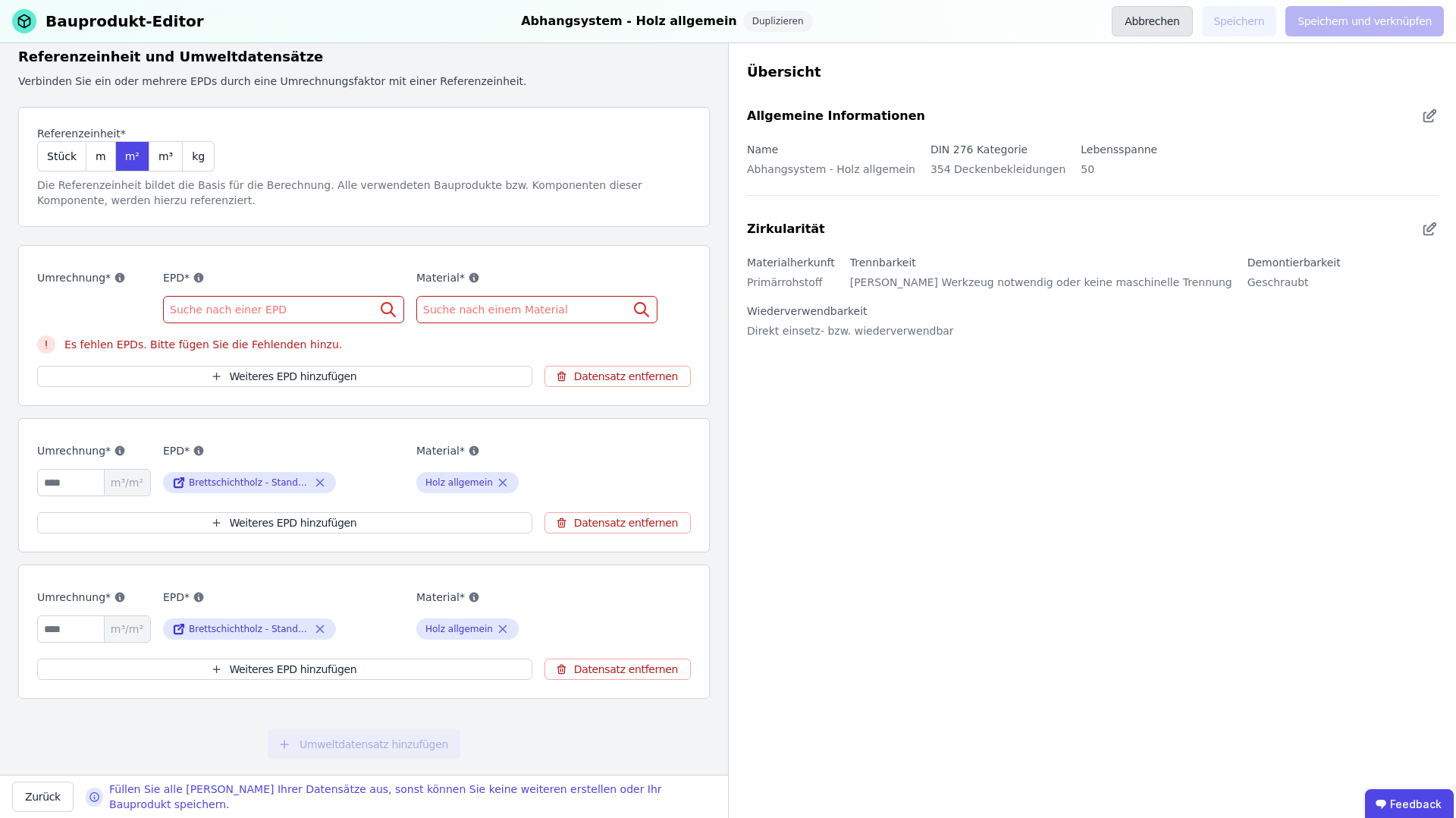
click at [1155, 18] on button "Abbrechen" at bounding box center [1152, 21] width 81 height 30
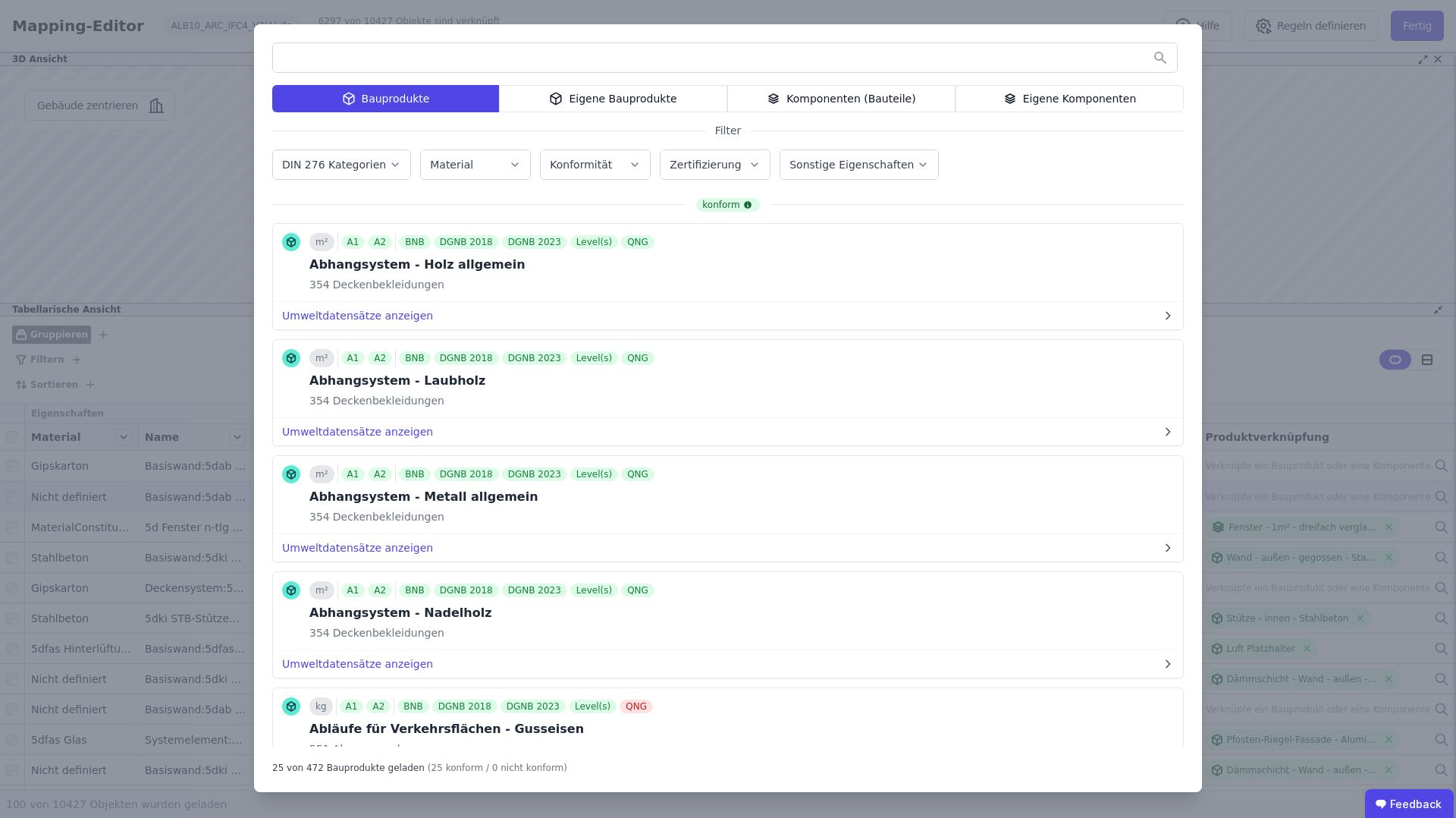
click at [1287, 365] on div "Bauprodukte Eigene Bauprodukte Komponenten (Bauteile) Eigene Komponenten Filter…" at bounding box center [728, 409] width 1456 height 818
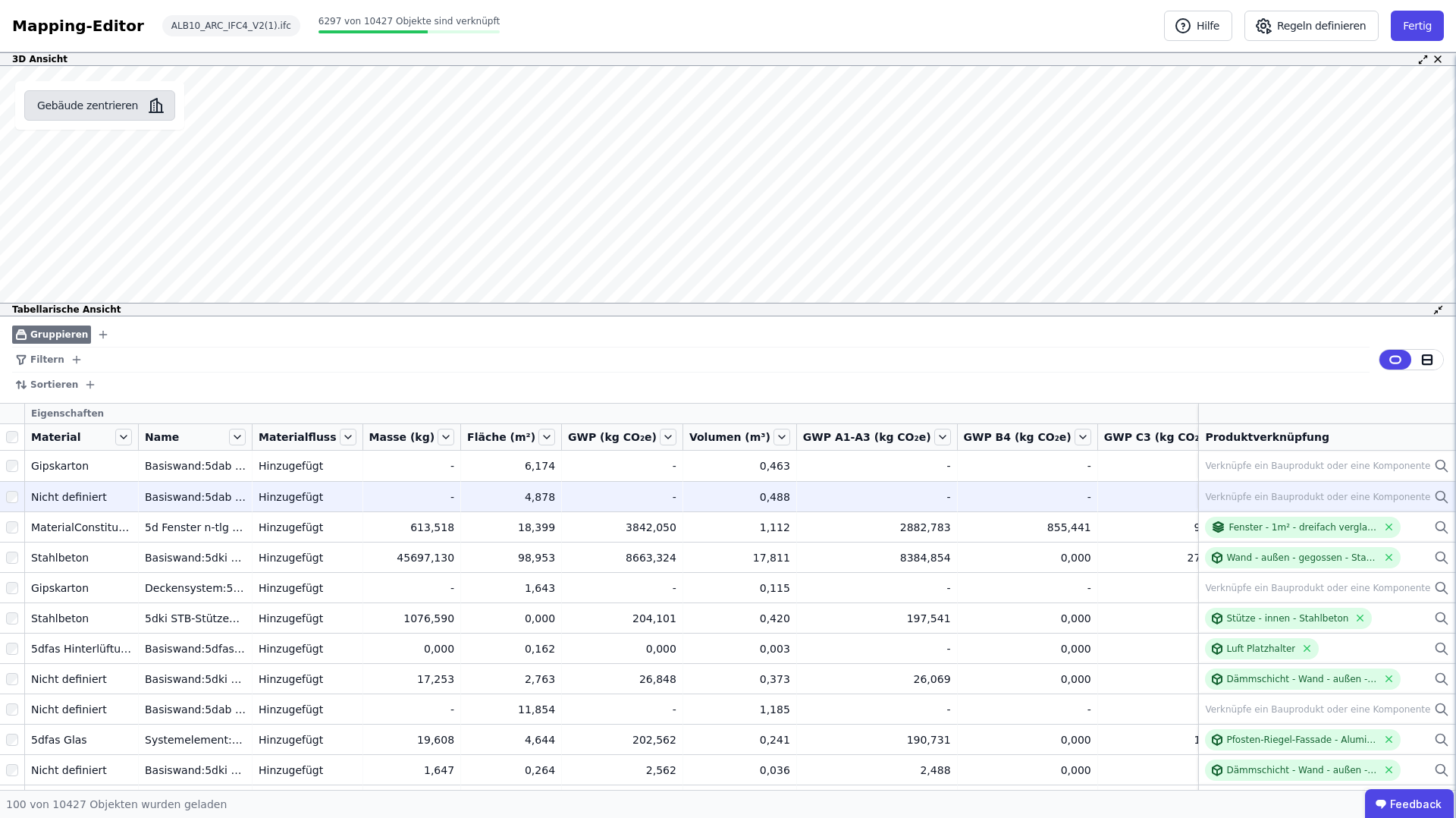
click at [116, 103] on button "Gebäude zentrieren" at bounding box center [99, 106] width 151 height 30
click at [1415, 27] on button "Fertig" at bounding box center [1417, 26] width 53 height 30
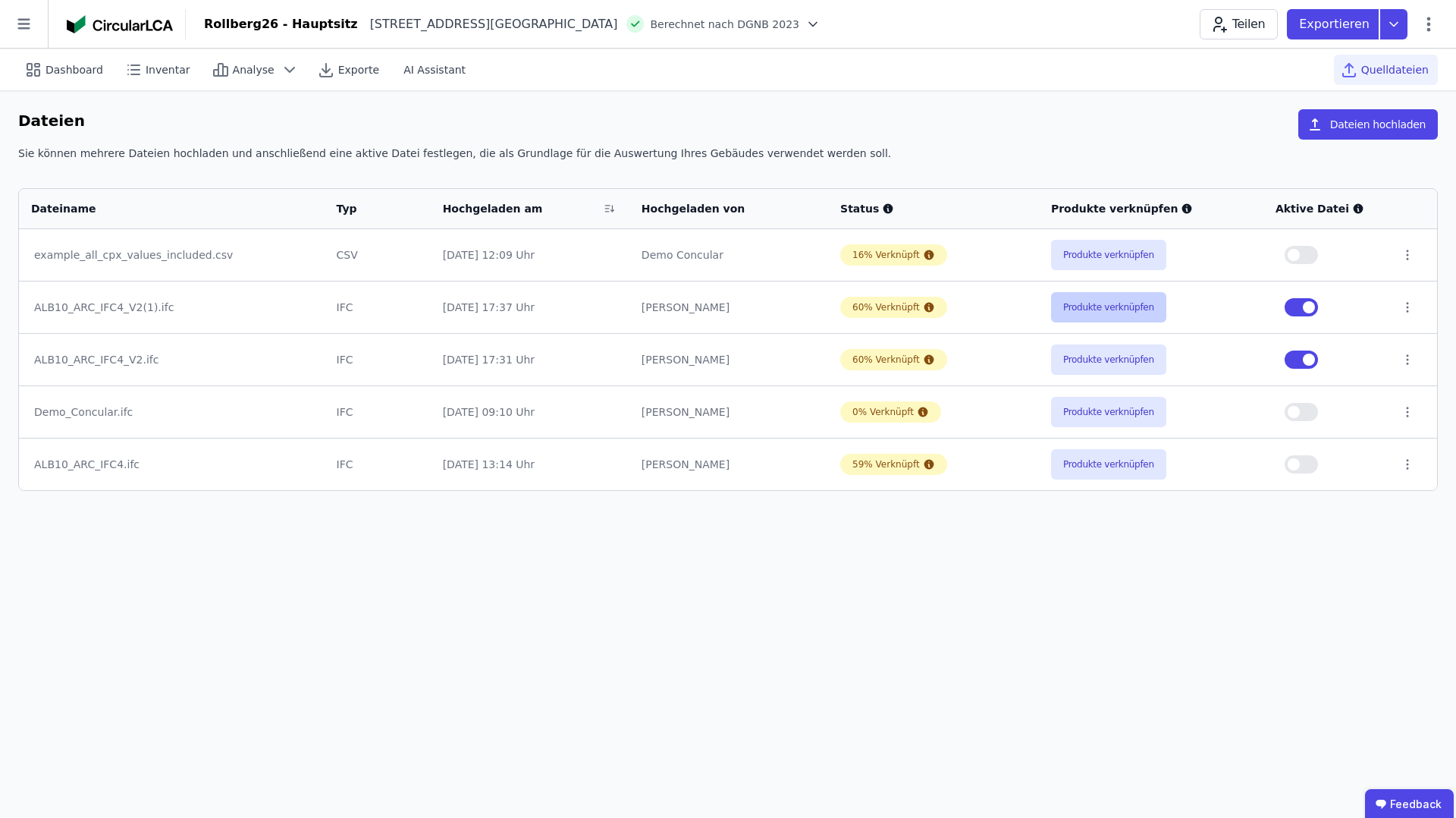
click at [1105, 303] on button "Produkte verknüpfen" at bounding box center [1109, 307] width 116 height 30
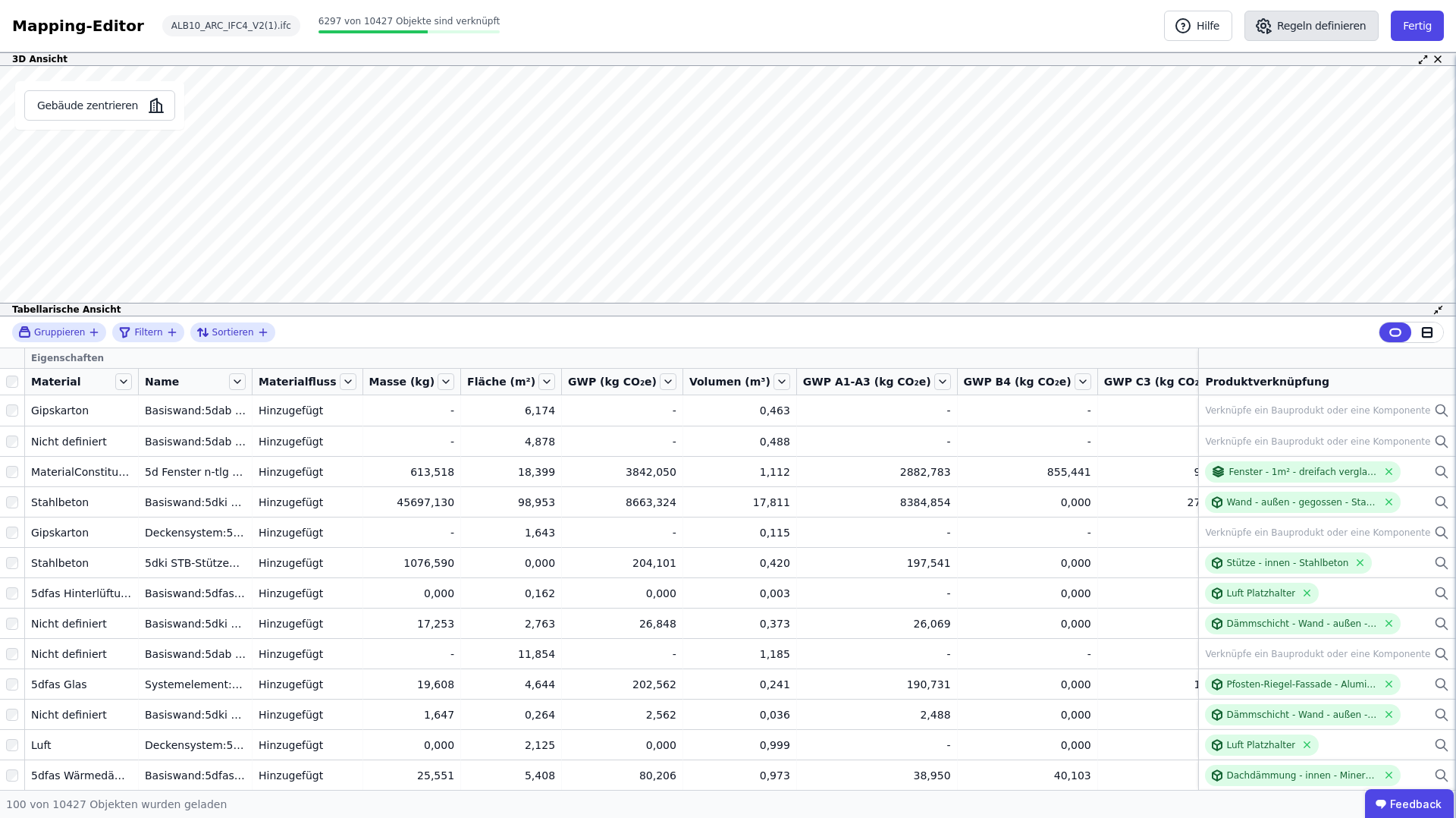
click at [1320, 27] on button "Regeln definieren" at bounding box center [1311, 26] width 135 height 30
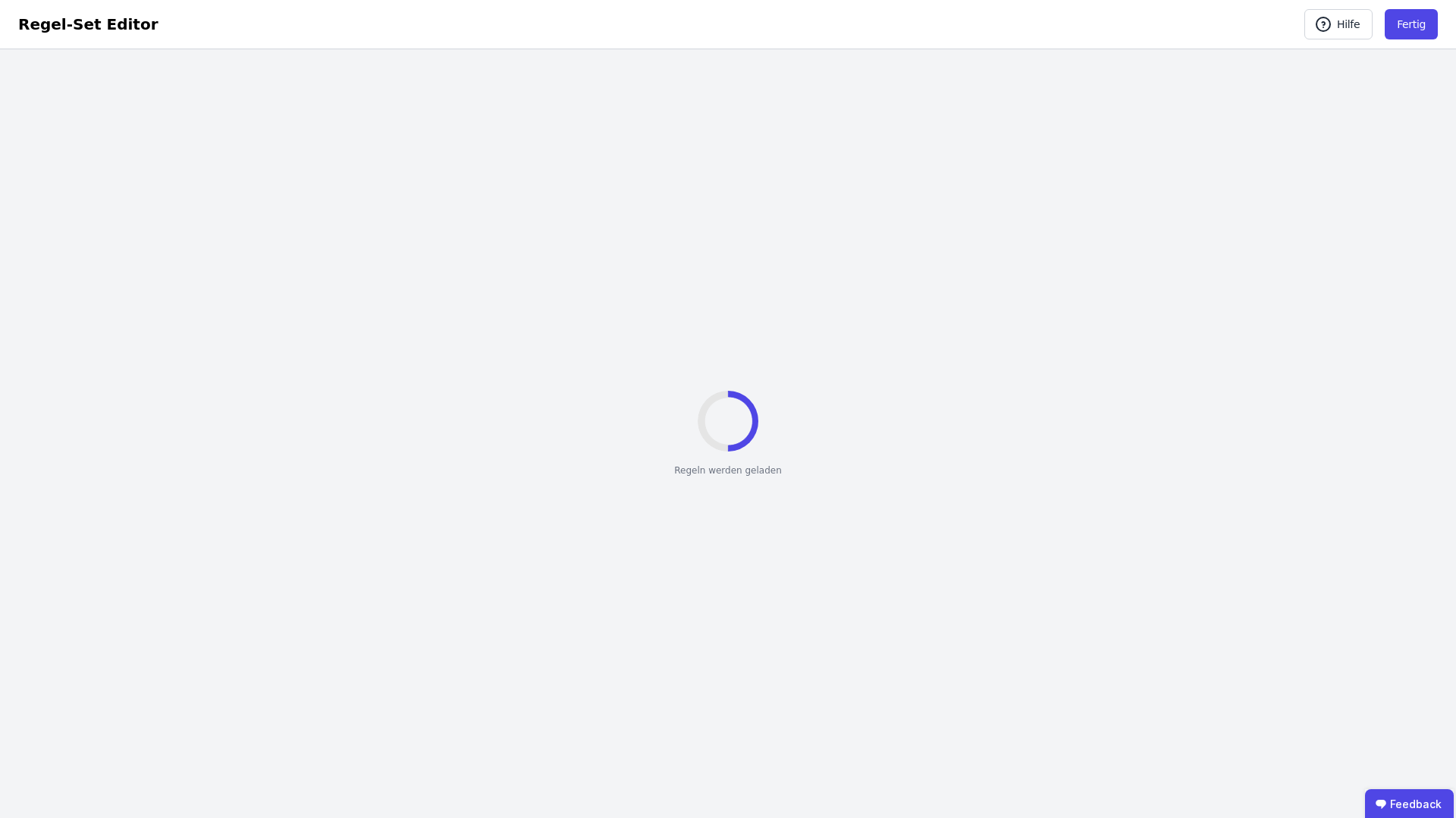
select select "**********"
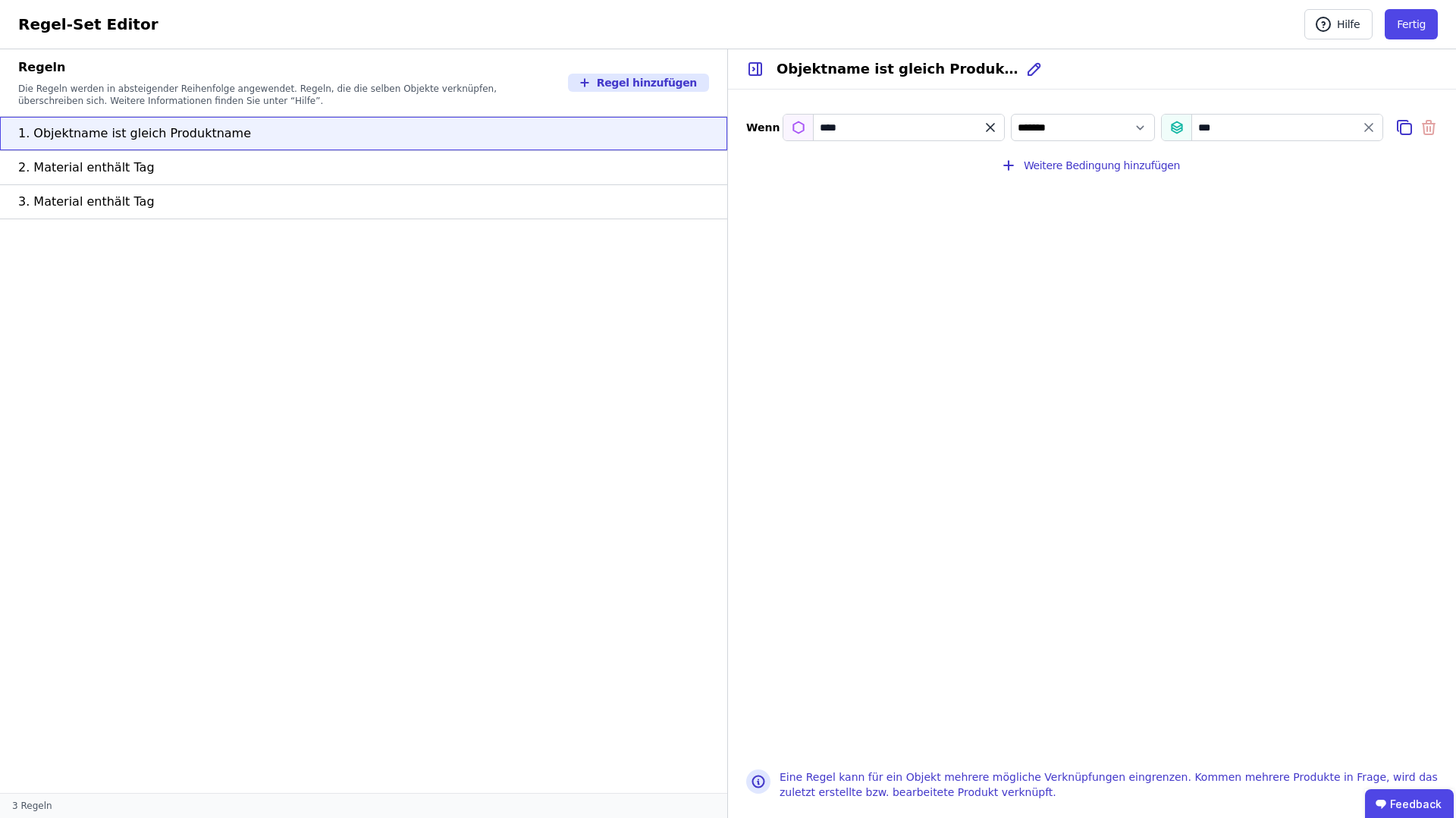
click at [991, 127] on icon "filter_by" at bounding box center [991, 128] width 8 height 8
click at [880, 126] on input "filter_by" at bounding box center [894, 127] width 220 height 27
click at [1296, 124] on div "***" at bounding box center [1273, 127] width 222 height 27
click at [1089, 164] on button "Weitere Bedingung hinzufügen" at bounding box center [1092, 166] width 200 height 30
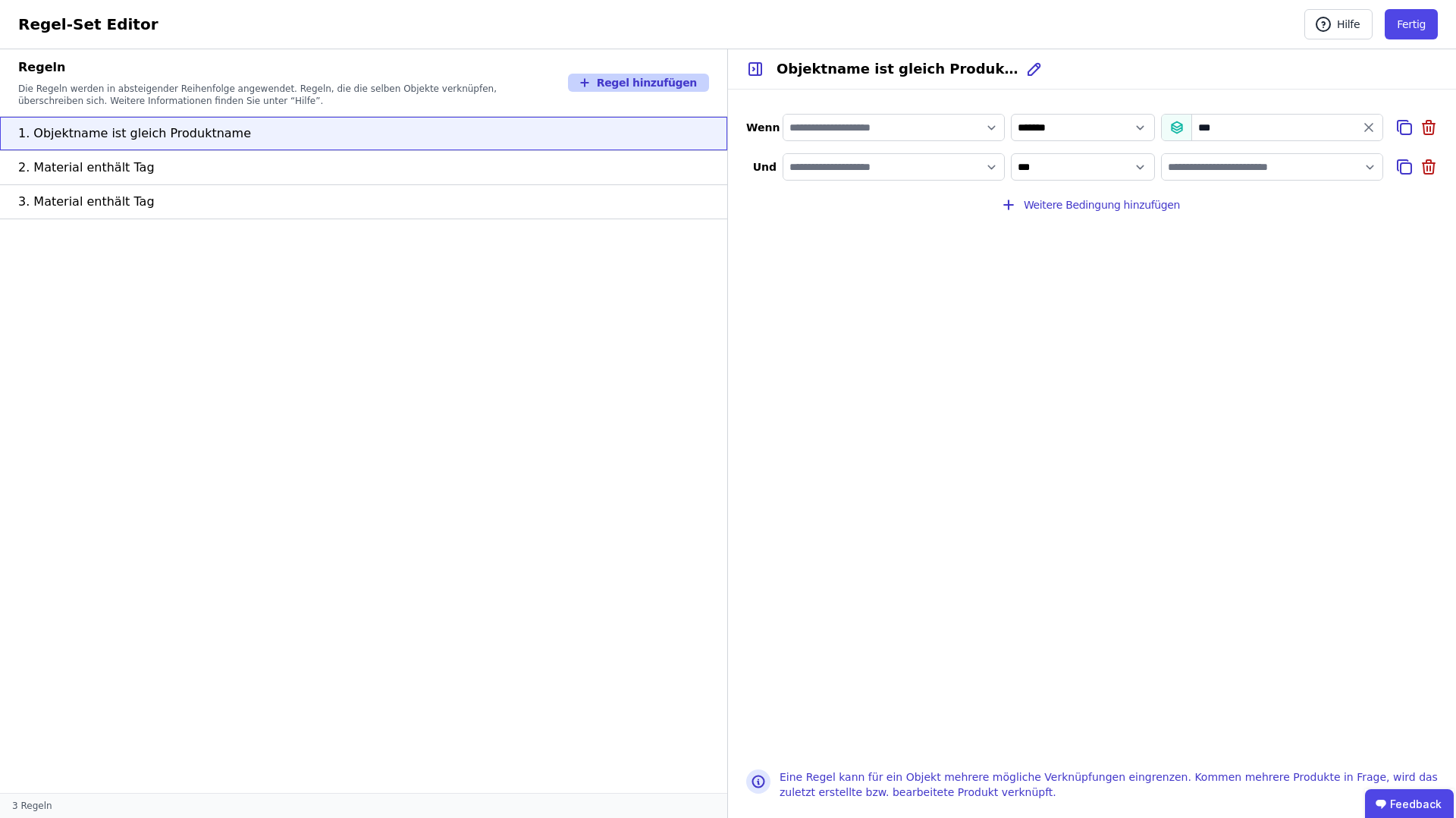
click at [678, 82] on button "Regel hinzufügen" at bounding box center [638, 83] width 141 height 18
select select "**"
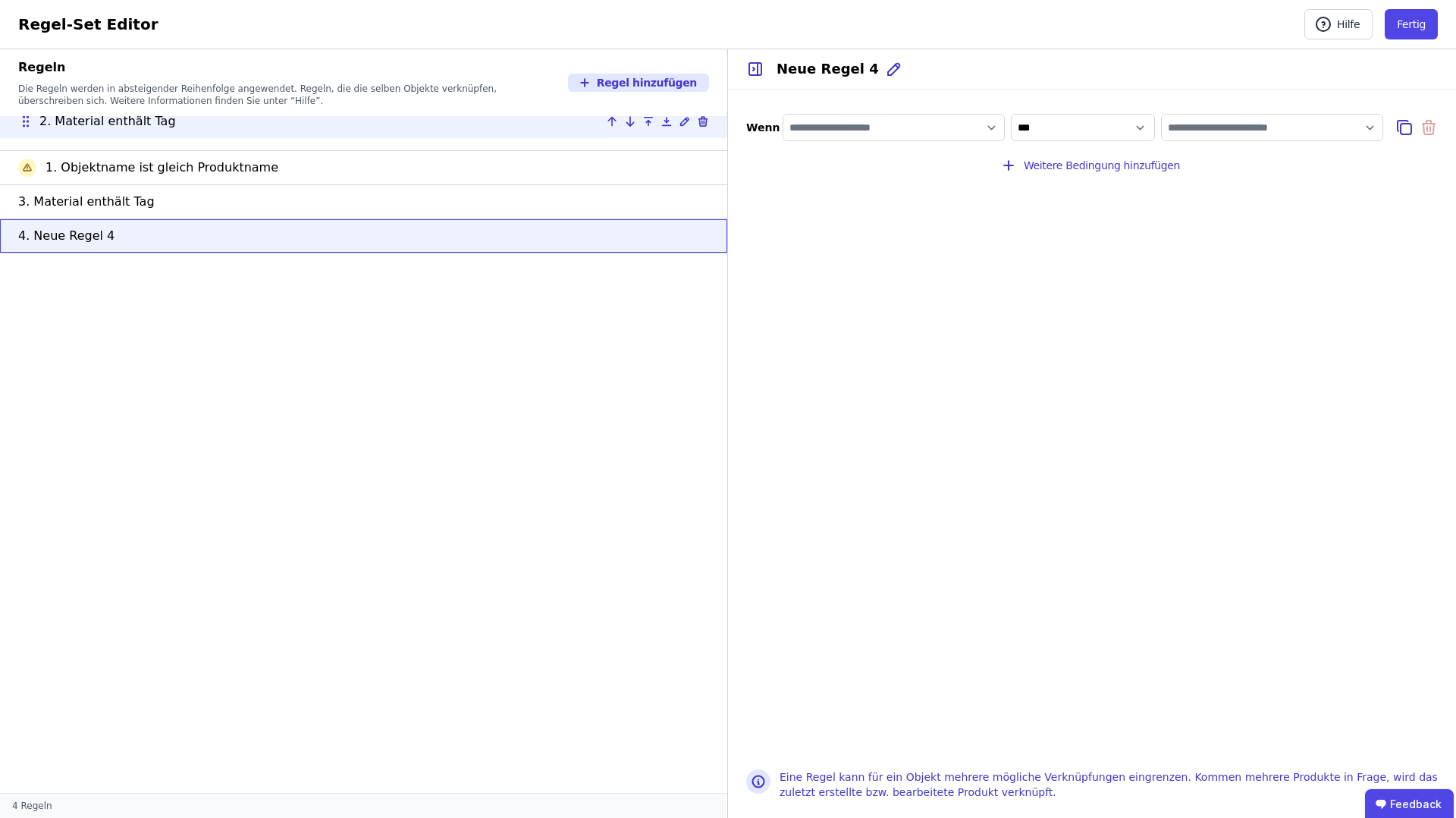
drag, startPoint x: 21, startPoint y: 171, endPoint x: 21, endPoint y: 125, distance: 46.0
click at [21, 125] on icon at bounding box center [25, 121] width 15 height 15
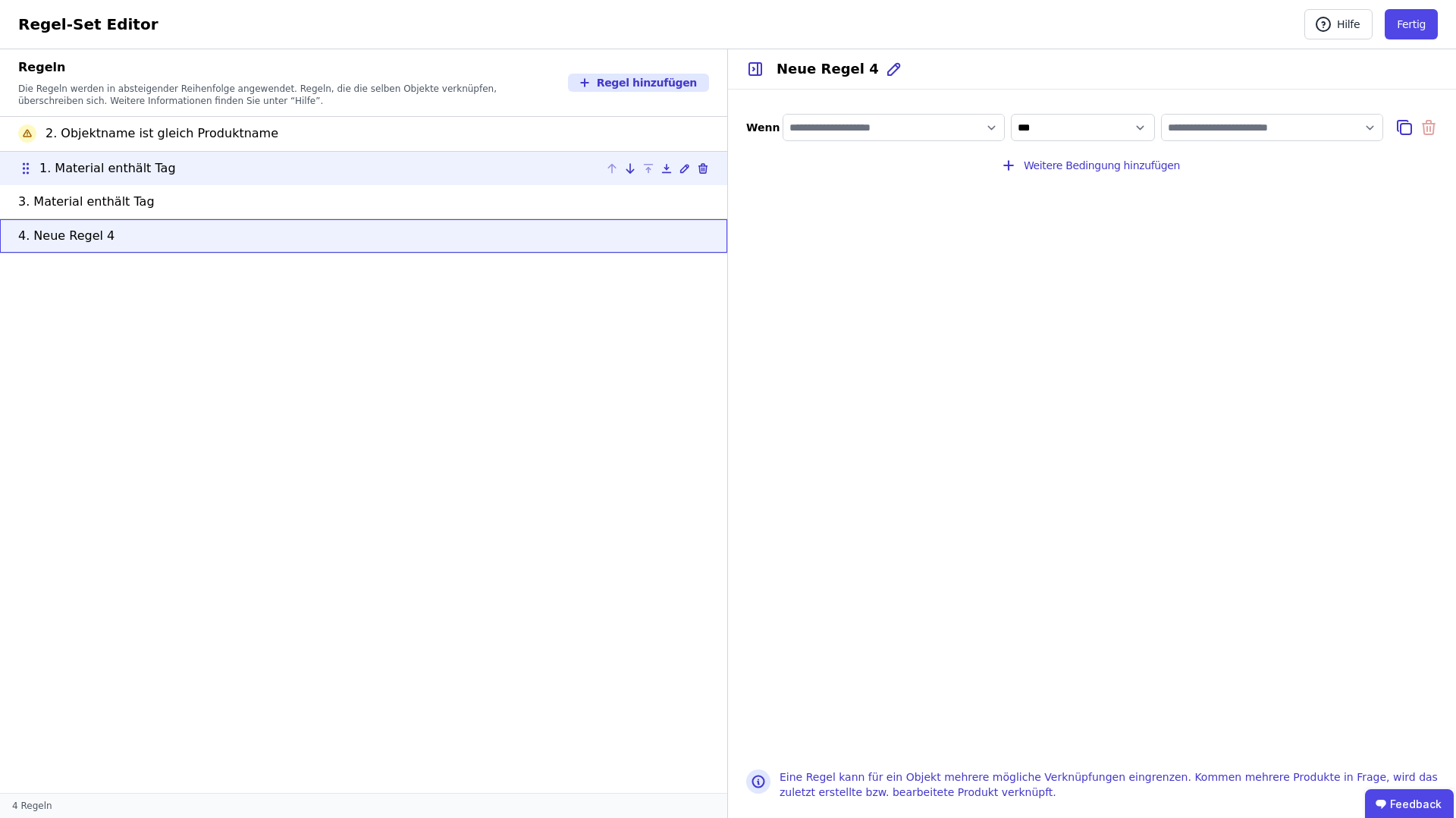
drag, startPoint x: 25, startPoint y: 138, endPoint x: 24, endPoint y: 180, distance: 42.0
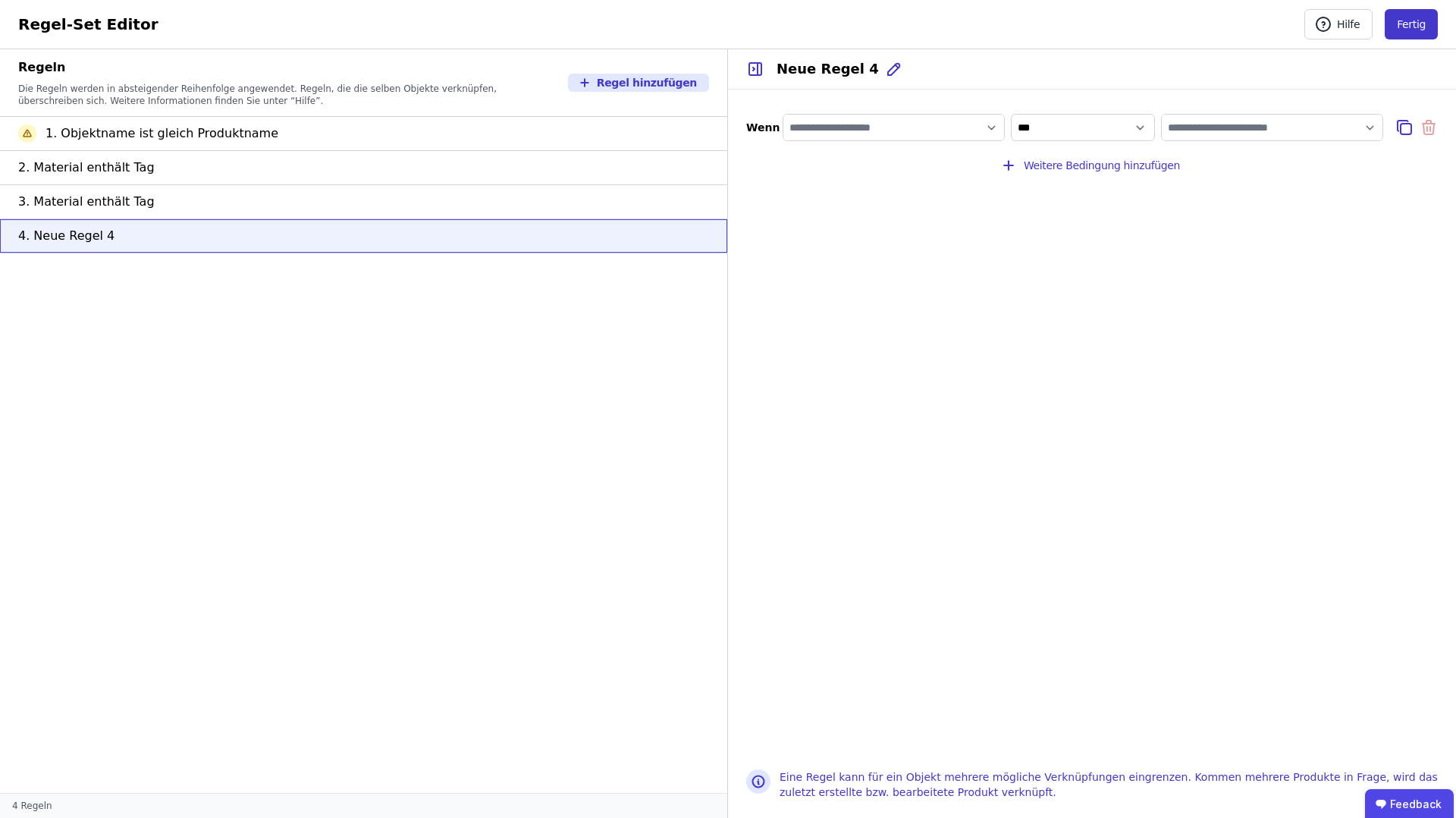
click at [1415, 26] on button "Fertig" at bounding box center [1411, 24] width 53 height 30
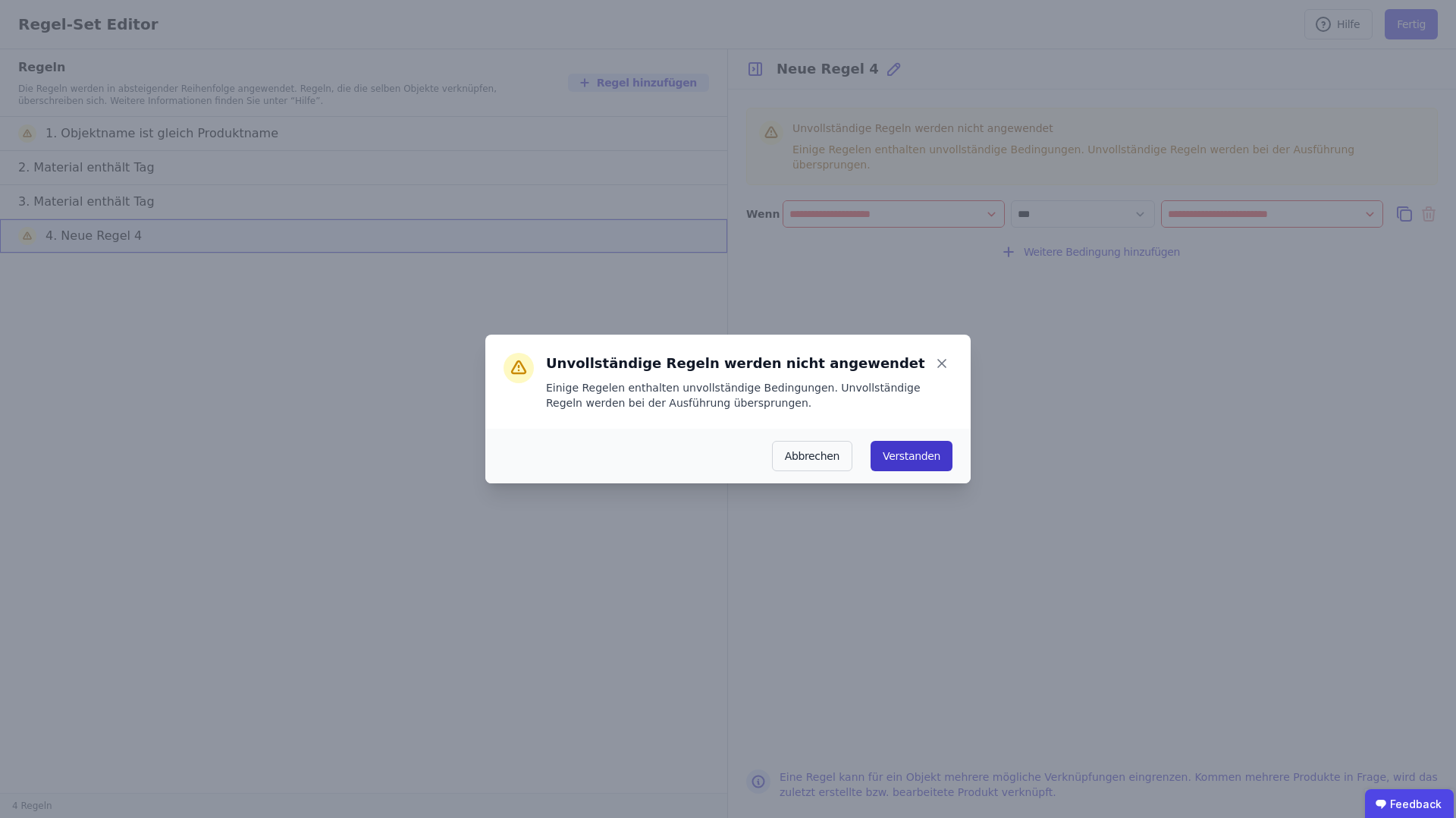
click at [903, 459] on button "Verstanden" at bounding box center [911, 456] width 82 height 30
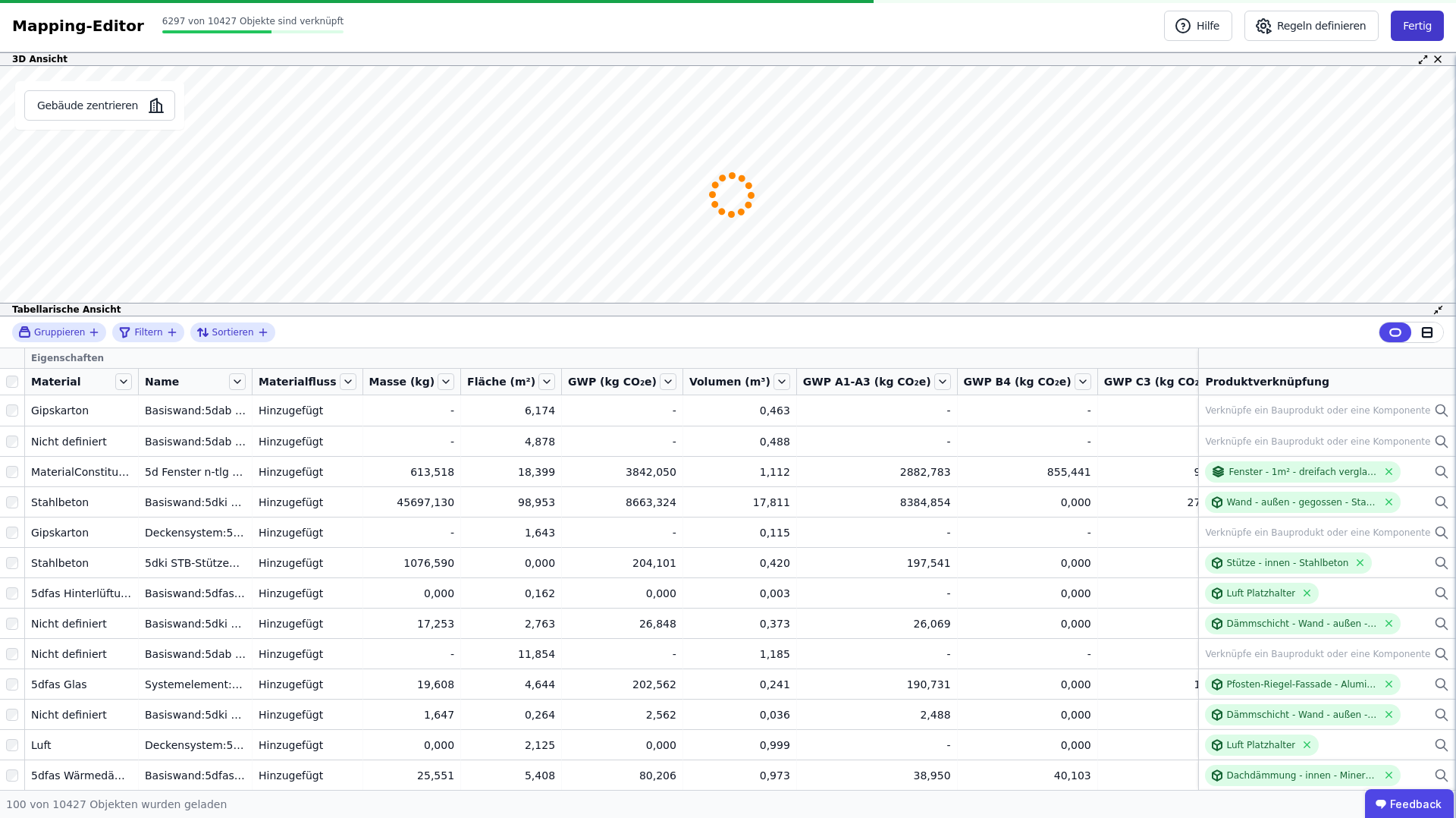
click at [1424, 30] on button "Fertig" at bounding box center [1417, 26] width 53 height 30
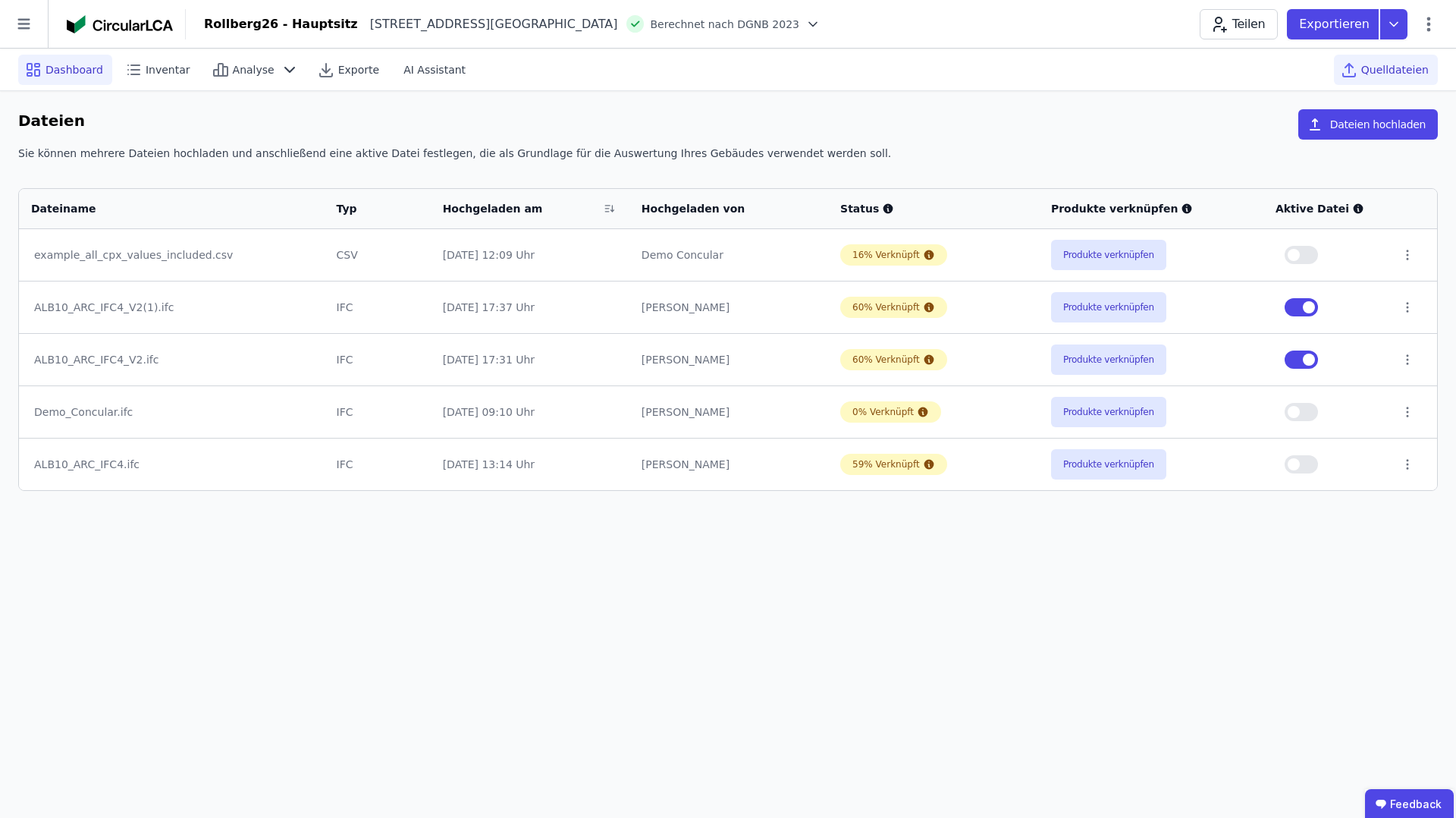
click at [61, 72] on span "Dashboard" at bounding box center [75, 69] width 58 height 15
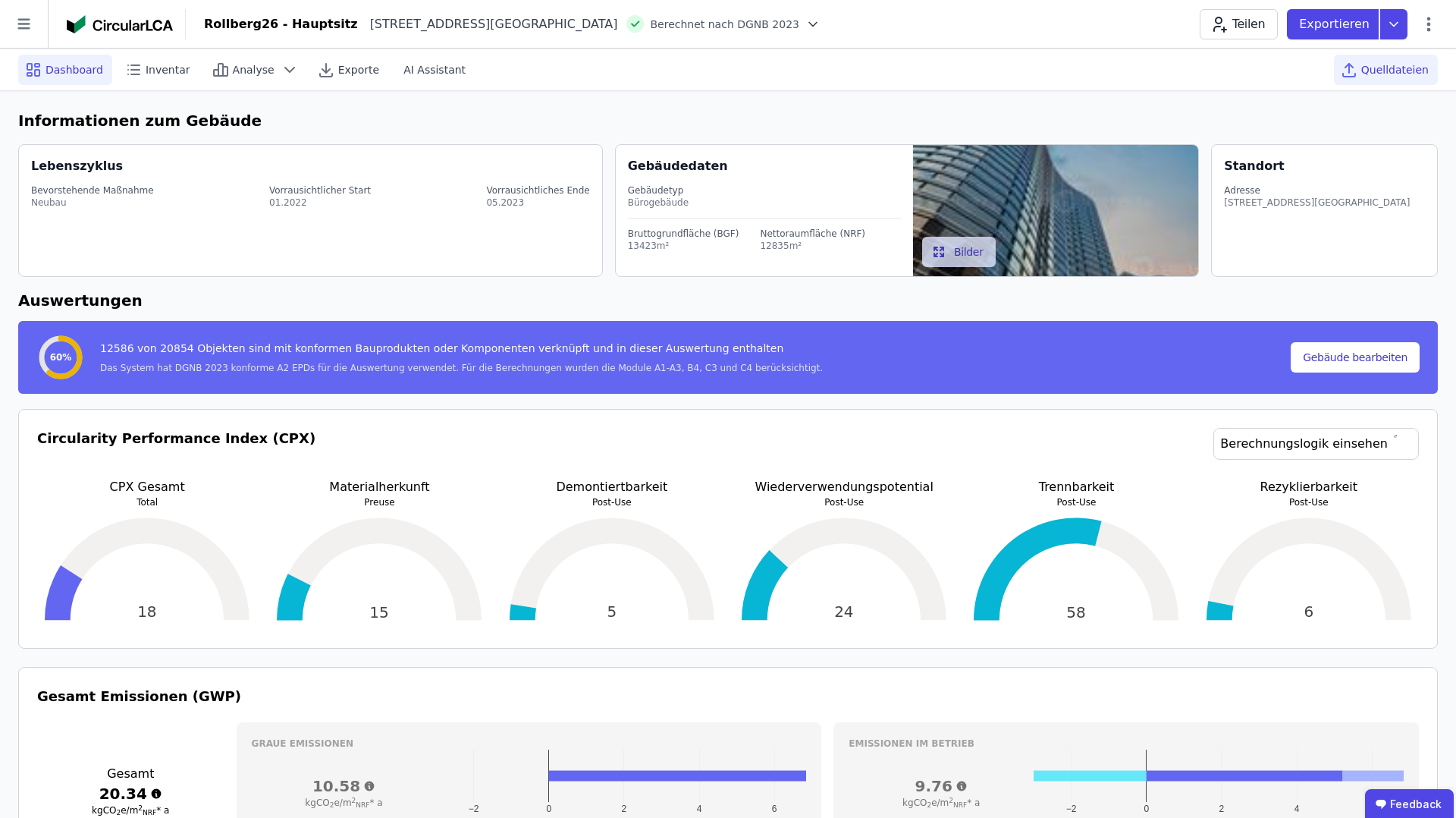
click at [1379, 76] on span "Quelldateien" at bounding box center [1395, 69] width 68 height 15
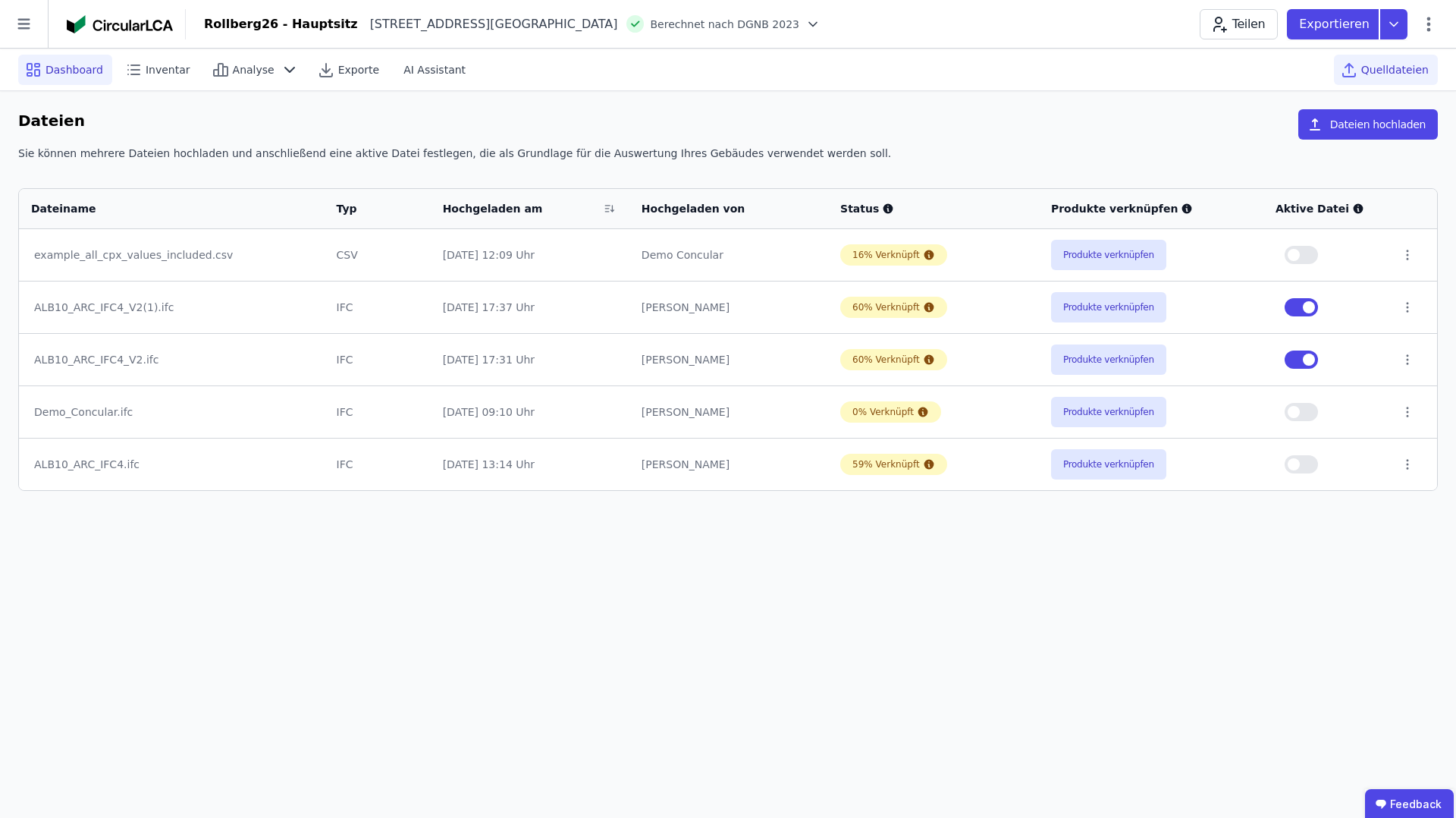
click at [55, 76] on span "Dashboard" at bounding box center [75, 69] width 58 height 15
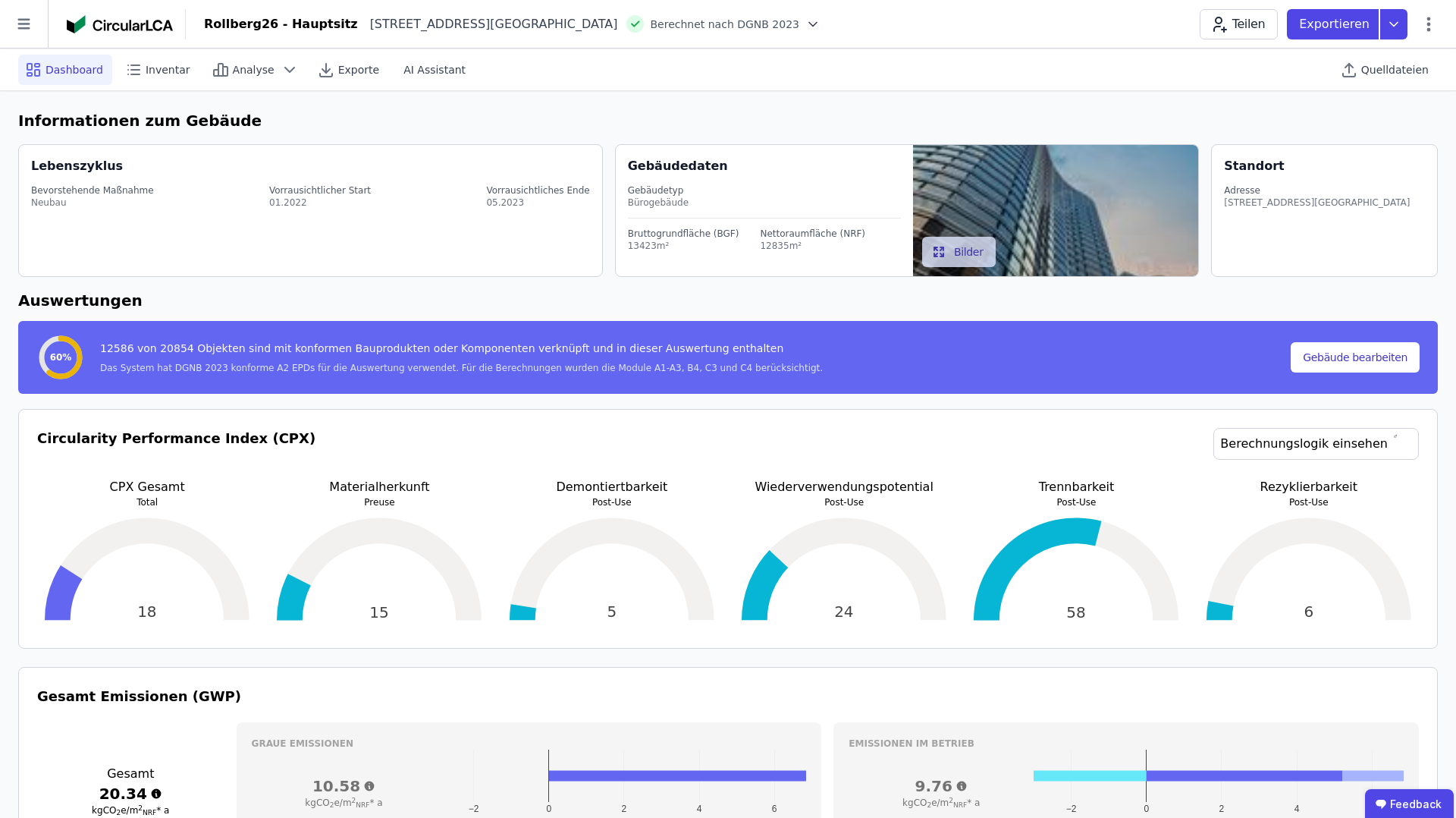
click at [806, 27] on icon at bounding box center [813, 24] width 15 height 15
click at [797, 28] on div "Rollberg26 - Hauptsitz Rollbergstraße 26 12053 Berlin DE Berechnet nach DGNB 20…" at bounding box center [821, 24] width 1271 height 30
click at [1428, 20] on icon at bounding box center [1430, 24] width 4 height 14
click at [1370, 55] on span "Gebäude bearbeiten" at bounding box center [1358, 59] width 110 height 15
select select "**********"
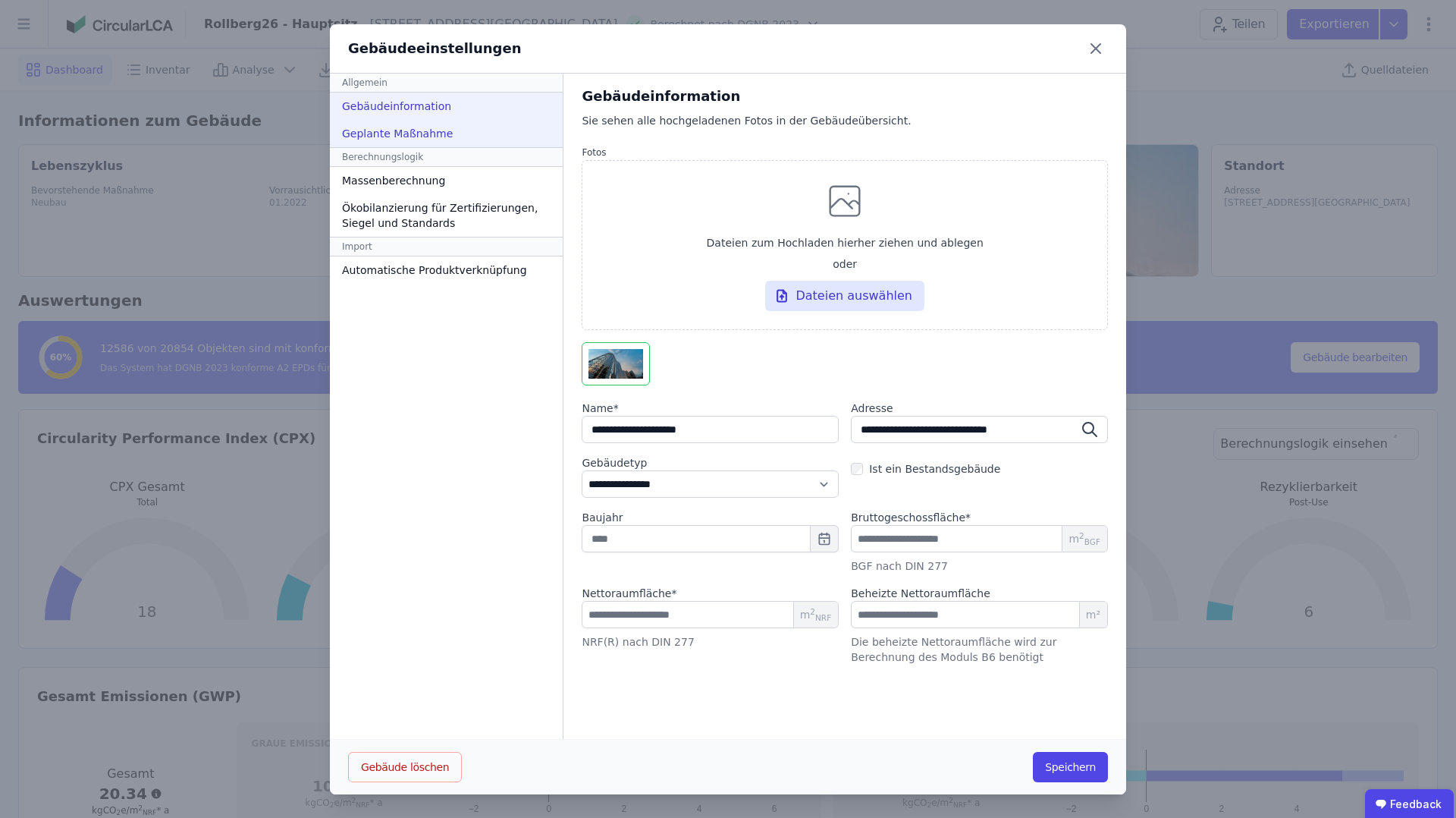
click at [395, 132] on div "Geplante Maßnahme" at bounding box center [447, 133] width 233 height 27
select select "*"
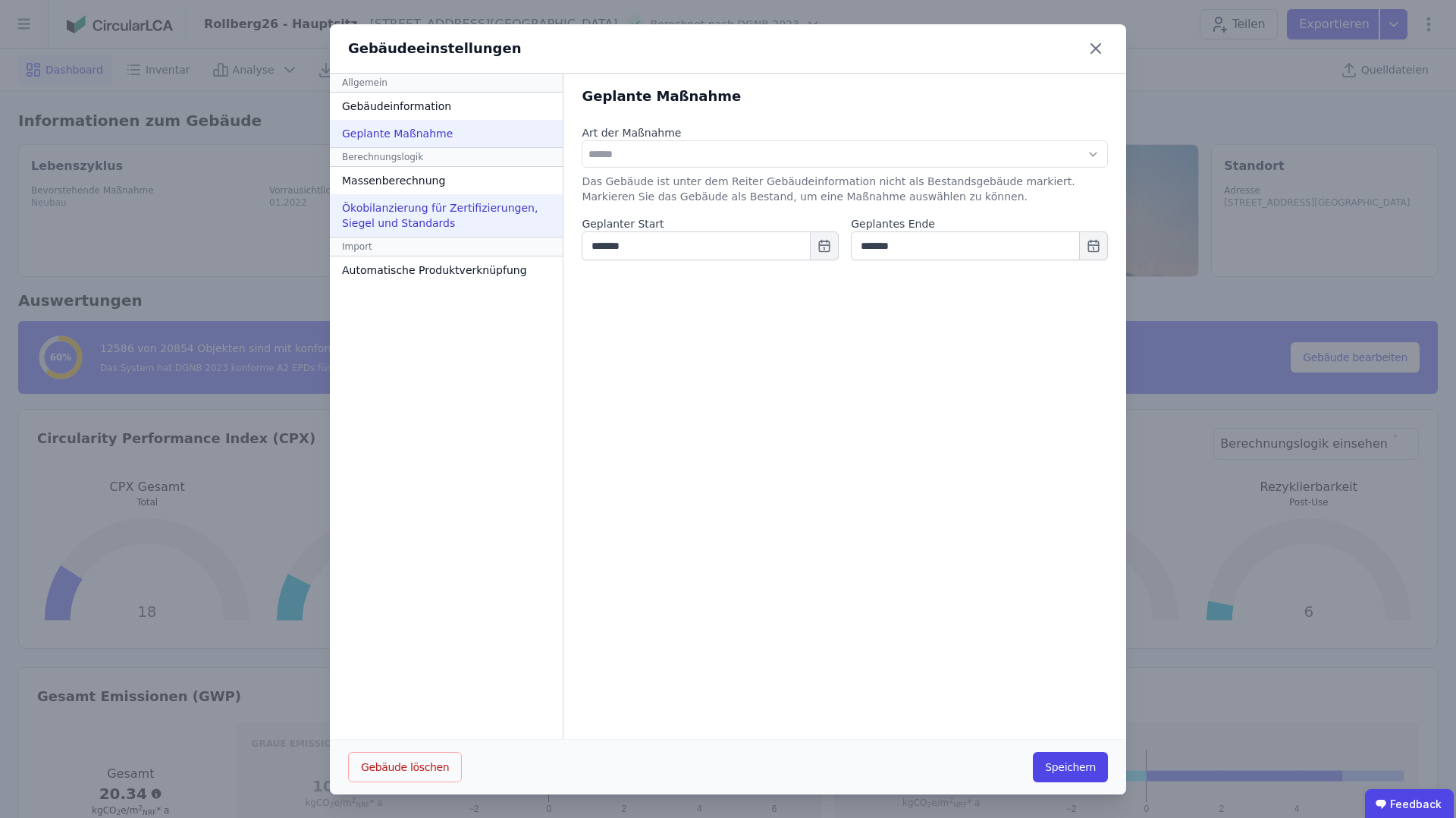
click at [395, 227] on div "Ökobilanzierung für Zertifizierungen, Siegel und Standards" at bounding box center [447, 215] width 233 height 43
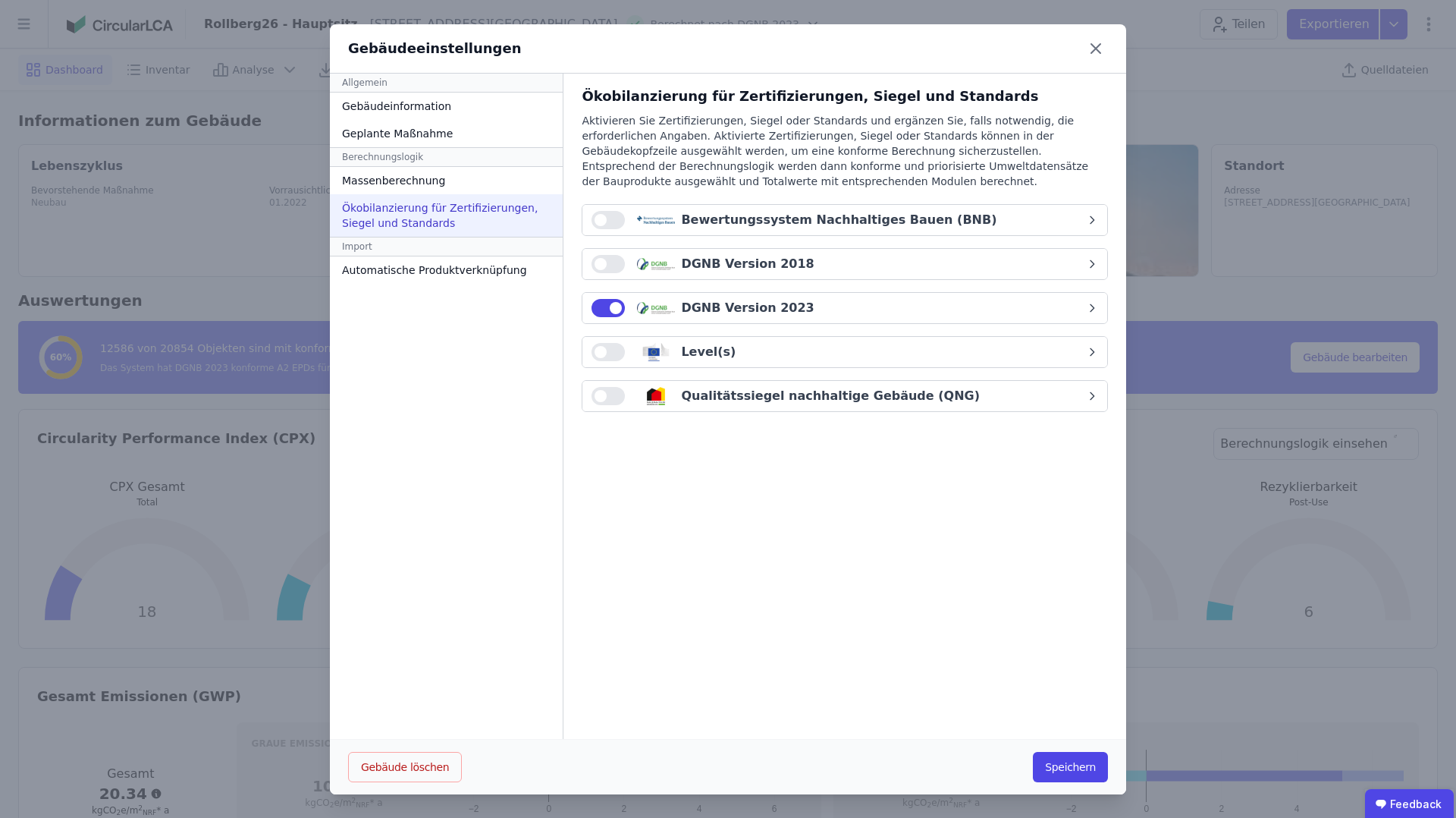
click at [604, 395] on button "button" at bounding box center [607, 396] width 33 height 18
click at [1079, 392] on div "Qualitätssiegel nachhaltige Gebäude (QNG)" at bounding box center [839, 396] width 495 height 18
select select "*"
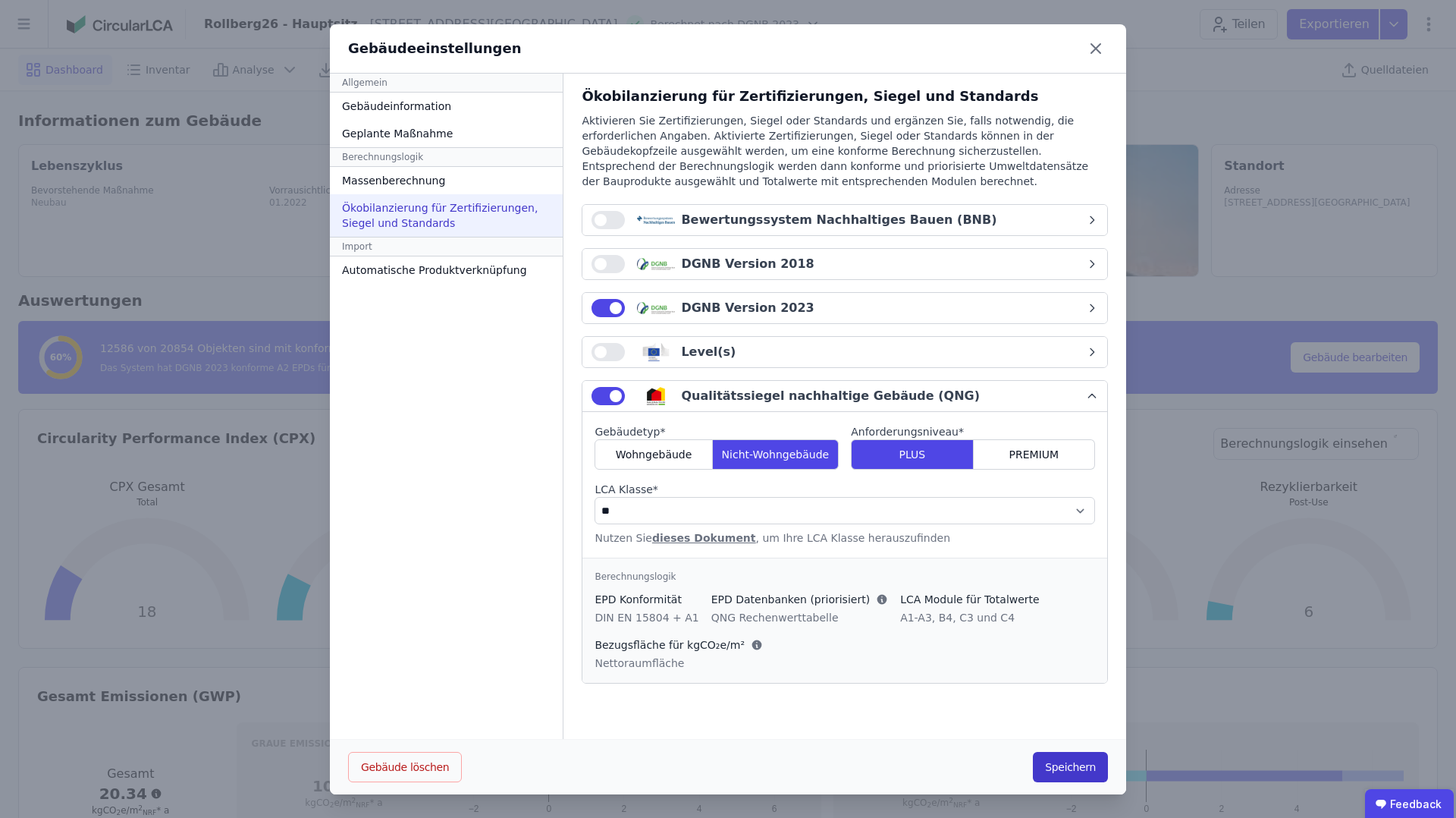
click at [1081, 767] on button "Speichern" at bounding box center [1070, 767] width 75 height 30
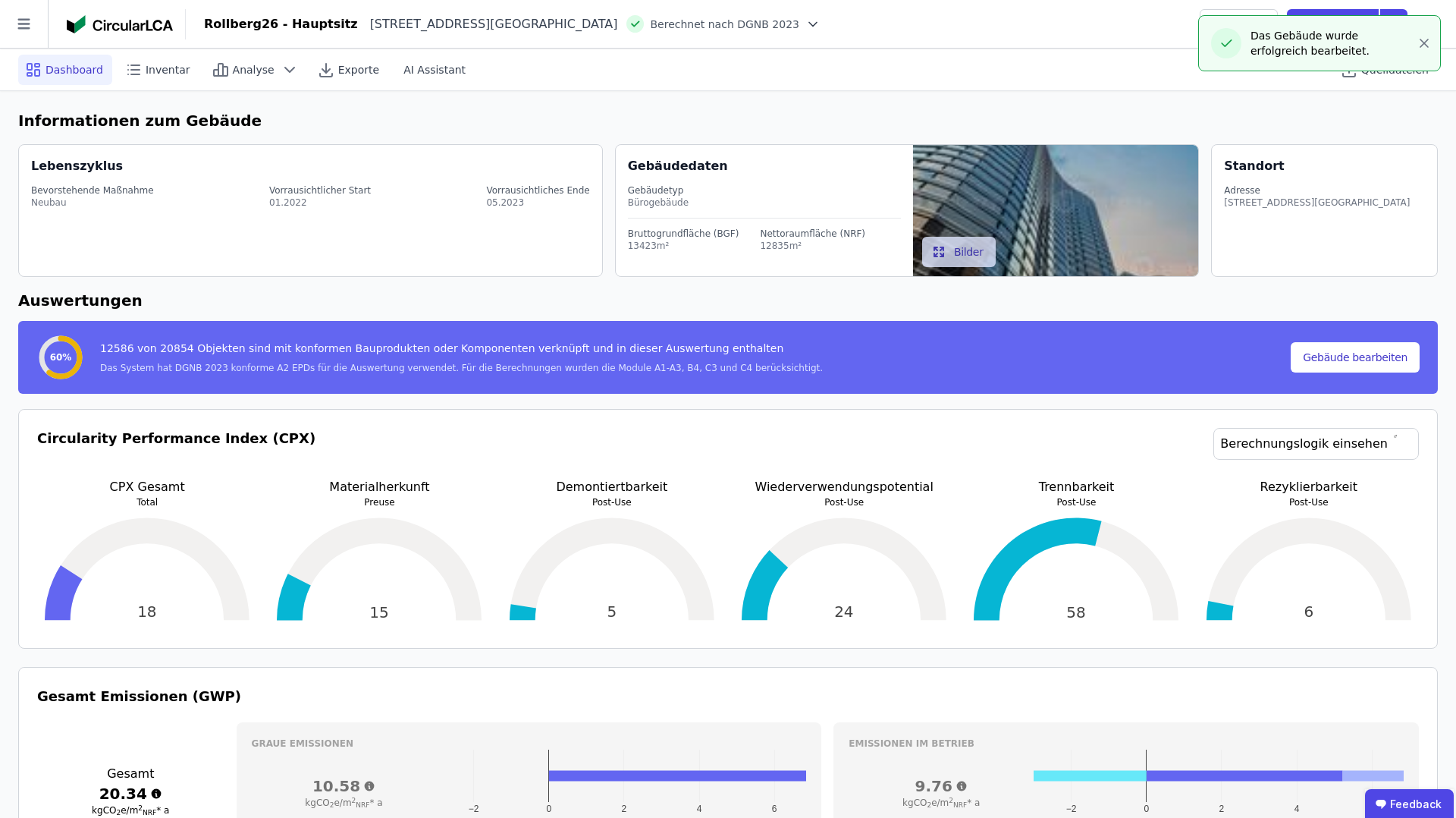
click at [806, 25] on icon at bounding box center [813, 24] width 15 height 15
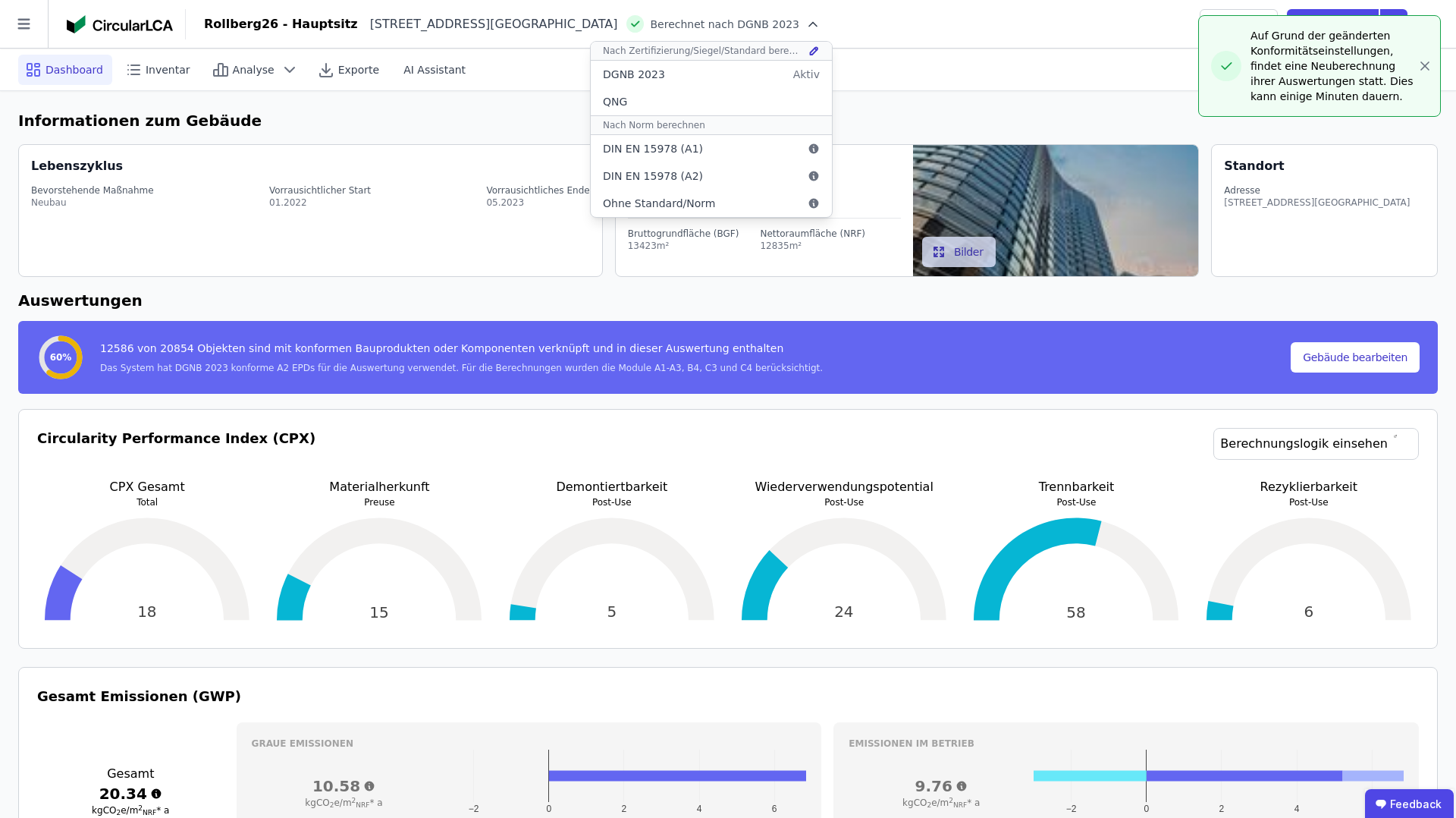
click at [683, 571] on div "5" at bounding box center [612, 570] width 220 height 122
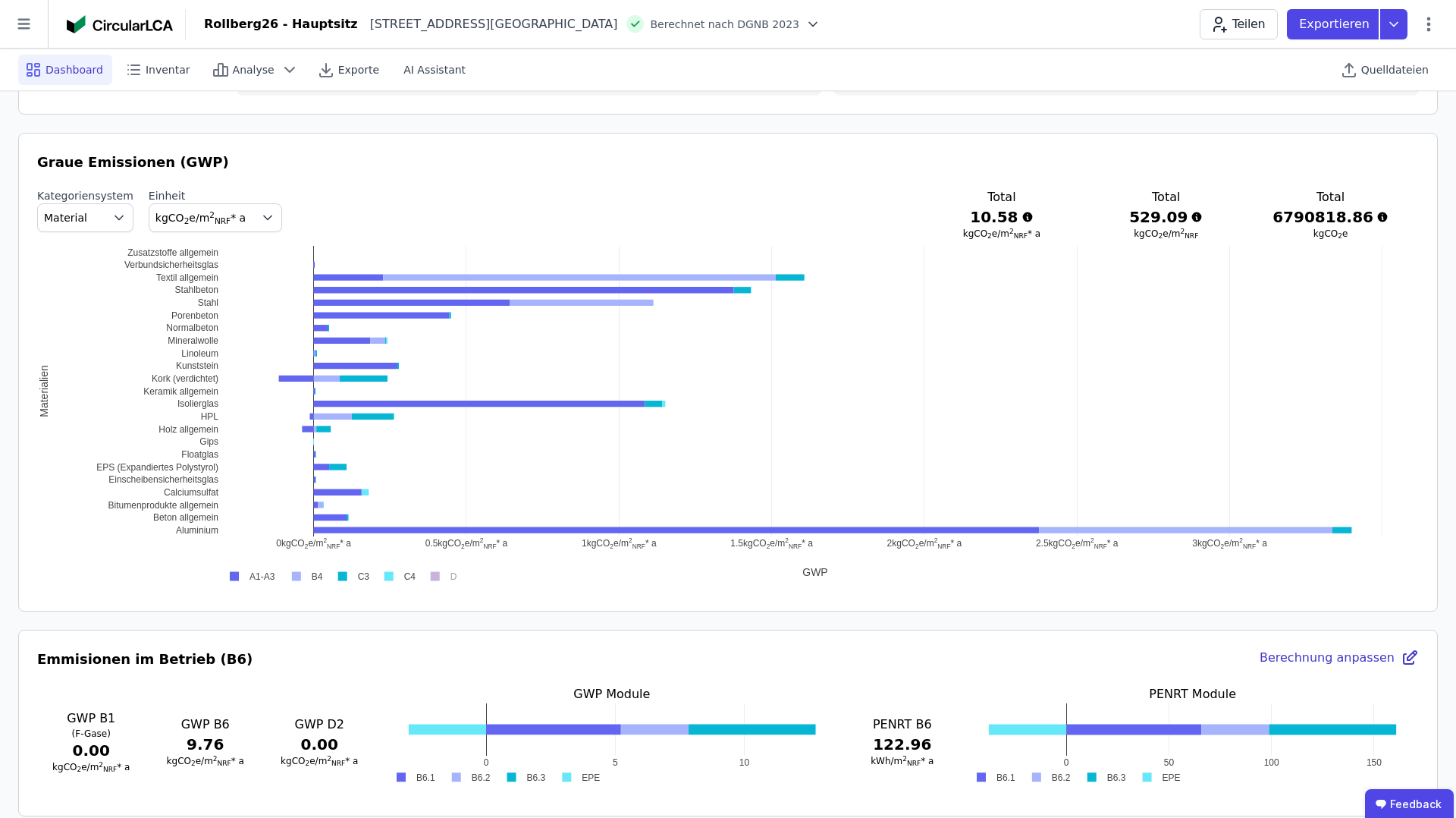
scroll to position [738, 0]
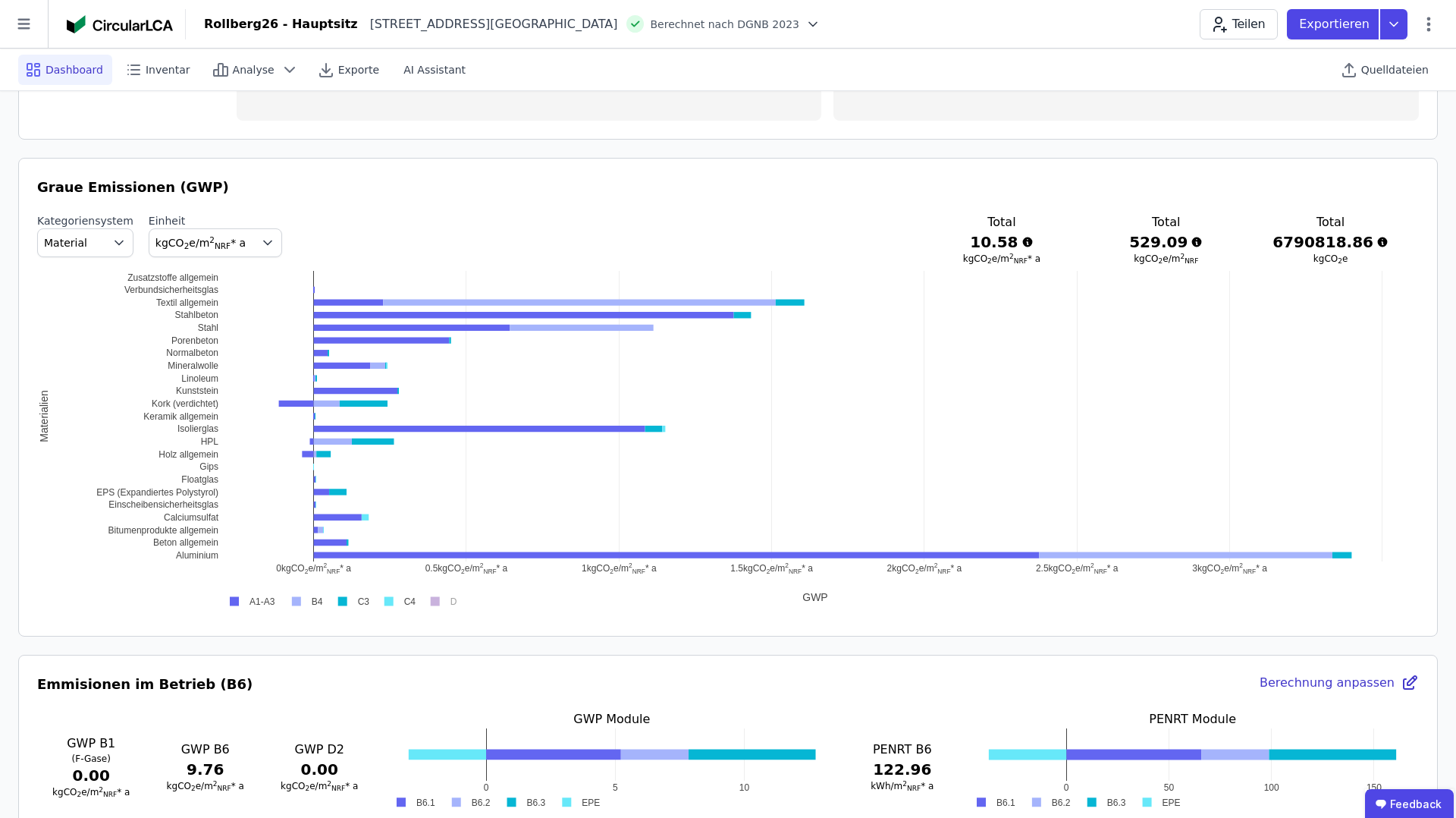
click at [93, 243] on span "Material" at bounding box center [73, 242] width 59 height 15
click at [95, 331] on div "DIN 276" at bounding box center [85, 332] width 71 height 15
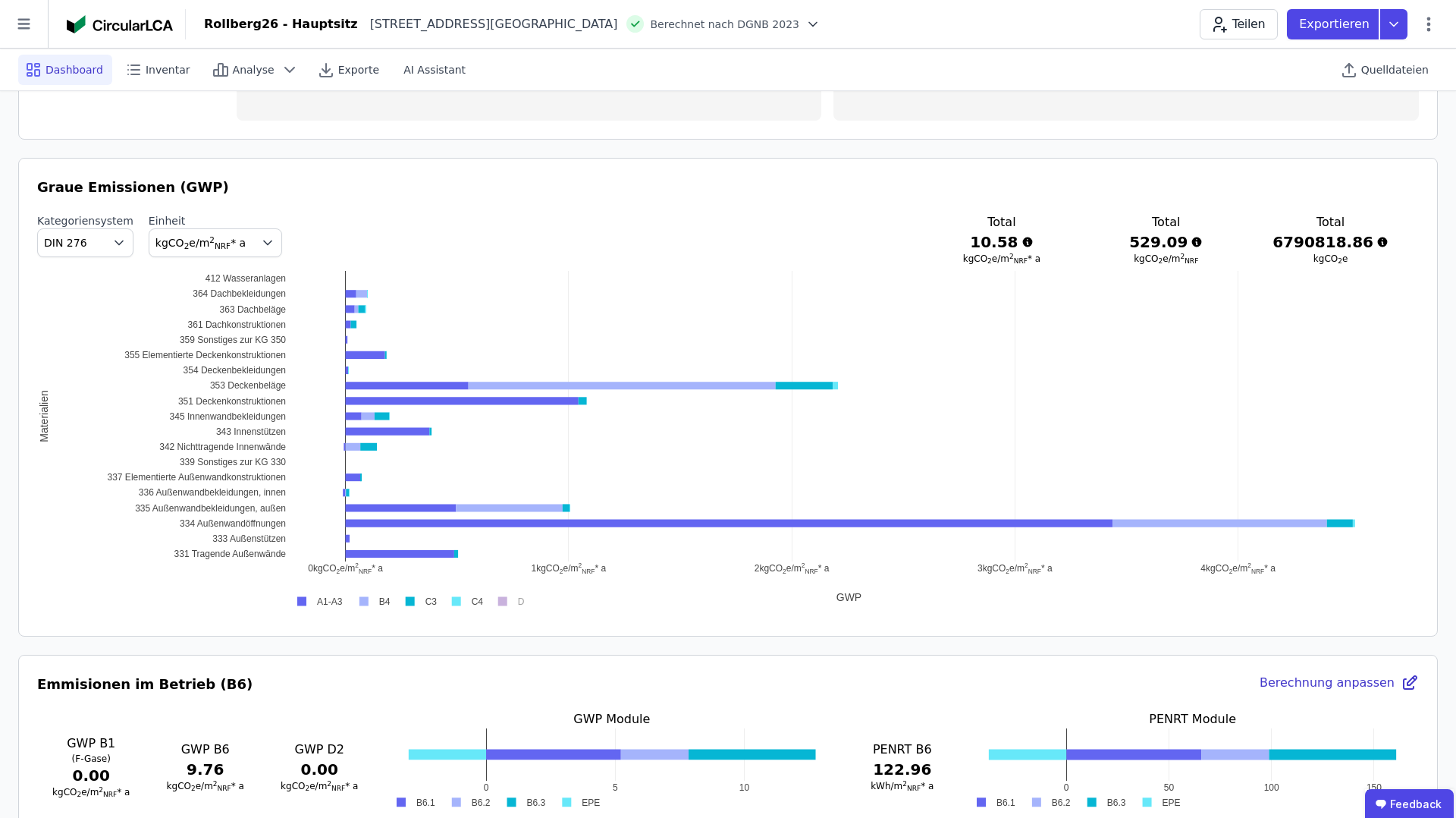
click at [112, 241] on icon "button" at bounding box center [119, 242] width 15 height 15
click at [406, 214] on div "Kategoriensystem DIN 276 Material IFC Entity DIN 276 Einheit kgCO 2 e/m 2 NRF *…" at bounding box center [728, 239] width 1382 height 52
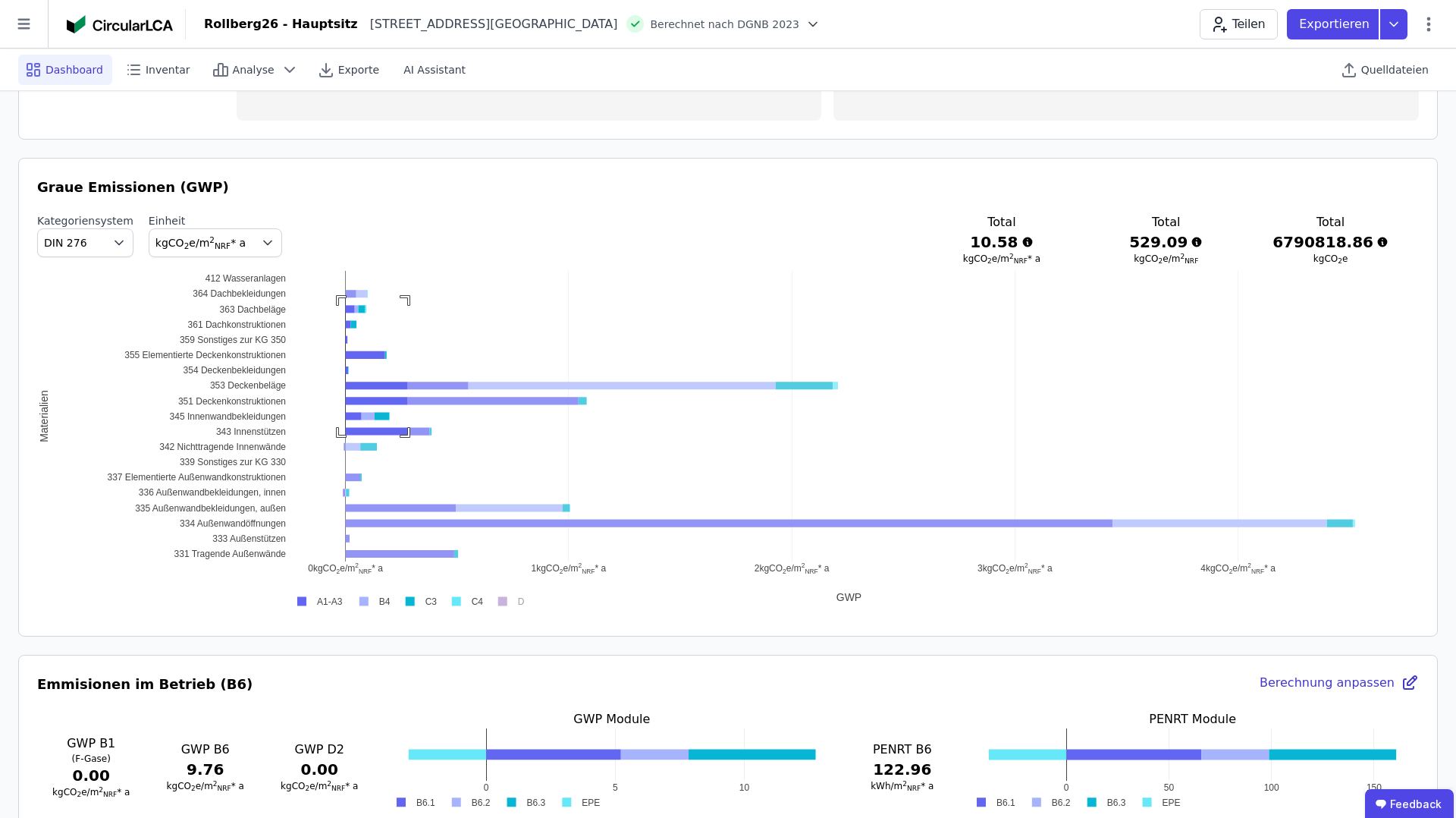
drag, startPoint x: 339, startPoint y: 298, endPoint x: 407, endPoint y: 435, distance: 152.9
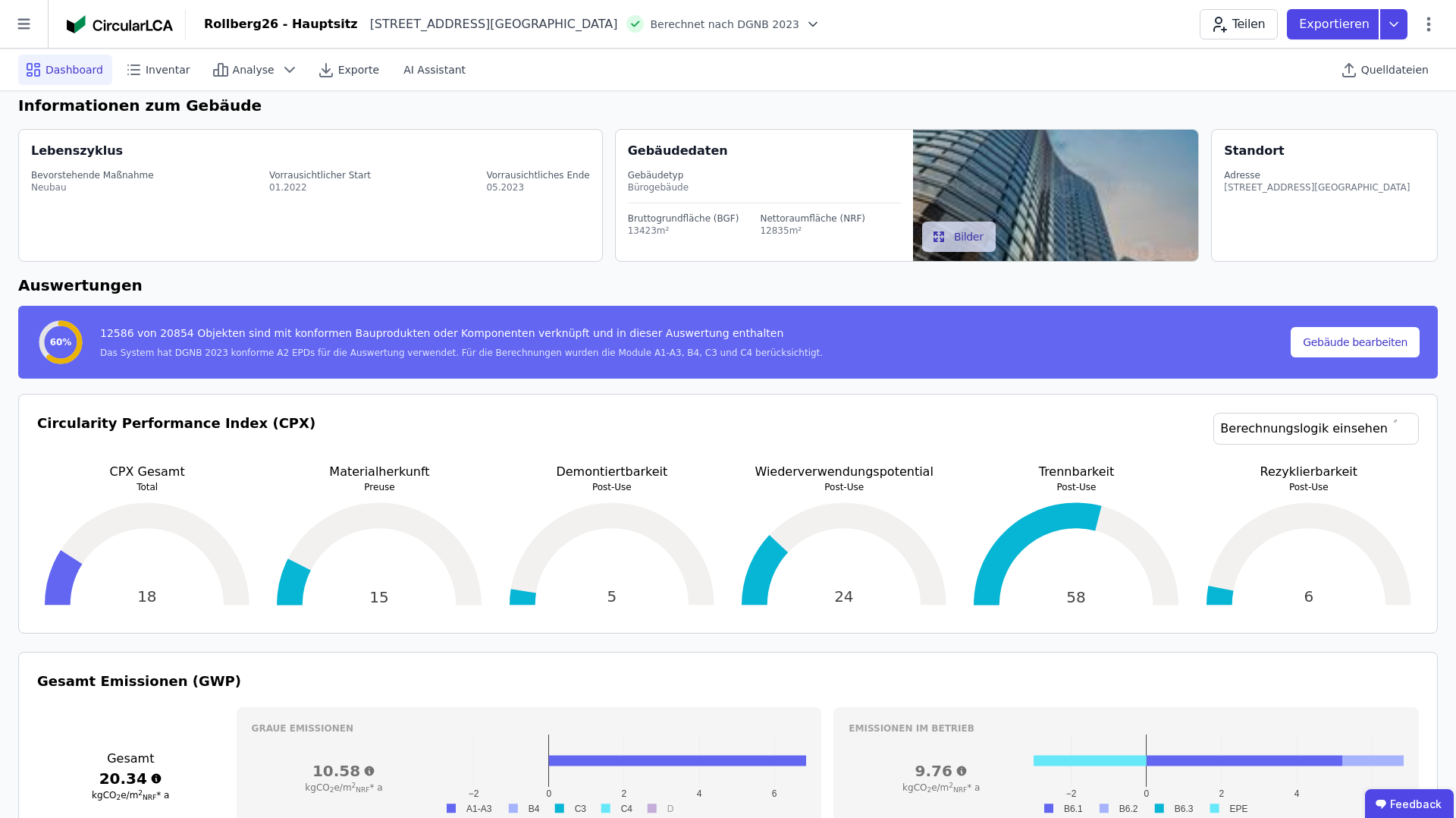
scroll to position [0, 0]
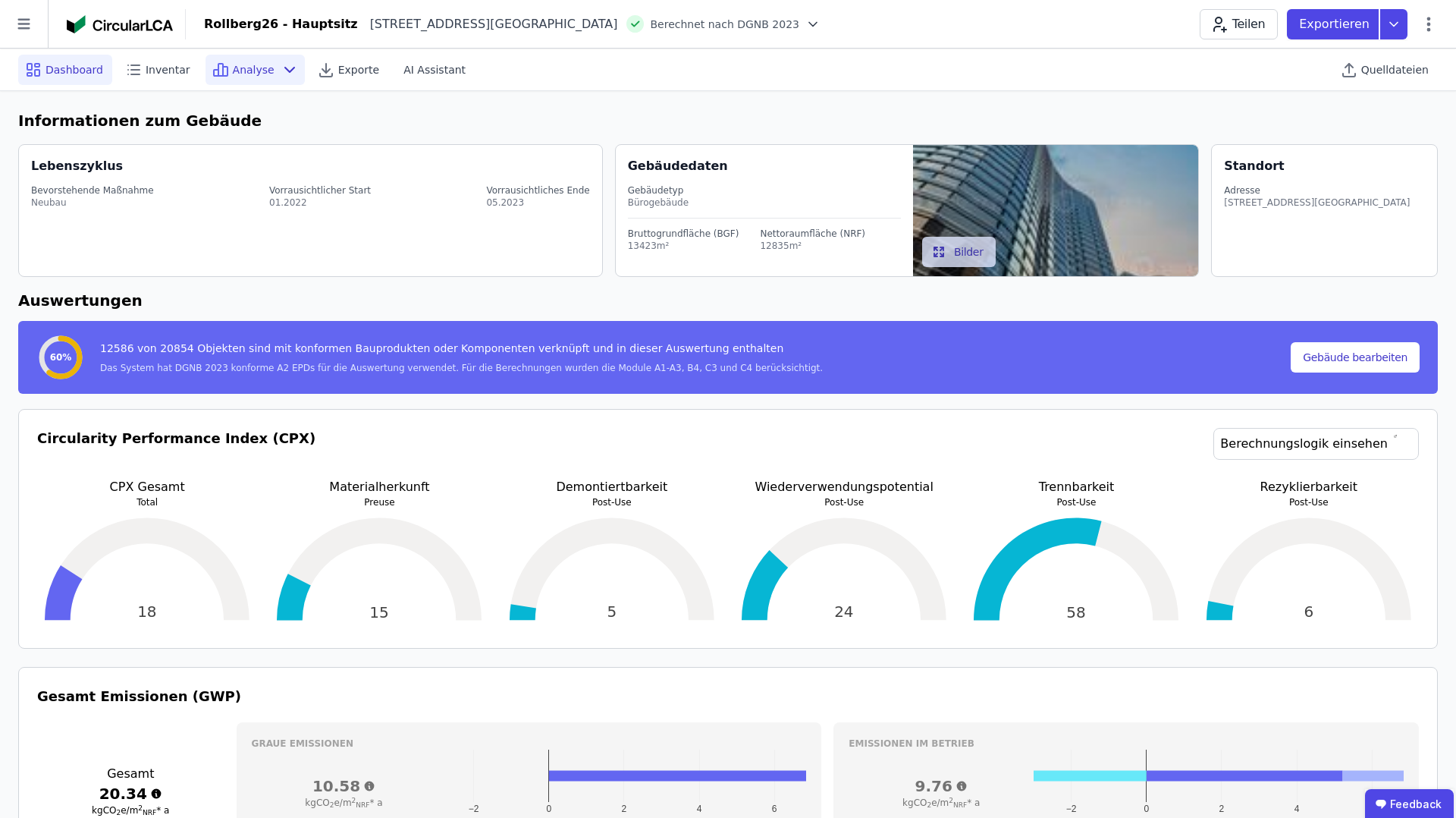
click at [262, 75] on span "Analyse" at bounding box center [254, 69] width 42 height 15
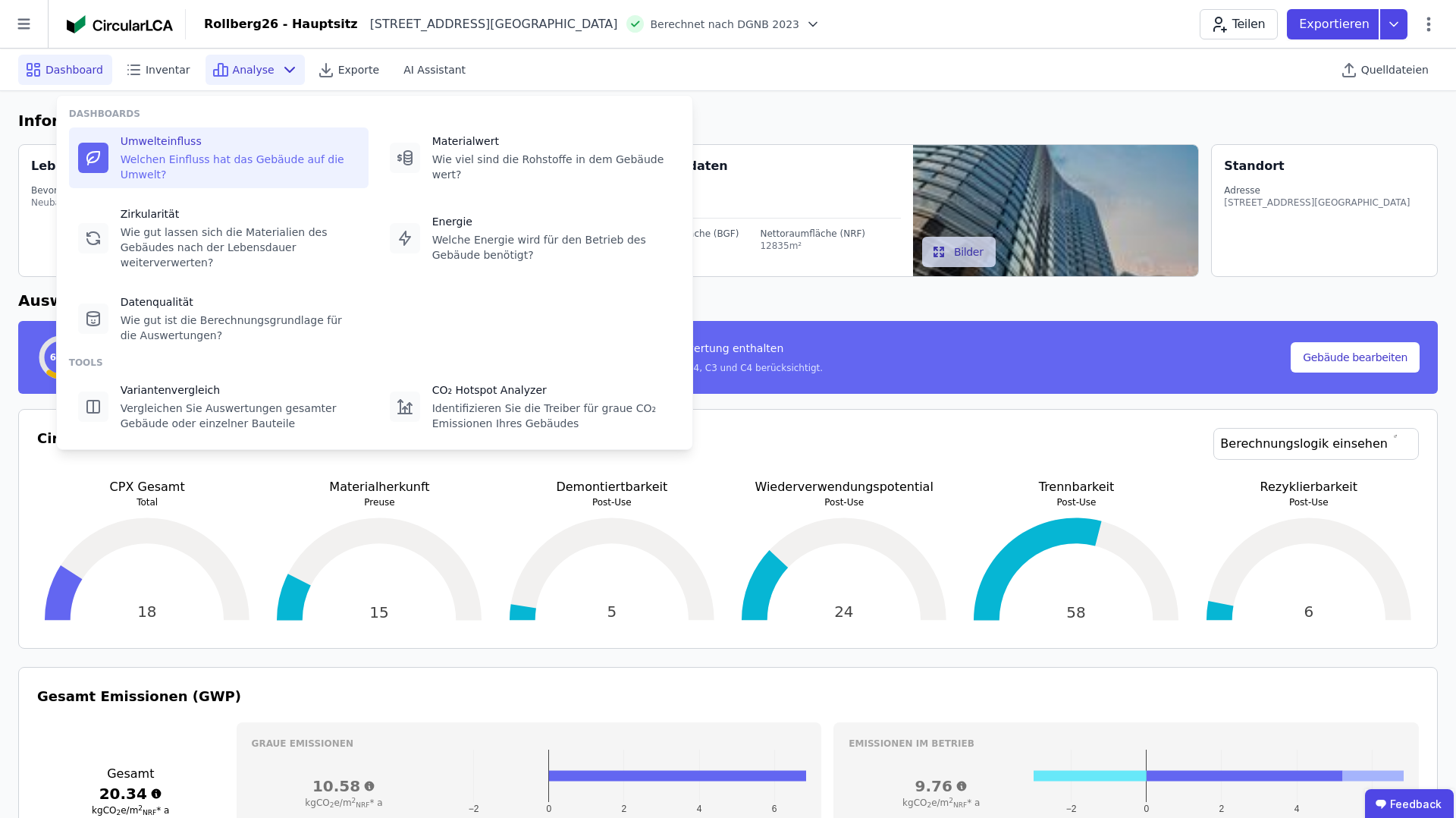
click at [220, 172] on div "Welchen Einfluss hat das Gebäude auf die Umwelt?" at bounding box center [240, 167] width 239 height 30
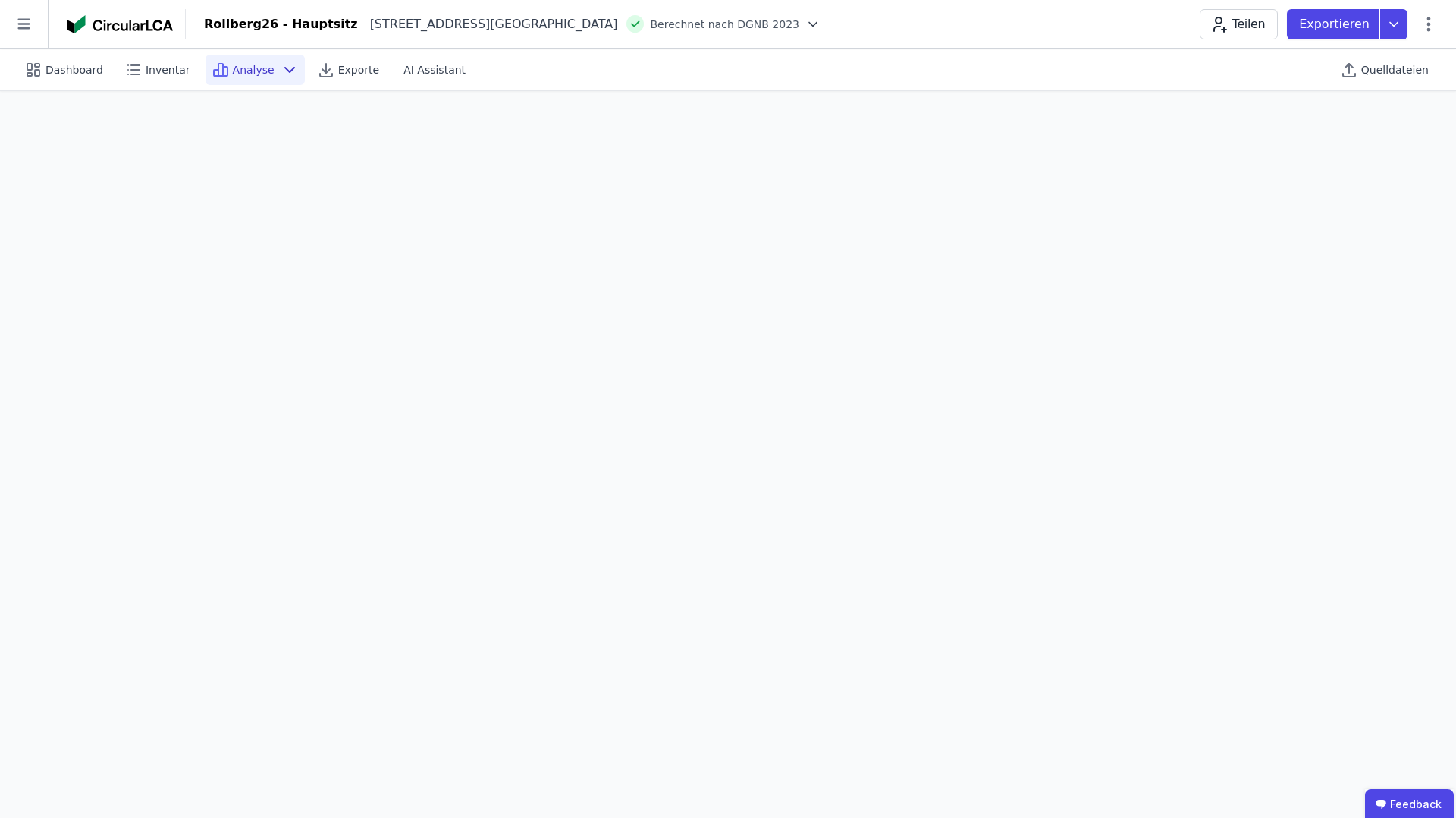
click at [280, 72] on icon at bounding box center [289, 70] width 18 height 18
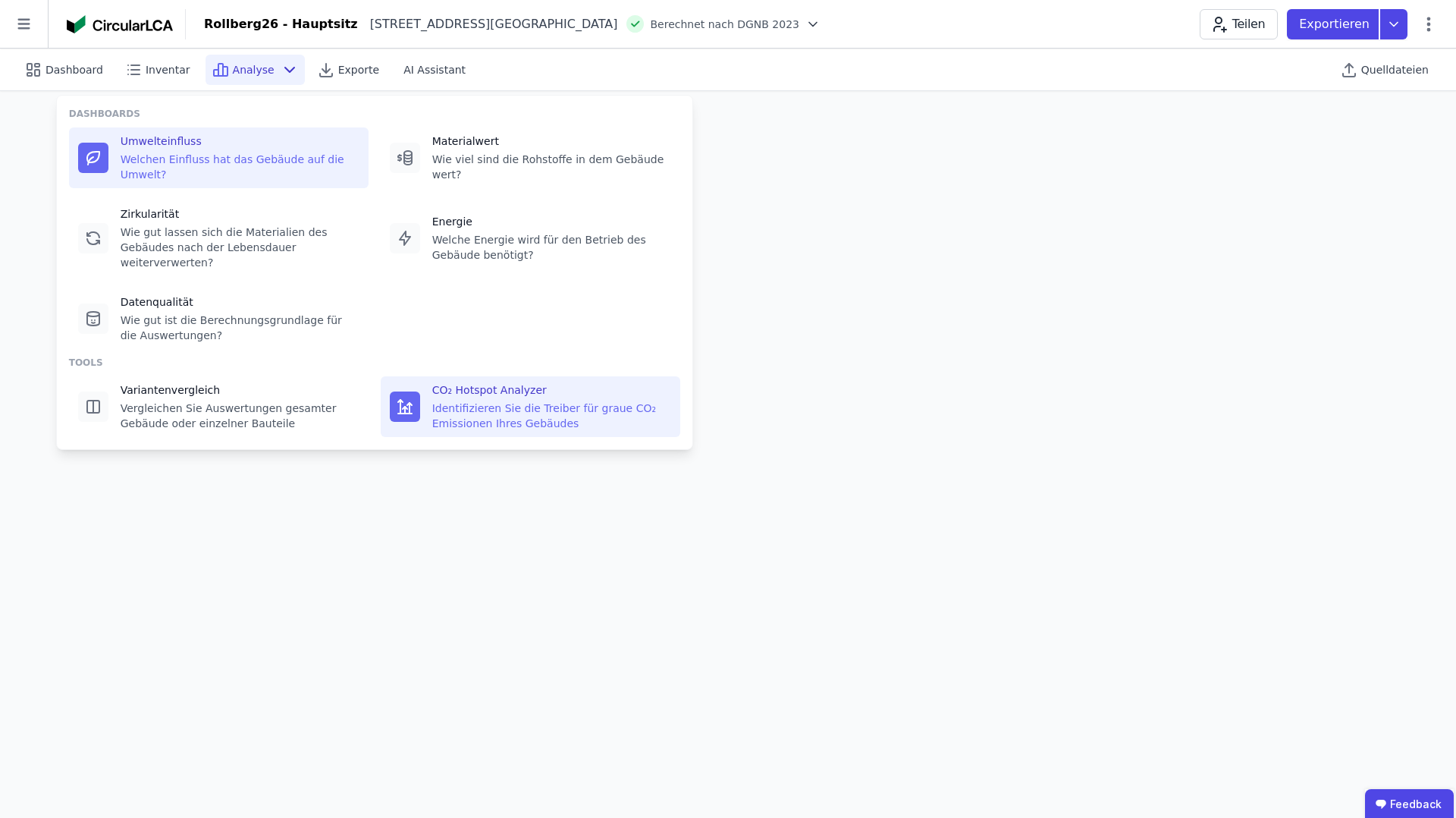
click at [483, 406] on div "Identifizieren Sie die Treiber für graue CO₂ Emissionen Ihres Gebäudes" at bounding box center [552, 416] width 239 height 30
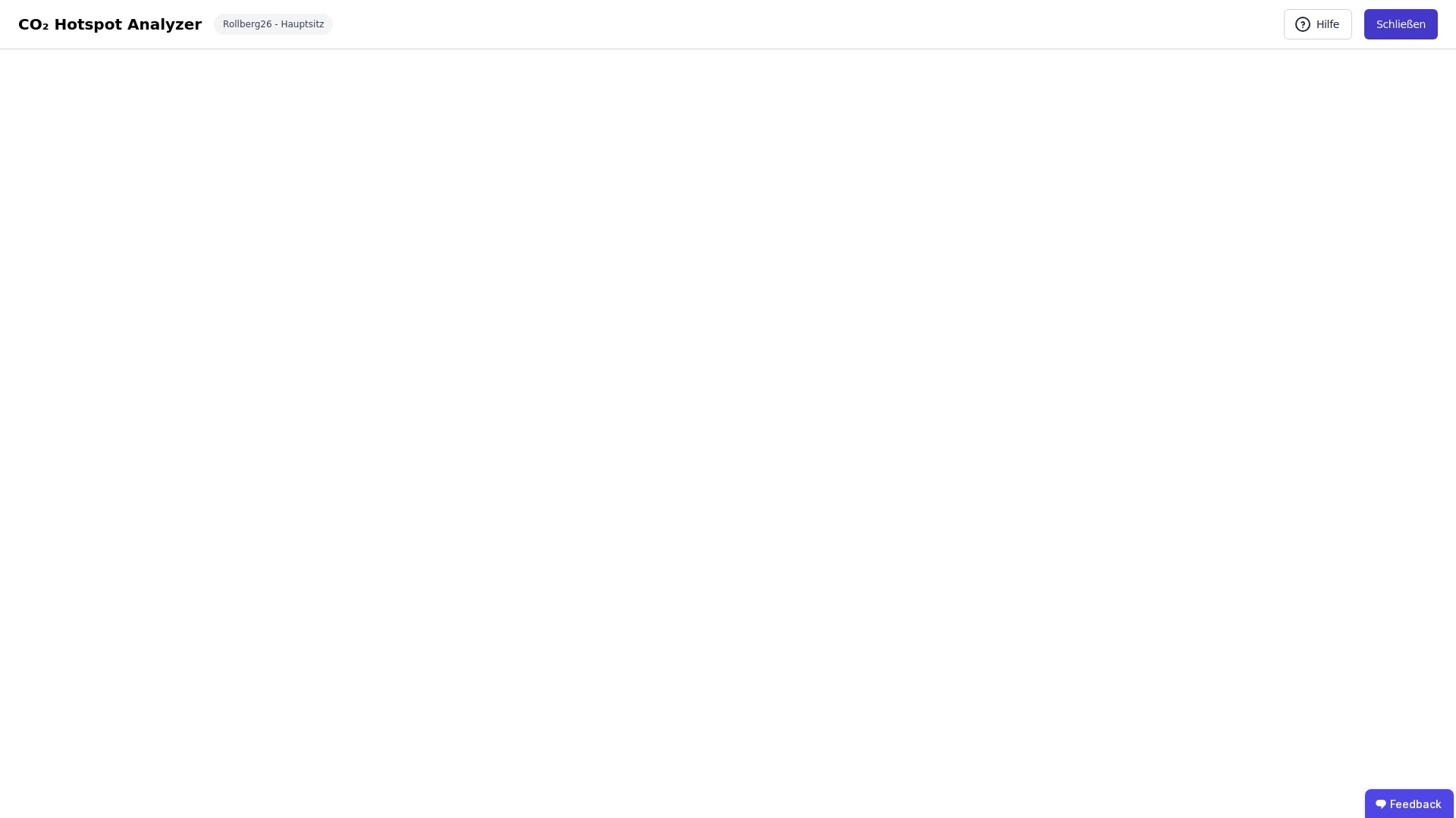
click at [1402, 23] on button "Schließen" at bounding box center [1401, 24] width 74 height 30
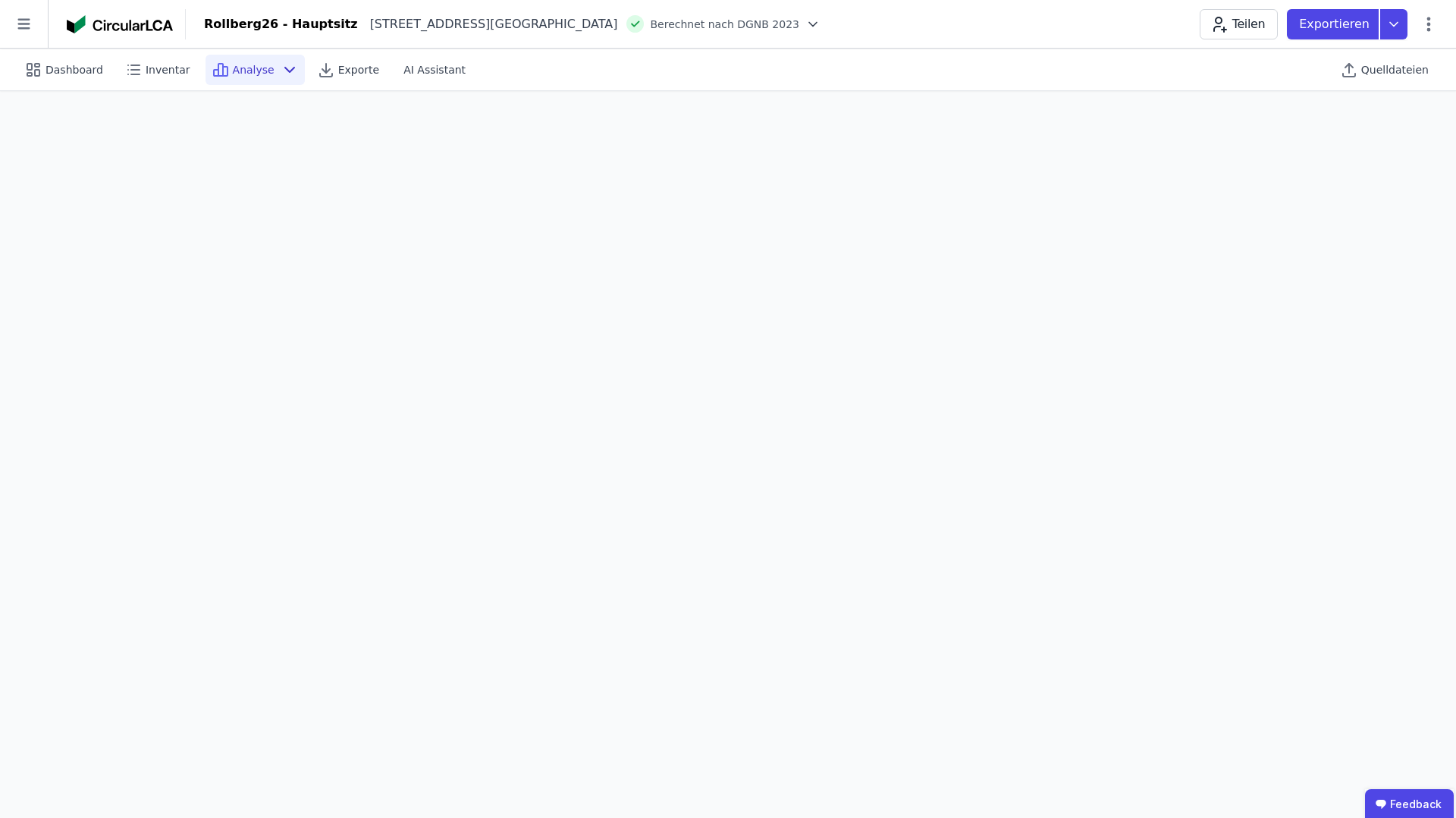
click at [259, 69] on span "Analyse" at bounding box center [254, 69] width 42 height 15
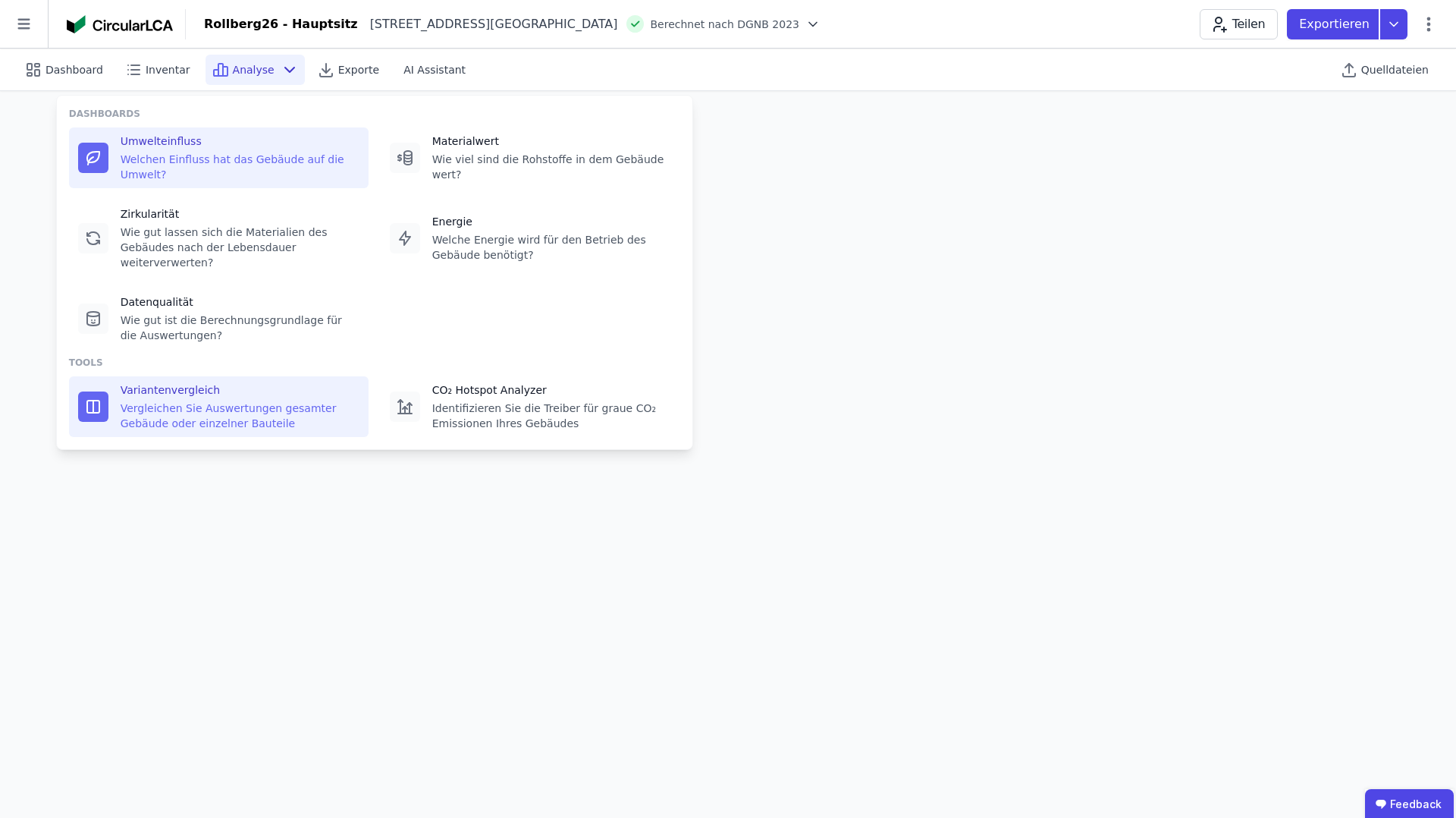
click at [203, 423] on div "Vergleichen Sie Auswertungen gesamter Gebäude oder einzelner Bauteile" at bounding box center [240, 416] width 239 height 30
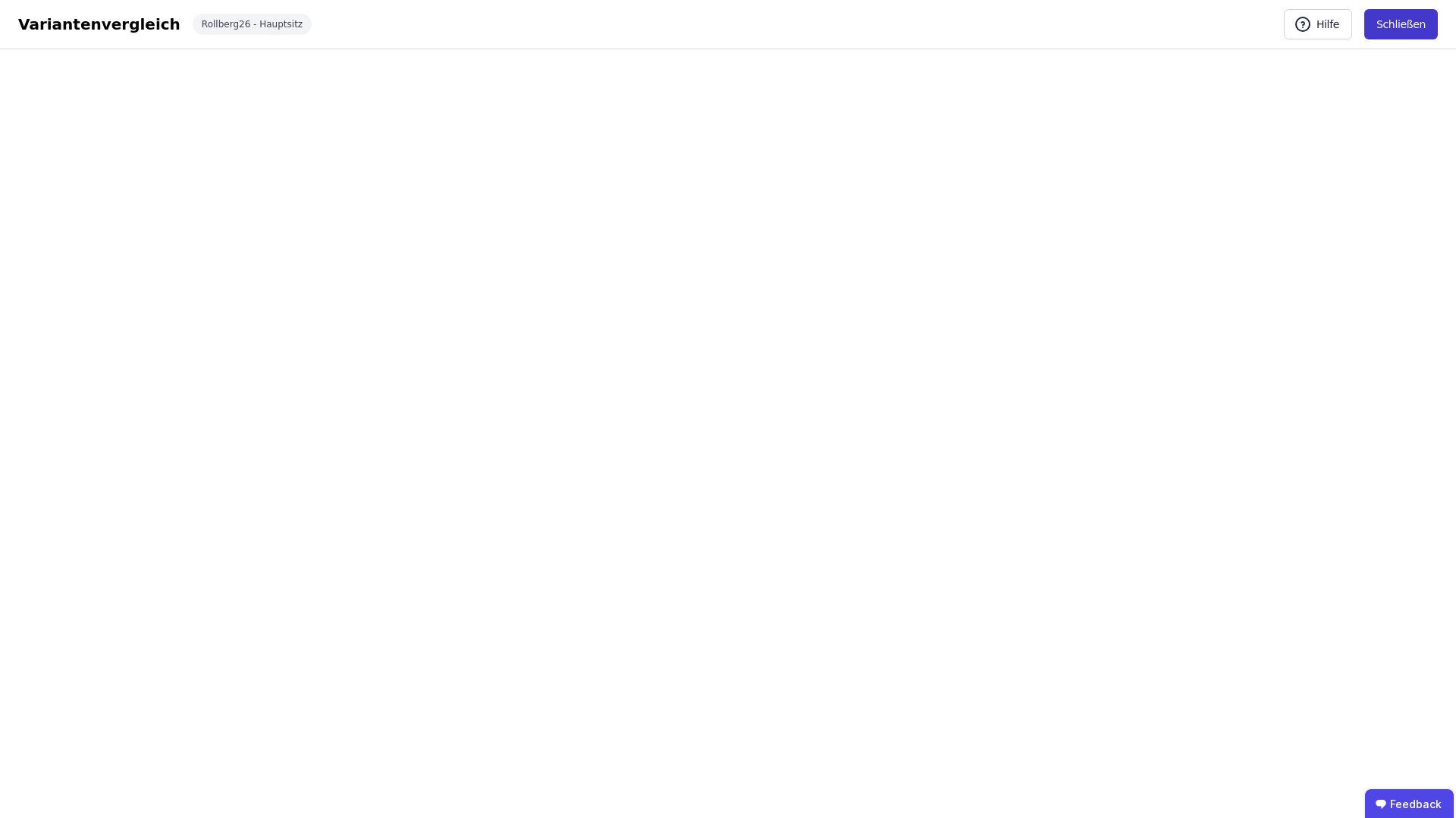
click at [1396, 24] on button "Schließen" at bounding box center [1401, 24] width 74 height 30
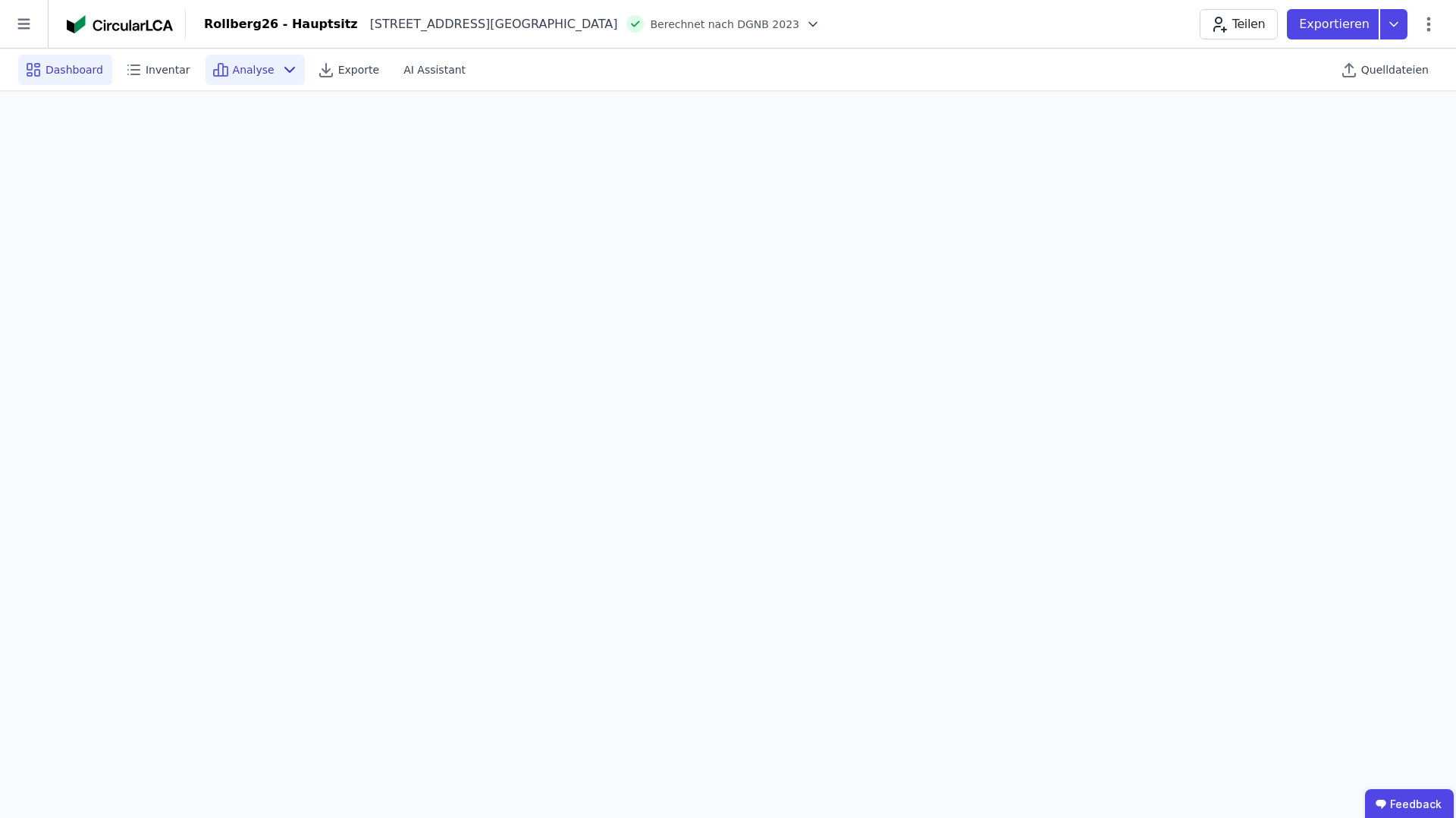
click at [63, 62] on span "Dashboard" at bounding box center [75, 69] width 58 height 15
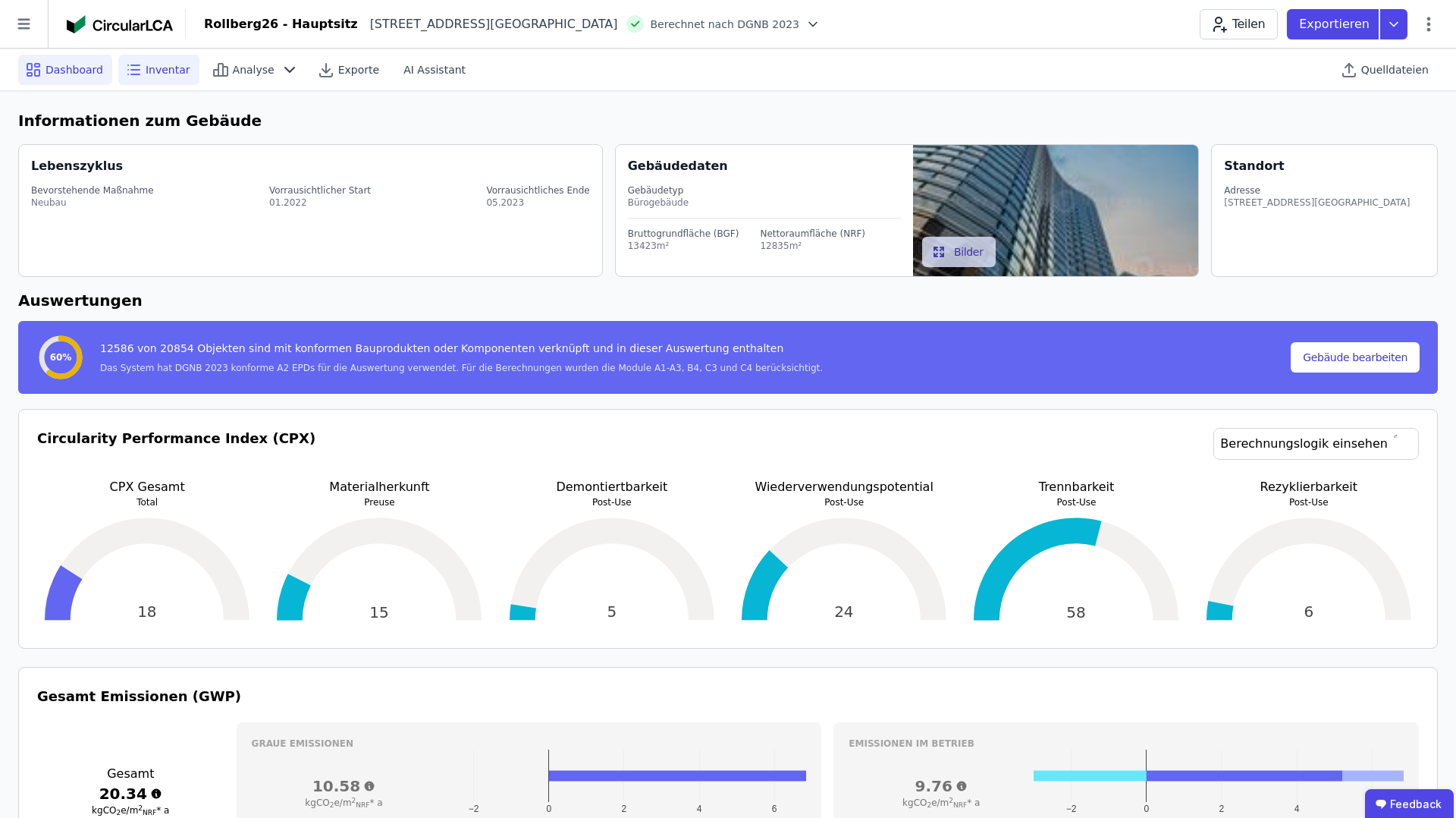
click at [151, 71] on span "Inventar" at bounding box center [168, 69] width 45 height 15
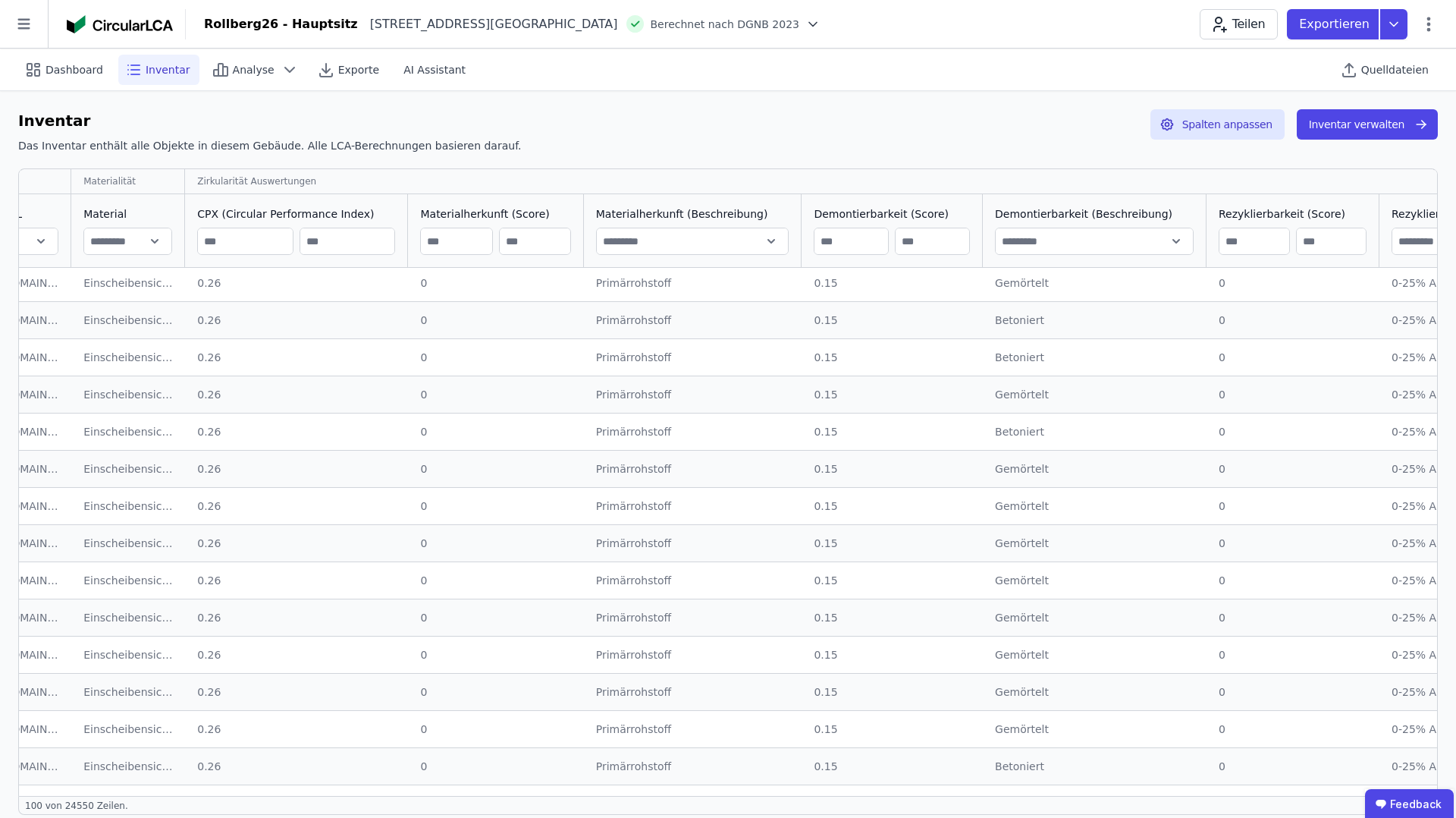
scroll to position [2680, 1585]
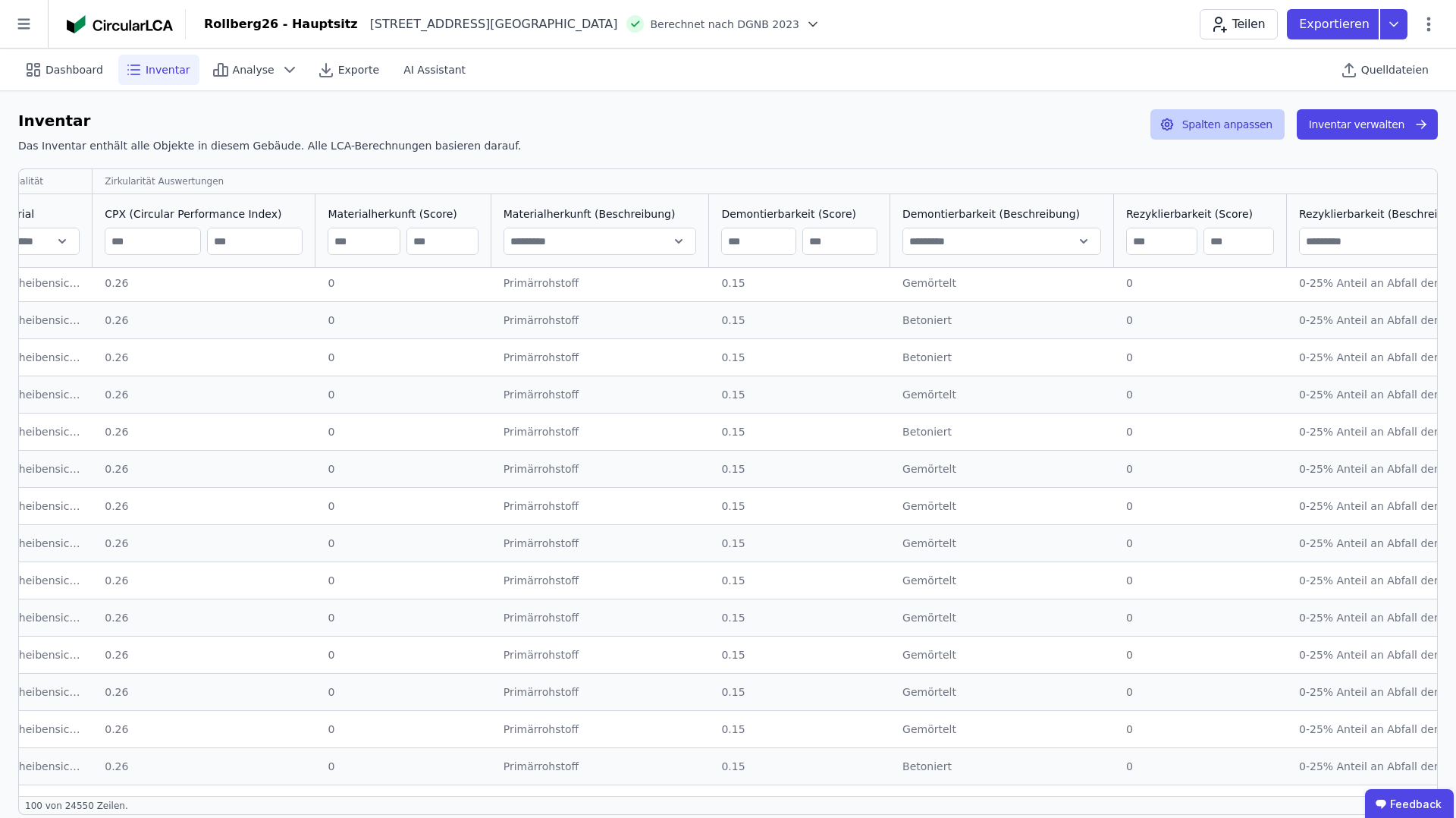
click at [1231, 128] on button "Spalten anpassen" at bounding box center [1218, 125] width 135 height 30
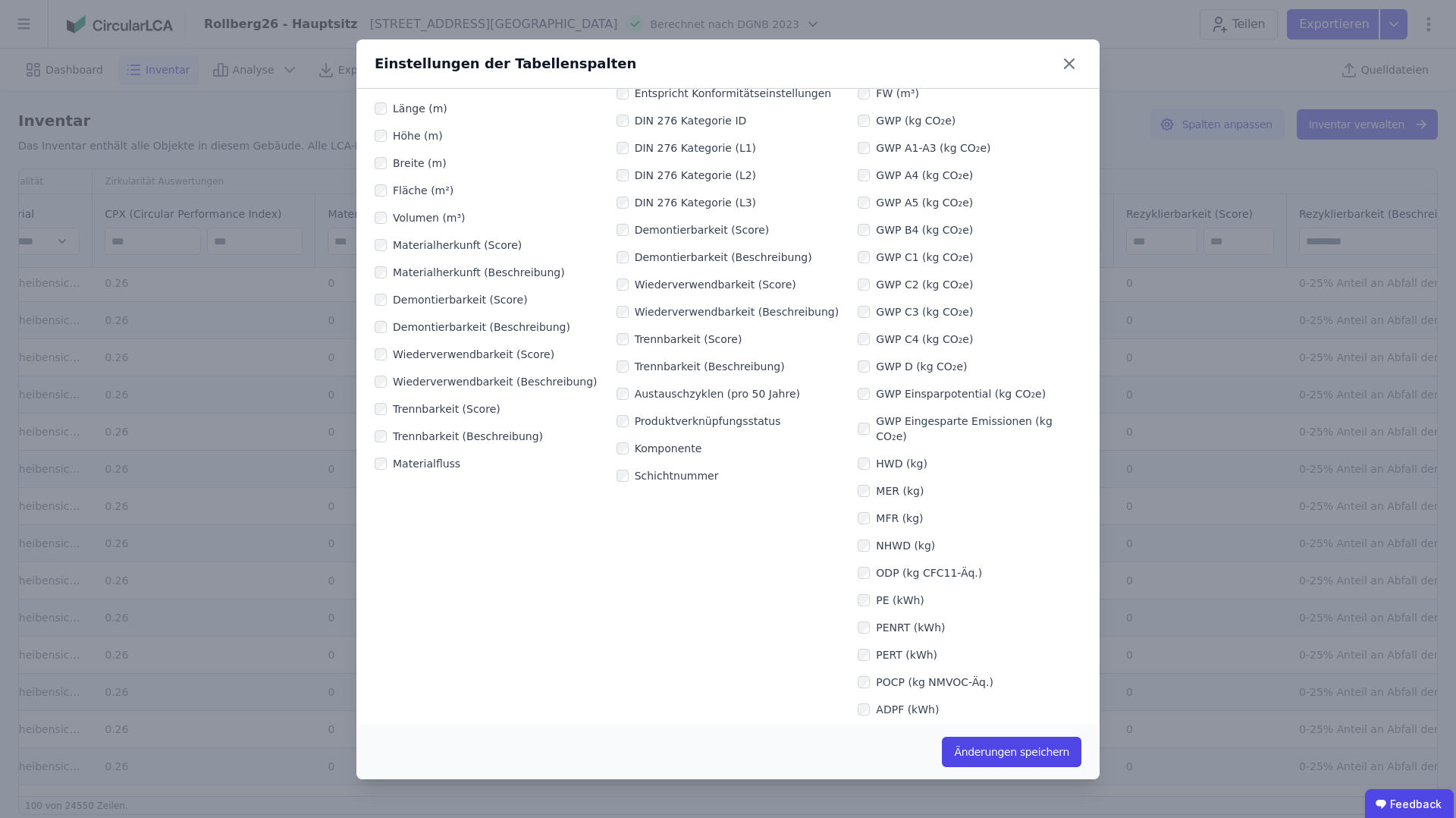
scroll to position [0, 0]
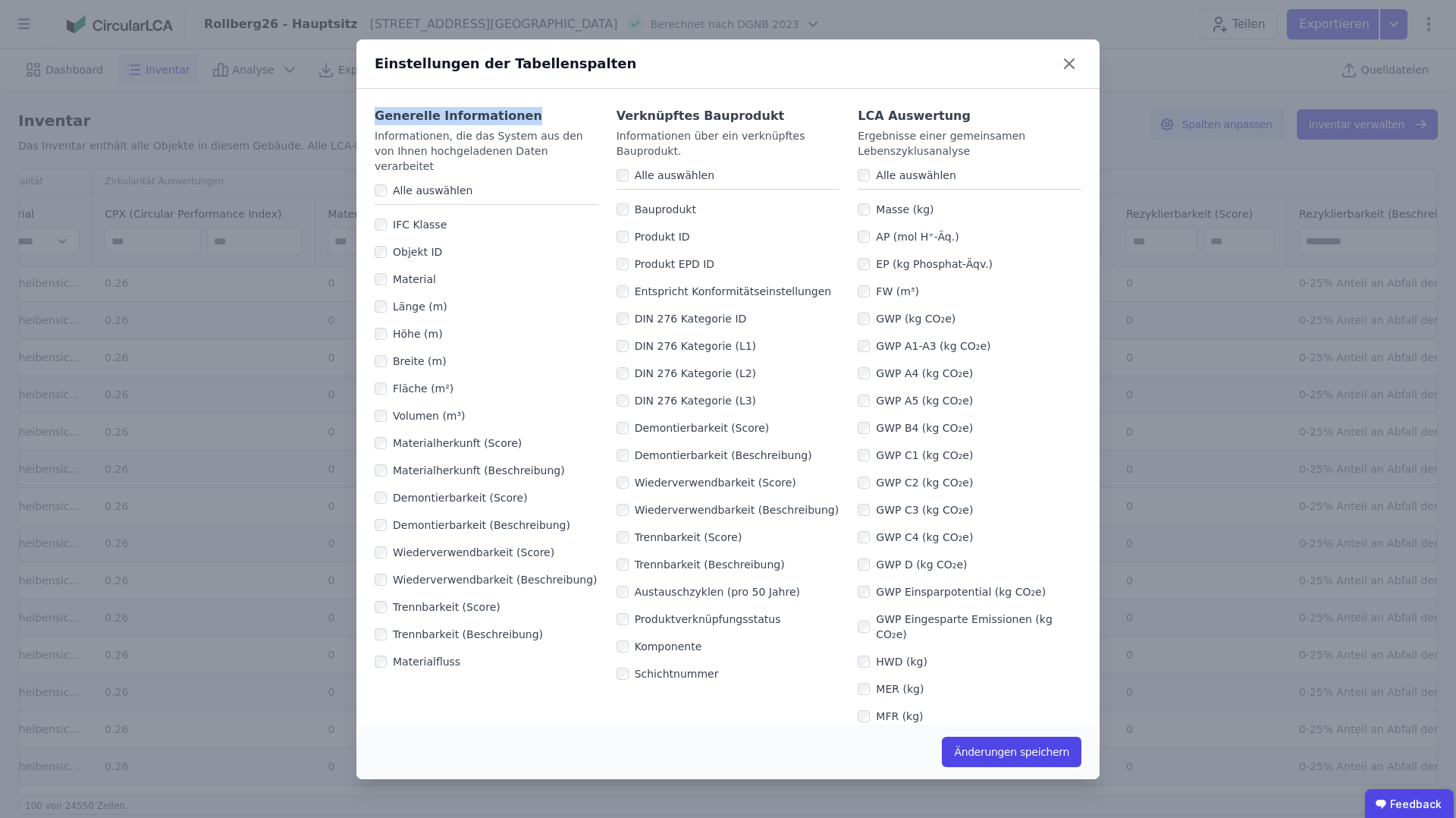
drag, startPoint x: 379, startPoint y: 113, endPoint x: 530, endPoint y: 114, distance: 151.0
click at [530, 114] on div "Generelle Informationen" at bounding box center [487, 116] width 223 height 18
drag, startPoint x: 614, startPoint y: 113, endPoint x: 775, endPoint y: 116, distance: 161.0
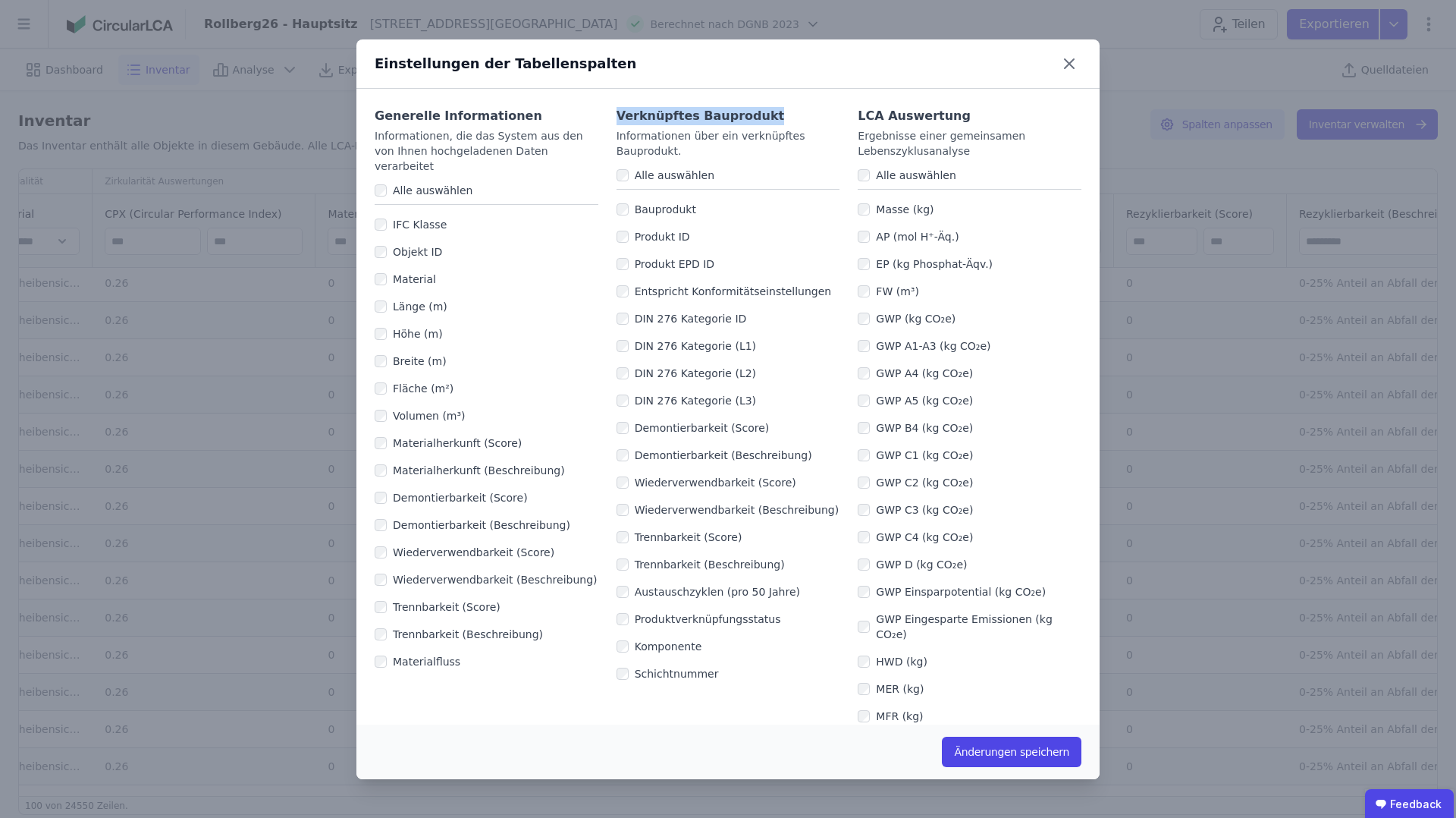
click at [762, 114] on div "Verknüpftes Bauprodukt" at bounding box center [728, 116] width 223 height 18
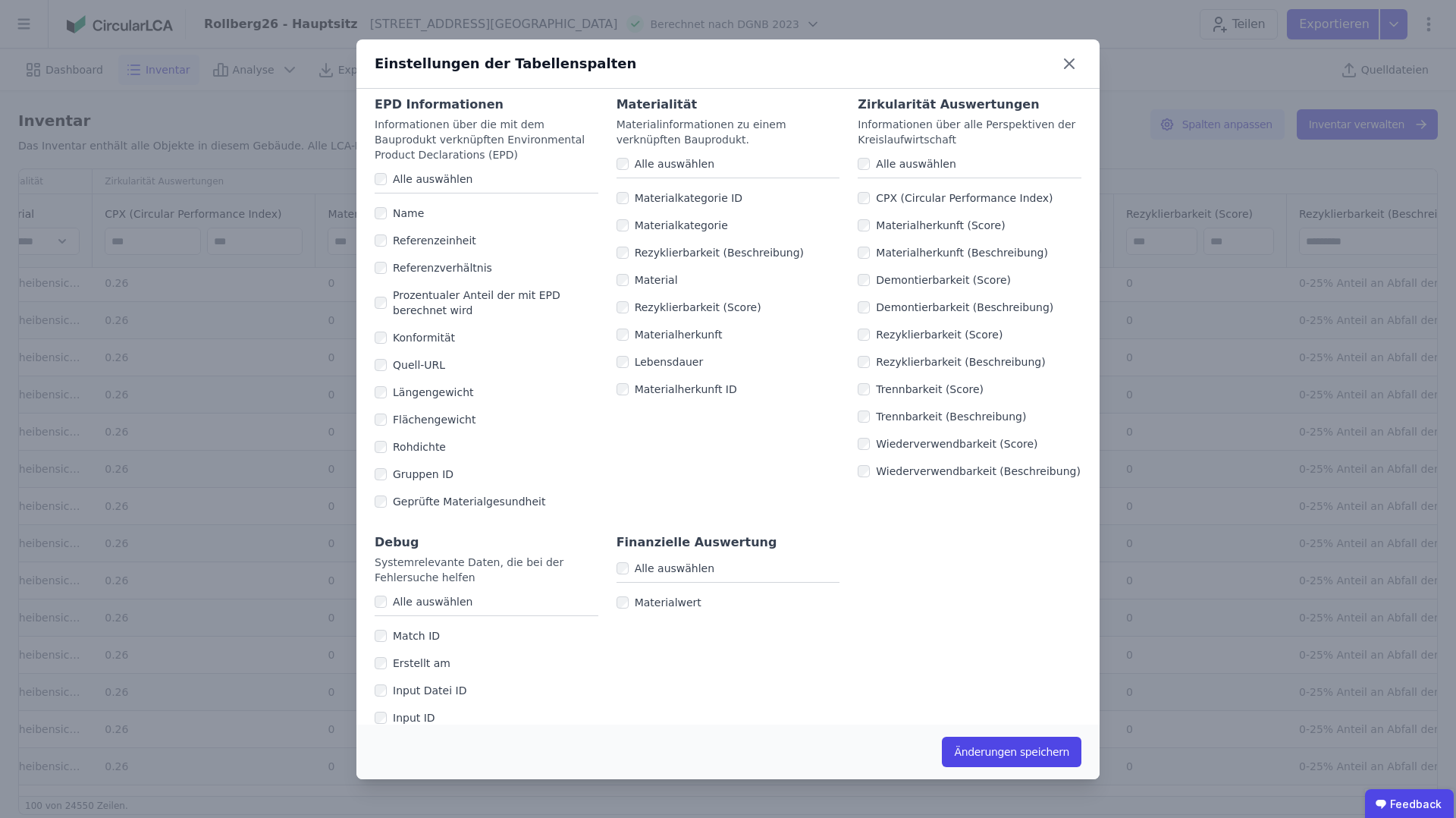
scroll to position [876, 0]
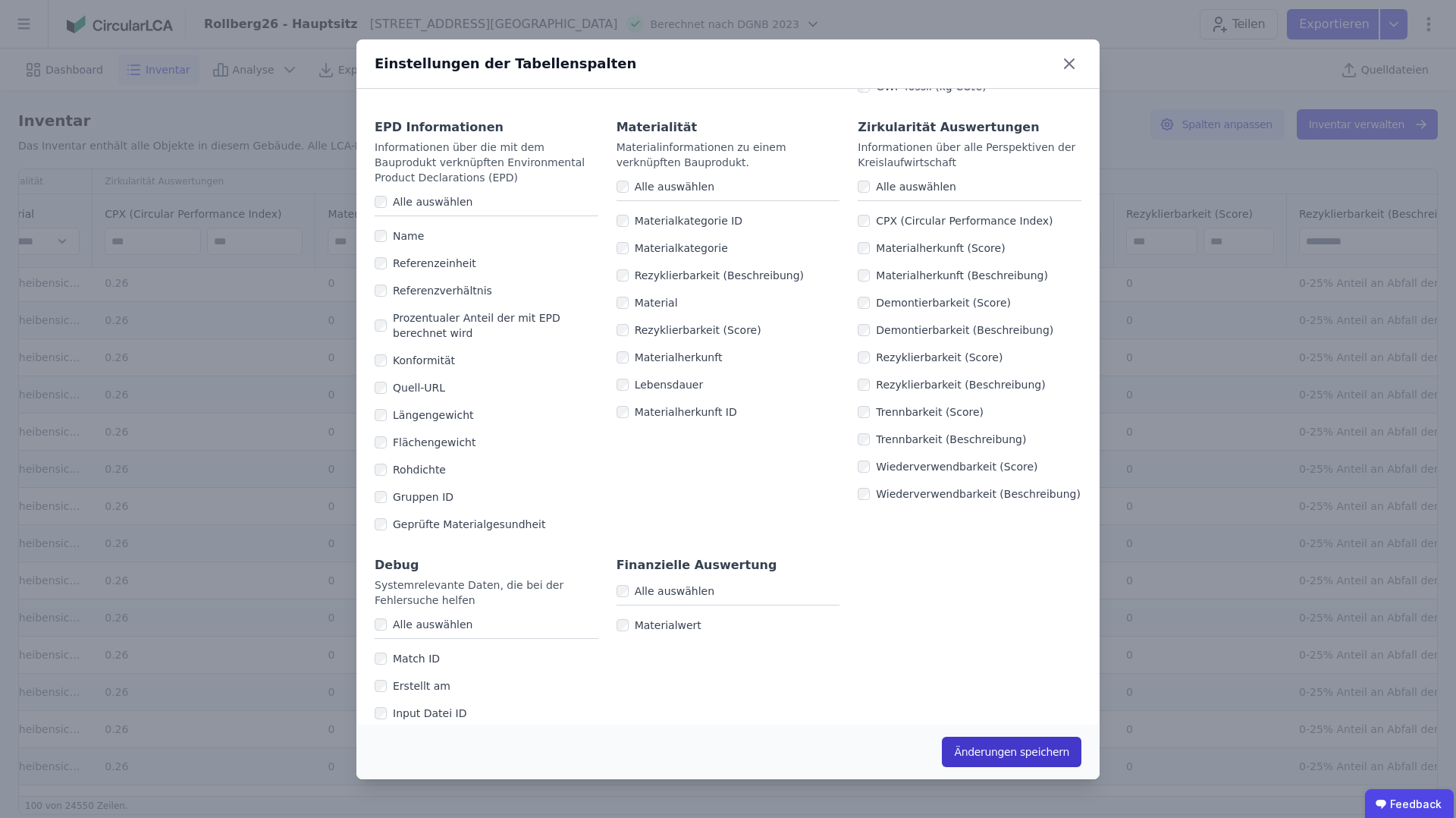
click at [1034, 745] on button "Änderungen speichern" at bounding box center [1012, 752] width 140 height 30
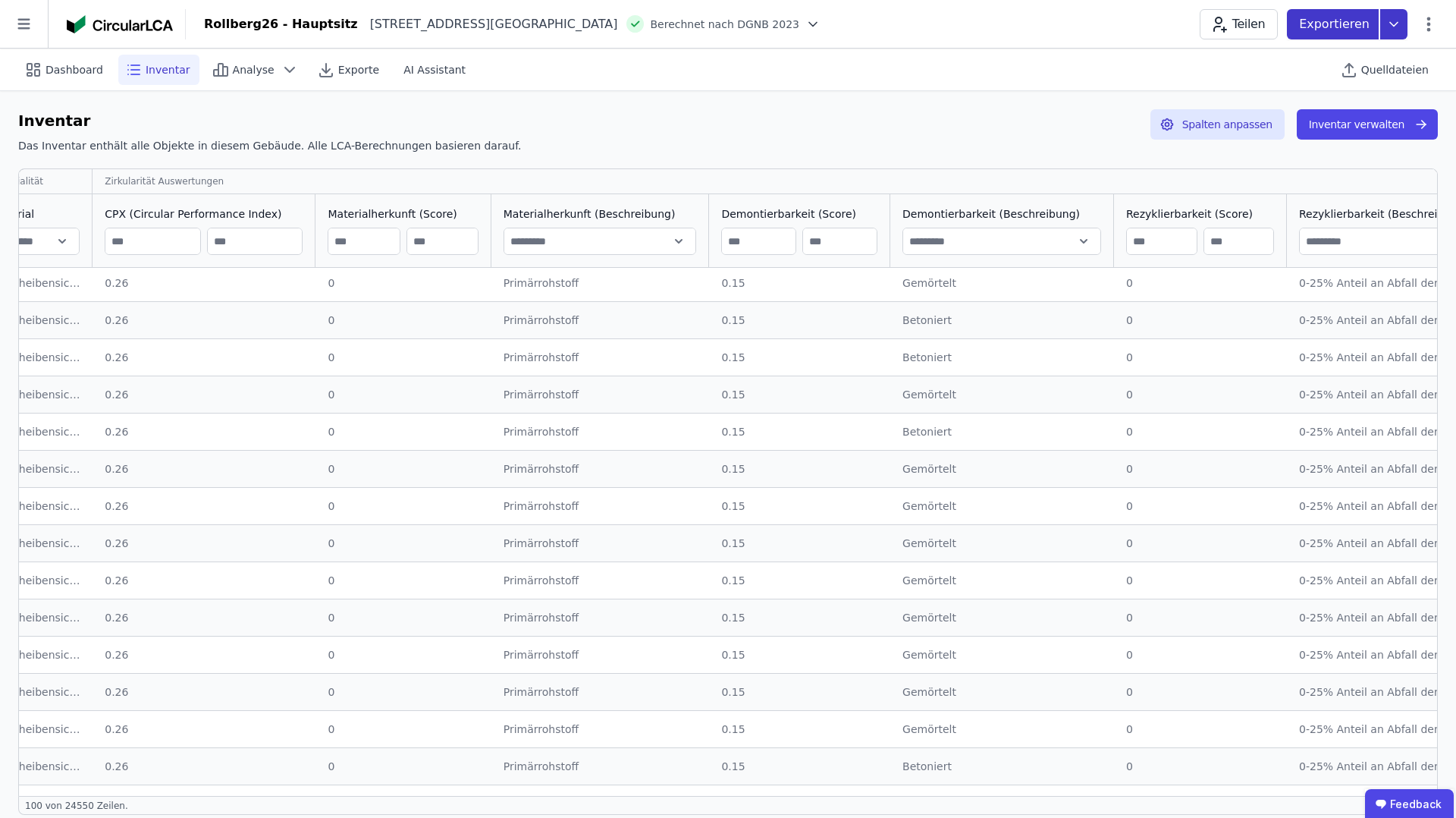
click at [1395, 24] on icon at bounding box center [1394, 24] width 8 height 4
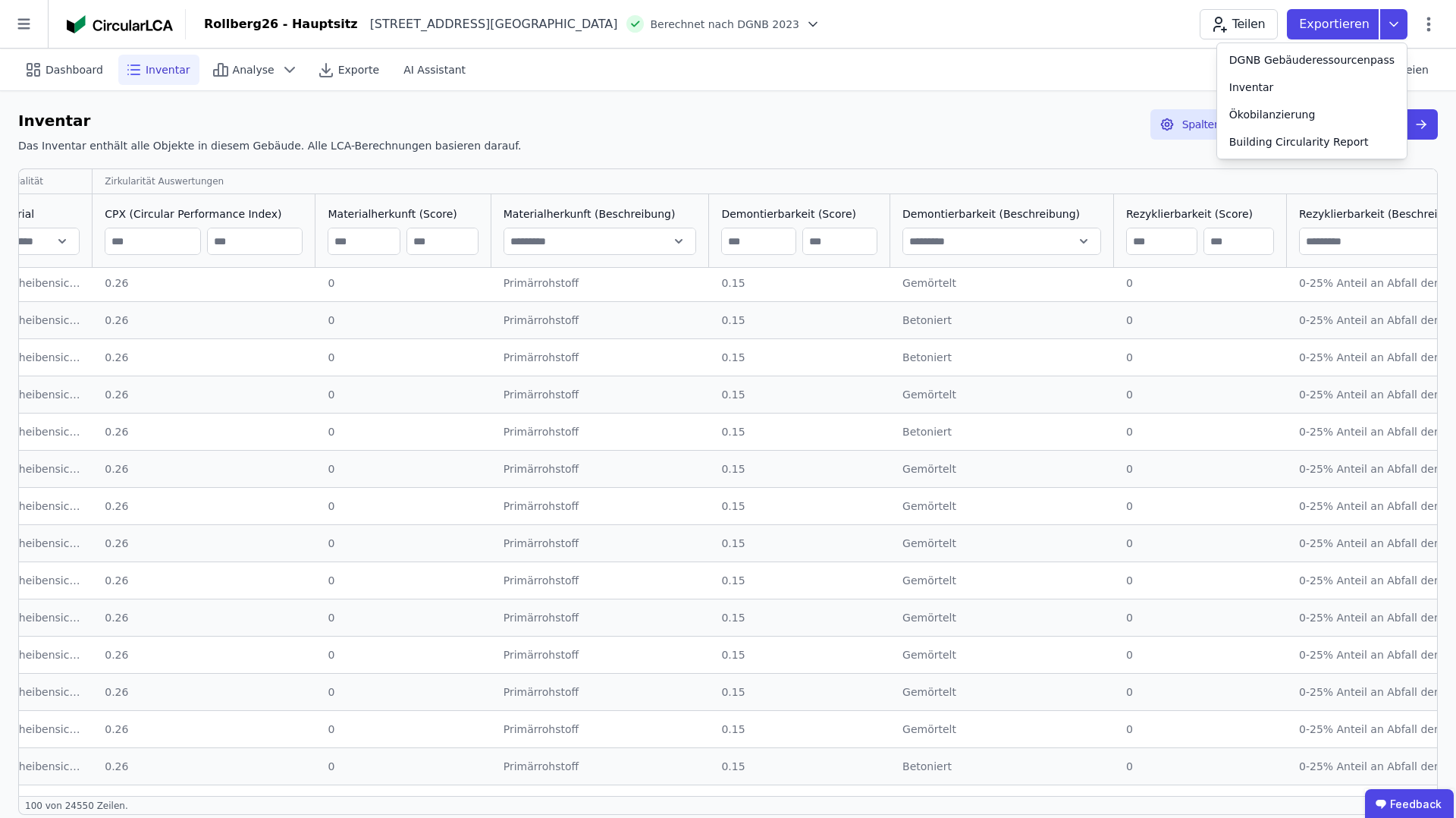
click at [1028, 244] on input "text" at bounding box center [1002, 240] width 197 height 27
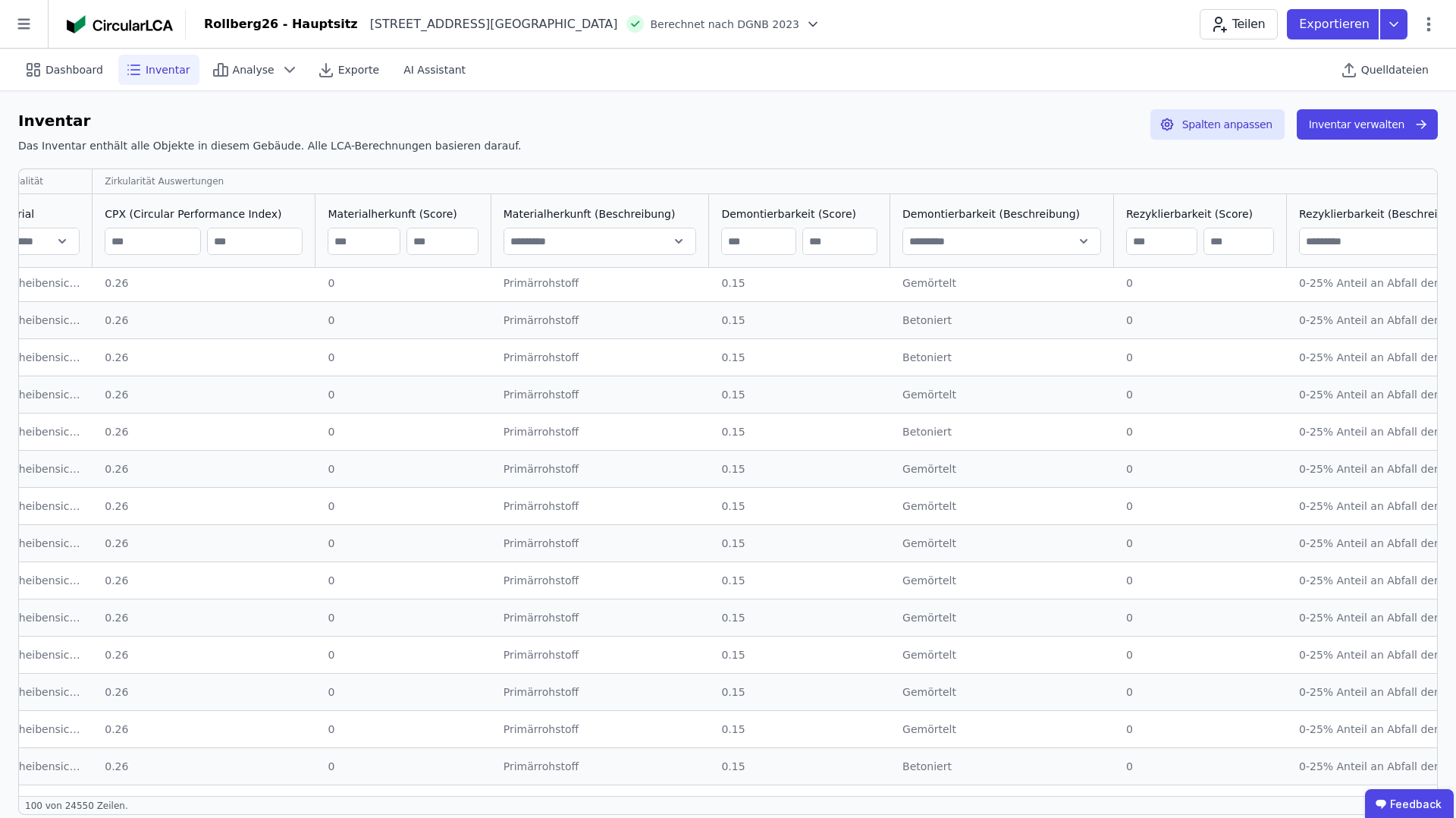
type input "*********"
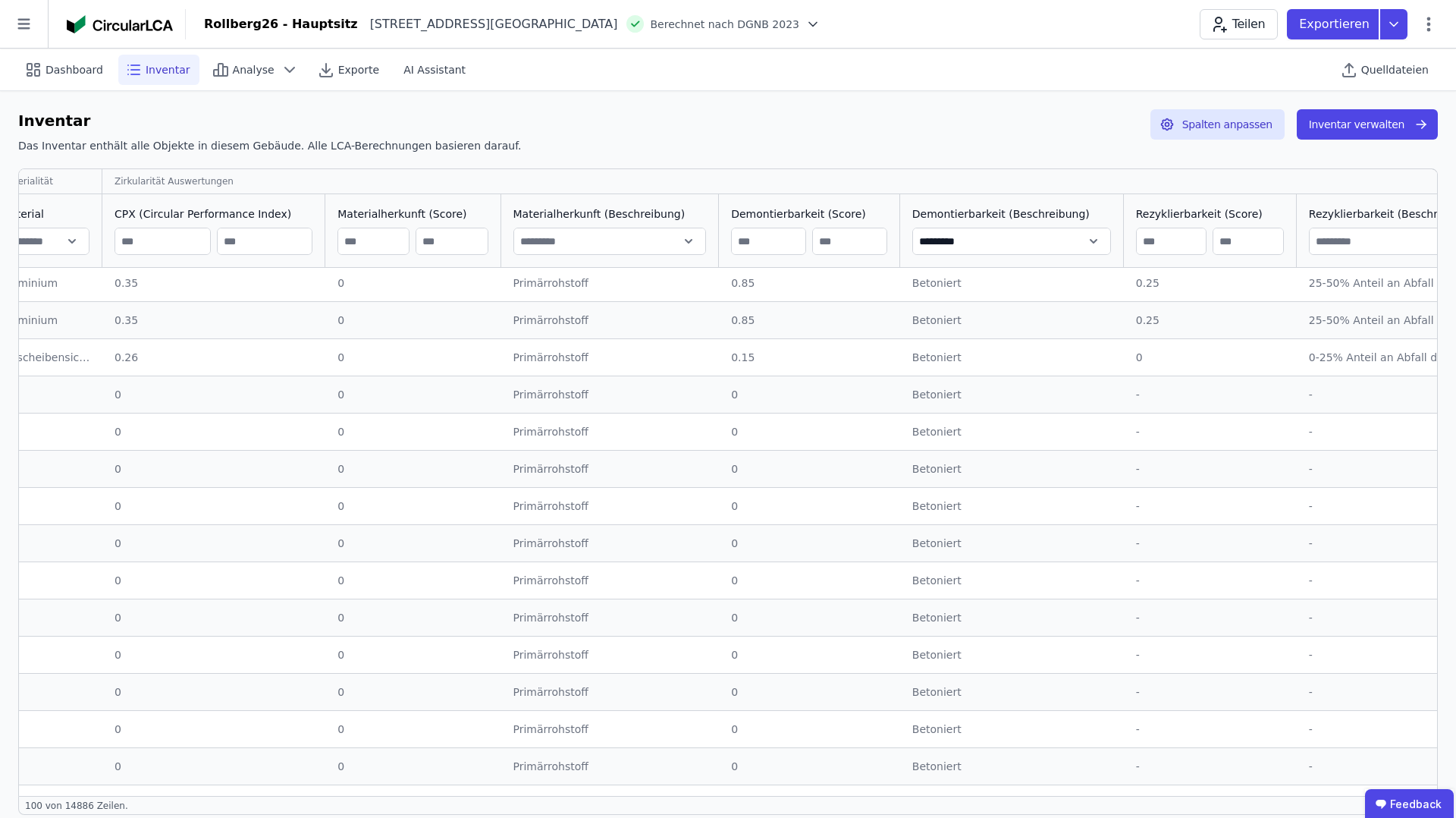
click at [732, 244] on input "number" at bounding box center [769, 240] width 74 height 27
click at [874, 210] on icon at bounding box center [876, 210] width 5 height 0
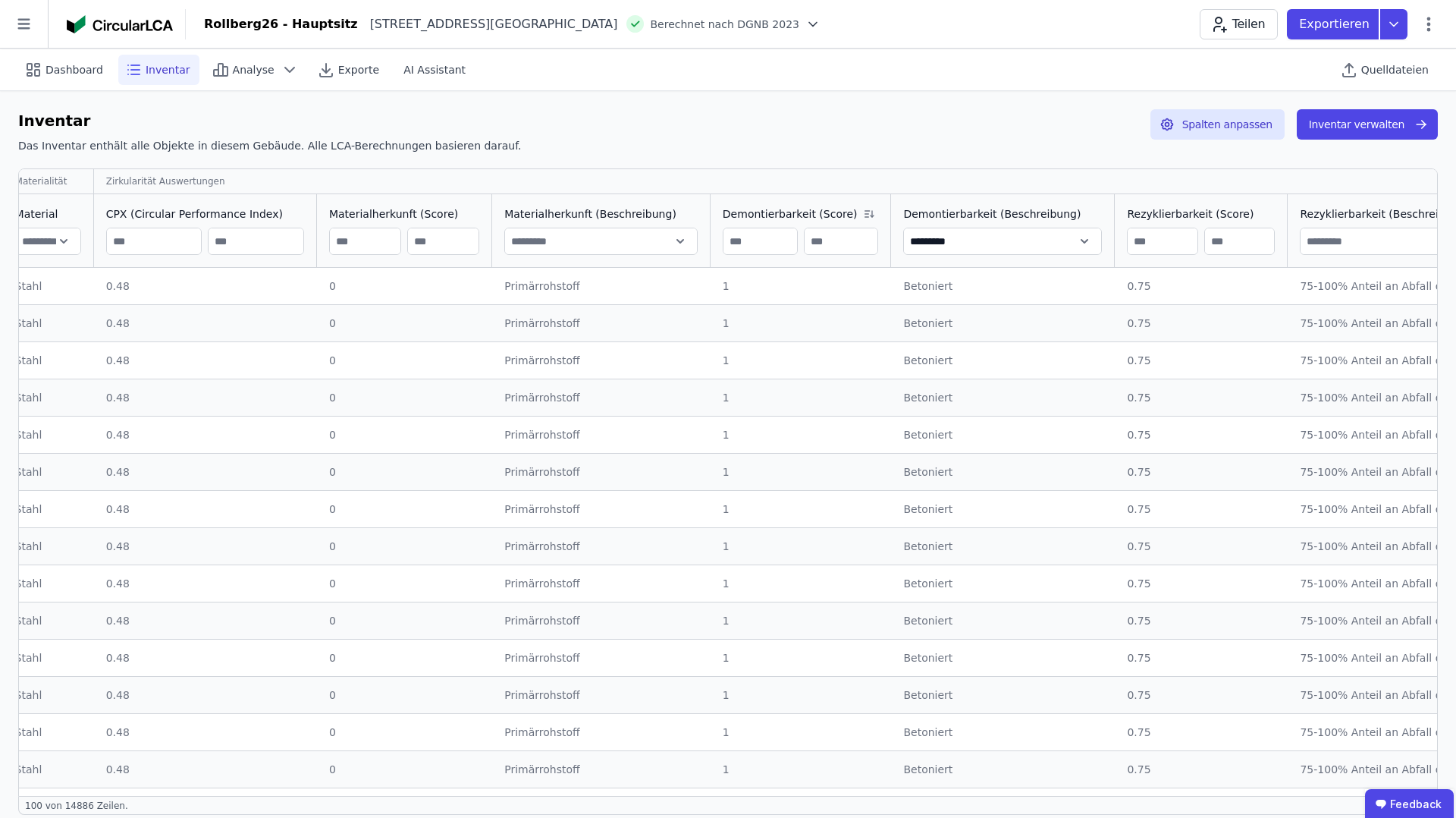
click at [873, 212] on icon at bounding box center [873, 213] width 0 height 6
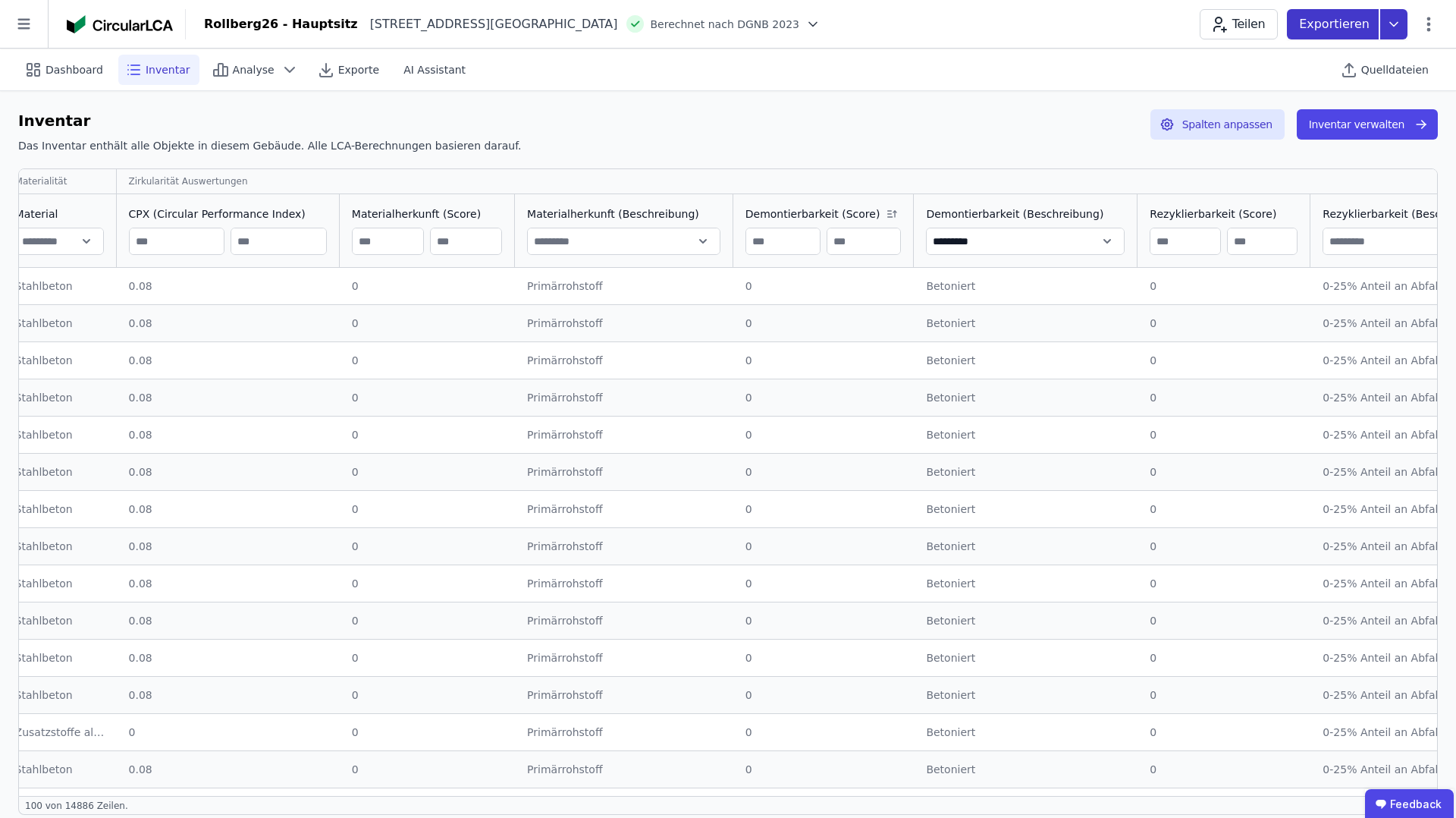
click at [1393, 29] on icon at bounding box center [1393, 24] width 27 height 30
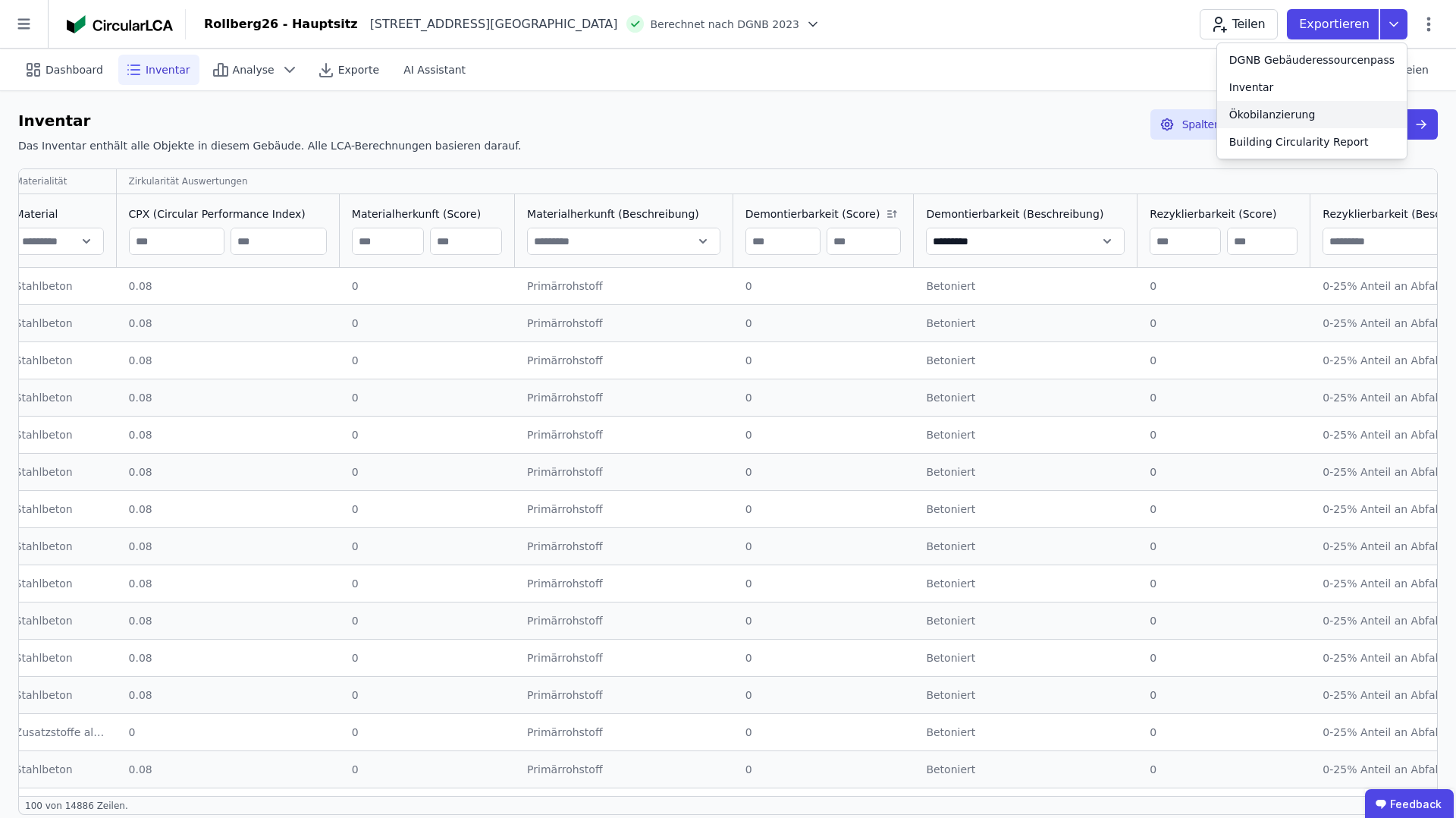
click at [1307, 115] on div "Ökobilanzierung" at bounding box center [1273, 114] width 87 height 15
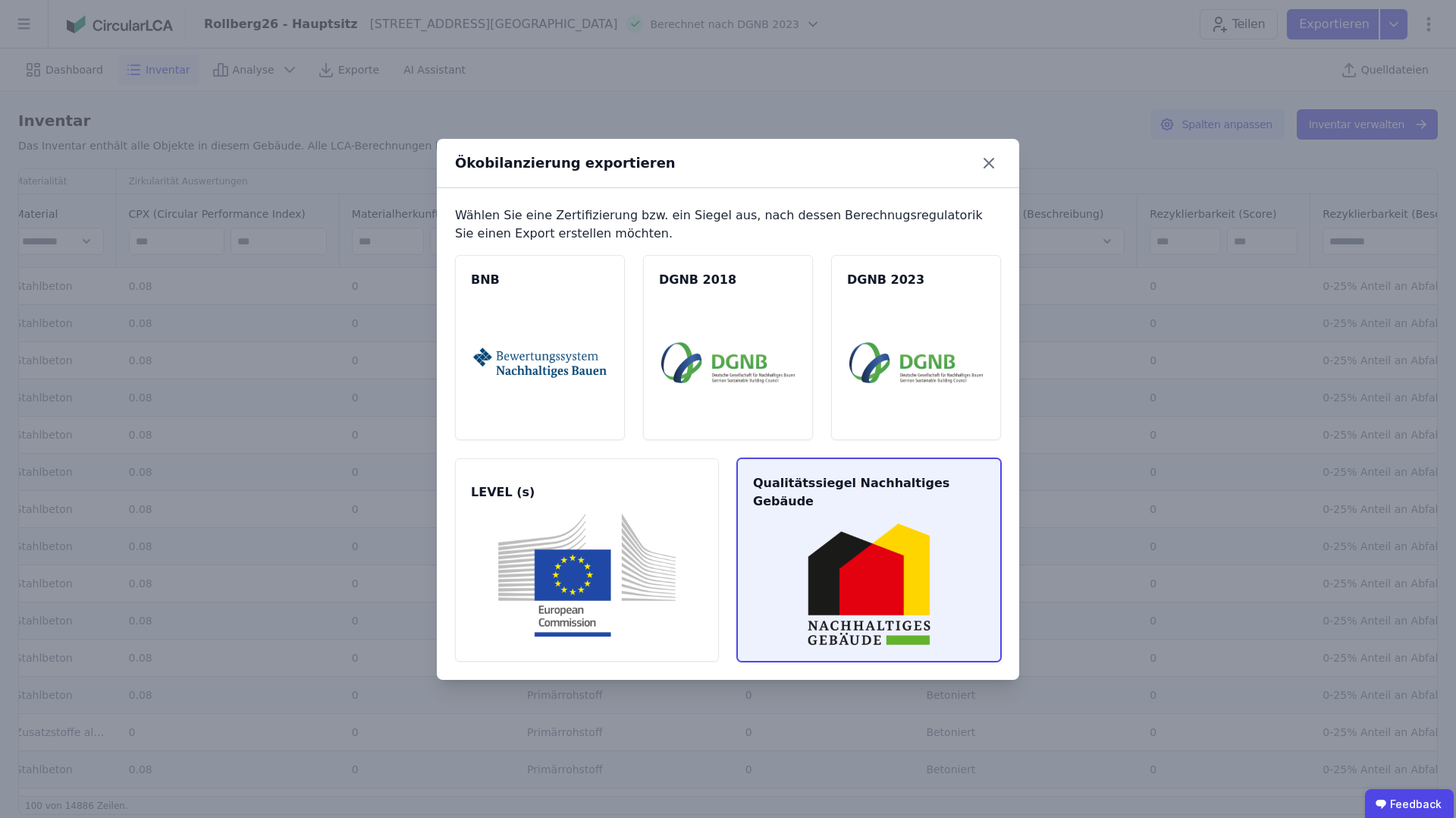
click at [861, 544] on img at bounding box center [870, 584] width 227 height 123
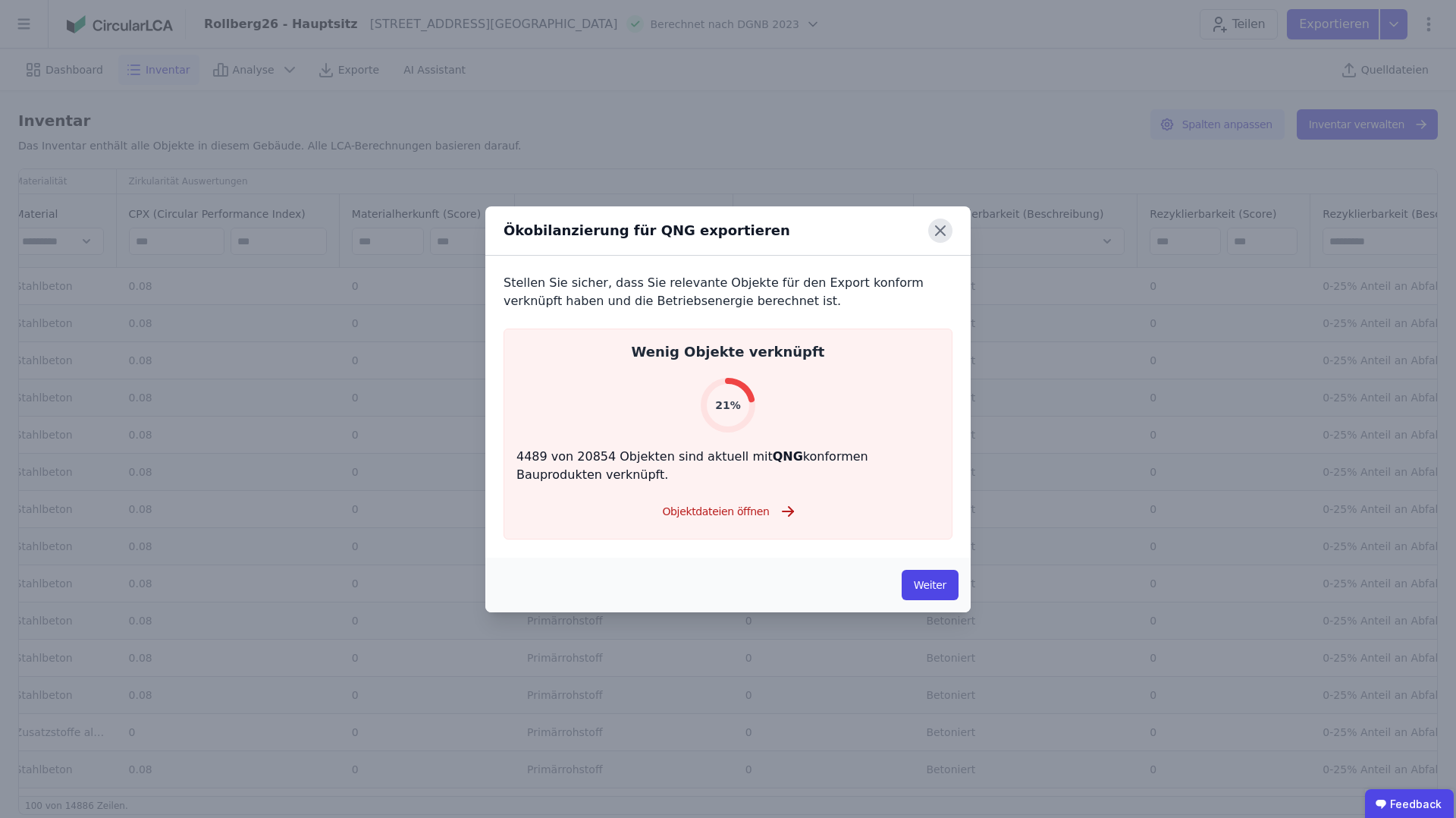
click at [938, 231] on icon at bounding box center [940, 230] width 9 height 9
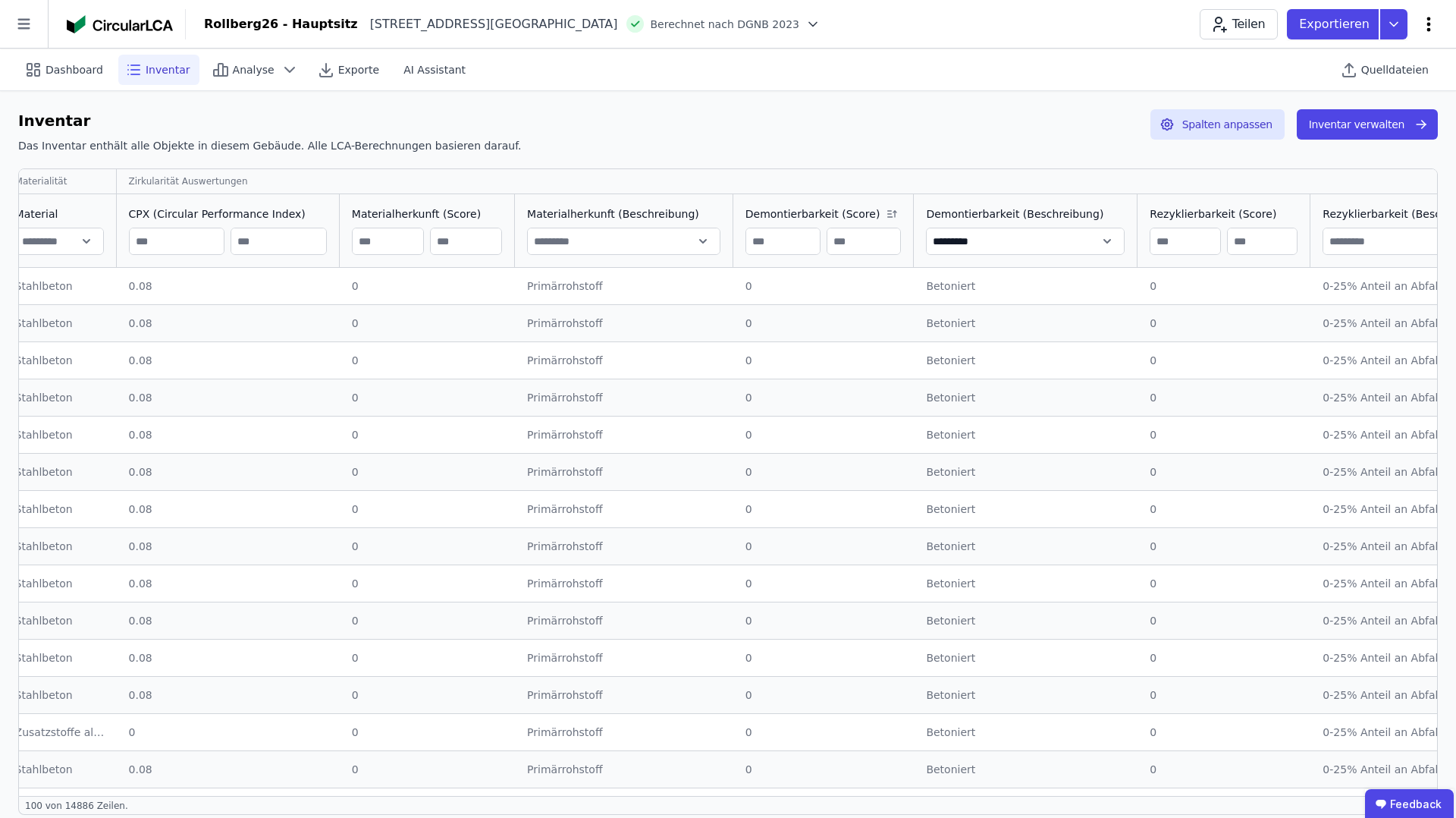
click at [1424, 24] on icon at bounding box center [1429, 24] width 18 height 18
click at [971, 195] on div "Demontierbarkeit (Beschreibung) *********" at bounding box center [1026, 230] width 223 height 73
click at [1392, 27] on icon at bounding box center [1393, 24] width 27 height 30
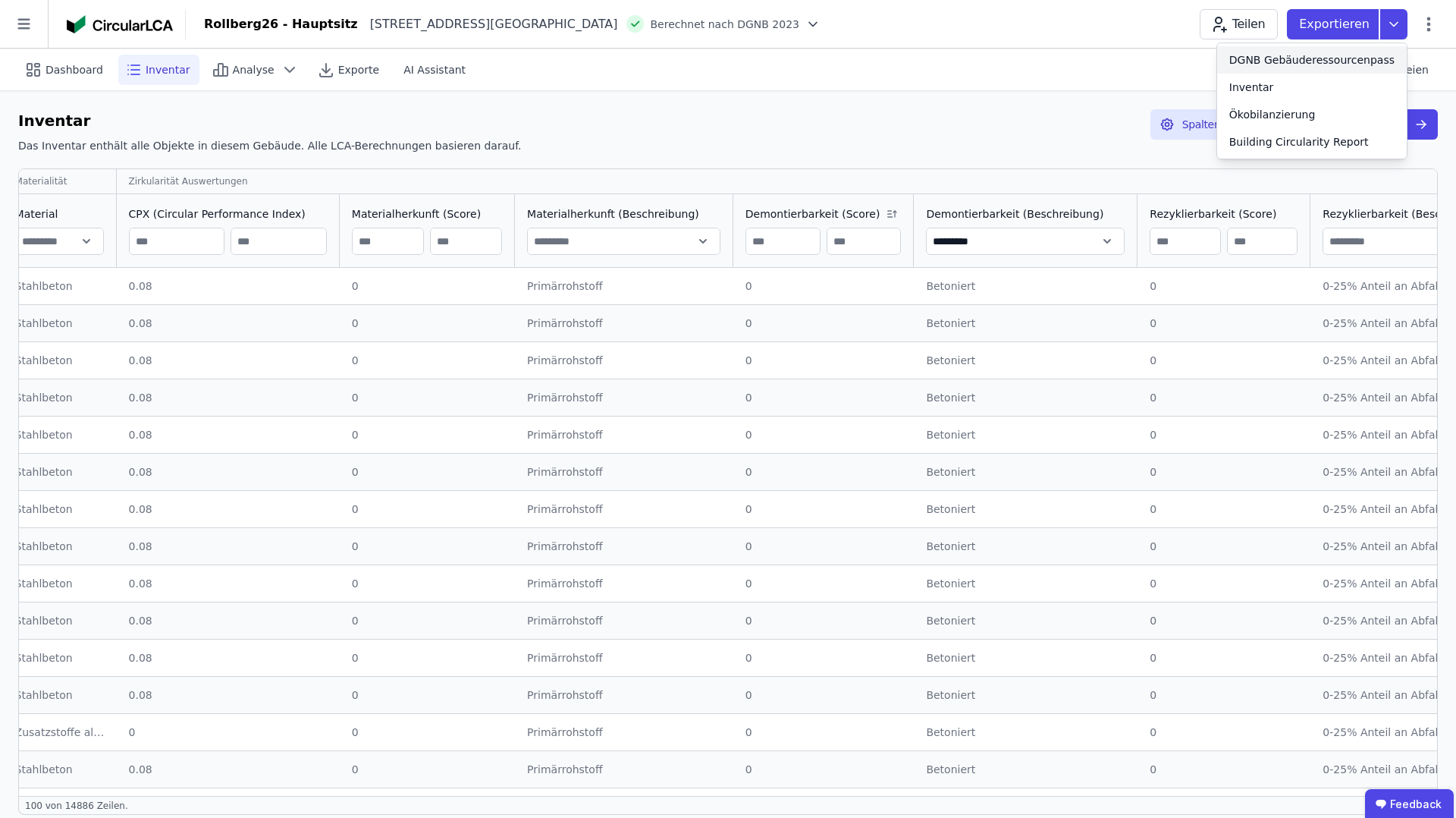
click at [1305, 62] on div "DGNB Gebäuderessourcenpass" at bounding box center [1312, 59] width 166 height 15
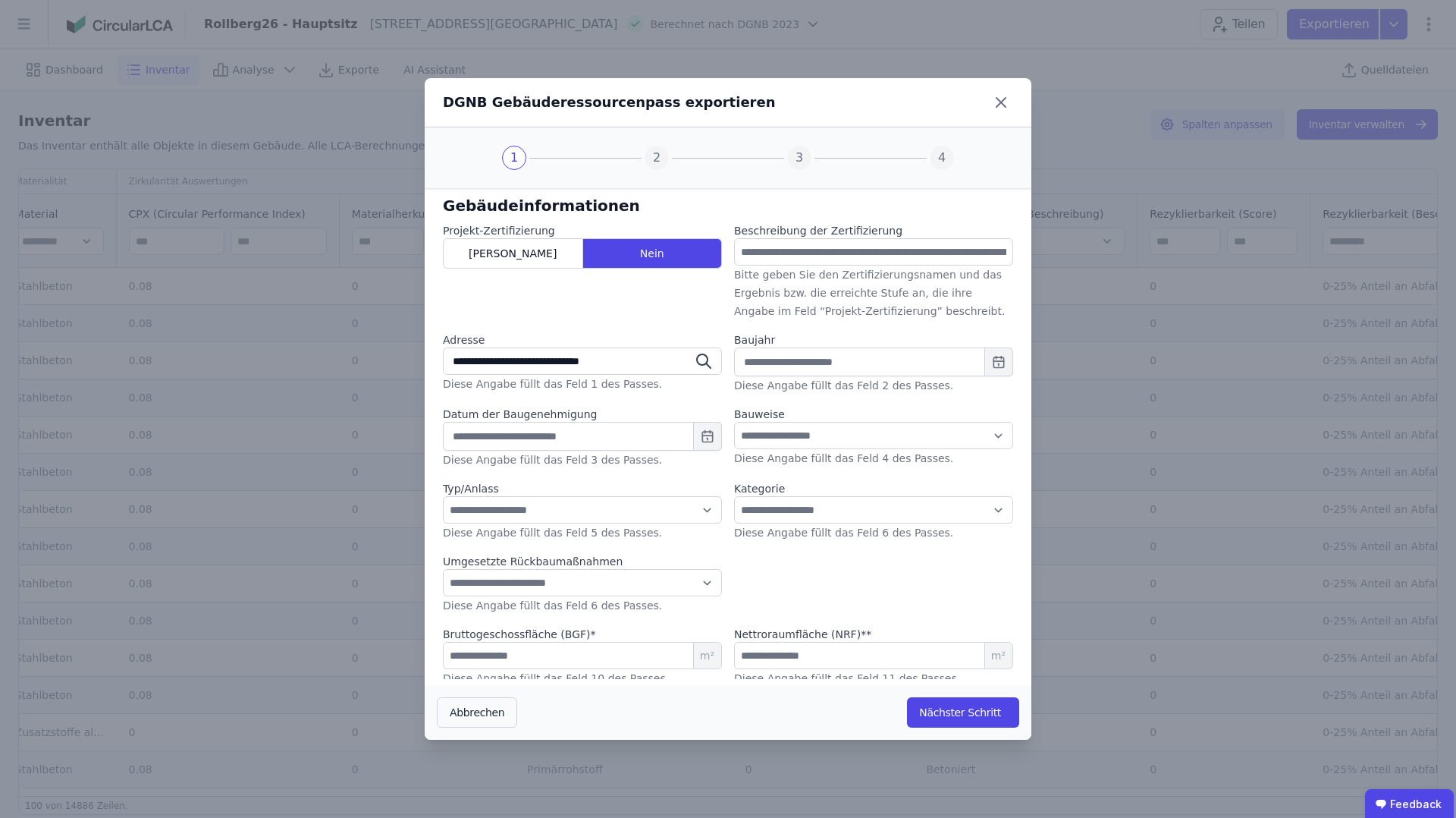
type input "**********"
type input "****"
type input "**********"
select select "**"
select select "*"
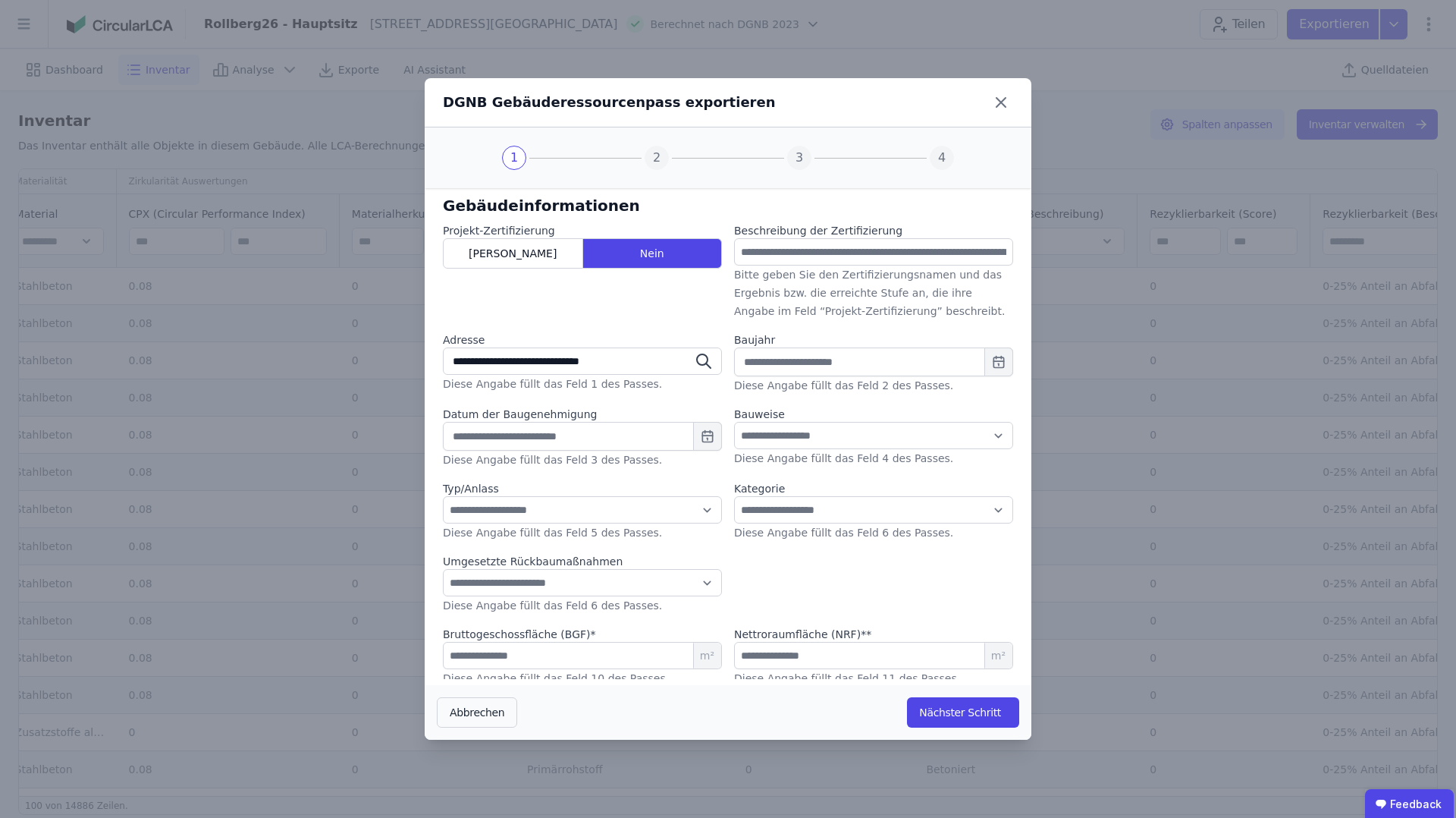
select select "*"
type input "*****"
select select "*"
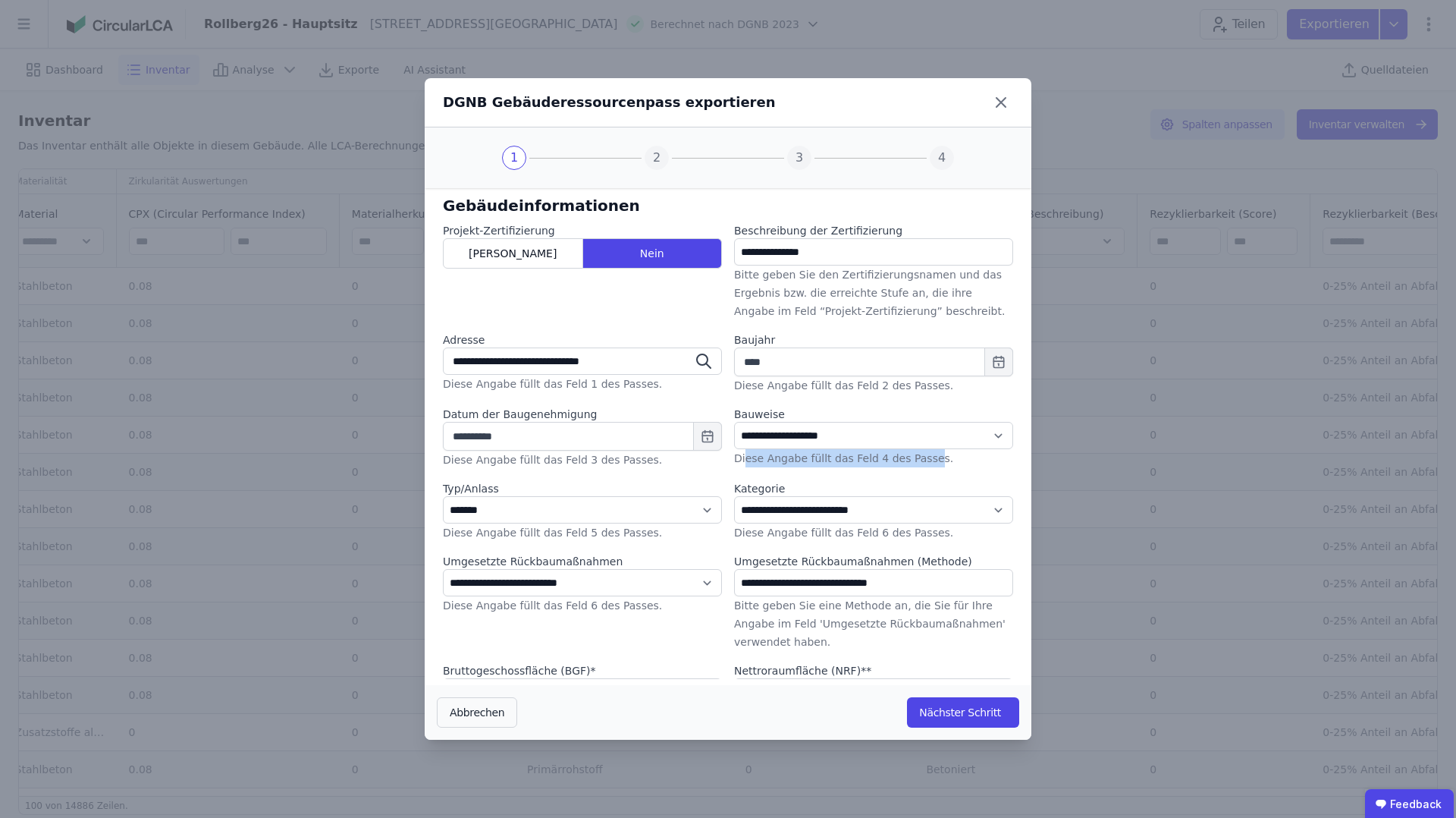
drag, startPoint x: 743, startPoint y: 462, endPoint x: 928, endPoint y: 459, distance: 185.0
click at [929, 459] on label "Diese Angabe füllt das Feld 4 des Passes." at bounding box center [844, 458] width 219 height 12
click at [936, 461] on label "Diese Angabe füllt das Feld 4 des Passes." at bounding box center [844, 458] width 219 height 12
drag, startPoint x: 827, startPoint y: 460, endPoint x: 945, endPoint y: 458, distance: 118.0
click at [945, 458] on div "**********" at bounding box center [874, 438] width 279 height 62
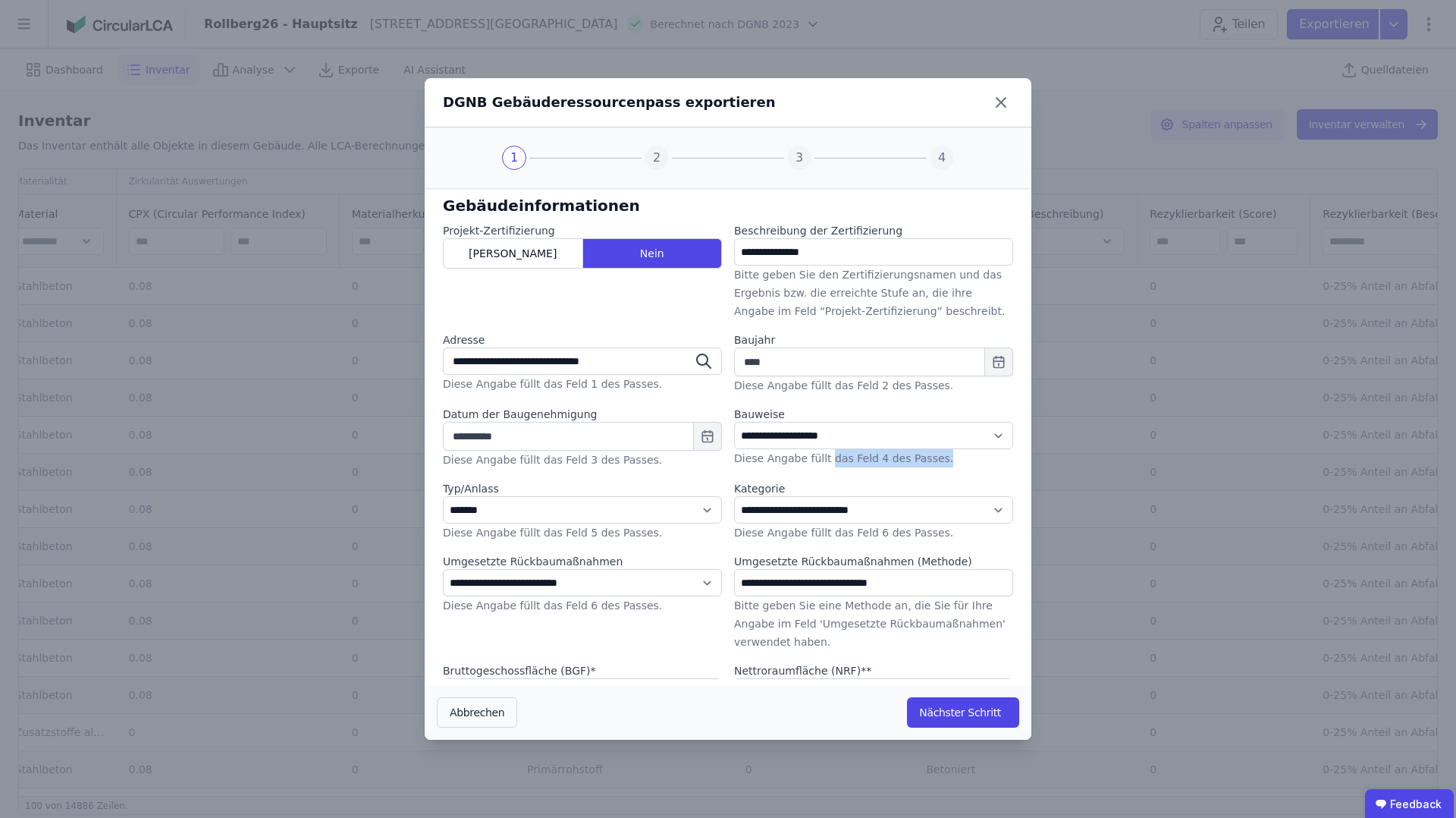
click at [962, 465] on div "**********" at bounding box center [874, 438] width 279 height 62
click at [960, 717] on button "Nächster Schritt" at bounding box center [963, 712] width 113 height 30
select select "*"
select select "**"
select select "*"
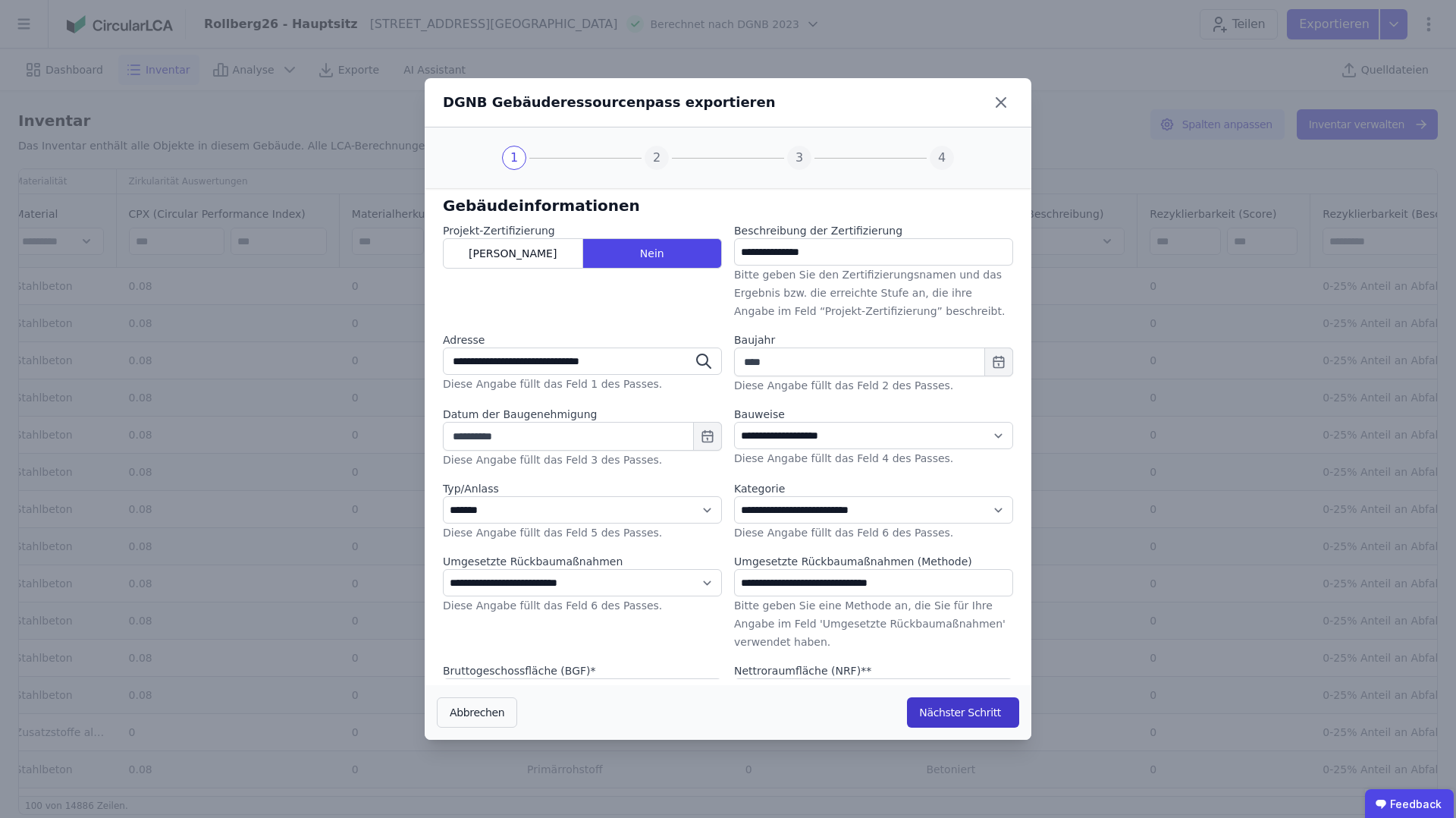
select select "*"
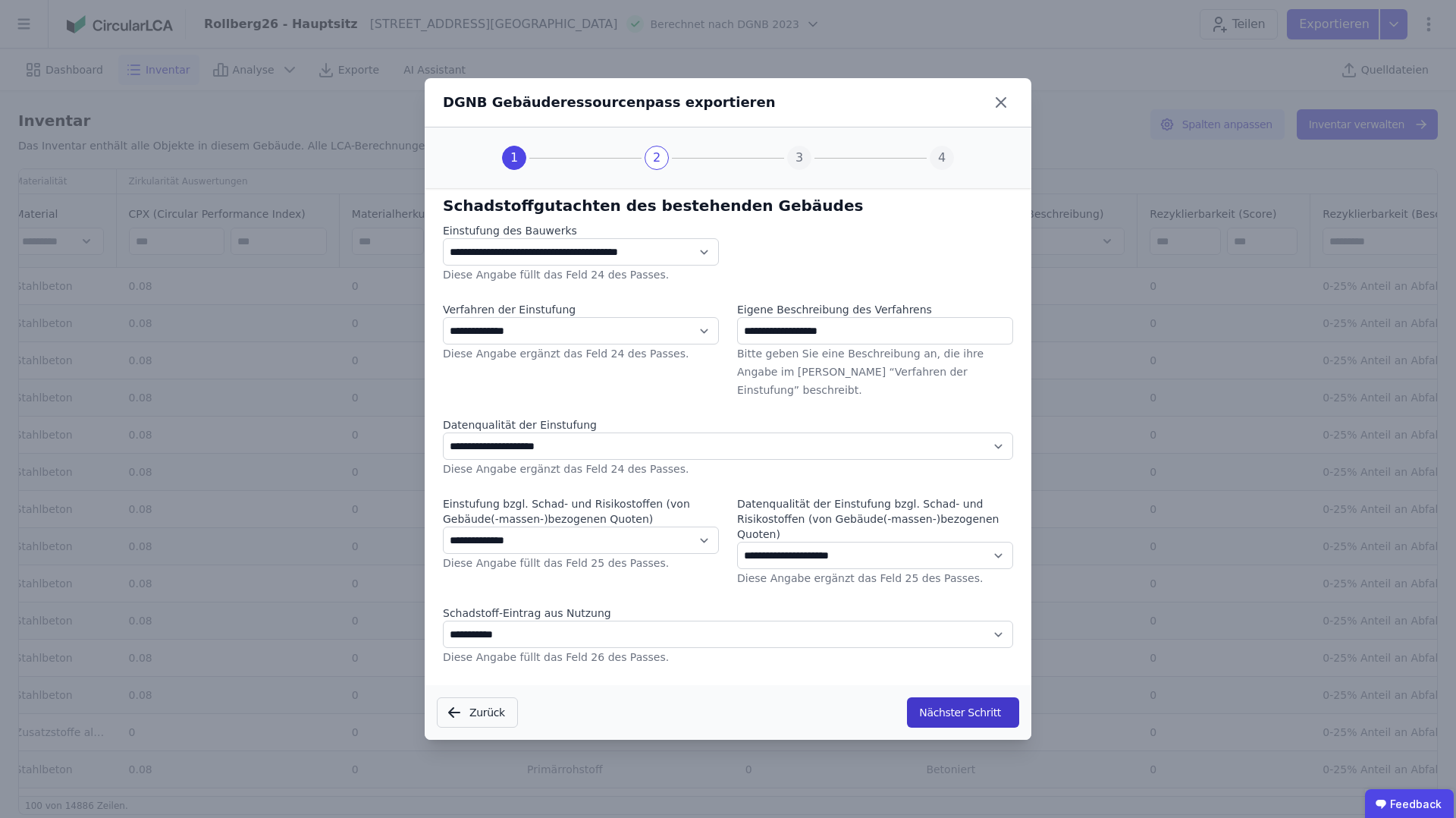
click at [946, 705] on button "Nächster Schritt" at bounding box center [963, 712] width 113 height 30
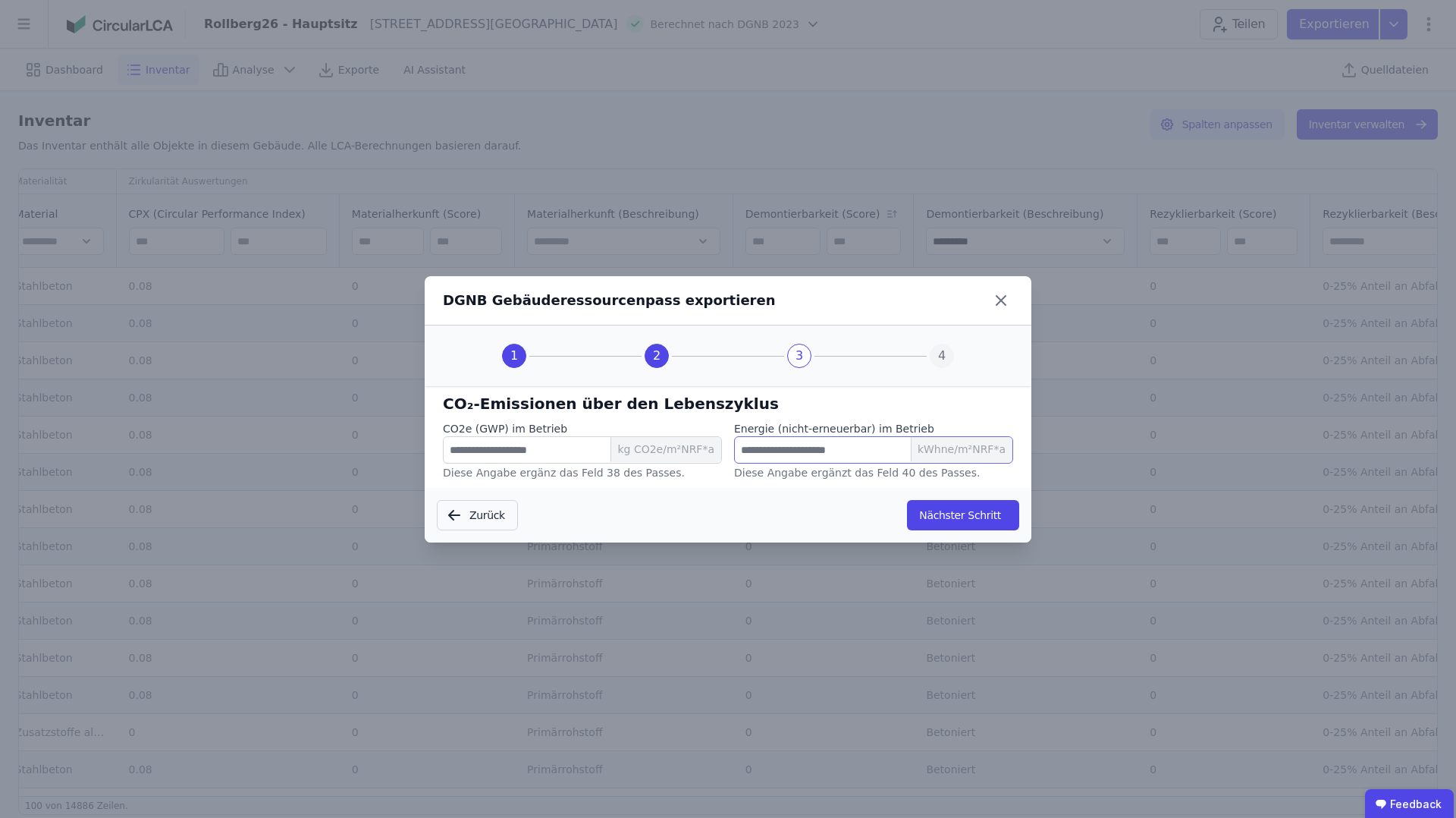
click at [810, 448] on input "******" at bounding box center [874, 449] width 279 height 27
click at [961, 503] on button "Nächster Schritt" at bounding box center [963, 515] width 113 height 30
select select "*"
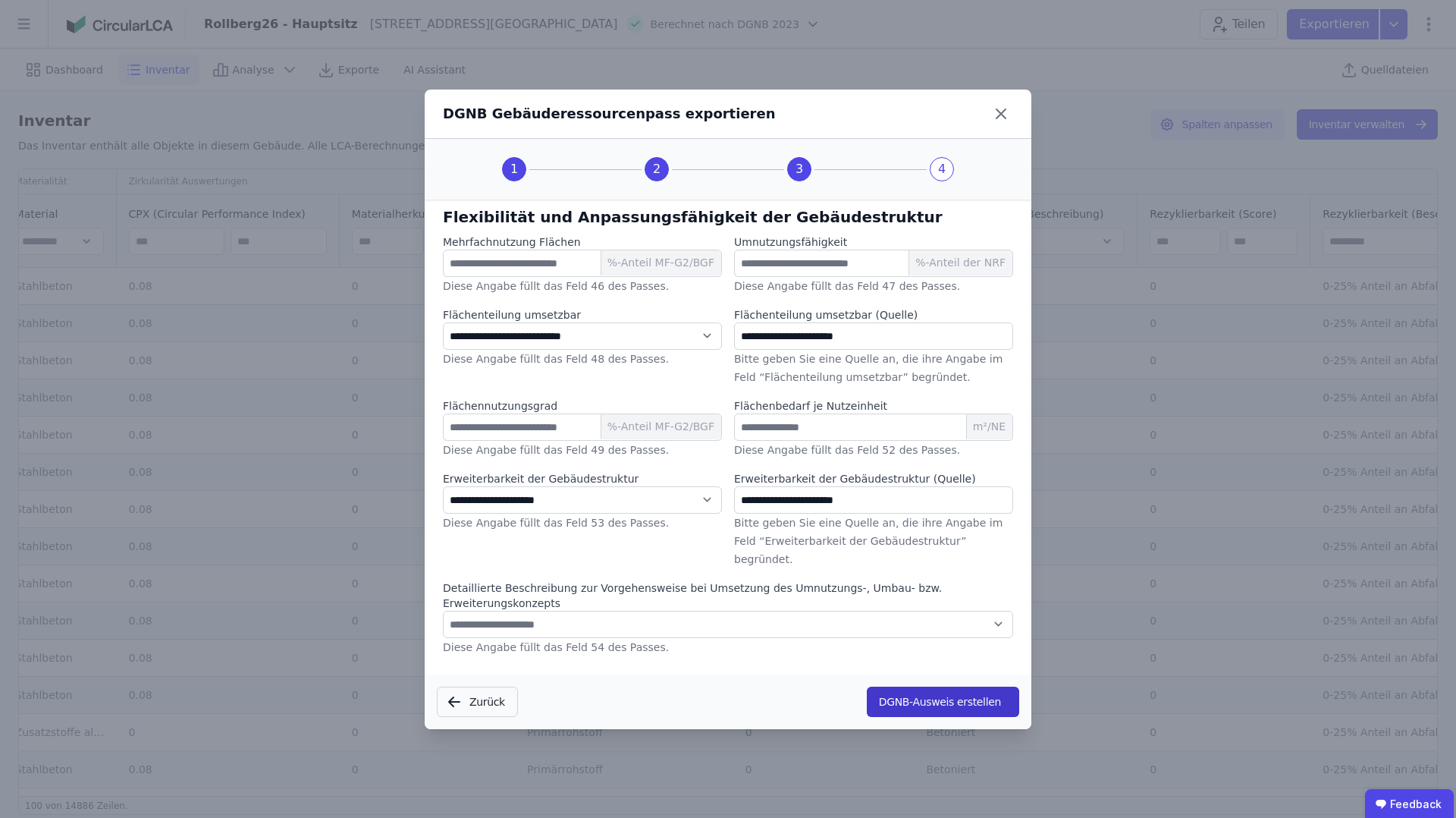
click at [946, 692] on button "DGNB-Ausweis erstellen" at bounding box center [942, 701] width 153 height 30
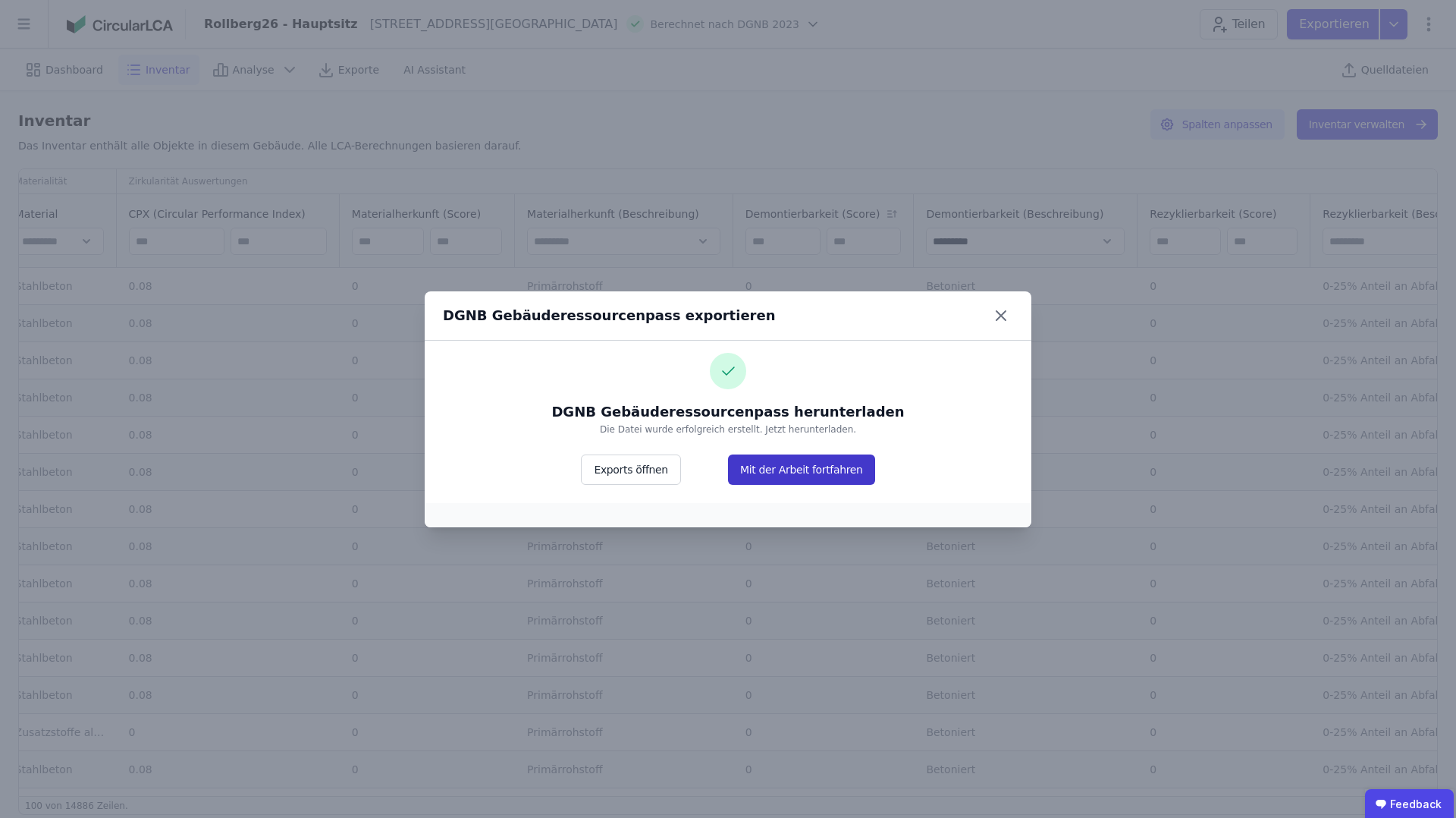
click at [797, 471] on button "Mit der Arbeit fortfahren" at bounding box center [802, 470] width 148 height 30
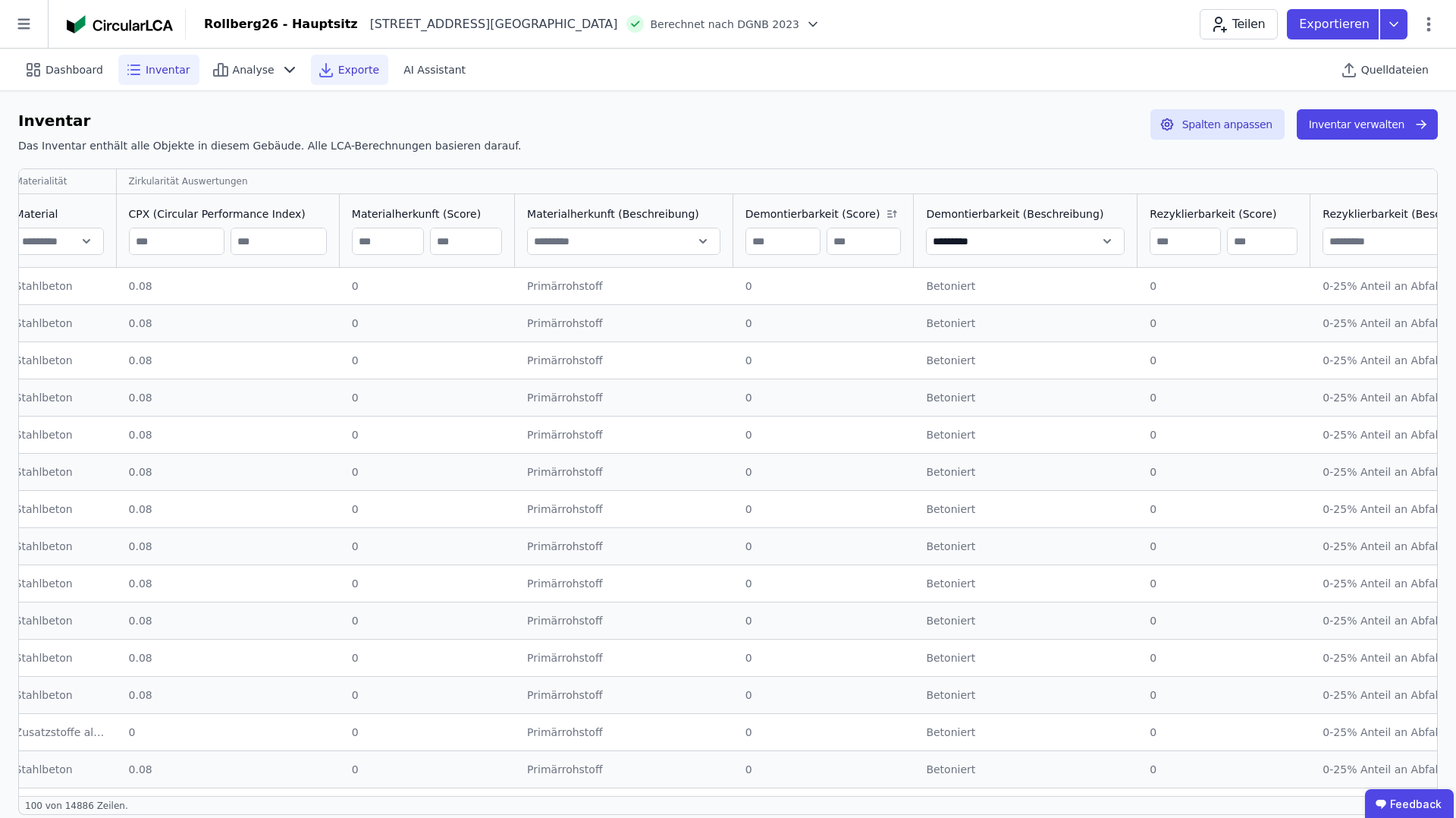
click at [338, 63] on span "Exporte" at bounding box center [358, 69] width 41 height 15
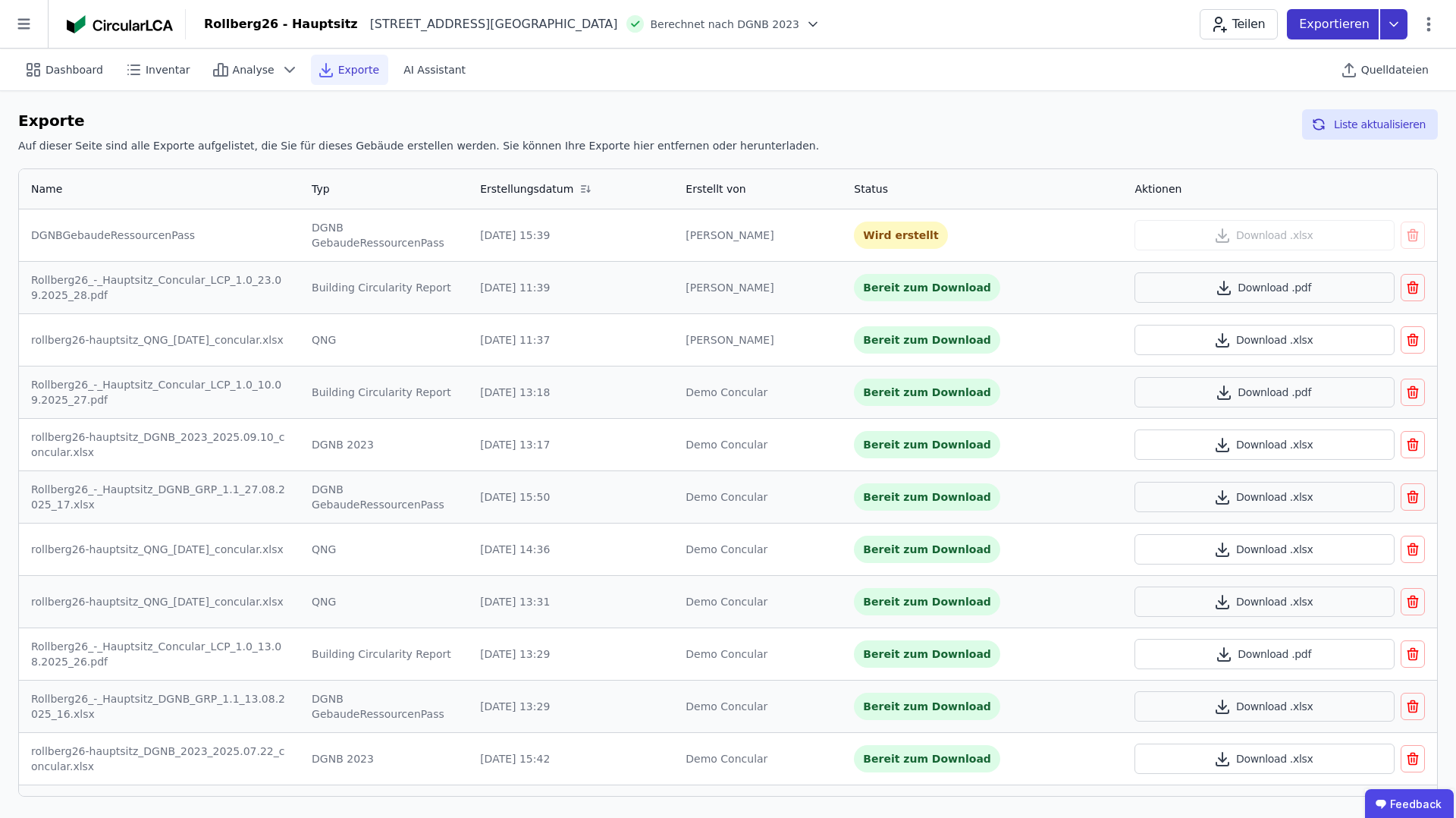
click at [1393, 30] on icon at bounding box center [1393, 24] width 27 height 30
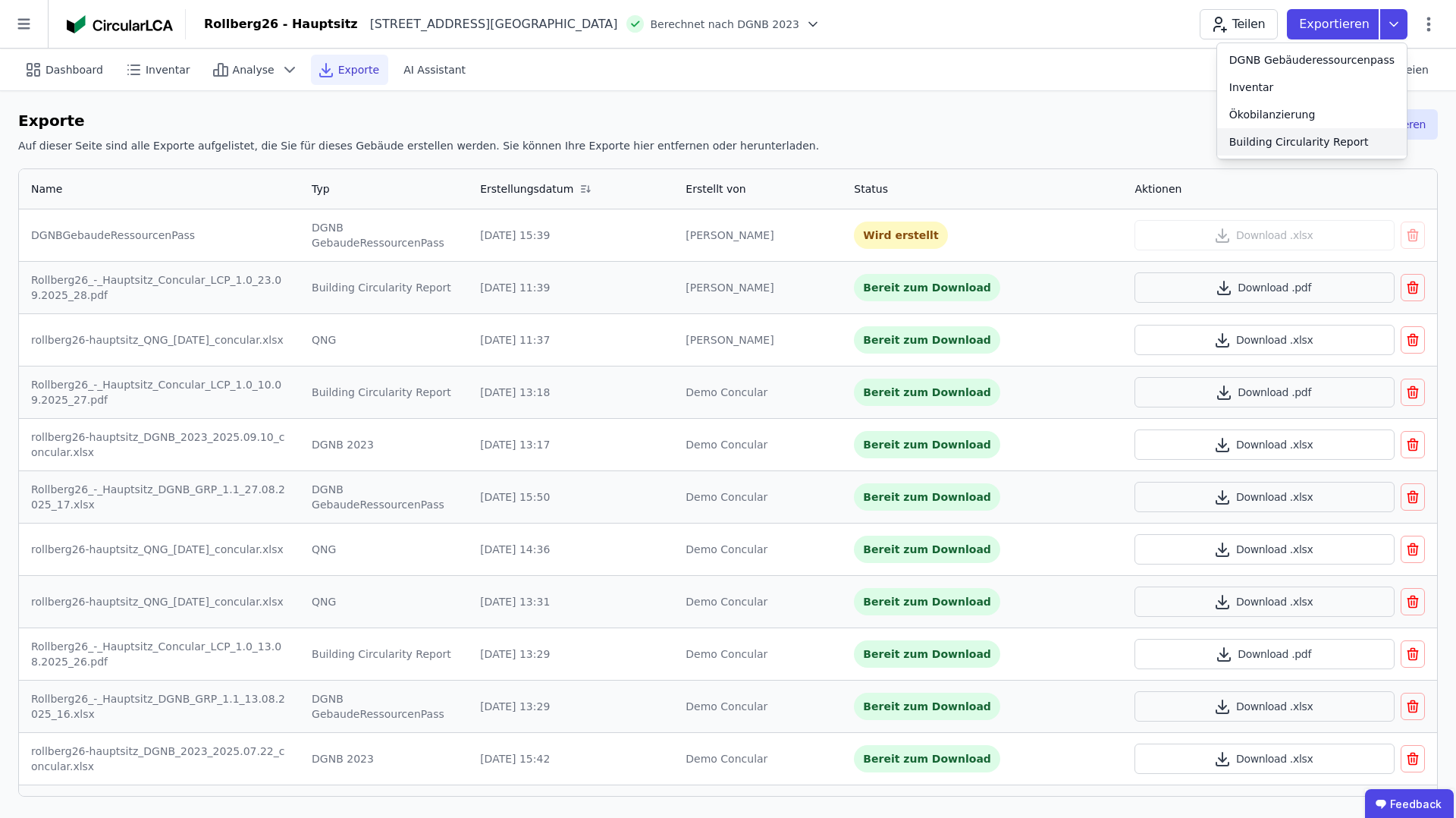
click at [1268, 142] on div "Building Circularity Report" at bounding box center [1299, 142] width 140 height 15
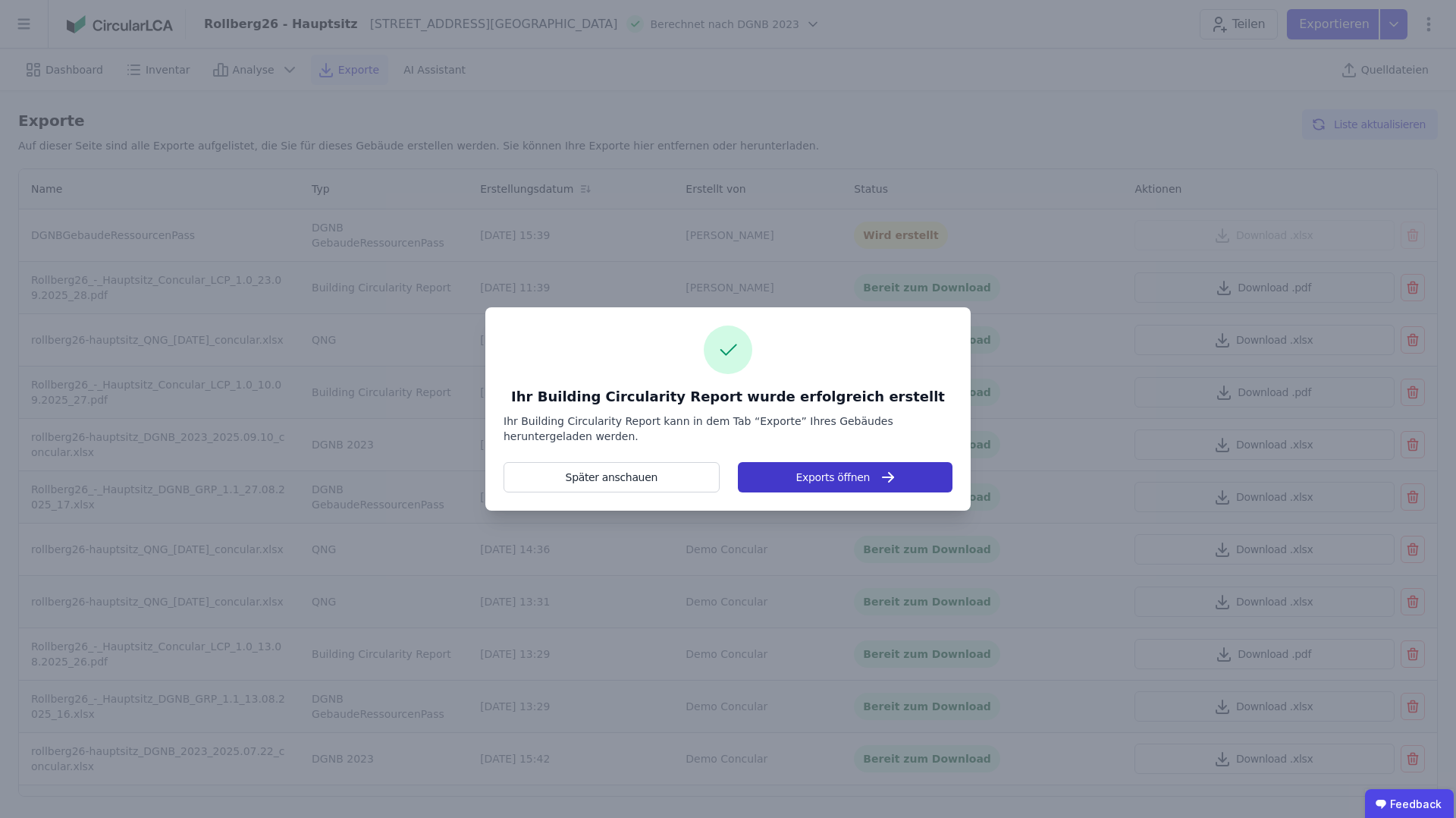
click at [801, 477] on button "Exports öffnen" at bounding box center [845, 477] width 214 height 30
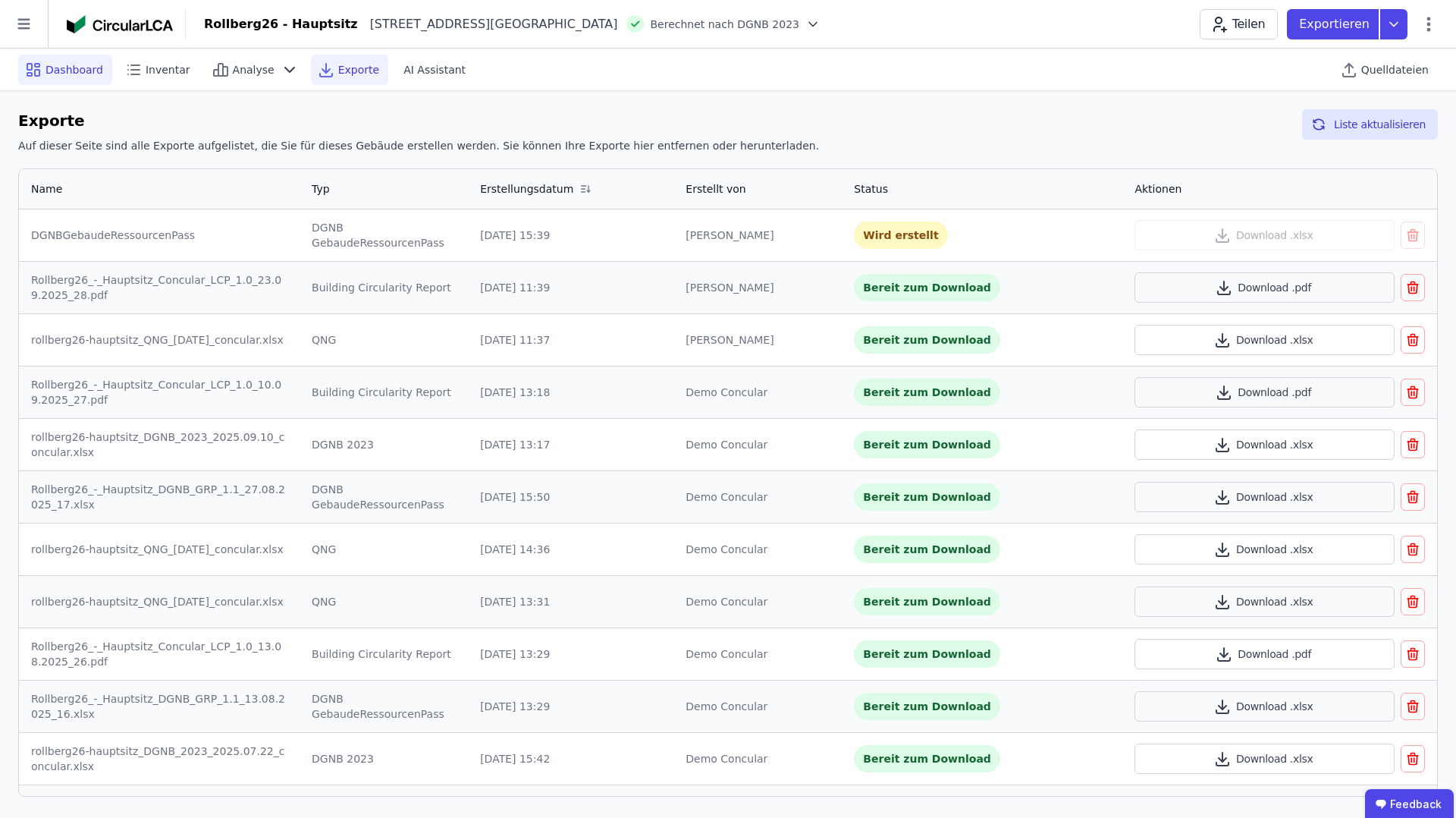
click at [37, 64] on icon at bounding box center [33, 70] width 18 height 18
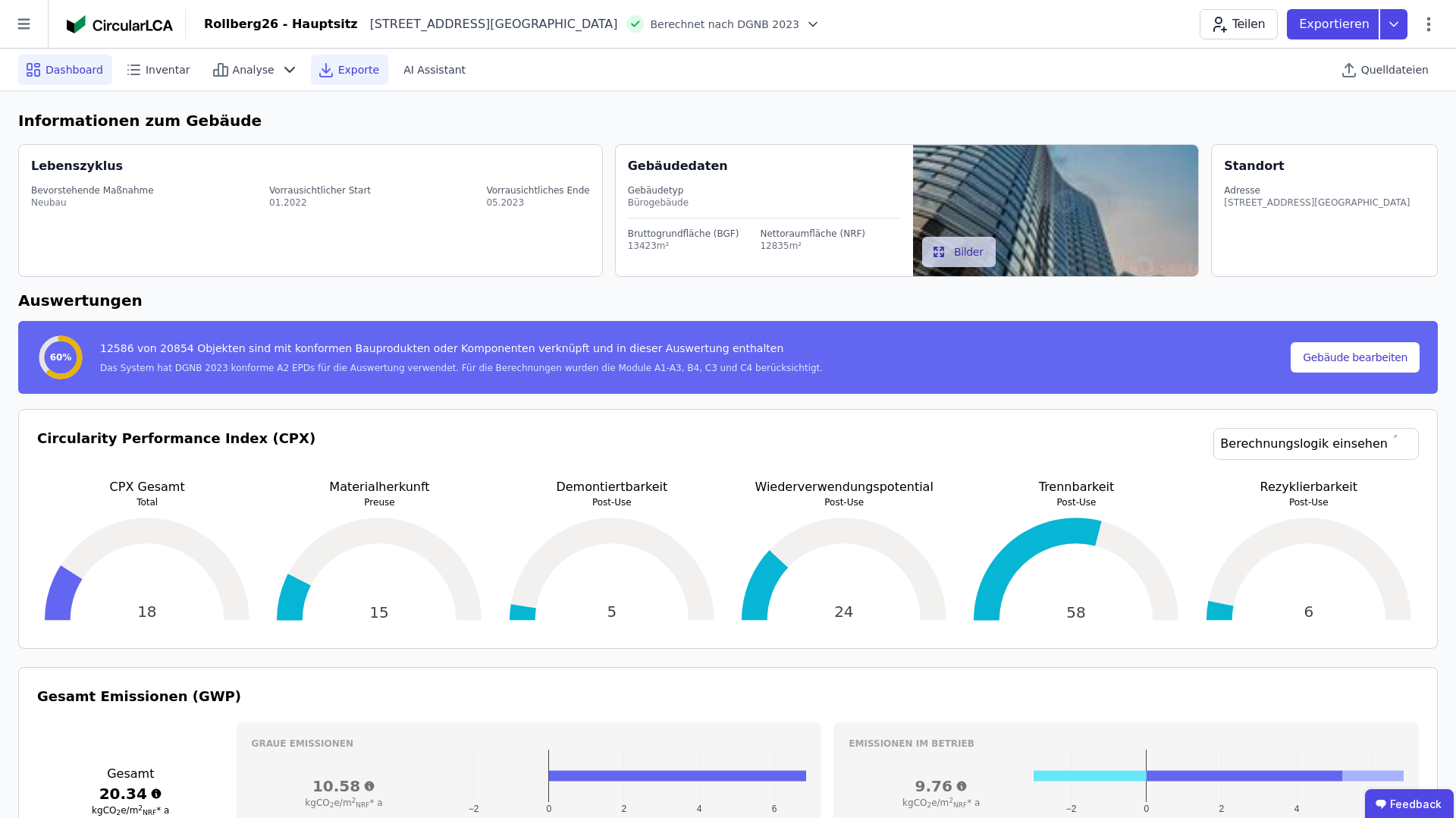
click at [343, 73] on span "Exporte" at bounding box center [358, 69] width 41 height 15
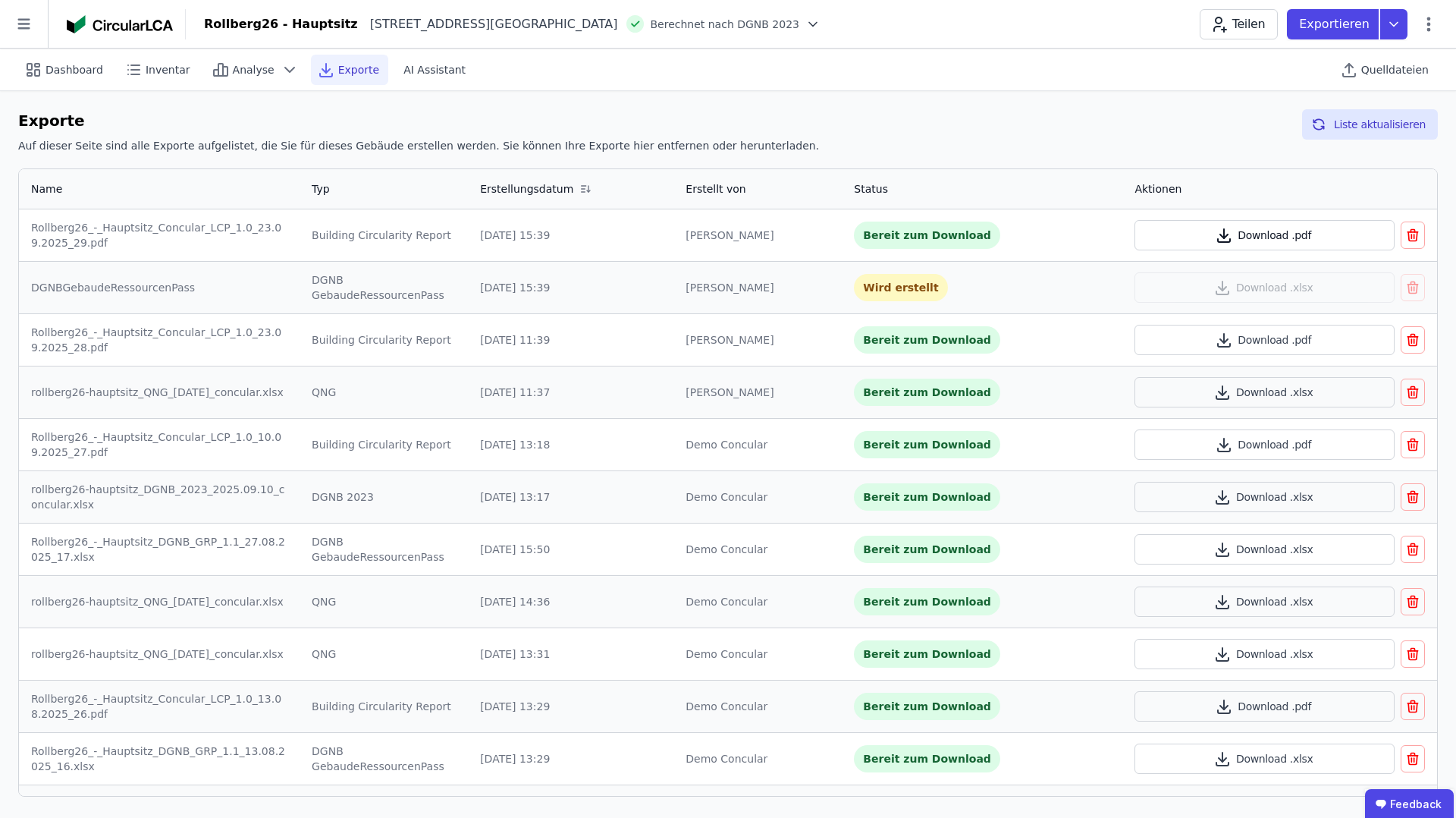
click at [1194, 235] on button "Download .pdf" at bounding box center [1265, 235] width 259 height 30
click at [1430, 30] on icon at bounding box center [1430, 24] width 4 height 14
click at [63, 62] on span "Dashboard" at bounding box center [75, 69] width 58 height 15
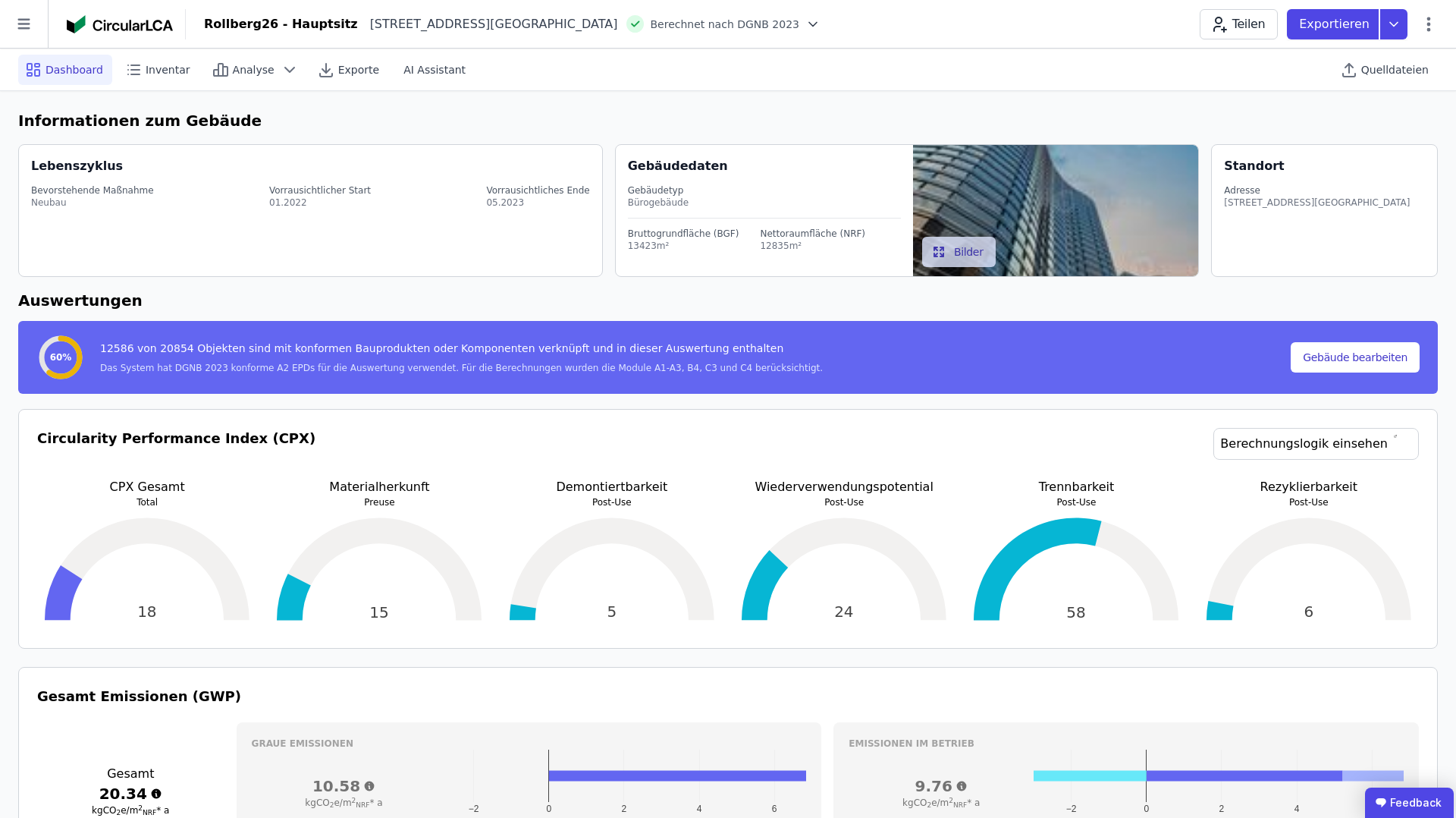
click at [1396, 791] on ubdiv "Feedback" at bounding box center [1409, 803] width 89 height 30
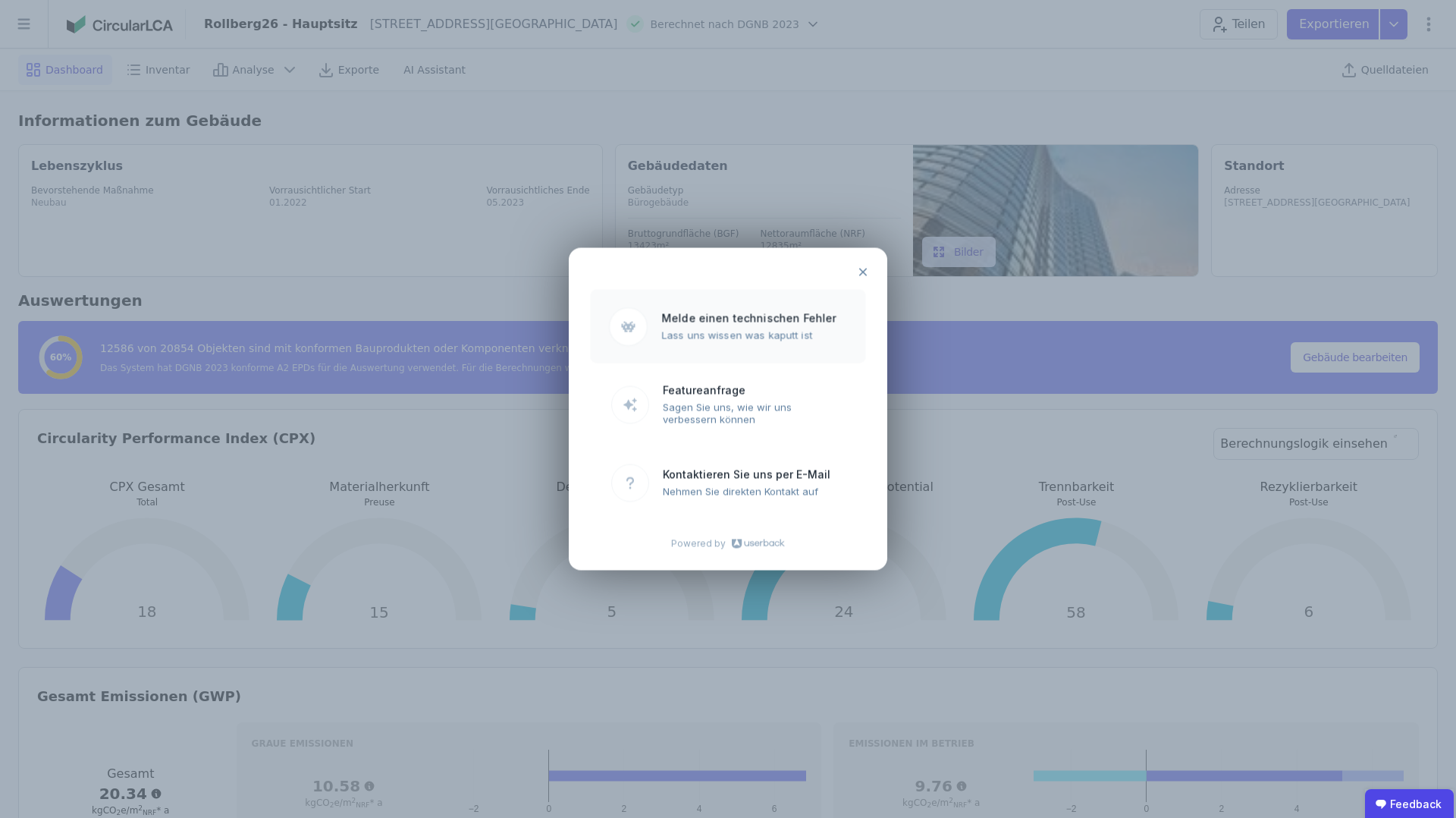
click at [715, 331] on ubdiv "Lass uns wissen was kaputt ist" at bounding box center [754, 335] width 185 height 12
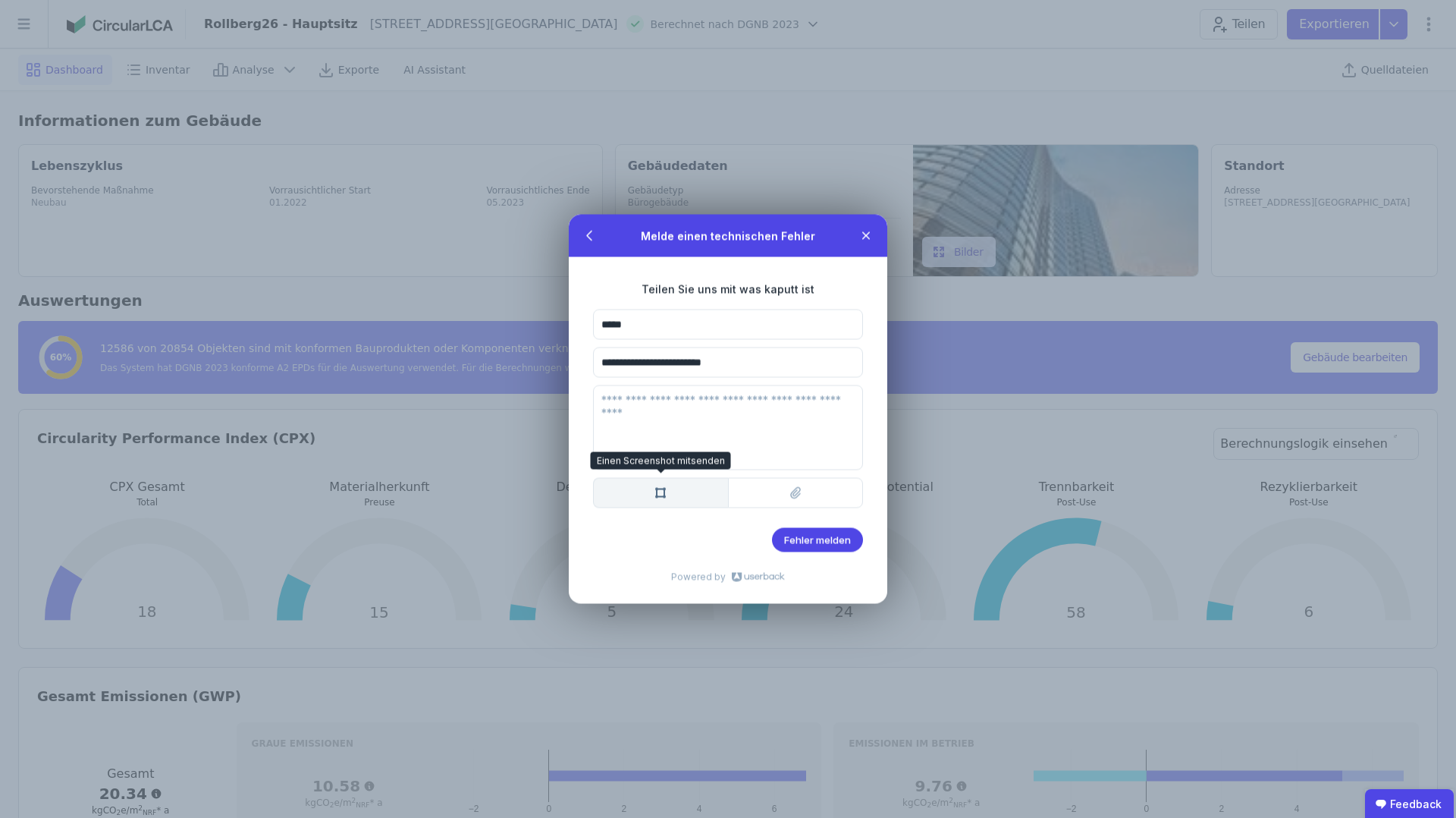
click at [670, 495] on btn "Einen Screenshot mitsenden Einen Screenshot mitsenden" at bounding box center [660, 493] width 135 height 30
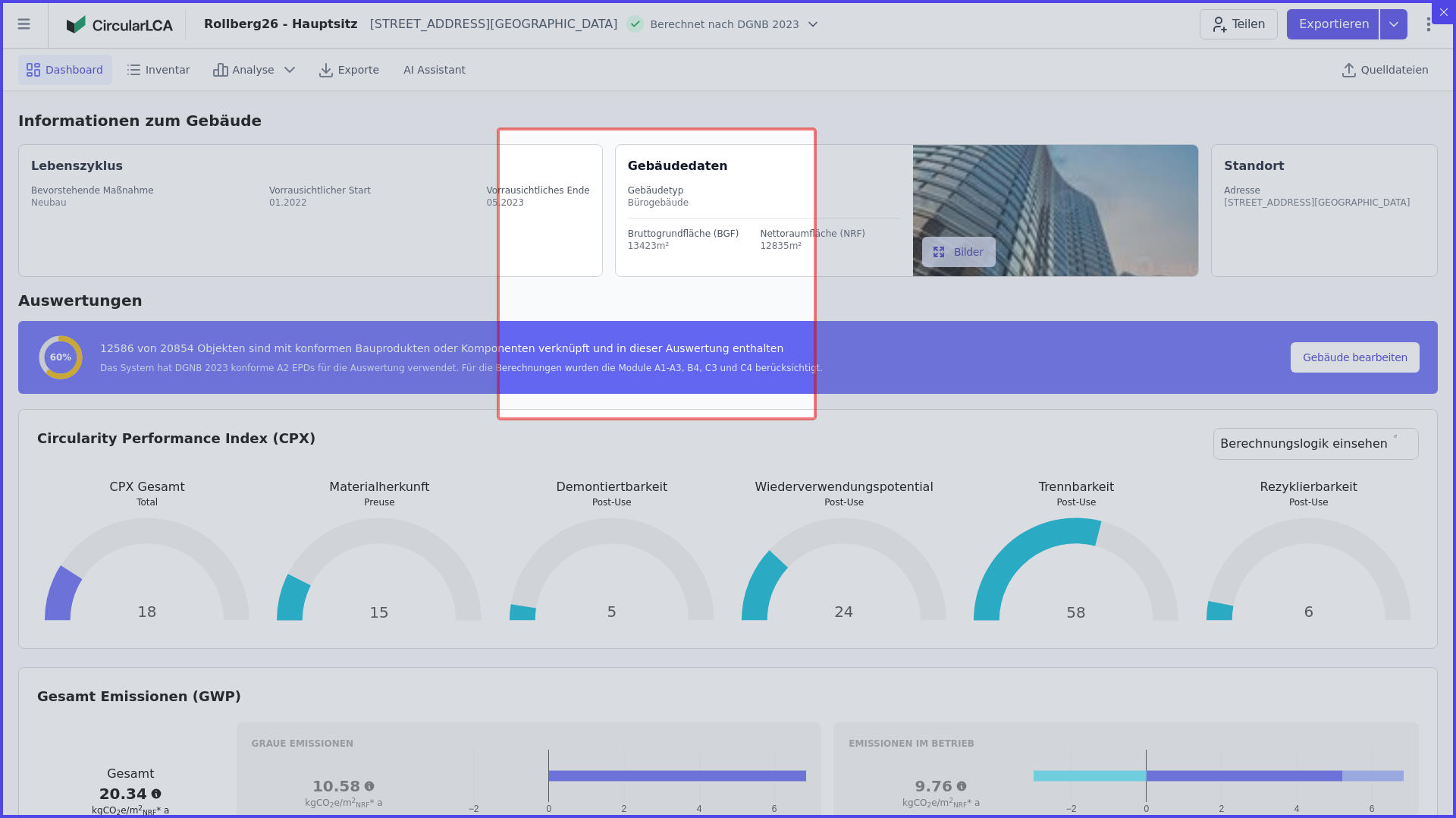
drag, startPoint x: 499, startPoint y: 129, endPoint x: 861, endPoint y: 485, distance: 507.7
click at [861, 485] on icon at bounding box center [728, 409] width 1456 height 818
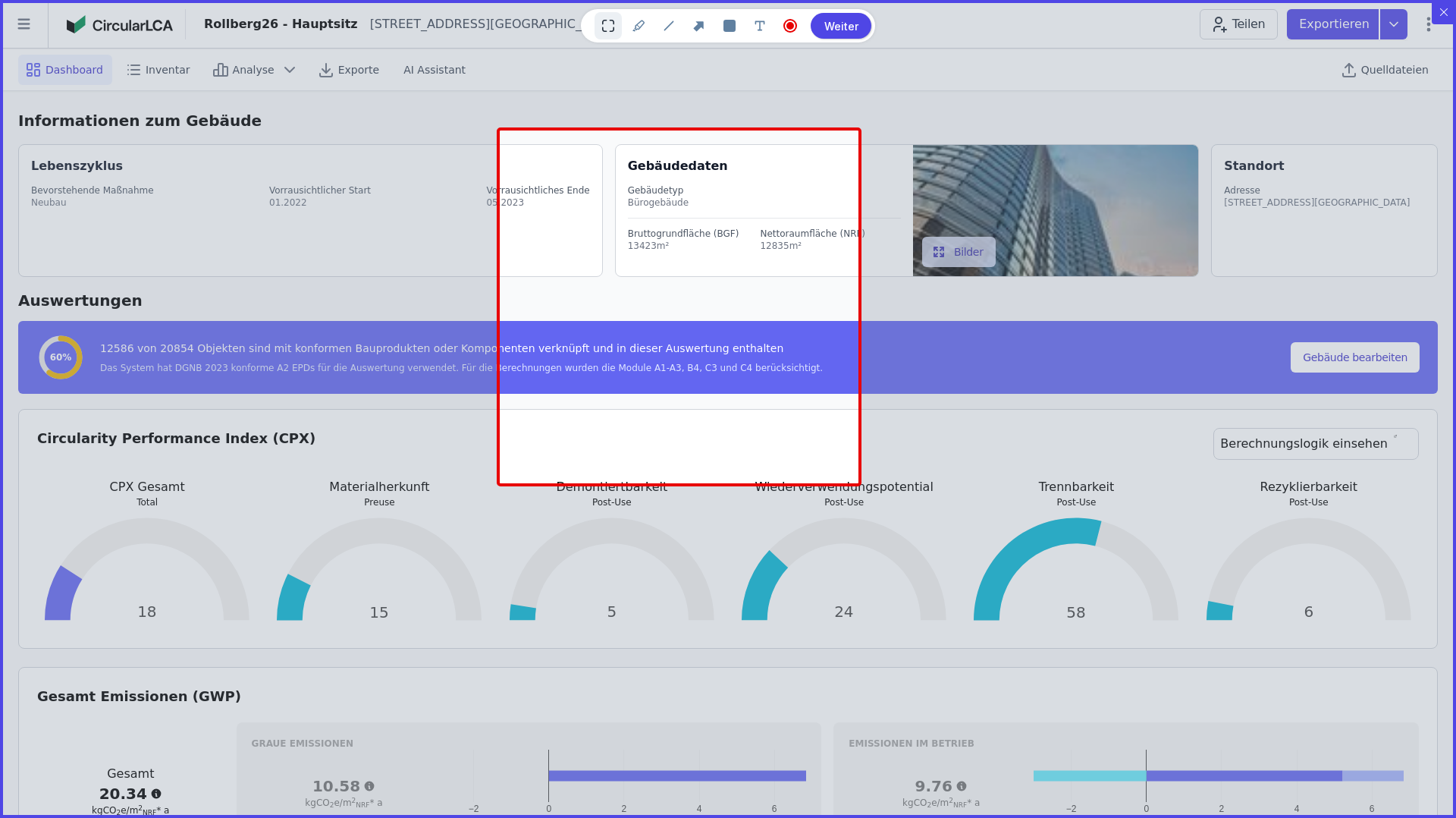
click at [829, 27] on btn "Weiter" at bounding box center [841, 26] width 61 height 26
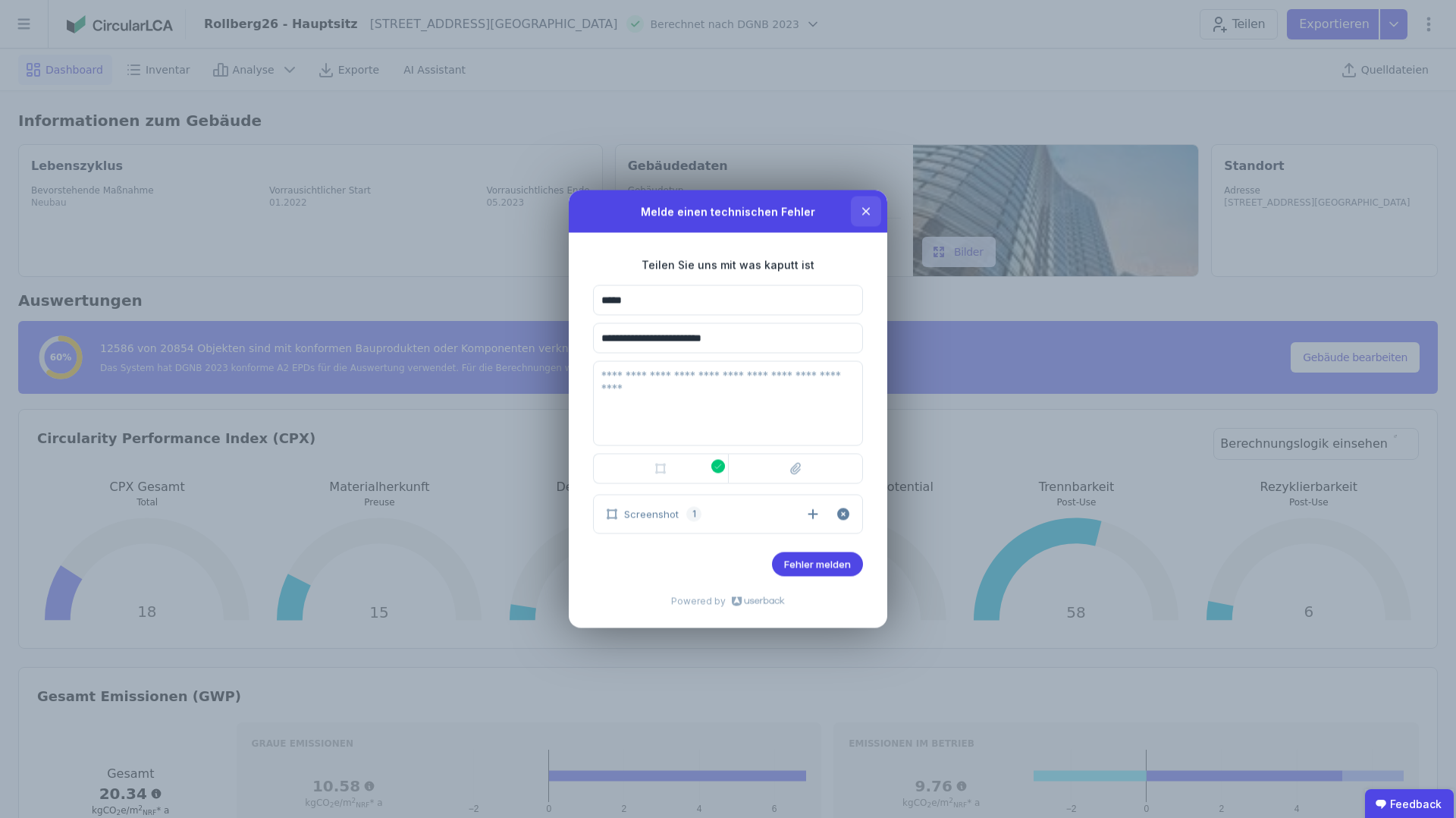
click at [866, 211] on icon at bounding box center [867, 211] width 8 height 8
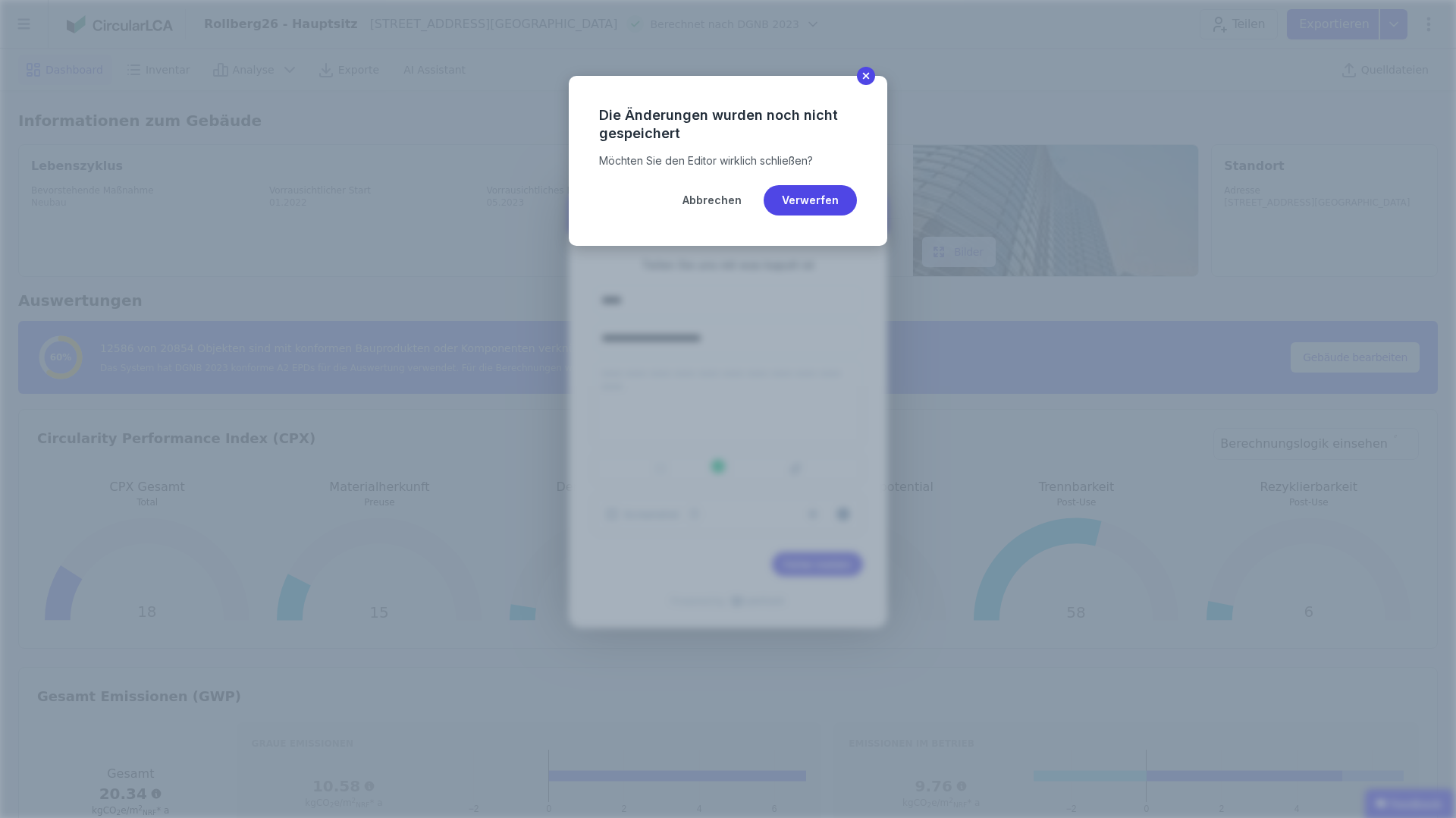
click at [812, 204] on btn "Verwerfen" at bounding box center [811, 201] width 94 height 30
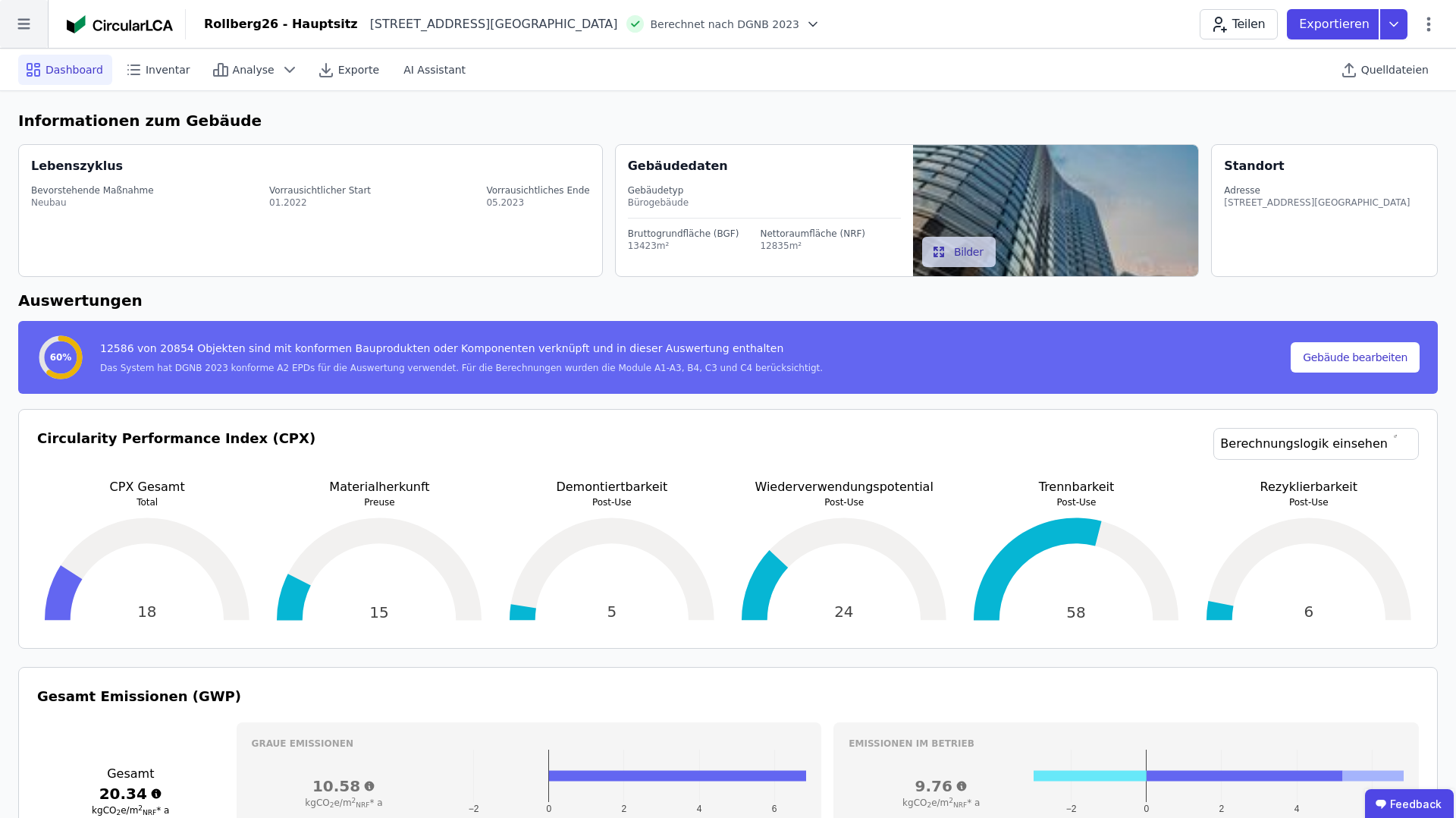
click at [27, 21] on icon at bounding box center [24, 24] width 48 height 48
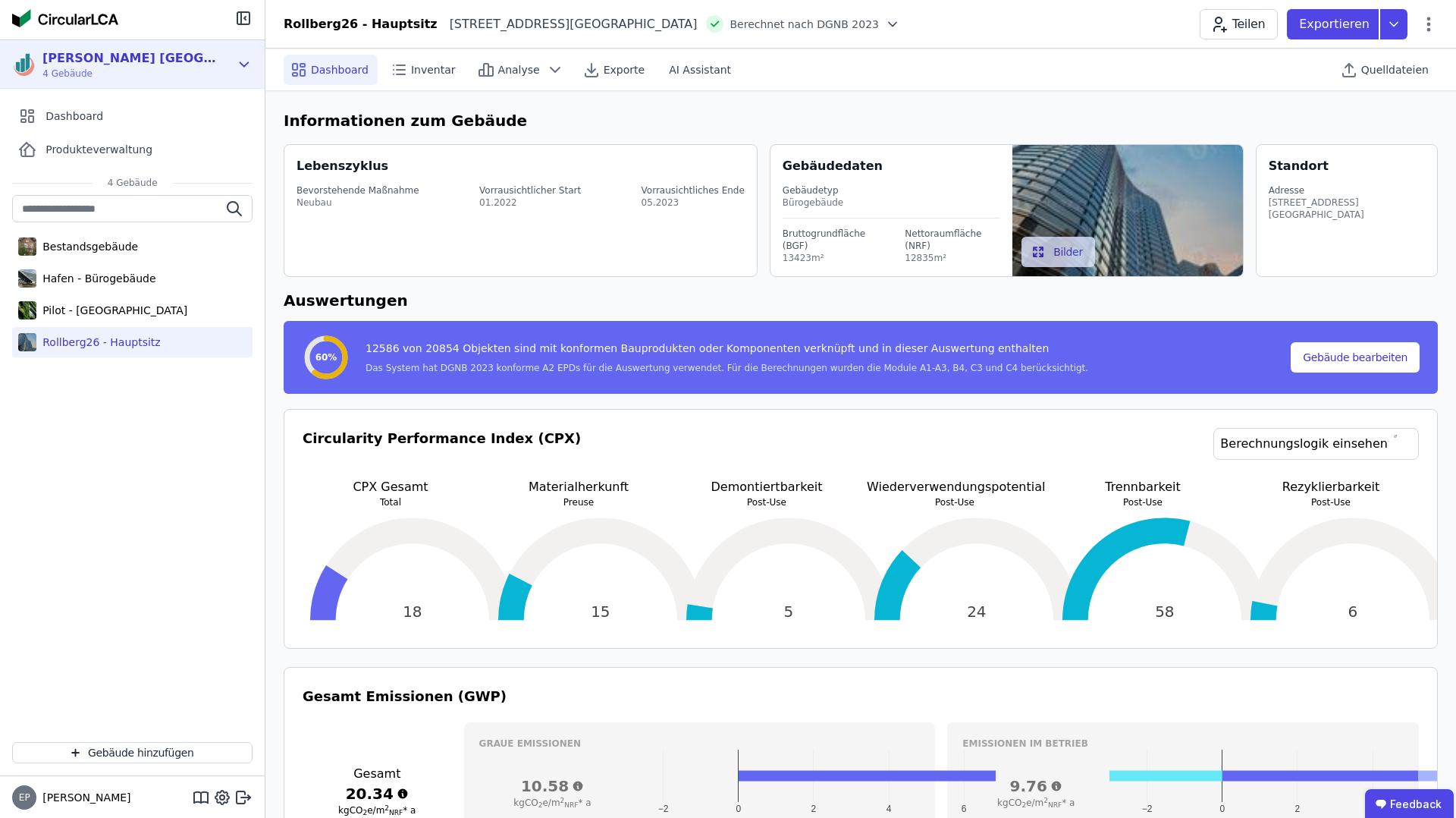
click at [106, 62] on div "[PERSON_NAME] [GEOGRAPHIC_DATA]" at bounding box center [130, 58] width 175 height 18
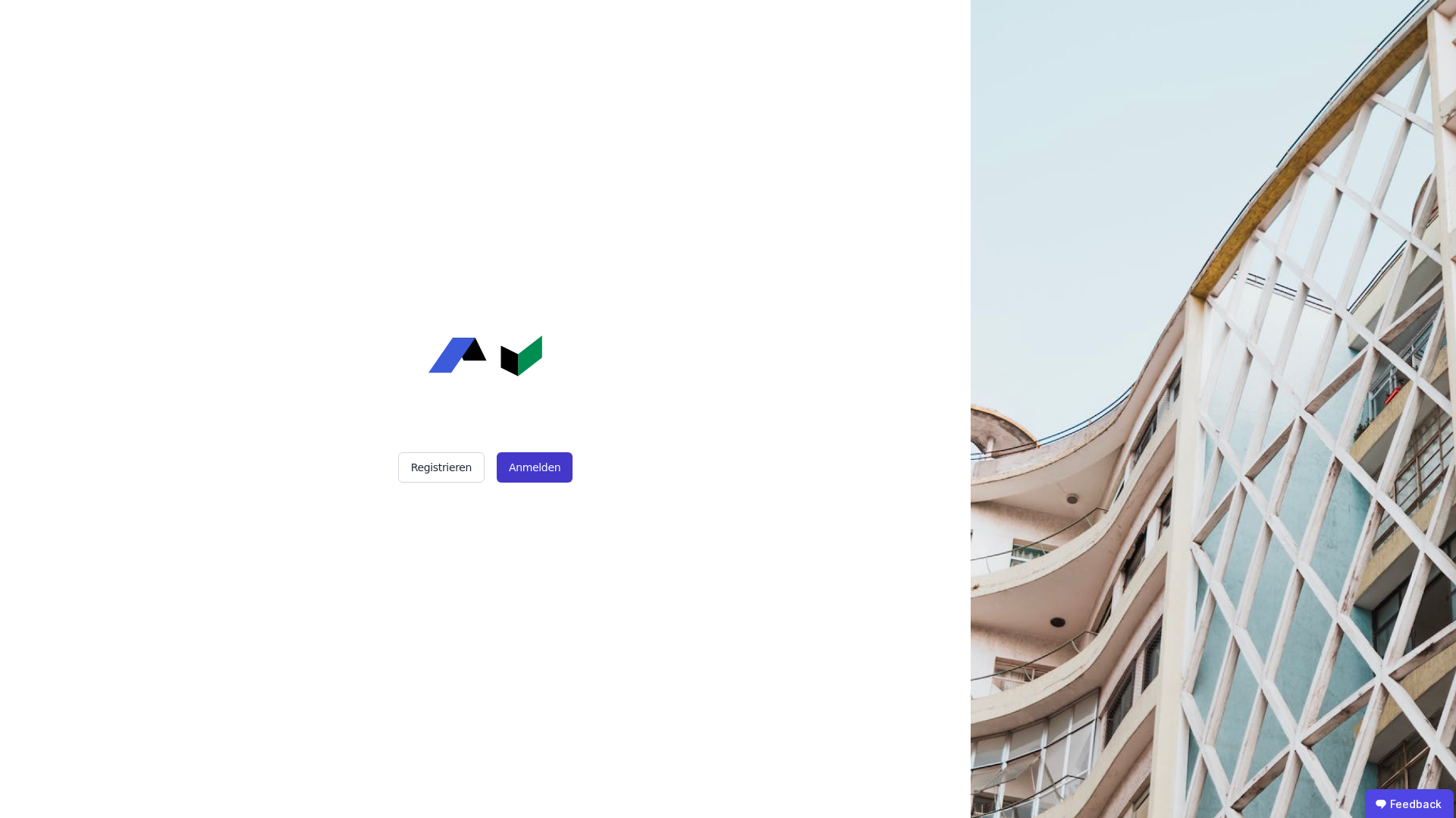
click at [550, 465] on button "Anmelden" at bounding box center [535, 467] width 76 height 30
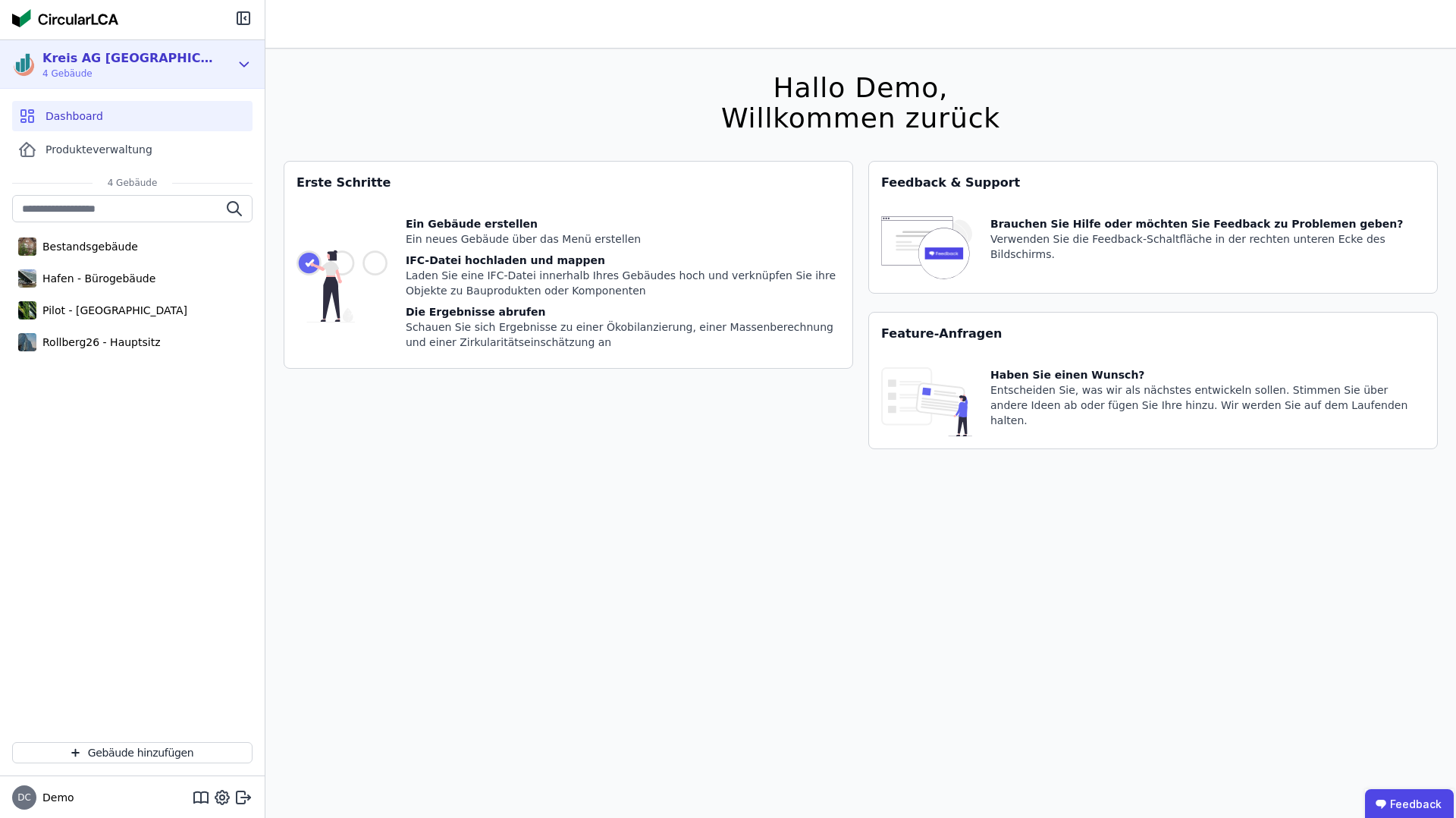
click at [138, 69] on span "4 Gebäude" at bounding box center [130, 74] width 175 height 12
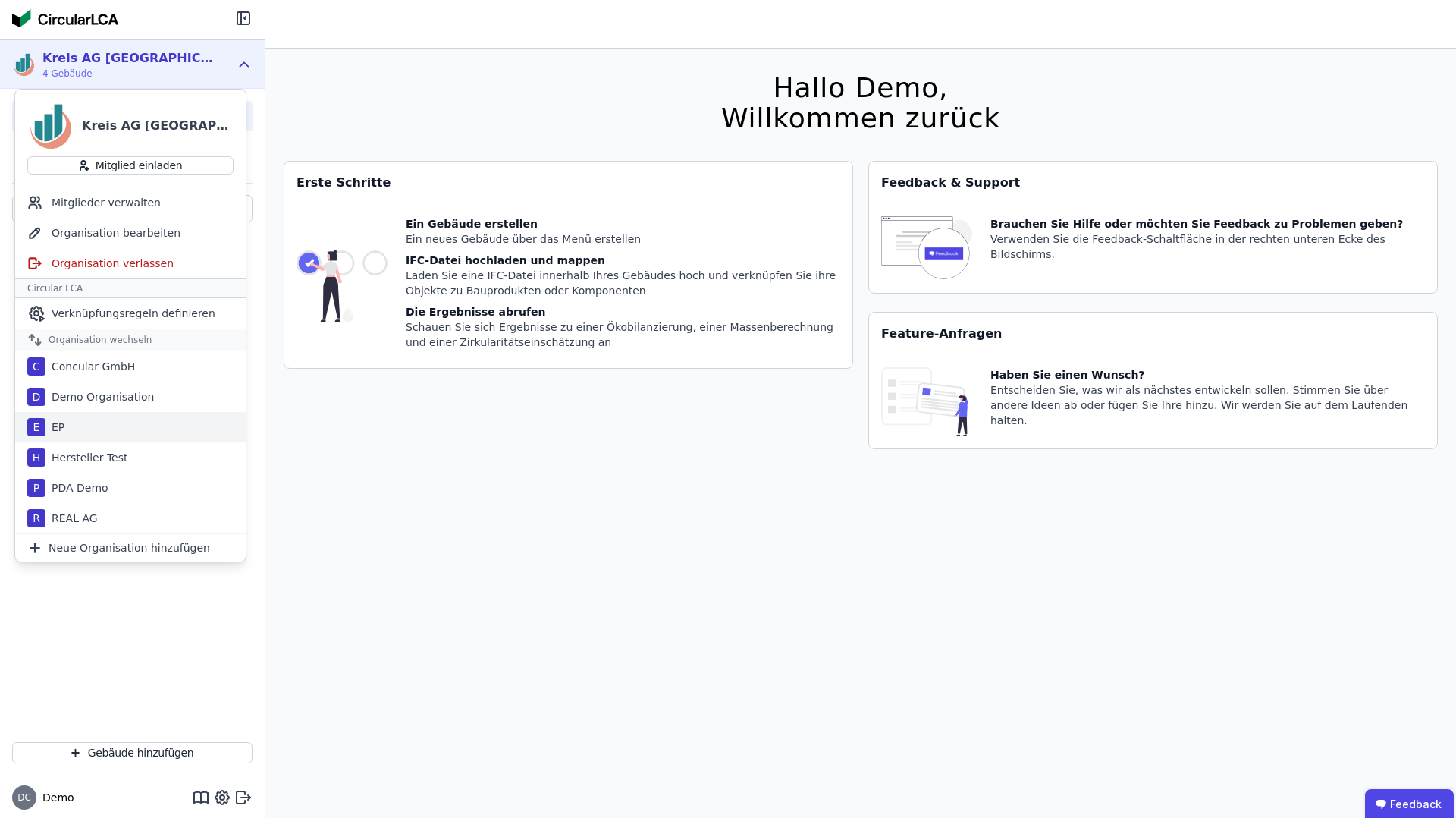
click at [65, 430] on div "EP" at bounding box center [55, 427] width 19 height 15
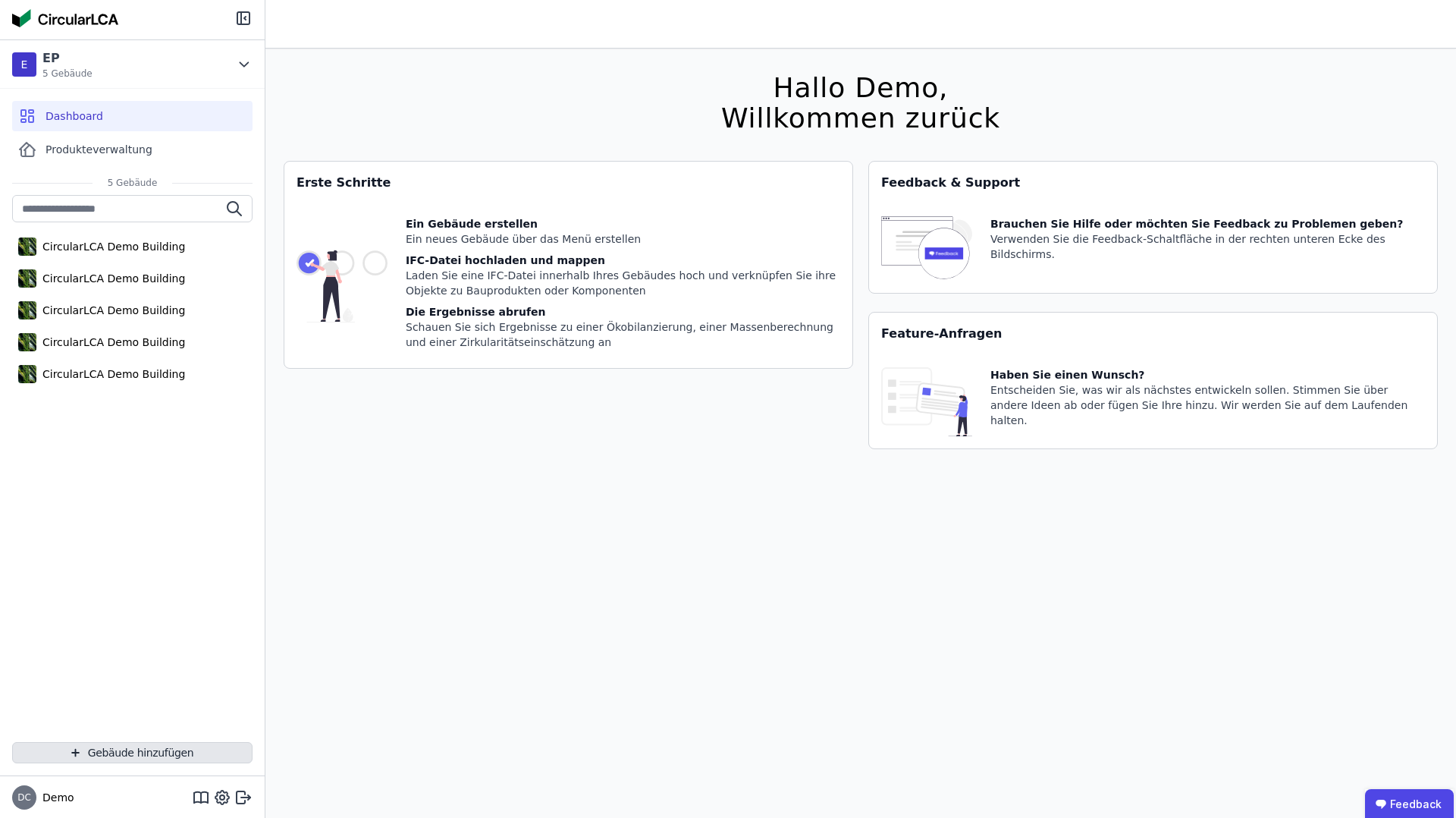
click at [123, 748] on button "Gebäude hinzufügen" at bounding box center [132, 752] width 240 height 21
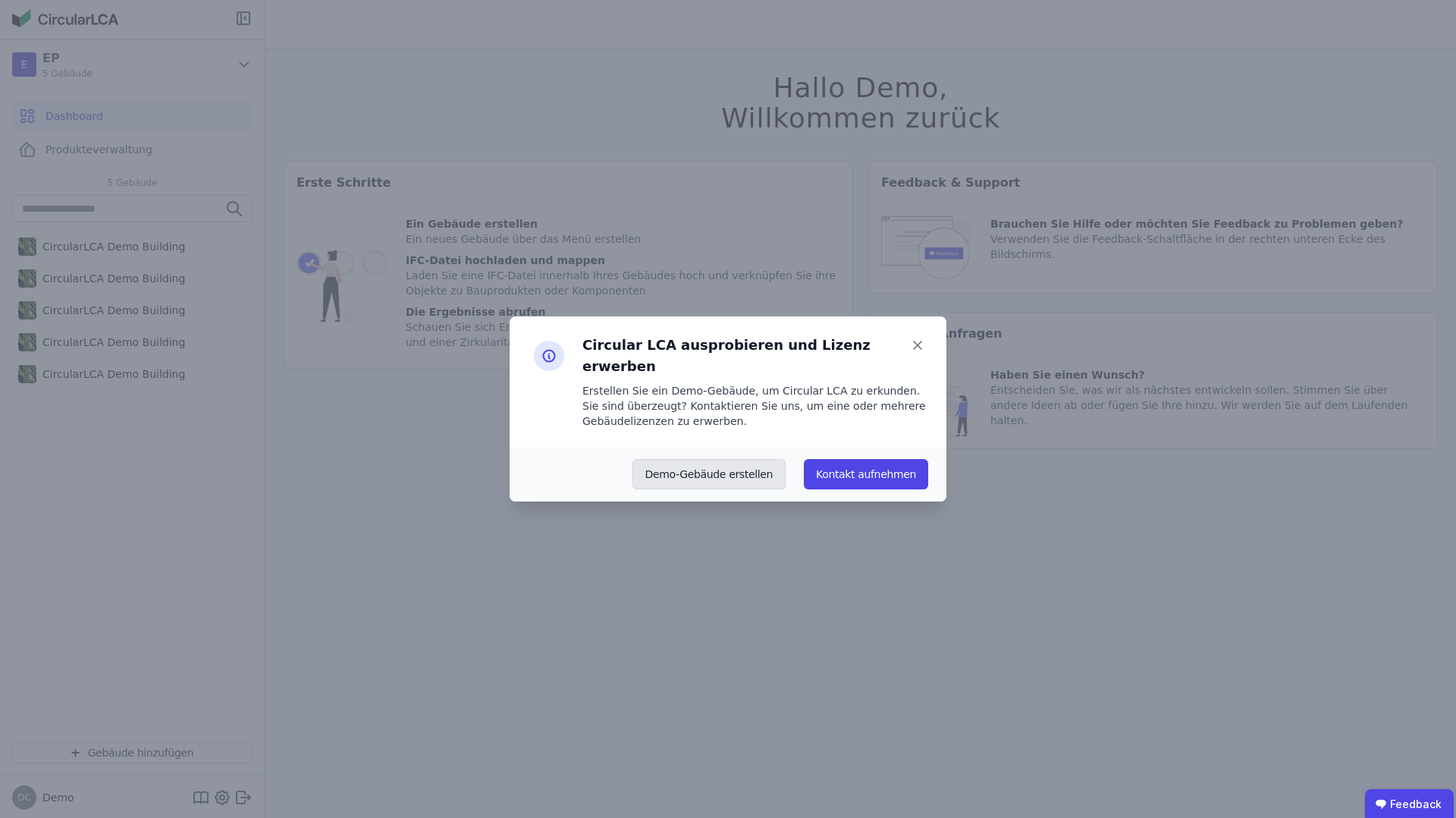
click at [696, 467] on button "Demo-Gebäude erstellen" at bounding box center [709, 474] width 154 height 30
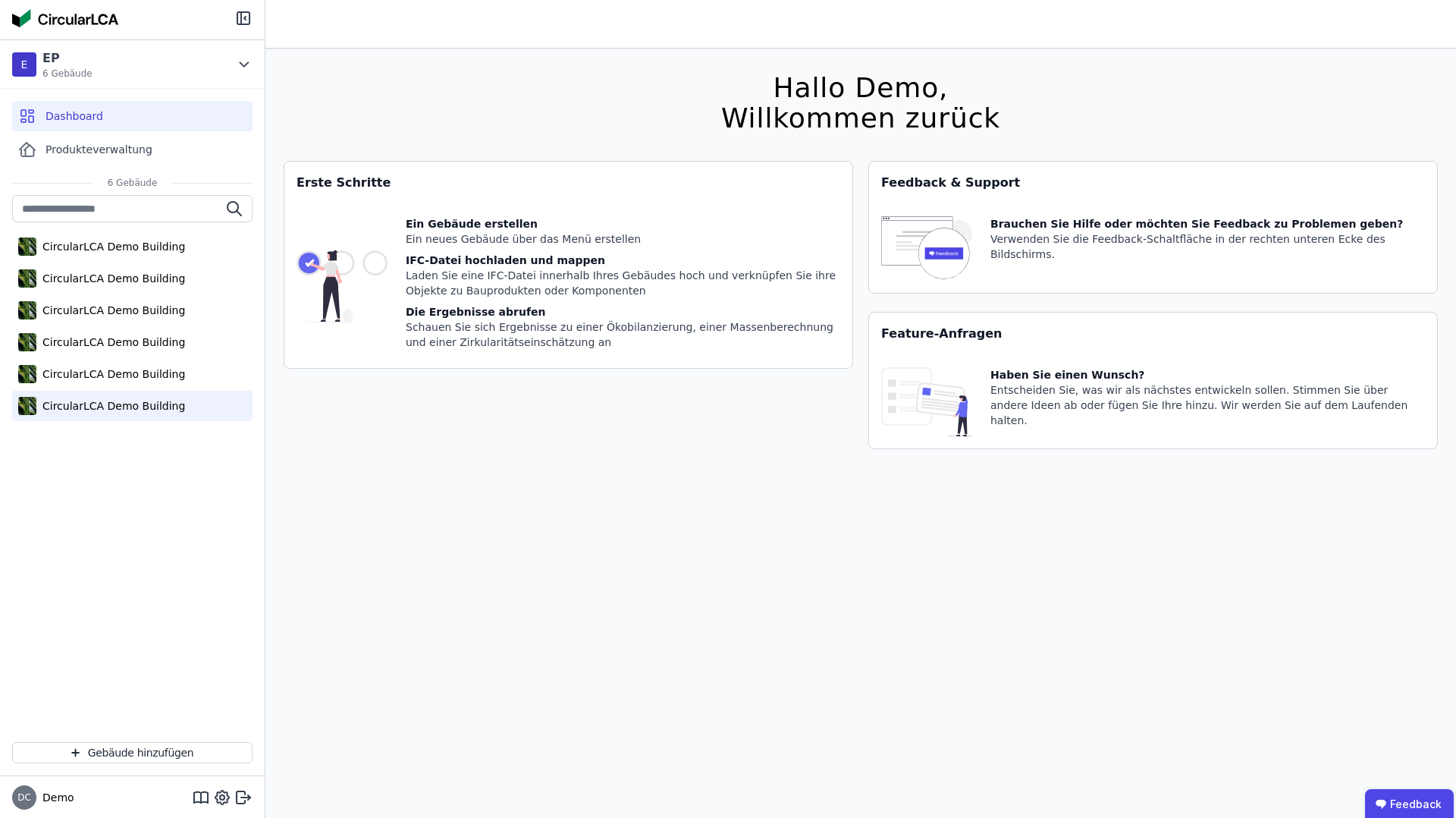
click at [138, 402] on div "CircularLCA Demo Building" at bounding box center [111, 405] width 149 height 15
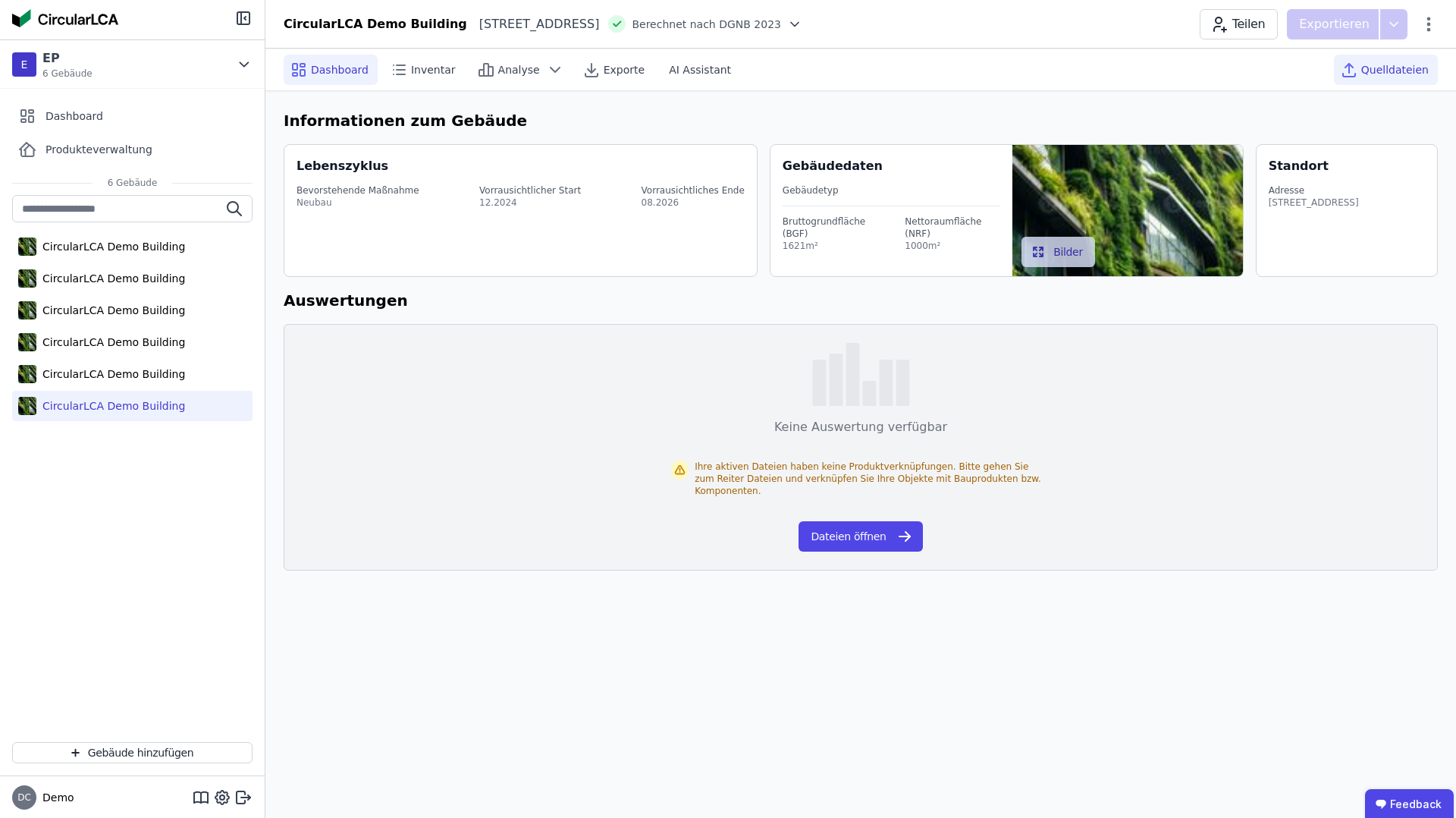
click at [1396, 72] on span "Quelldateien" at bounding box center [1395, 69] width 68 height 15
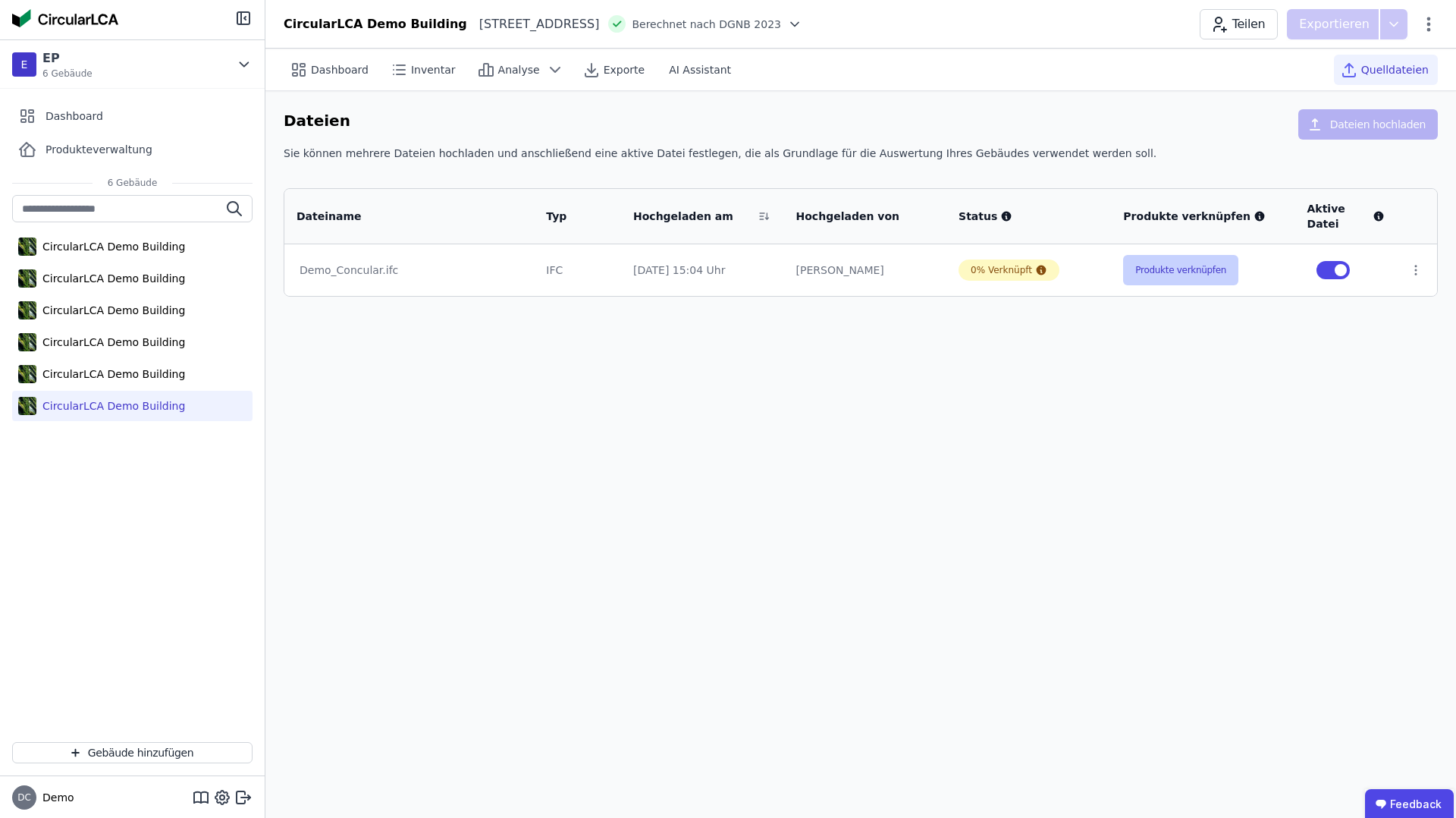
click at [1178, 271] on button "Produkte verknüpfen" at bounding box center [1181, 270] width 116 height 30
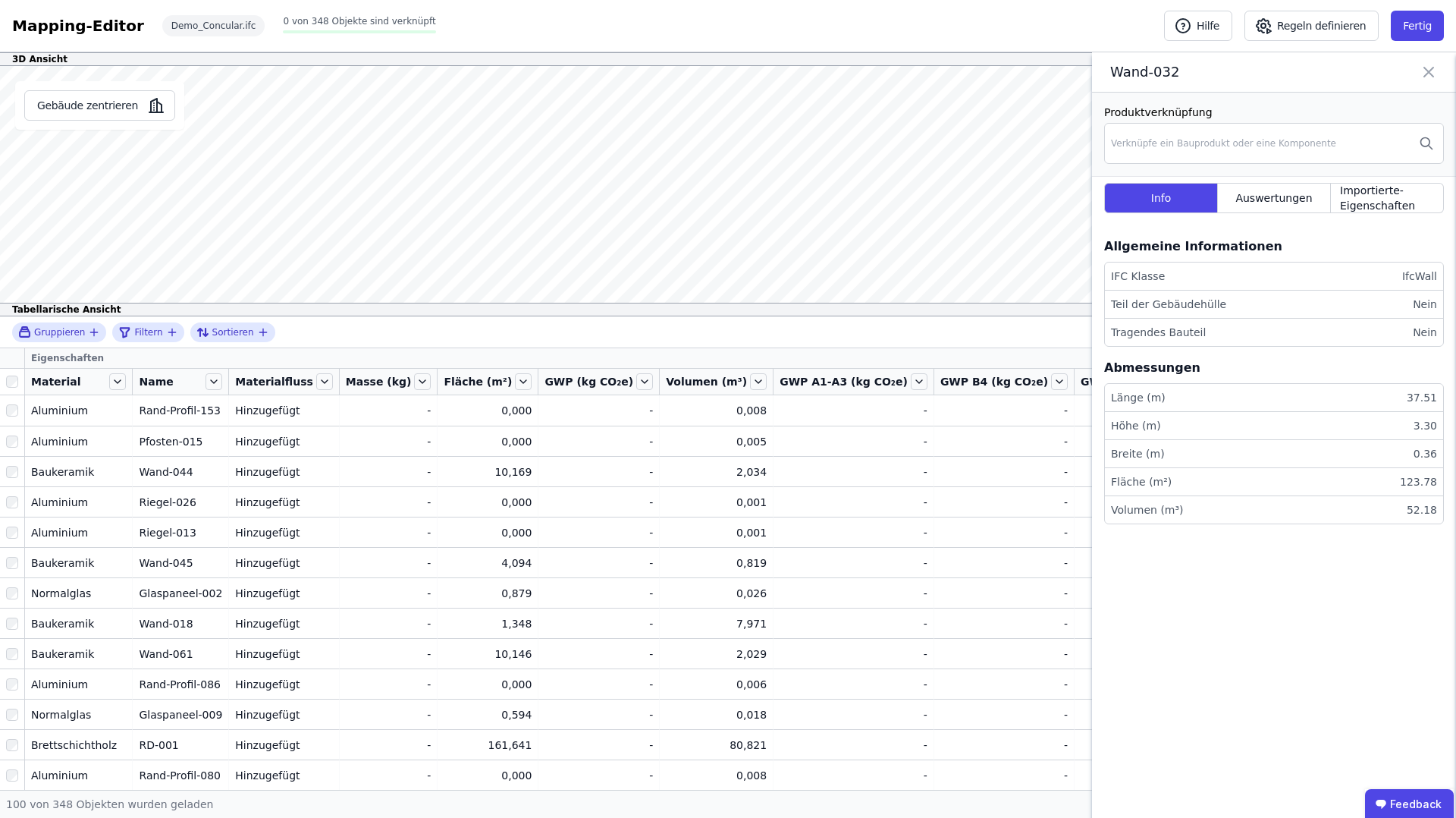
click at [1427, 74] on icon at bounding box center [1428, 72] width 9 height 9
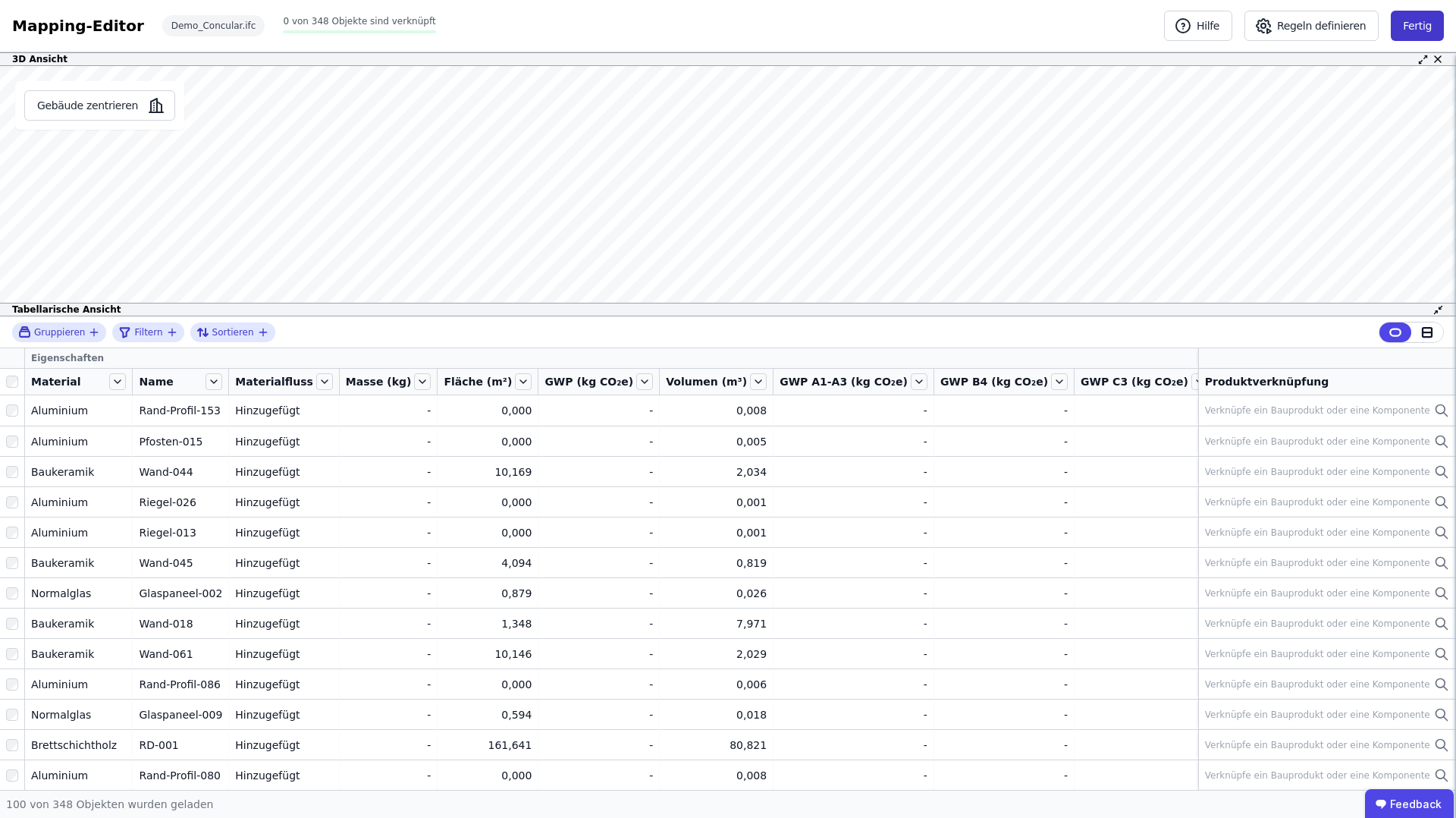
click at [1405, 21] on button "Fertig" at bounding box center [1417, 26] width 53 height 30
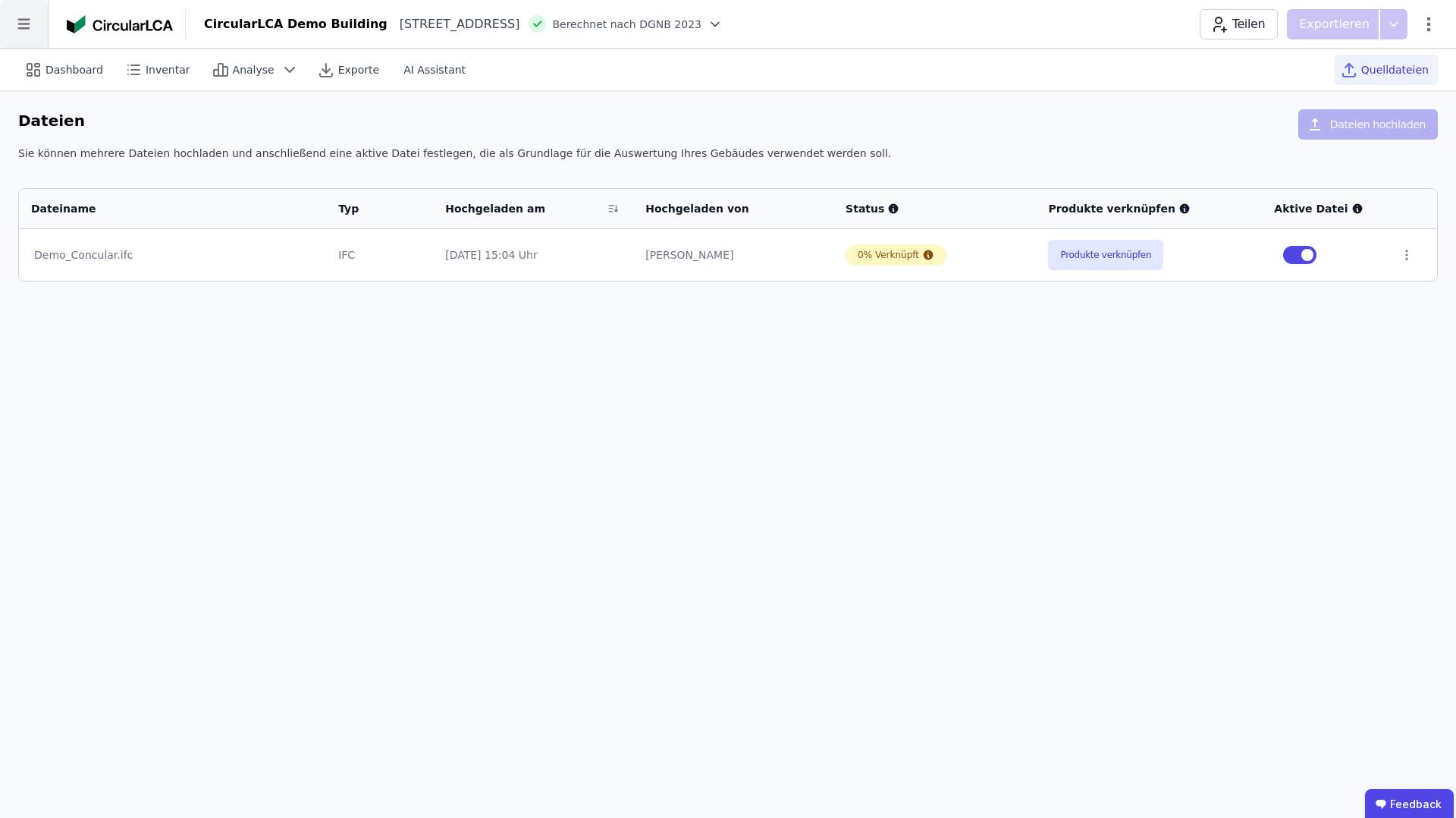
click at [22, 27] on icon at bounding box center [24, 24] width 48 height 48
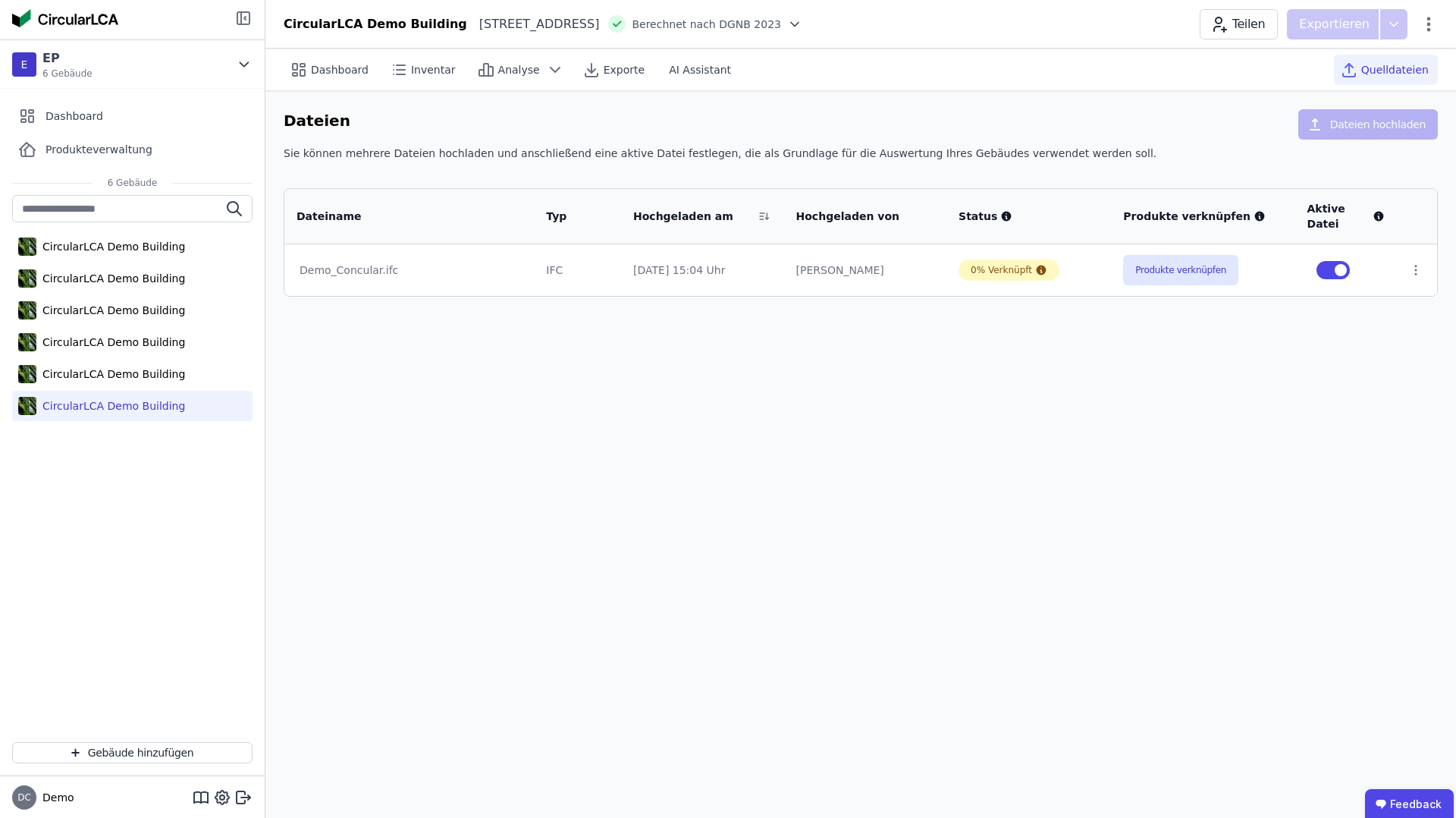
click at [245, 14] on icon at bounding box center [243, 18] width 18 height 18
